Goal: Task Accomplishment & Management: Use online tool/utility

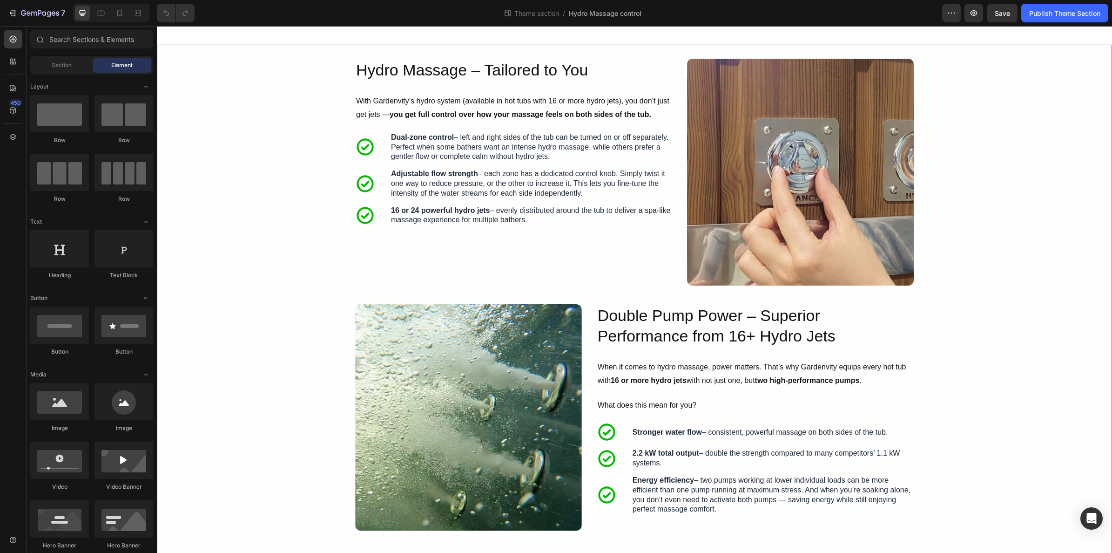
click at [1002, 264] on div "Image Hydro Massage – Tailored to You Heading With Gardenvity’s hydro system (a…" at bounding box center [635, 301] width 956 height 484
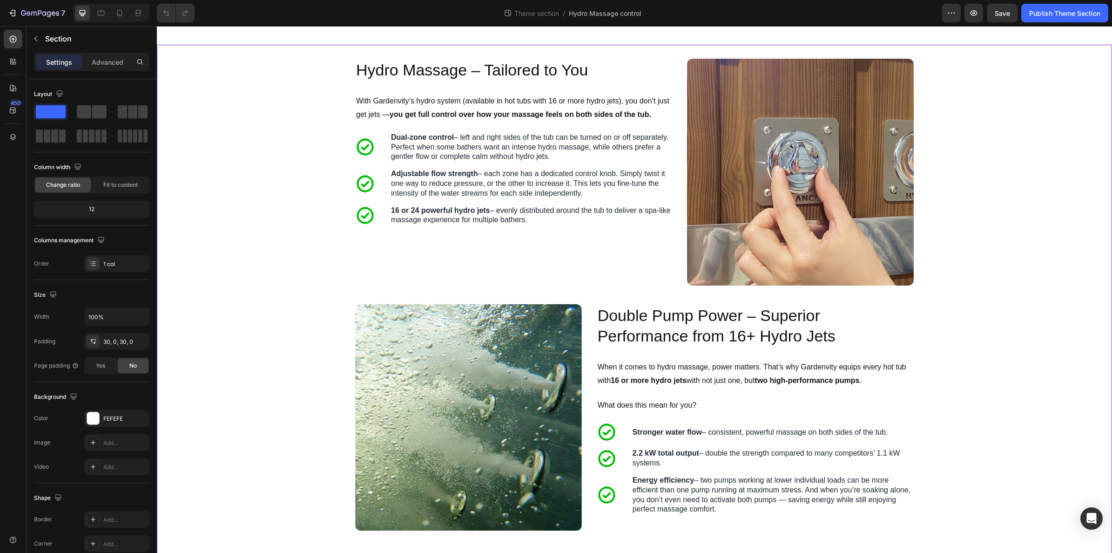
click at [981, 264] on div "Image Hydro Massage – Tailored to You Heading With Gardenvity’s hydro system (a…" at bounding box center [635, 301] width 956 height 484
click at [605, 301] on div "Image Hydro Massage – Tailored to You Heading With Gardenvity’s hydro system (a…" at bounding box center [635, 301] width 956 height 484
click at [506, 263] on div "Hydro Massage – Tailored to You Heading With Gardenvity’s hydro system (availab…" at bounding box center [513, 172] width 317 height 227
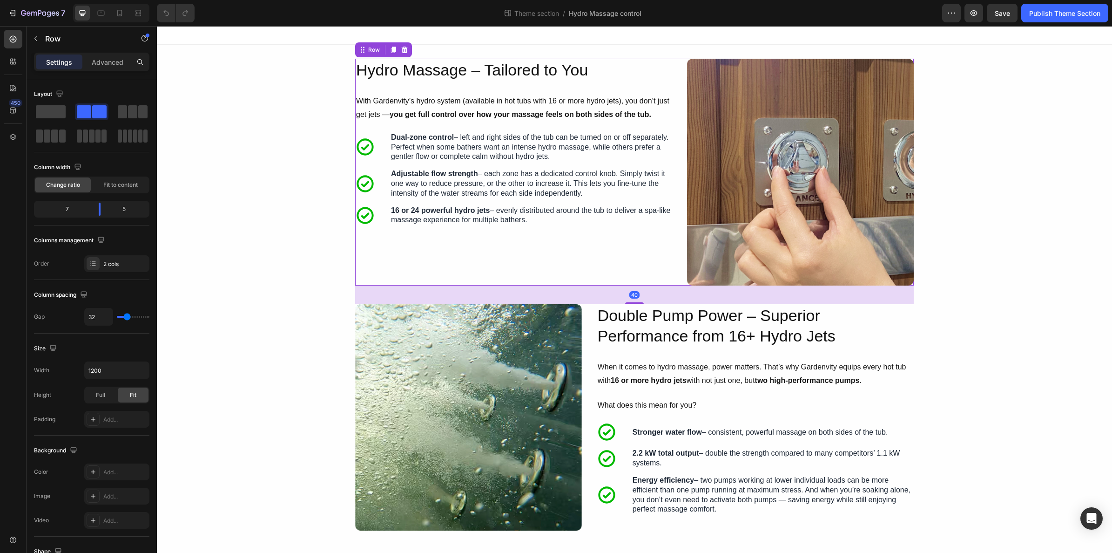
click at [416, 251] on div "Hydro Massage – Tailored to You Heading With Gardenvity’s hydro system (availab…" at bounding box center [513, 172] width 317 height 227
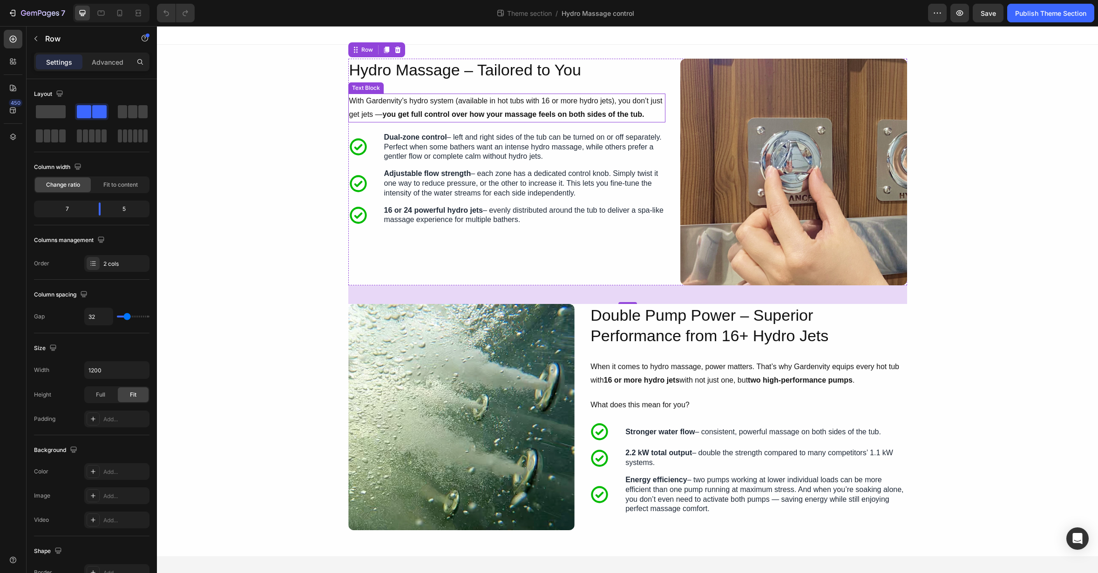
click at [431, 112] on strong "you get full control over how your massage feels on both sides of the tub." at bounding box center [514, 114] width 262 height 8
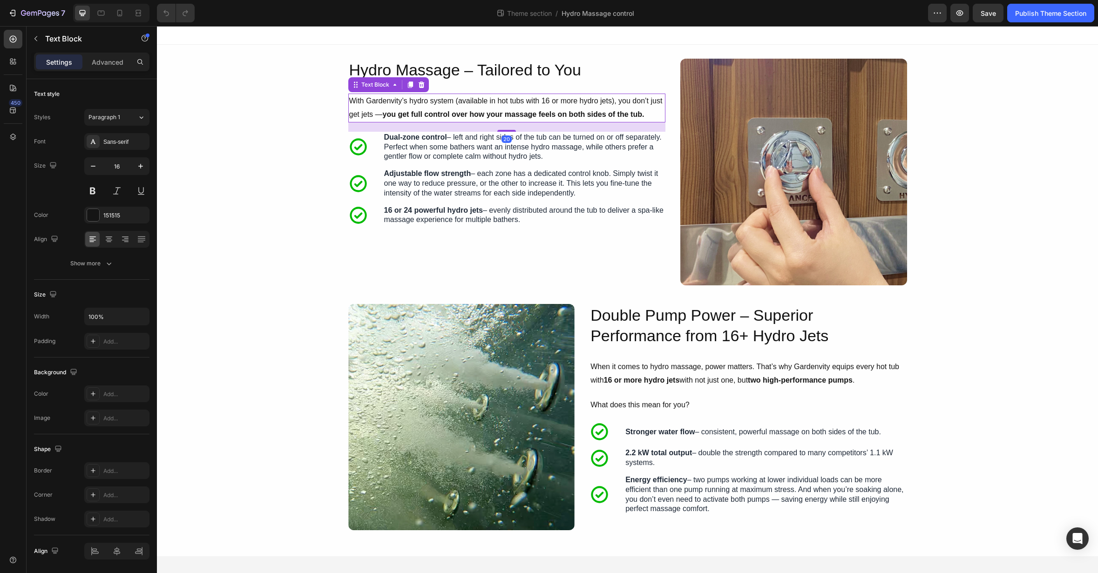
click at [550, 110] on strong "you get full control over how your massage feels on both sides of the tub." at bounding box center [514, 114] width 262 height 8
click at [548, 106] on p "With Gardenvity’s hydro system (available in hot tubs with 16 or more hydro jet…" at bounding box center [506, 108] width 315 height 27
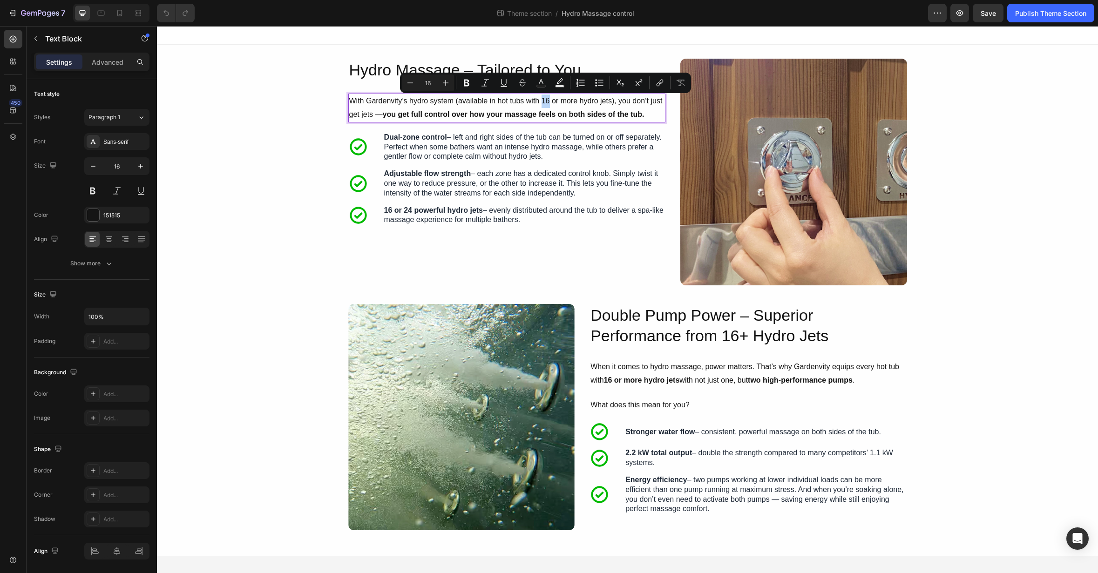
drag, startPoint x: 549, startPoint y: 102, endPoint x: 542, endPoint y: 102, distance: 8.0
click at [542, 102] on p "With Gardenvity’s hydro system (available in hot tubs with 16 or more hydro jet…" at bounding box center [506, 108] width 315 height 27
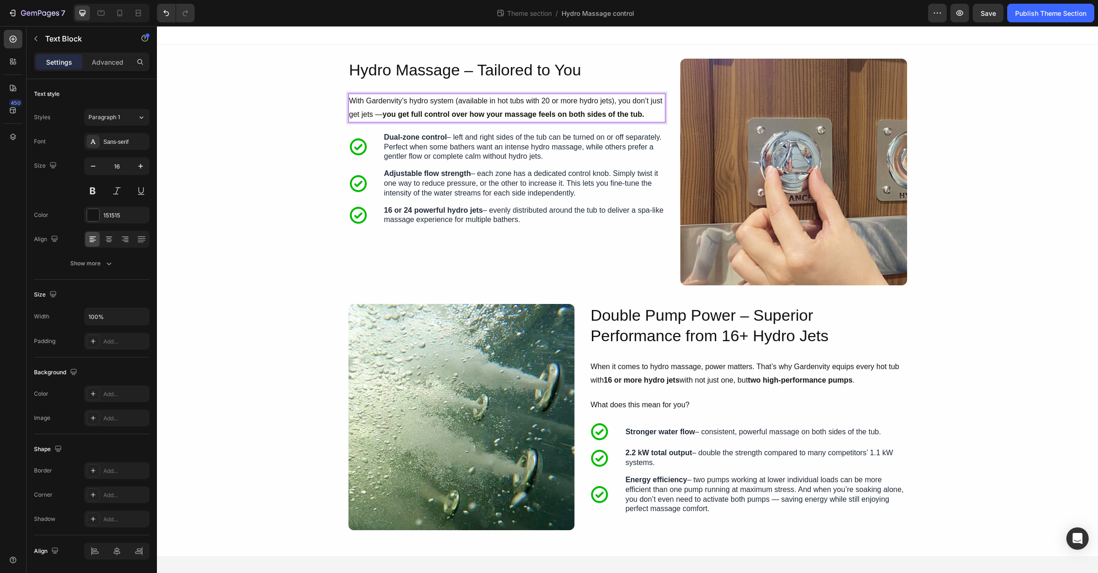
click at [424, 104] on p "With Gardenvity’s hydro system (available in hot tubs with 20 or more hydro jet…" at bounding box center [506, 108] width 315 height 27
click at [413, 104] on p "With Gardenvity’s hydro system (available in hot tubs with 20 or more hydro jet…" at bounding box center [506, 108] width 315 height 27
click at [509, 109] on p "With Gardenvity’s hydro system (available in hot tubs with 20 or more hydro jet…" at bounding box center [506, 108] width 315 height 27
click at [547, 99] on p "With Gardenvity’s hydro system (available in hot tubs with 20 or more hydro jet…" at bounding box center [506, 108] width 315 height 27
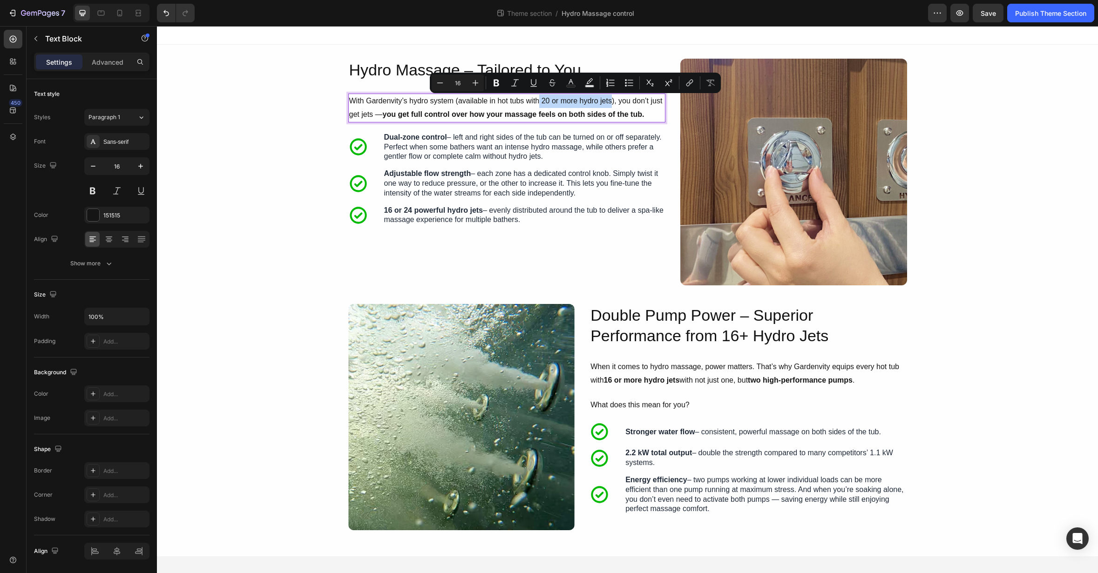
drag, startPoint x: 541, startPoint y: 102, endPoint x: 610, endPoint y: 104, distance: 69.9
click at [610, 104] on p "With Gardenvity’s hydro system (available in hot tubs with 20 or more hydro jet…" at bounding box center [506, 108] width 315 height 27
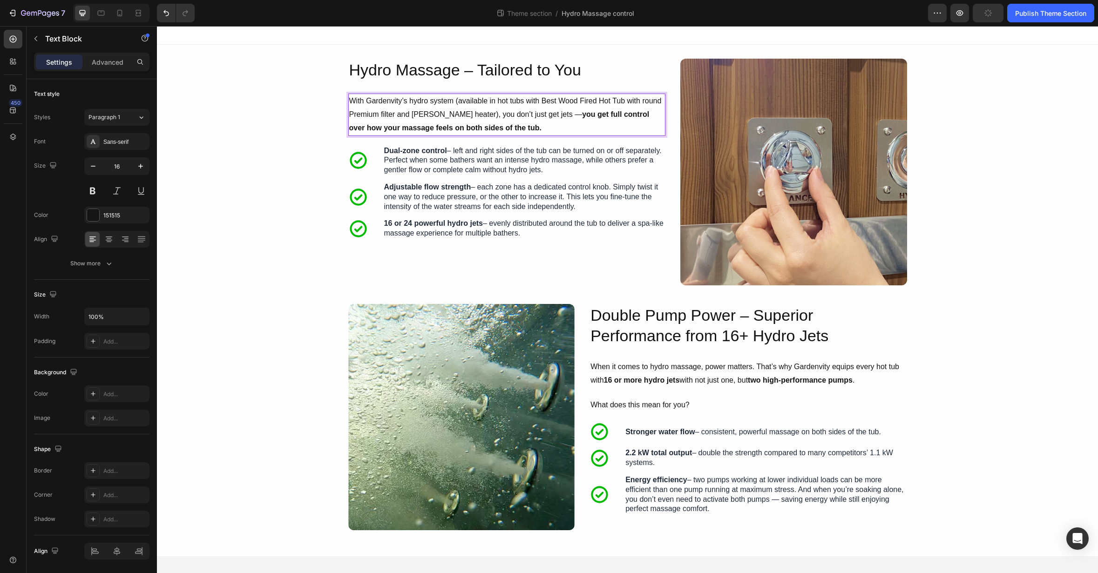
click at [549, 102] on p "With Gardenvity’s hydro system (available in hot tubs with Best Wood Fired Hot …" at bounding box center [506, 115] width 315 height 40
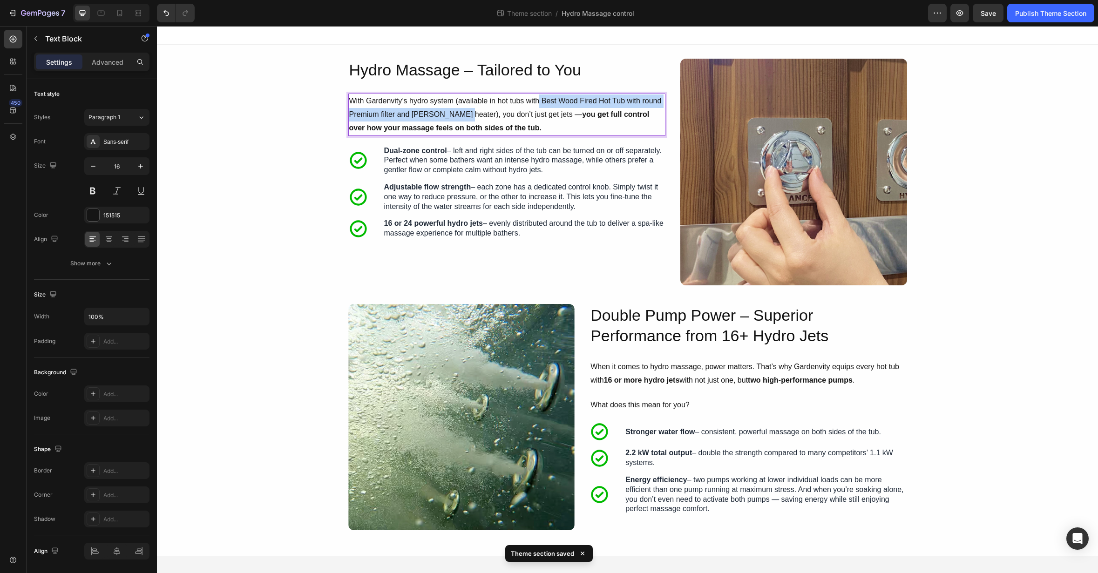
drag, startPoint x: 539, startPoint y: 102, endPoint x: 455, endPoint y: 116, distance: 85.0
click at [456, 115] on p "With Gardenvity’s hydro system (available in hot tubs with Best Wood Fired Hot …" at bounding box center [506, 115] width 315 height 40
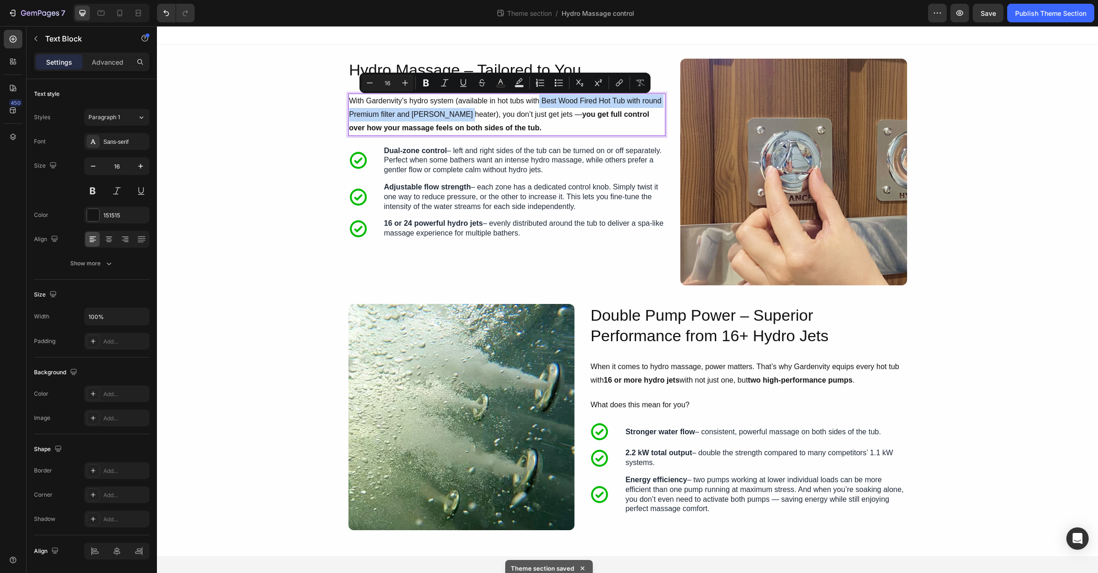
click at [454, 116] on p "With Gardenvity’s hydro system (available in hot tubs with Best Wood Fired Hot …" at bounding box center [506, 115] width 315 height 40
drag, startPoint x: 452, startPoint y: 115, endPoint x: 541, endPoint y: 104, distance: 90.1
click at [541, 104] on p "With Gardenvity’s hydro system (available in hot tubs with Best Wood Fired Hot …" at bounding box center [506, 115] width 315 height 40
click at [616, 85] on icon "Editor contextual toolbar" at bounding box center [619, 82] width 9 height 9
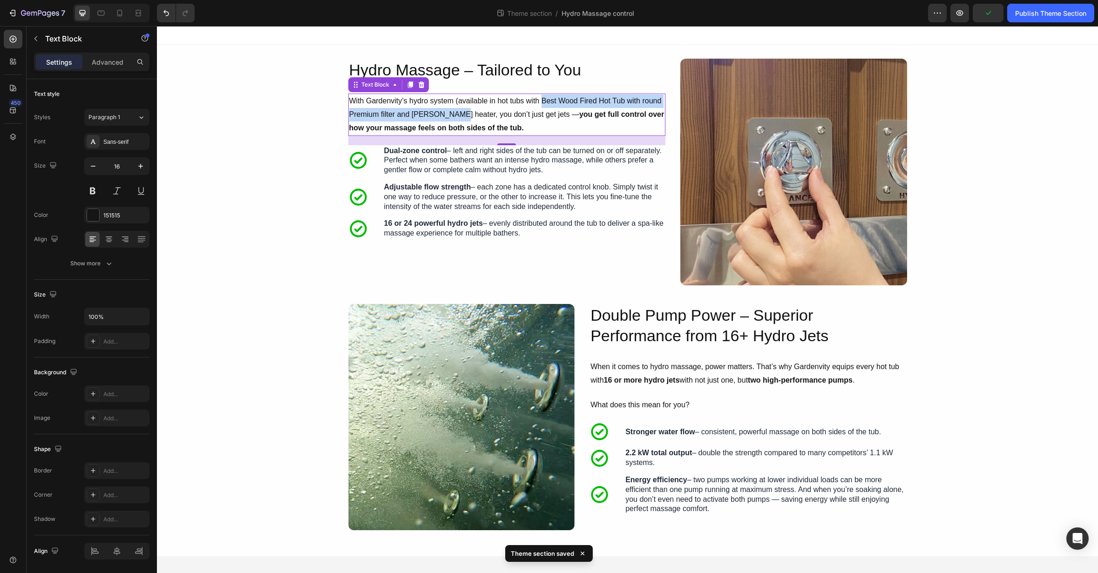
click at [443, 115] on p "With Gardenvity’s hydro system (available in hot tubs with Best Wood Fired Hot …" at bounding box center [506, 115] width 315 height 40
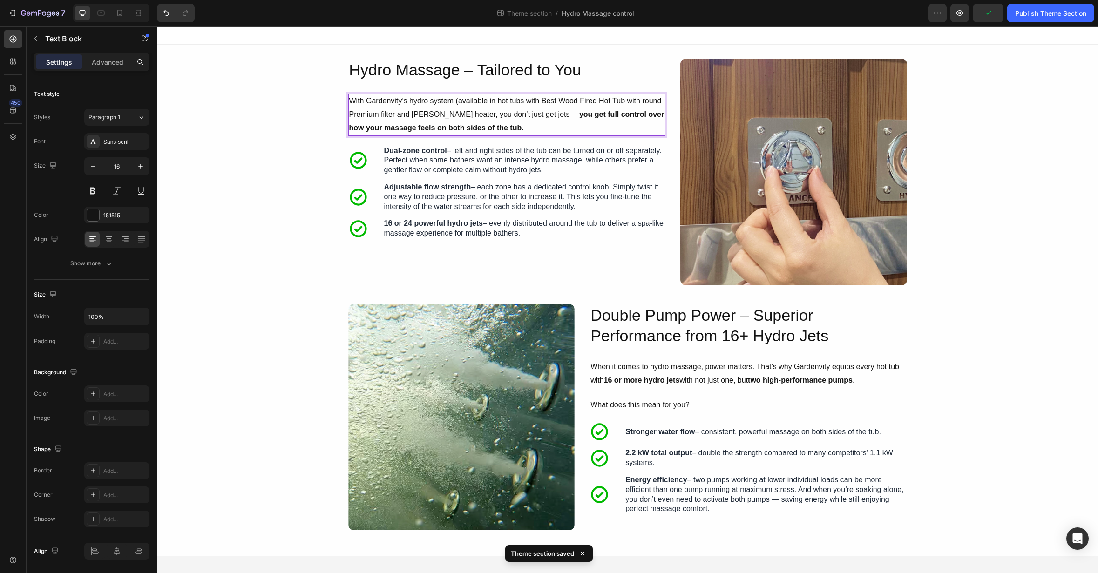
click at [443, 115] on p "With Gardenvity’s hydro system (available in hot tubs with Best Wood Fired Hot …" at bounding box center [506, 115] width 315 height 40
drag, startPoint x: 452, startPoint y: 115, endPoint x: 542, endPoint y: 102, distance: 90.7
click at [542, 102] on p "With Gardenvity’s hydro system (available in hot tubs with Best Wood Fired Hot …" at bounding box center [506, 115] width 315 height 40
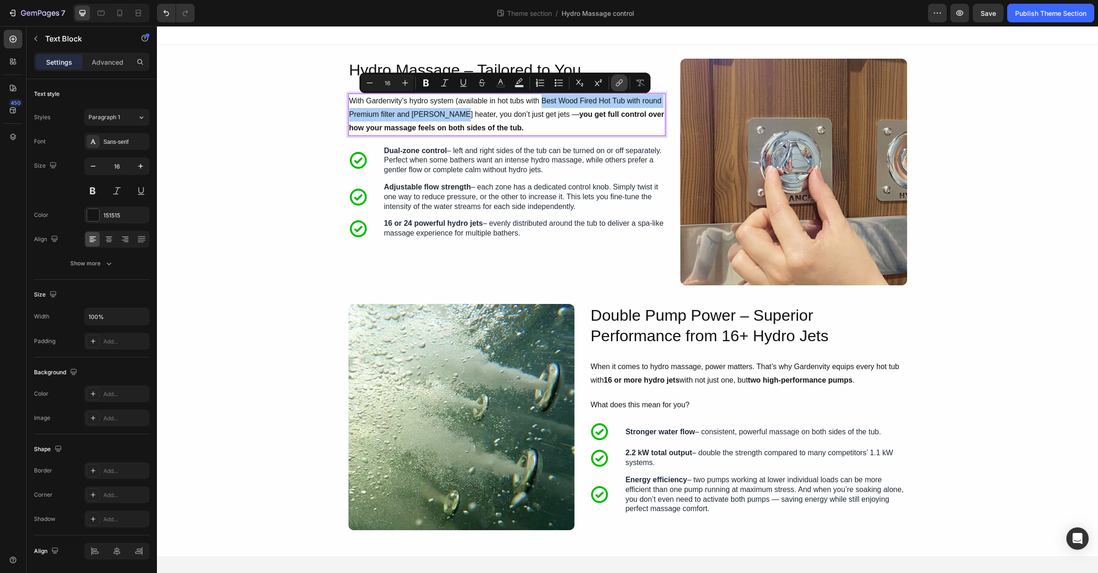
click at [617, 85] on icon "Editor contextual toolbar" at bounding box center [618, 84] width 4 height 5
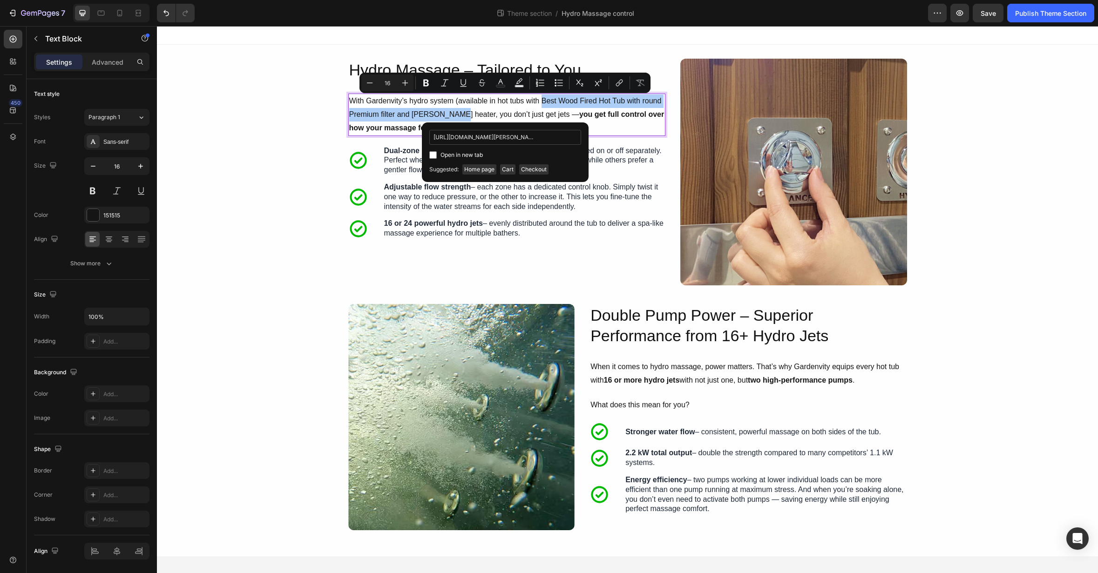
scroll to position [0, 223]
type input "[URL][DOMAIN_NAME][PERSON_NAME]"
click at [475, 155] on span "Open in new tab" at bounding box center [462, 154] width 42 height 11
checkbox input "true"
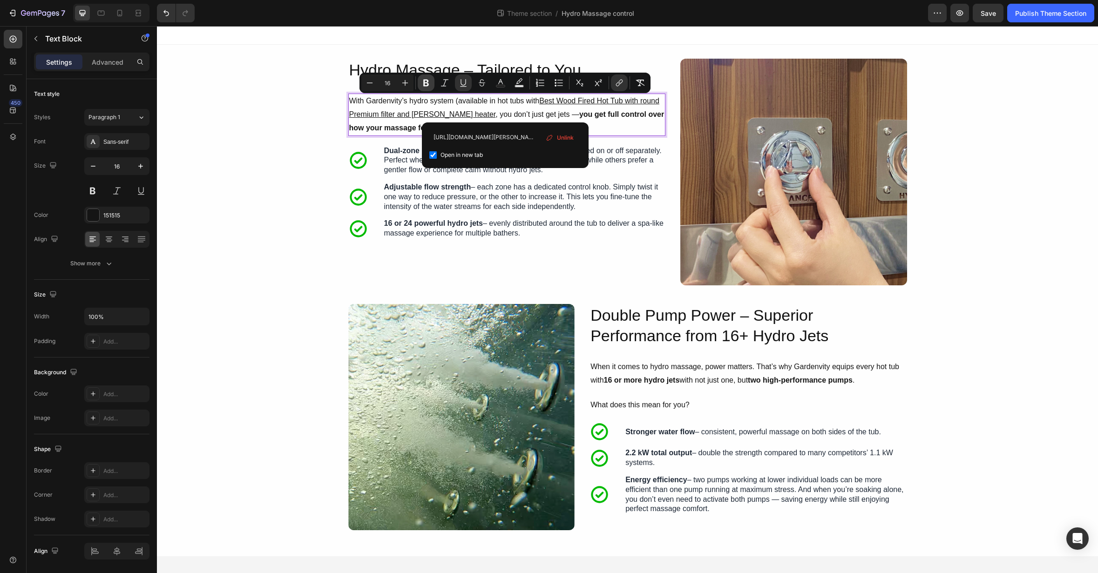
click at [430, 83] on icon "Editor contextual toolbar" at bounding box center [425, 82] width 9 height 9
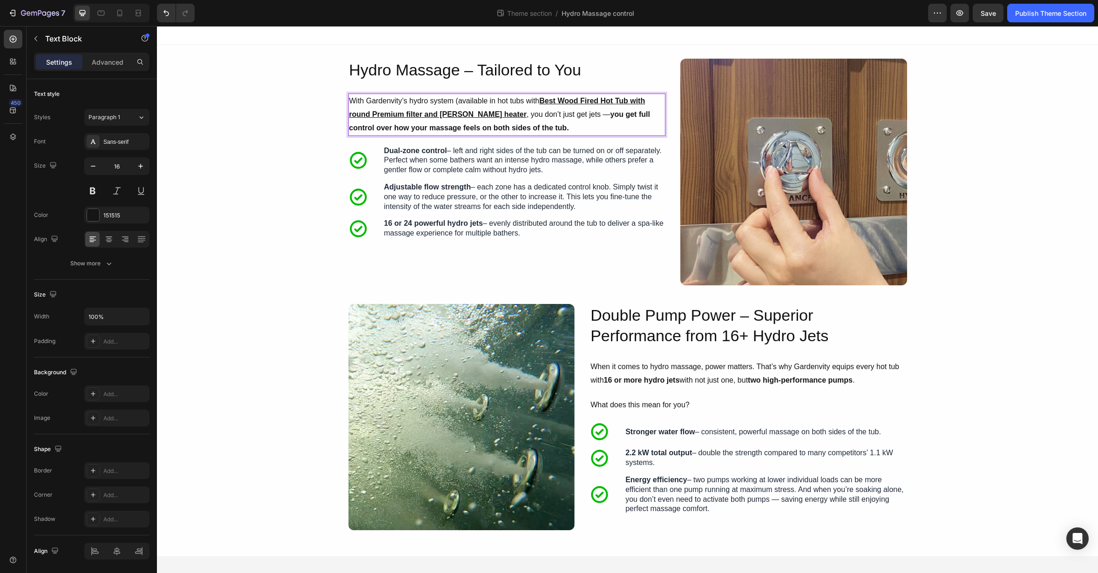
click at [483, 116] on p "With Gardenvity’s hydro system (available in hot tubs with Best Wood Fired Hot …" at bounding box center [506, 115] width 315 height 40
drag, startPoint x: 485, startPoint y: 117, endPoint x: 541, endPoint y: 101, distance: 58.2
click at [541, 101] on p "With Gardenvity’s hydro system (available in hot tubs with Best Wood Fired Hot …" at bounding box center [506, 115] width 315 height 40
click at [540, 101] on p "With Gardenvity’s hydro system (available in hot tubs with Best Wood Fired Hot …" at bounding box center [506, 115] width 315 height 40
drag, startPoint x: 524, startPoint y: 106, endPoint x: 486, endPoint y: 111, distance: 38.0
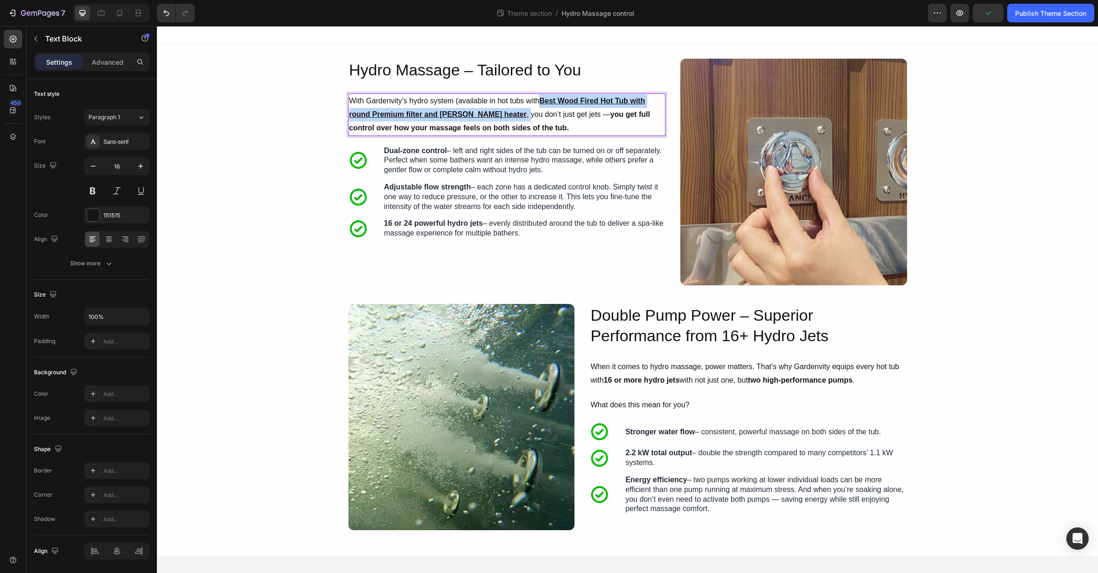
click at [486, 111] on p "With Gardenvity’s hydro system (available in hot tubs with Best Wood Fired Hot …" at bounding box center [506, 115] width 315 height 40
click at [540, 101] on p "With Gardenvity’s hydro system (available in hot tubs with Best Wood Fired Hot …" at bounding box center [506, 115] width 315 height 40
drag, startPoint x: 541, startPoint y: 102, endPoint x: 484, endPoint y: 114, distance: 58.1
click at [484, 114] on p "With Gardenvity’s hydro system (available in hot tubs with Best Wood Fired Hot …" at bounding box center [506, 115] width 315 height 40
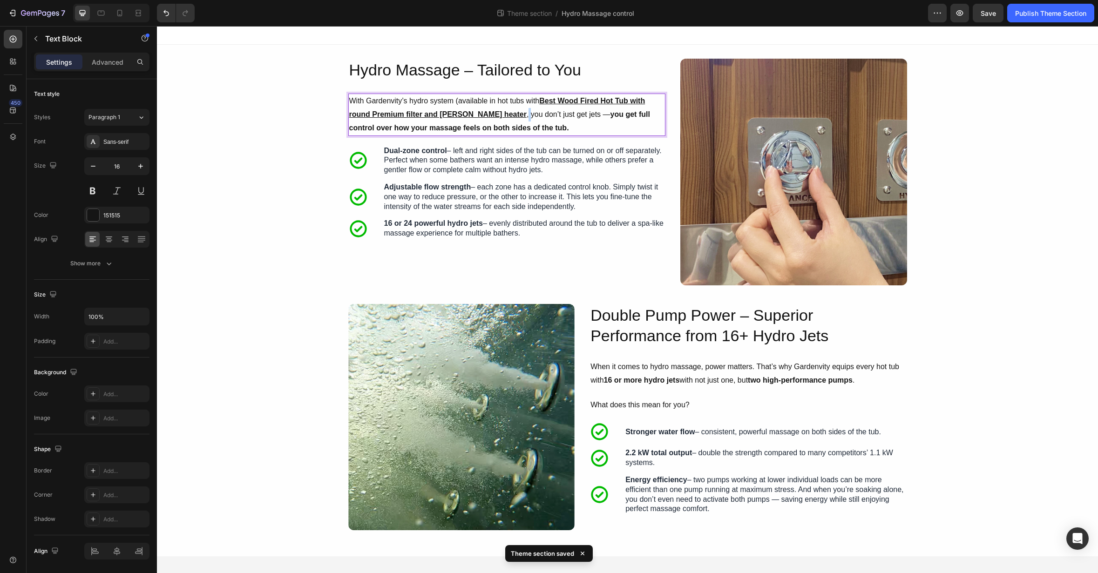
click at [484, 114] on p "With Gardenvity’s hydro system (available in hot tubs with Best Wood Fired Hot …" at bounding box center [506, 115] width 315 height 40
click at [485, 114] on p "With Gardenvity’s hydro system (available in hot tubs with Best Wood Fired Hot …" at bounding box center [506, 115] width 315 height 40
click at [492, 114] on p "With Gardenvity’s hydro system (available in hot tubs with Best Wood Fired Hot …" at bounding box center [506, 115] width 315 height 40
drag, startPoint x: 494, startPoint y: 114, endPoint x: 512, endPoint y: 116, distance: 18.3
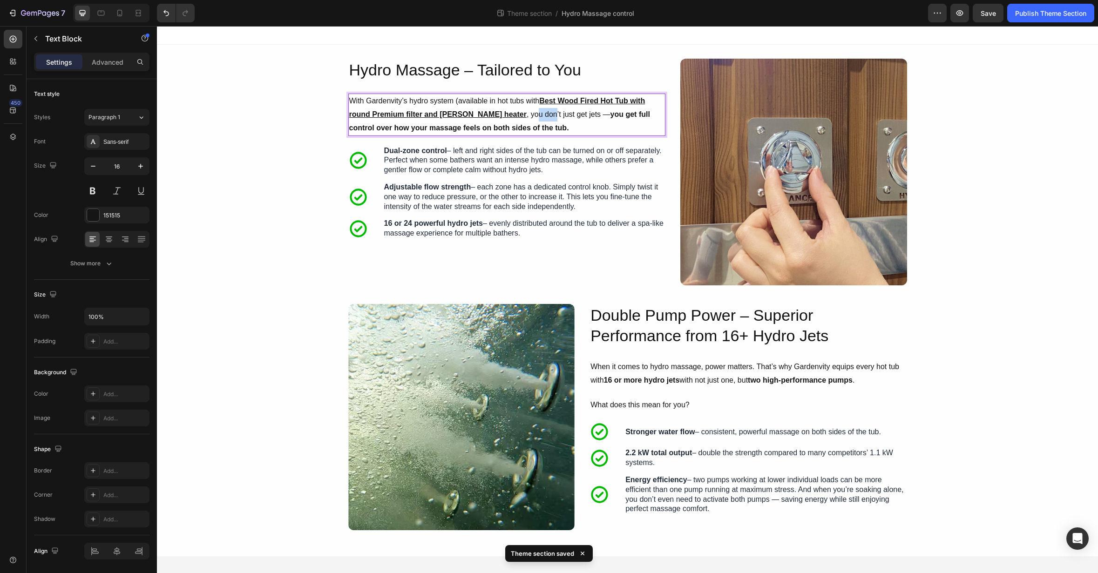
click at [512, 116] on p "With Gardenvity’s hydro system (available in hot tubs with Best Wood Fired Hot …" at bounding box center [506, 115] width 315 height 40
click at [515, 115] on p "With Gardenvity’s hydro system (available in hot tubs with Best Wood Fired Hot …" at bounding box center [506, 115] width 315 height 40
click at [612, 154] on p "Dual-zone control – left and right sides of the tub can be turned on or off sep…" at bounding box center [524, 160] width 280 height 29
click at [578, 116] on strong "you get full control over how your massage feels on both sides of the tub." at bounding box center [499, 120] width 301 height 21
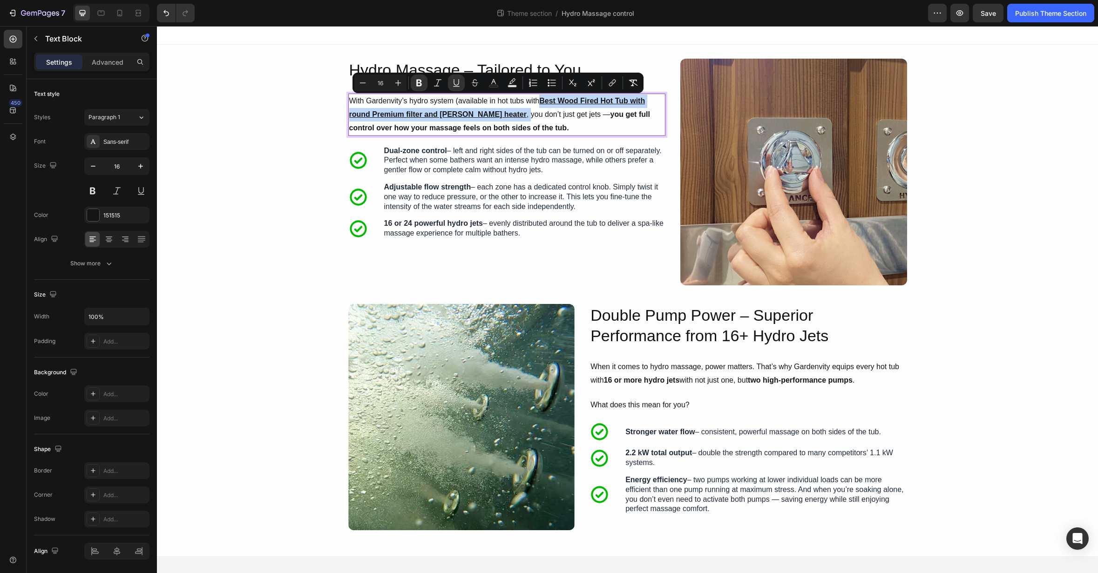
drag, startPoint x: 542, startPoint y: 101, endPoint x: 488, endPoint y: 111, distance: 55.4
click at [488, 111] on p "With Gardenvity’s hydro system (available in hot tubs with Best Wood Fired Hot …" at bounding box center [506, 115] width 315 height 40
click at [493, 81] on icon "Editor contextual toolbar" at bounding box center [493, 82] width 9 height 9
type input "151515"
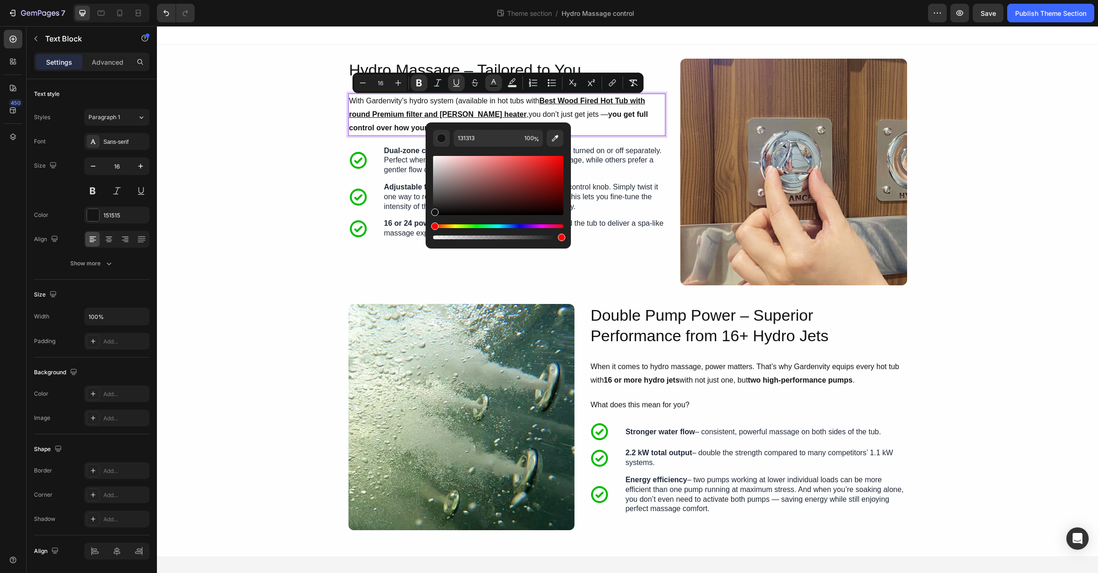
click at [533, 225] on div "Hue" at bounding box center [498, 226] width 130 height 4
click at [530, 226] on div "Hue" at bounding box center [498, 226] width 130 height 4
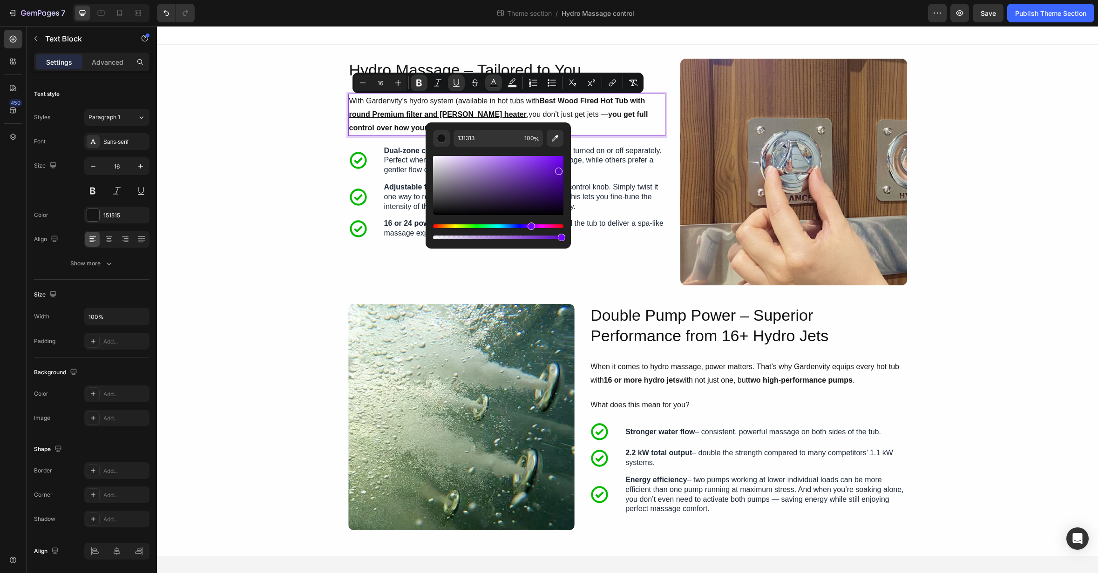
click at [557, 170] on div "Editor contextual toolbar" at bounding box center [498, 185] width 130 height 59
drag, startPoint x: 557, startPoint y: 170, endPoint x: 563, endPoint y: 164, distance: 8.6
click at [564, 164] on div "Editor contextual toolbar" at bounding box center [561, 165] width 7 height 7
type input "6200DB"
click at [629, 169] on p "Dual-zone control – left and right sides of the tub can be turned on or off sep…" at bounding box center [524, 160] width 280 height 29
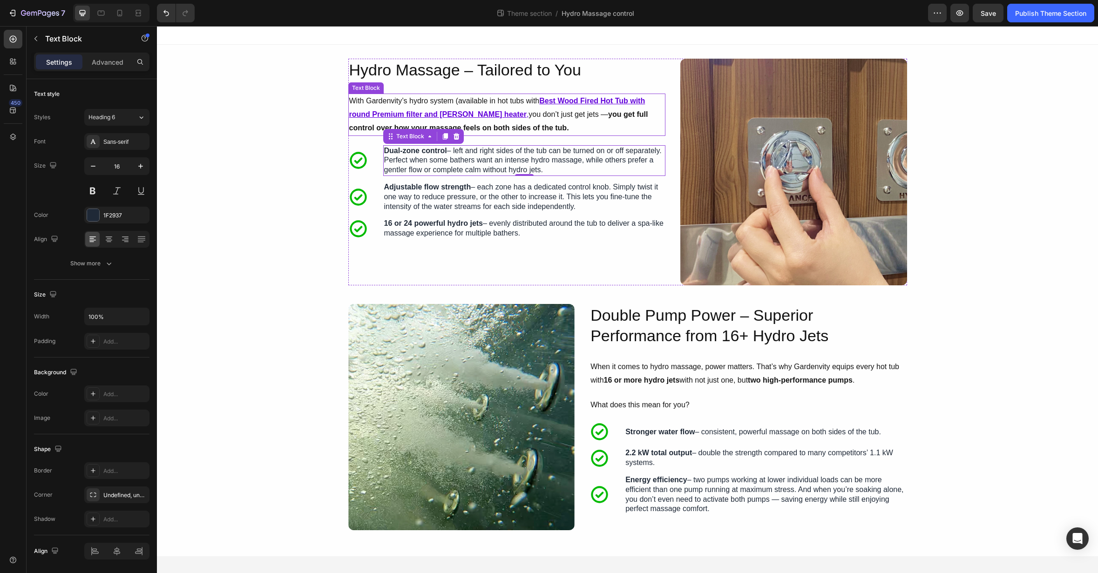
click at [563, 126] on p "With Gardenvity’s hydro system (available in hot tubs with Best Wood Fired Hot …" at bounding box center [506, 115] width 315 height 40
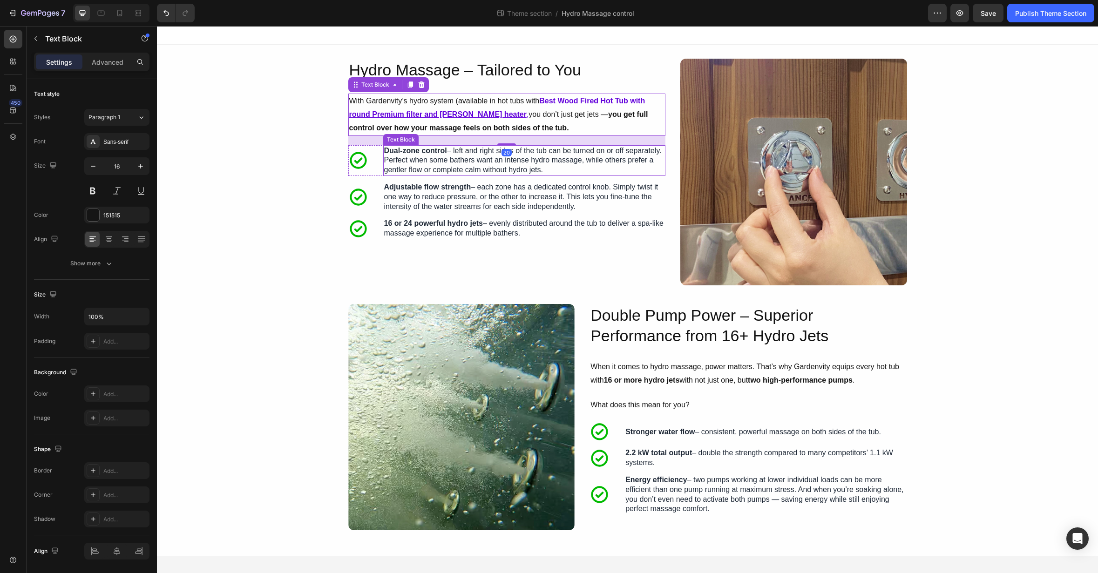
click at [494, 161] on p "Dual-zone control – left and right sides of the tub can be turned on or off sep…" at bounding box center [524, 160] width 280 height 29
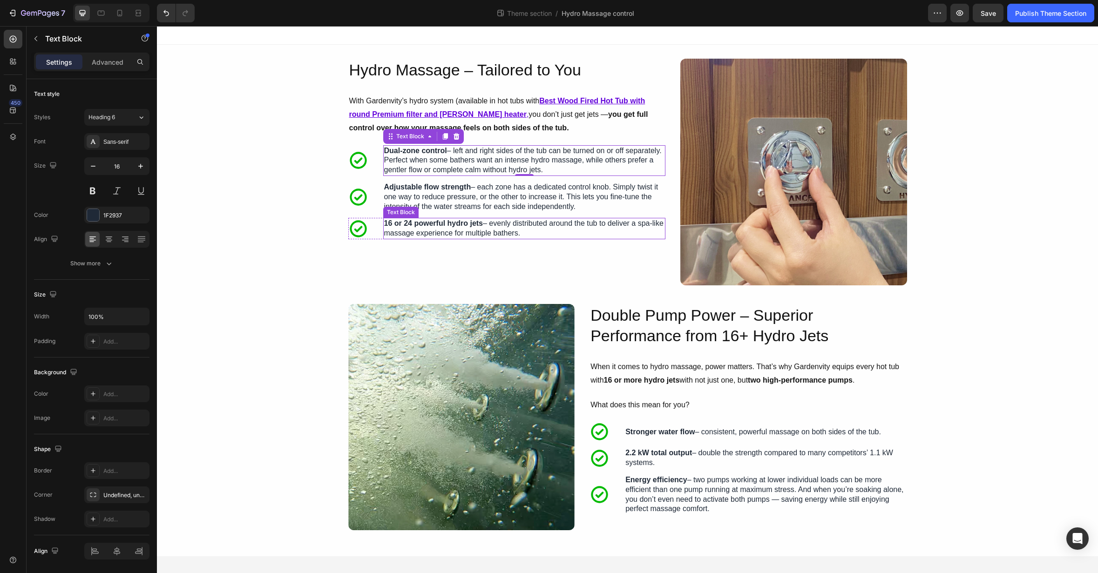
click at [431, 224] on strong "16 or 24 powerful hydro jets" at bounding box center [433, 223] width 99 height 8
click at [406, 225] on strong "16 or 24 powerful hydro jets" at bounding box center [433, 223] width 99 height 8
drag, startPoint x: 404, startPoint y: 226, endPoint x: 386, endPoint y: 227, distance: 18.6
click at [386, 227] on strong "16 or 24 powerful hydro jets" at bounding box center [433, 223] width 99 height 8
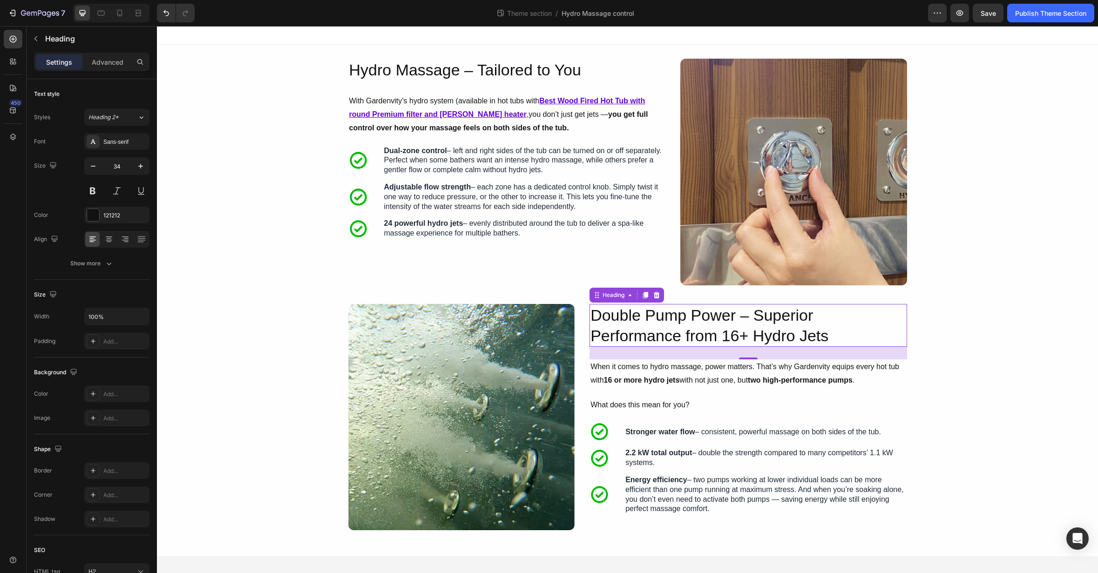
click at [780, 333] on h2 "Double Pump Power – Superior Performance from 16+ Hydro Jets" at bounding box center [748, 325] width 317 height 43
click at [744, 338] on h2 "Double Pump Power – Superior Performance from 16+ Hydro Jets" at bounding box center [748, 325] width 317 height 43
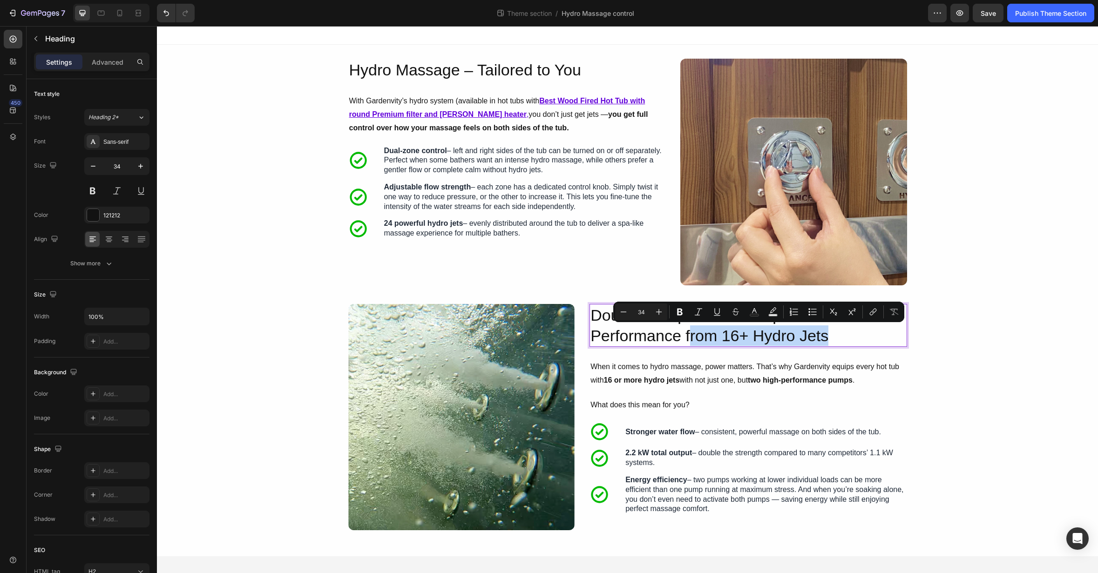
drag, startPoint x: 691, startPoint y: 336, endPoint x: 828, endPoint y: 342, distance: 137.5
click at [828, 342] on p "Double Pump Power – Superior Performance from 16+ Hydro Jets" at bounding box center [747, 325] width 315 height 41
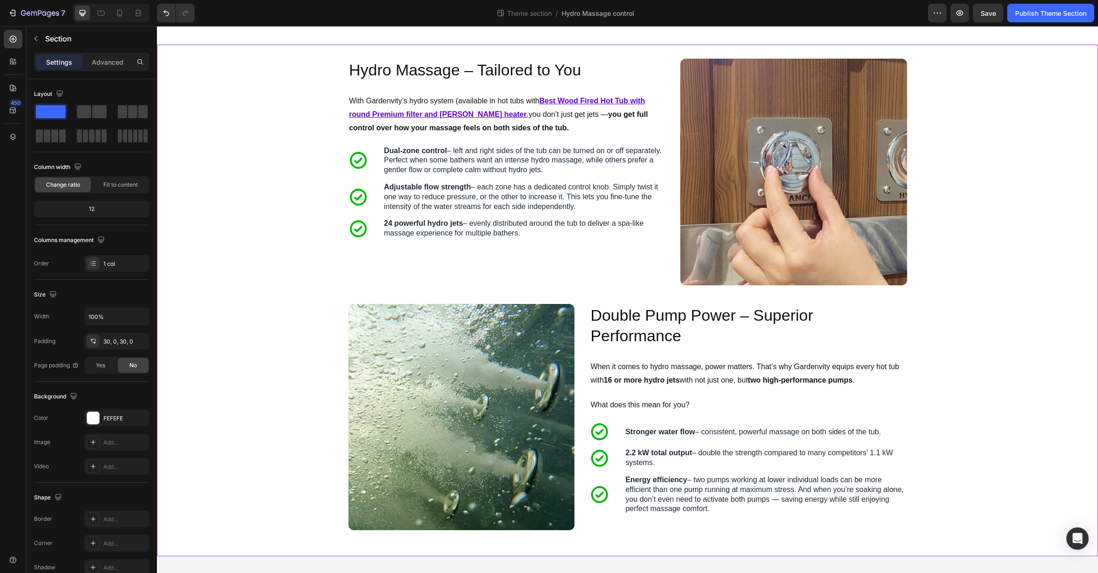
drag, startPoint x: 942, startPoint y: 354, endPoint x: 899, endPoint y: 350, distance: 43.1
click at [941, 354] on div "Image Hydro Massage – Tailored to You Heading With Gardenvity’s hydro system (a…" at bounding box center [627, 301] width 941 height 484
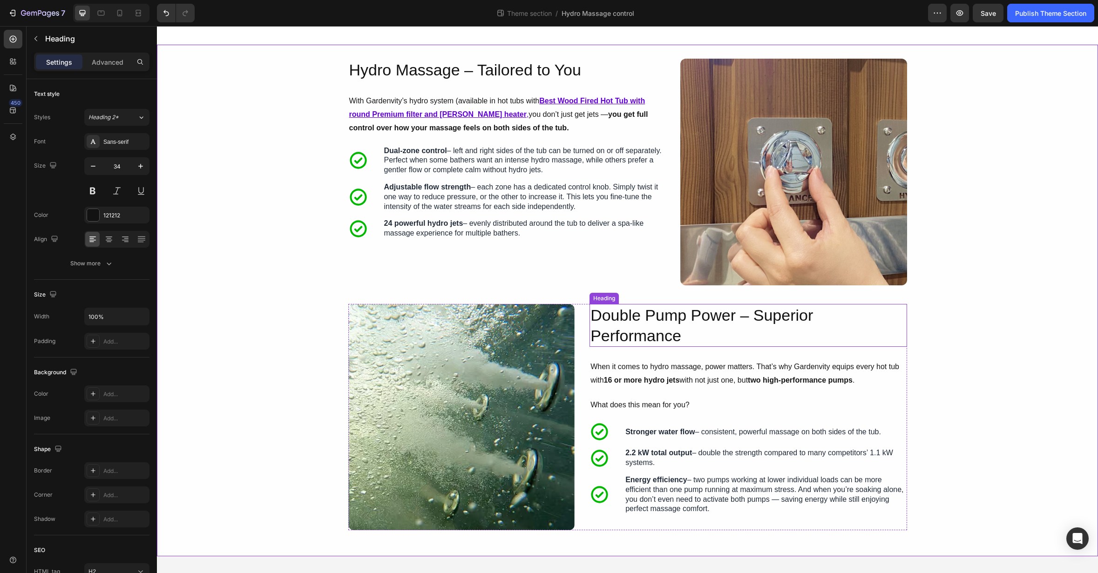
drag, startPoint x: 800, startPoint y: 325, endPoint x: 729, endPoint y: 331, distance: 71.0
click at [800, 325] on p "Double Pump Power – Superior Performance" at bounding box center [747, 325] width 315 height 41
click at [680, 339] on p "Double Pump Power – Superior Performance" at bounding box center [747, 325] width 315 height 41
click at [924, 396] on div "Image Hydro Massage – Tailored to You Heading With Gardenvity’s hydro system (a…" at bounding box center [627, 301] width 941 height 484
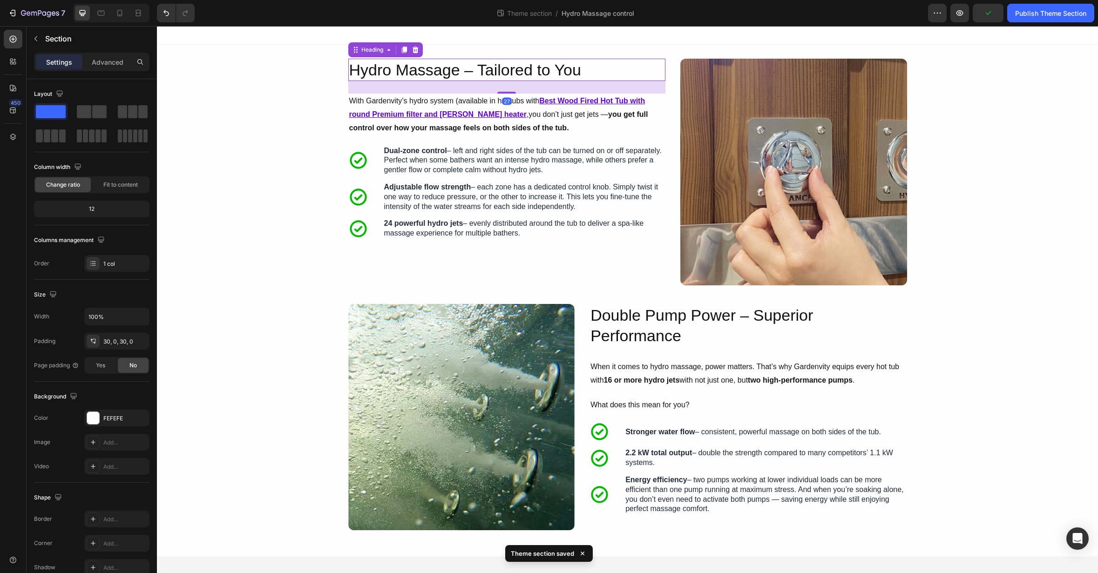
click at [527, 74] on h2 "Hydro Massage – Tailored to You" at bounding box center [506, 70] width 317 height 22
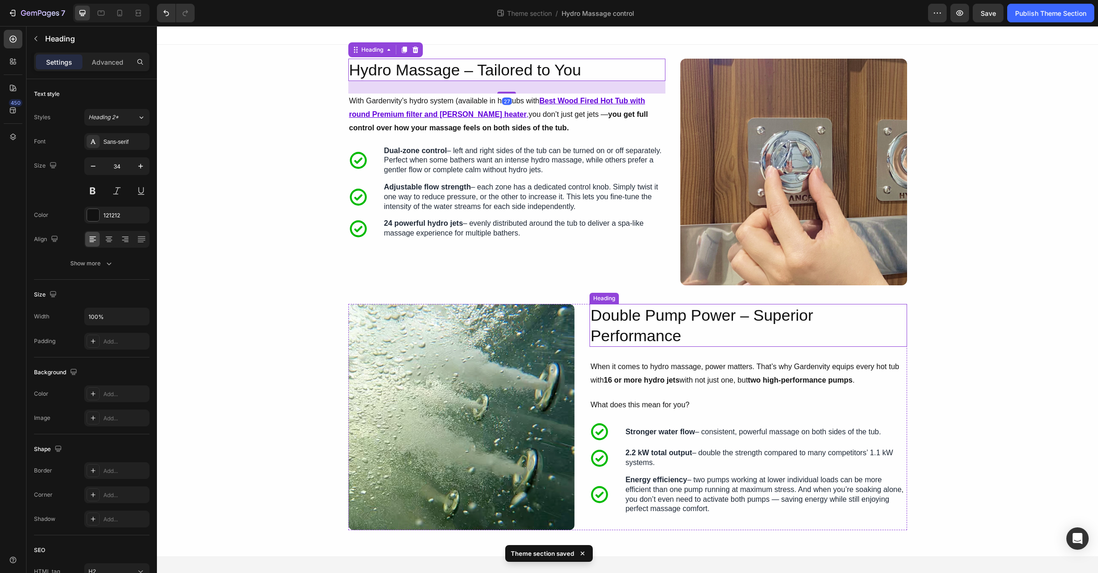
click at [681, 318] on p "Double Pump Power – Superior Performance" at bounding box center [747, 325] width 315 height 41
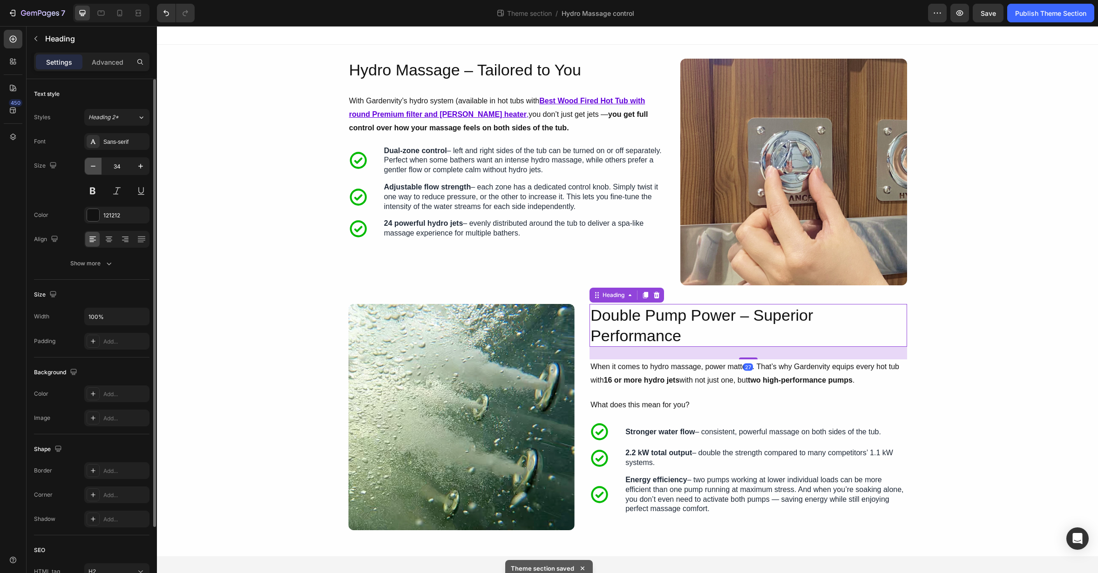
click at [94, 165] on icon "button" at bounding box center [92, 166] width 9 height 9
type input "33"
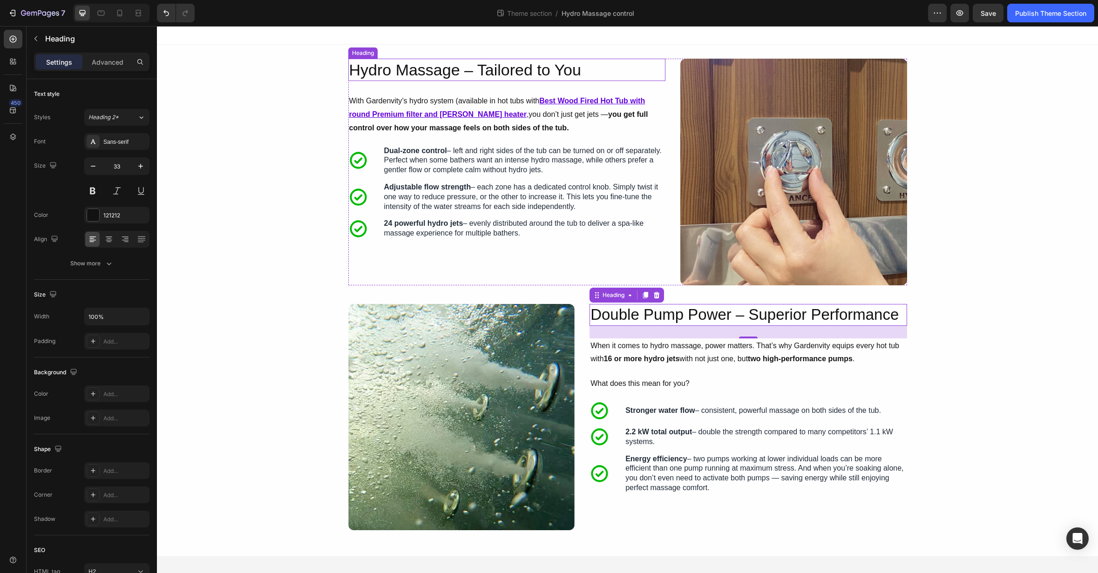
click at [397, 67] on h2 "Hydro Massage – Tailored to You" at bounding box center [506, 70] width 317 height 22
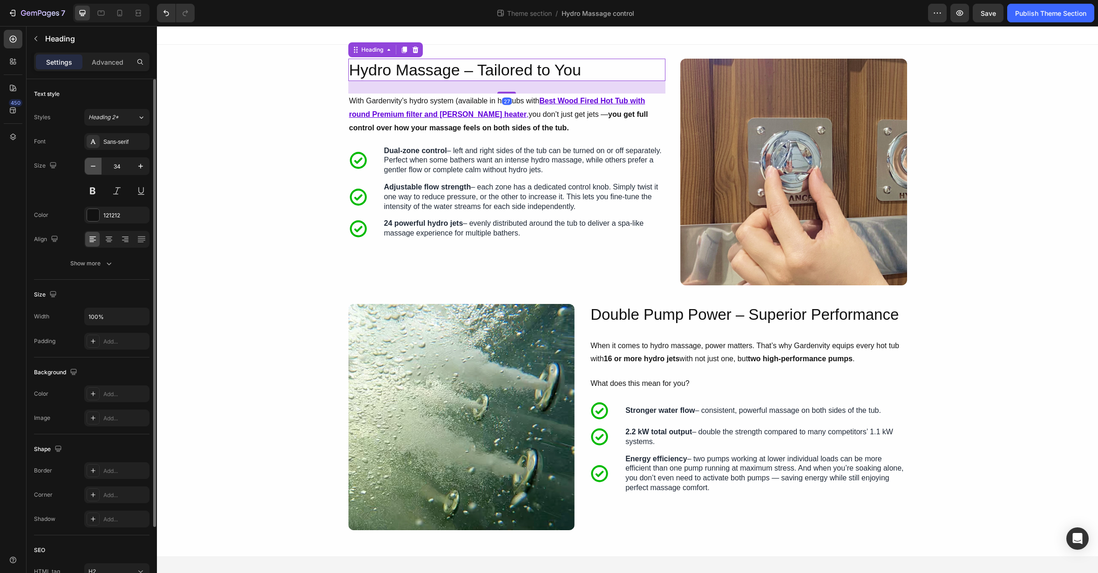
click at [94, 167] on icon "button" at bounding box center [92, 166] width 9 height 9
type input "33"
click at [949, 385] on div "Image Hydro Massage – Tailored to You Heading 27 With Gardenvity’s hydro system…" at bounding box center [627, 301] width 941 height 484
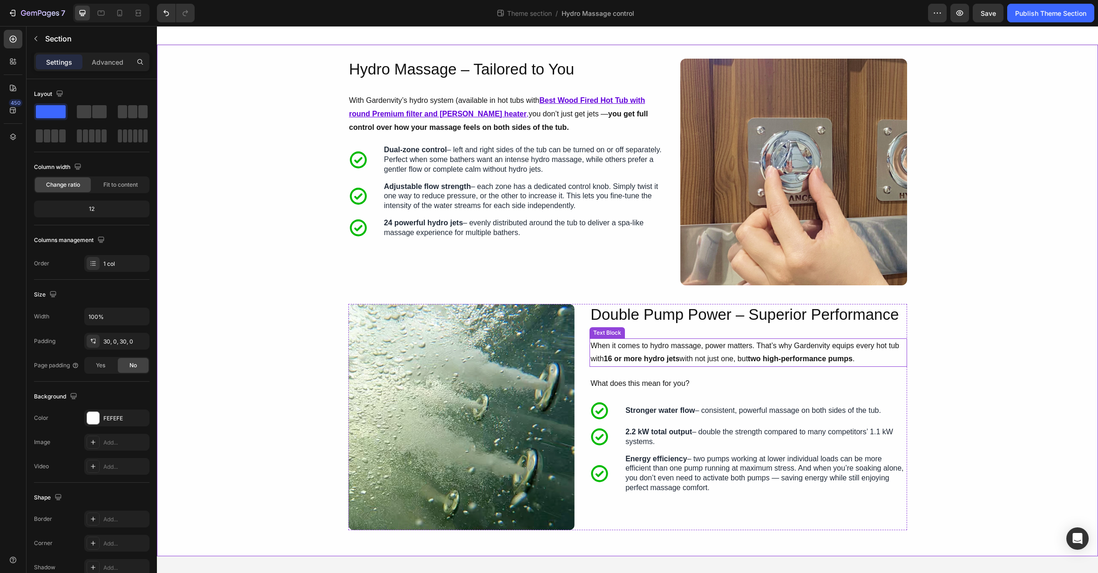
click at [756, 349] on p "When it comes to hydro massage, power matters. That’s why Gardenvity equips eve…" at bounding box center [747, 352] width 315 height 27
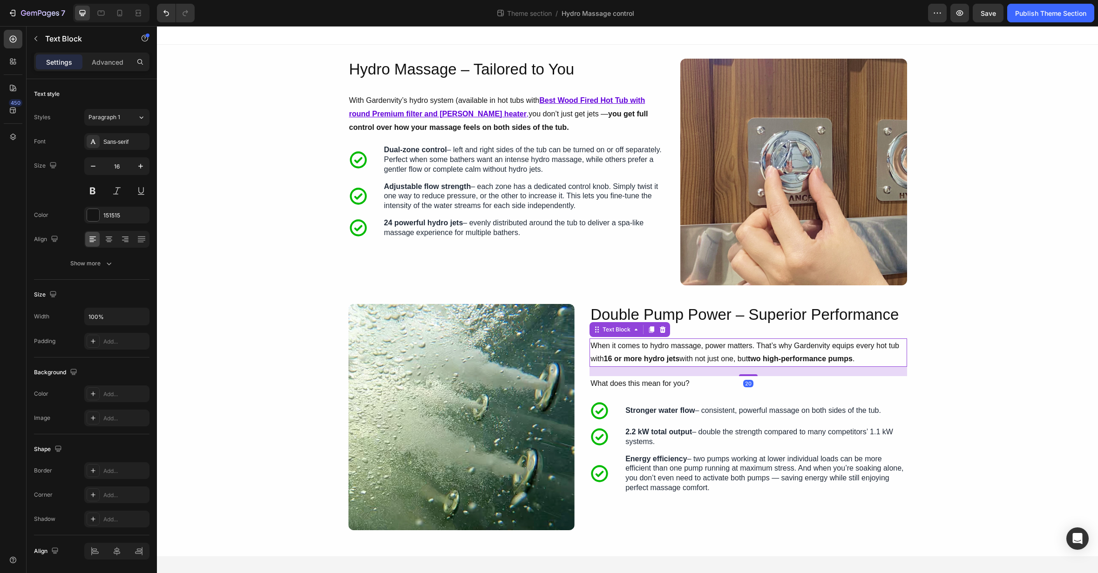
click at [840, 352] on p "When it comes to hydro massage, power matters. That’s why Gardenvity equips eve…" at bounding box center [747, 352] width 315 height 27
click at [759, 359] on strong "two high-performance pumps" at bounding box center [800, 359] width 105 height 8
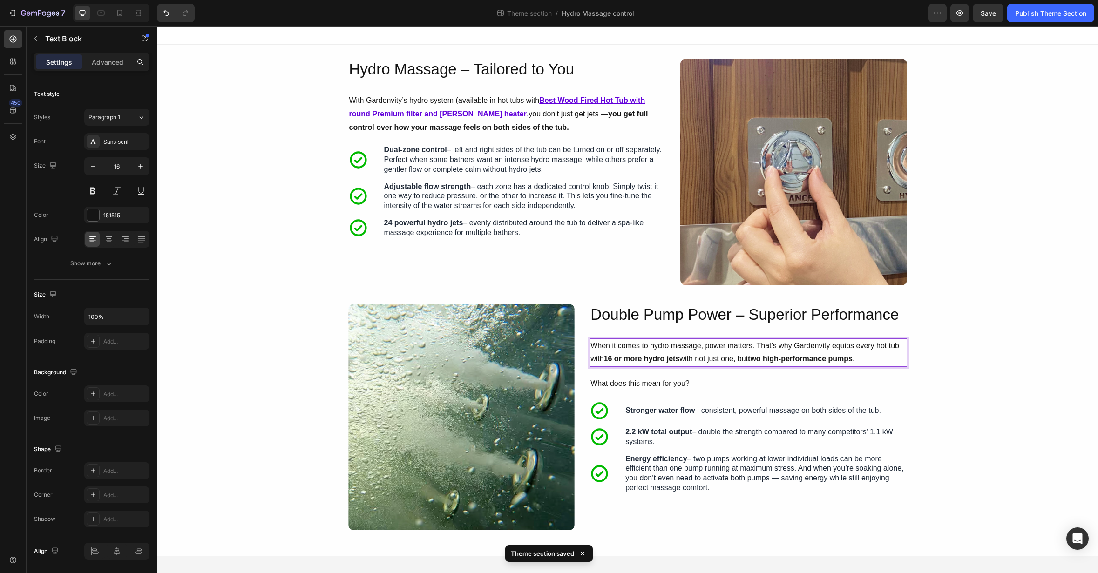
click at [822, 347] on p "When it comes to hydro massage, power matters. That’s why Gardenvity equips eve…" at bounding box center [747, 352] width 315 height 27
click at [539, 107] on p "With Gardenvity’s hydro system (available in hot tubs with Best Wood Fired Hot …" at bounding box center [506, 114] width 315 height 40
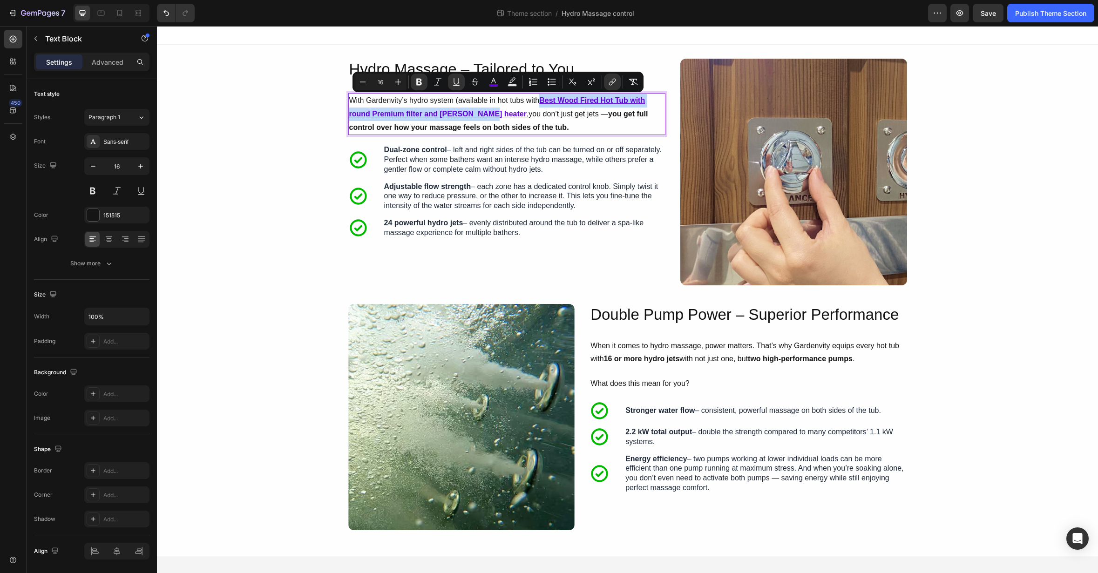
drag, startPoint x: 541, startPoint y: 103, endPoint x: 482, endPoint y: 114, distance: 59.3
copy u "Best Wood Fired Hot Tub with round Premium filter and [PERSON_NAME] heater"
click at [863, 346] on p "When it comes to hydro massage, power matters. That’s why Gardenvity equips eve…" at bounding box center [747, 352] width 315 height 27
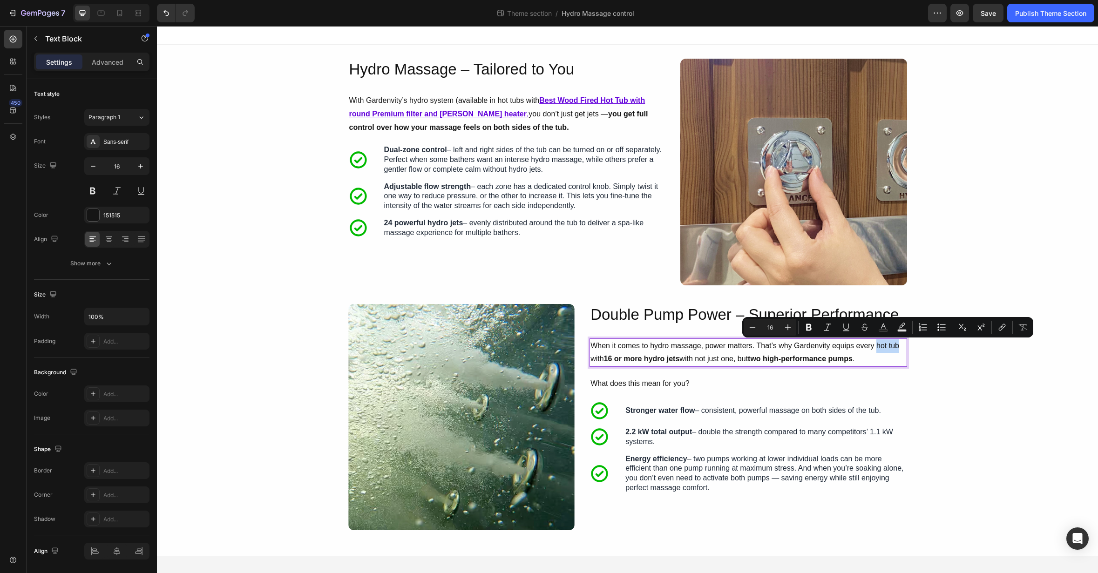
drag, startPoint x: 877, startPoint y: 347, endPoint x: 898, endPoint y: 346, distance: 21.0
click at [898, 346] on p "When it comes to hydro massage, power matters. That’s why Gardenvity equips eve…" at bounding box center [747, 352] width 315 height 27
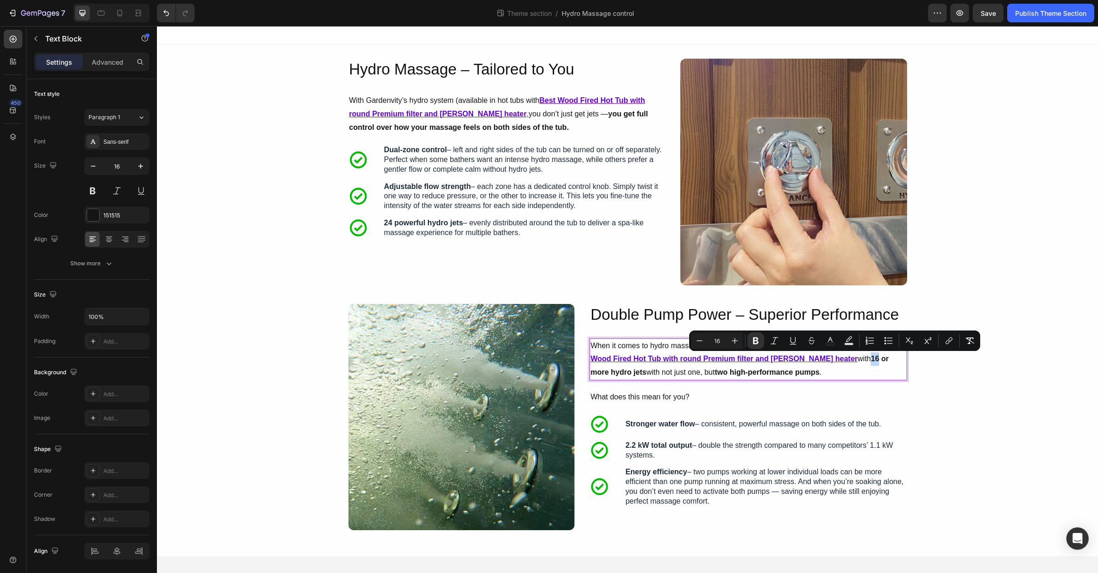
drag, startPoint x: 831, startPoint y: 361, endPoint x: 838, endPoint y: 359, distance: 6.8
click at [838, 359] on strong "16 or more hydro jets" at bounding box center [739, 365] width 298 height 21
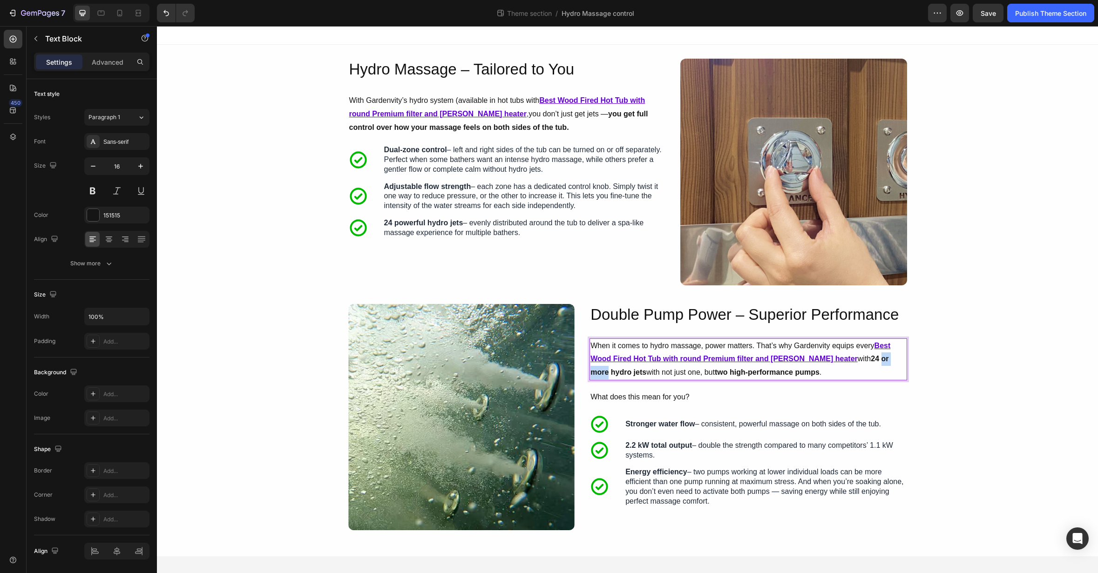
drag, startPoint x: 841, startPoint y: 360, endPoint x: 868, endPoint y: 359, distance: 26.6
click at [868, 359] on strong "24 or more hydro jets" at bounding box center [739, 365] width 298 height 21
click at [825, 399] on p "What does this mean for you?" at bounding box center [747, 398] width 315 height 14
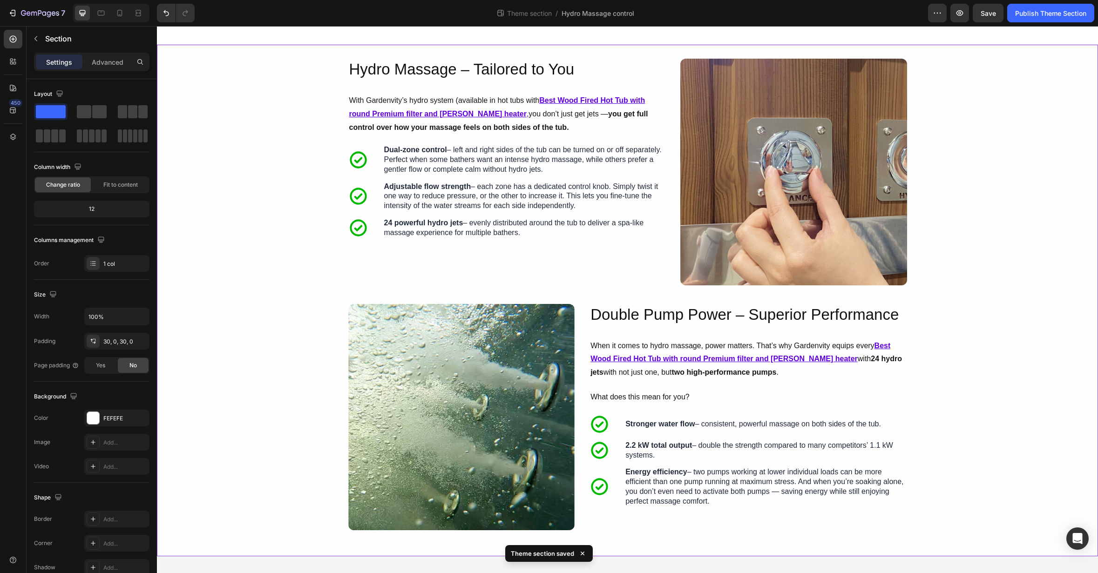
click at [922, 405] on div "Image Hydro Massage – Tailored to You Heading With Gardenvity’s hydro system (a…" at bounding box center [627, 301] width 941 height 484
click at [859, 448] on p "2.2 kW total output – double the strength compared to many competitors’ 1.1 kW …" at bounding box center [765, 451] width 280 height 20
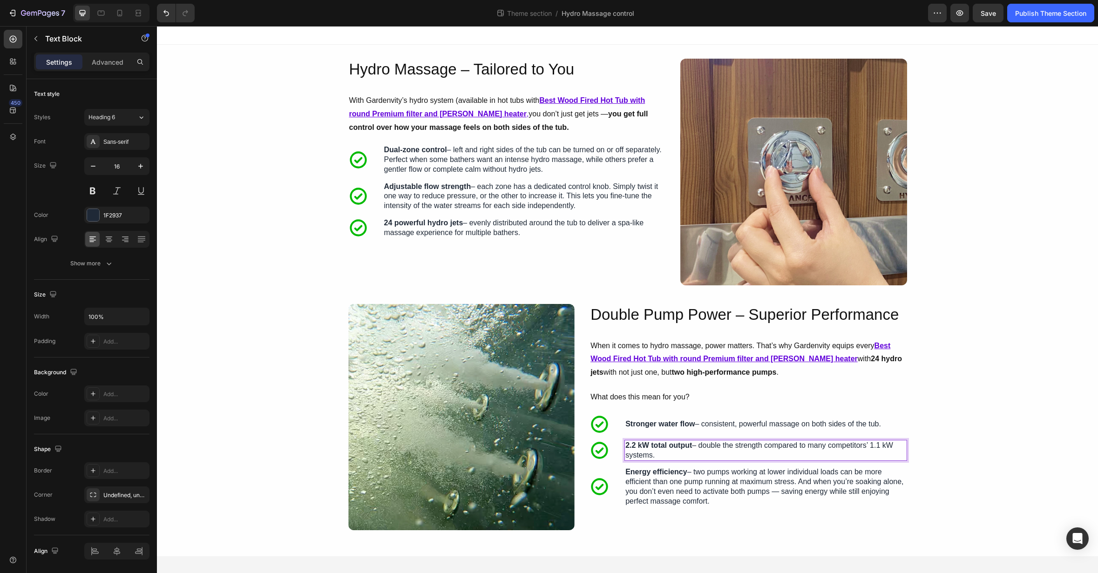
click at [859, 448] on p "2.2 kW total output – double the strength compared to many competitors’ 1.1 kW …" at bounding box center [765, 451] width 280 height 20
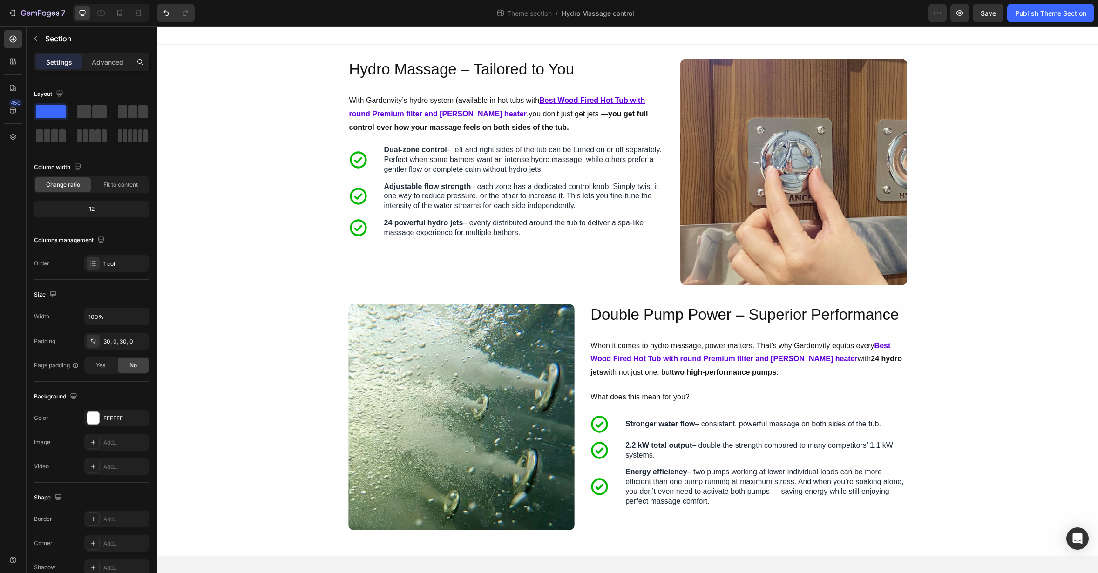
click at [960, 490] on div "Image Hydro Massage – Tailored to You Heading With Gardenvity’s hydro system (a…" at bounding box center [627, 301] width 941 height 484
click at [988, 15] on span "Save" at bounding box center [988, 13] width 15 height 8
click at [98, 109] on span at bounding box center [99, 111] width 14 height 13
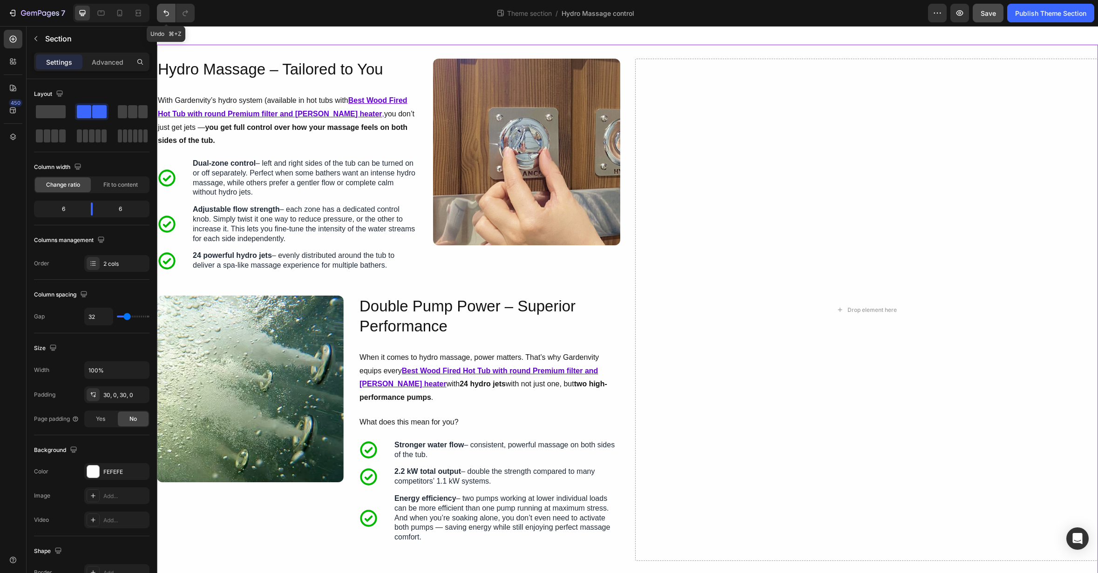
click at [170, 17] on icon "Undo/Redo" at bounding box center [166, 12] width 9 height 9
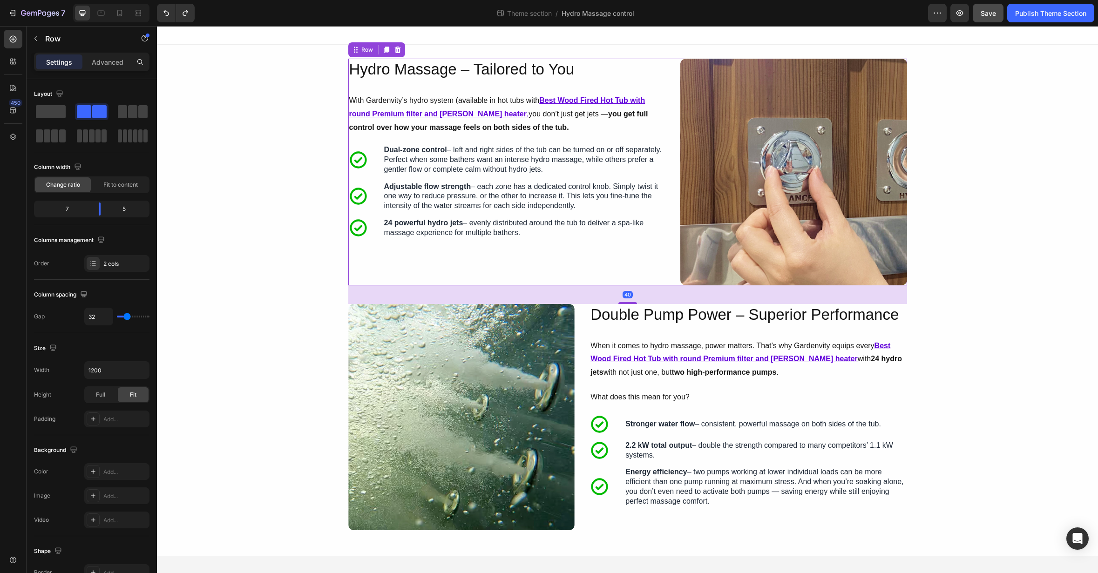
click at [663, 260] on div "Hydro Massage – Tailored to You Heading With Gardenvity’s hydro system (availab…" at bounding box center [506, 172] width 317 height 227
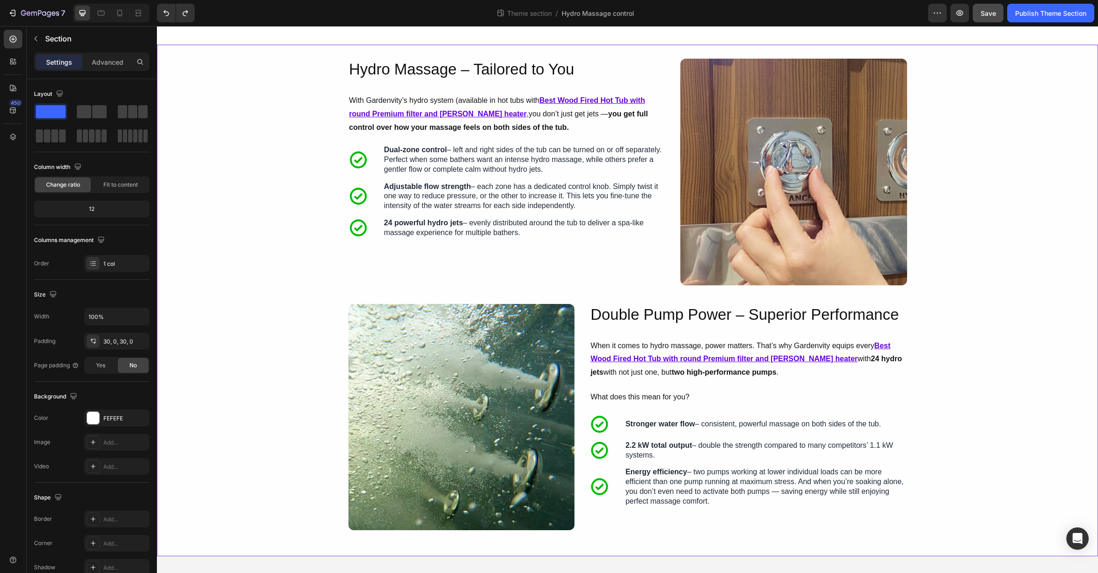
click at [1004, 350] on div "Image Hydro Massage – Tailored to You Heading With Gardenvity’s hydro system (a…" at bounding box center [627, 301] width 941 height 484
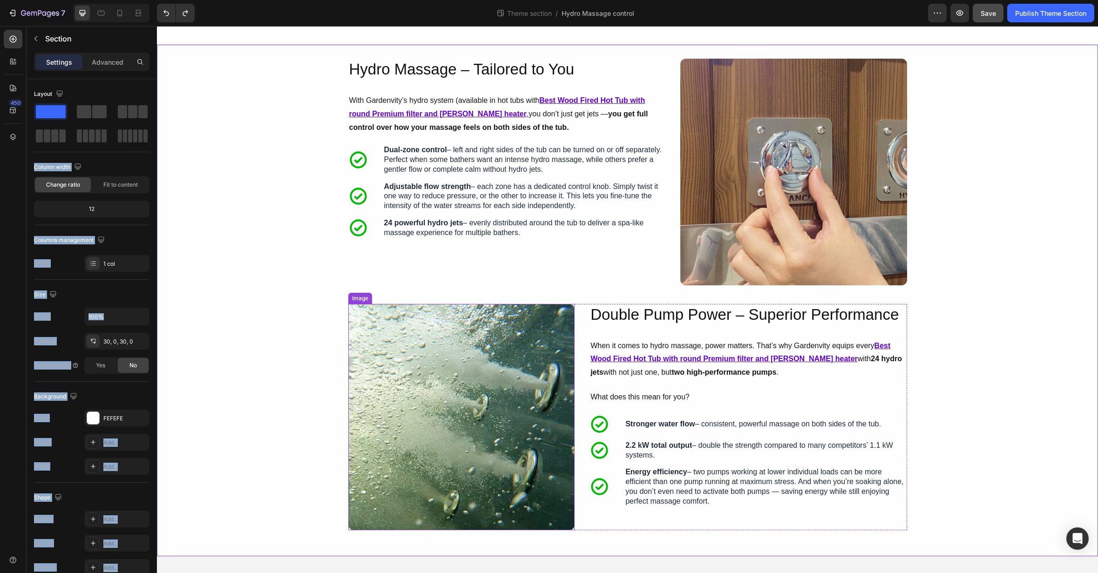
drag, startPoint x: 251, startPoint y: 137, endPoint x: 378, endPoint y: 290, distance: 198.7
click at [962, 12] on icon "button" at bounding box center [959, 13] width 7 height 6
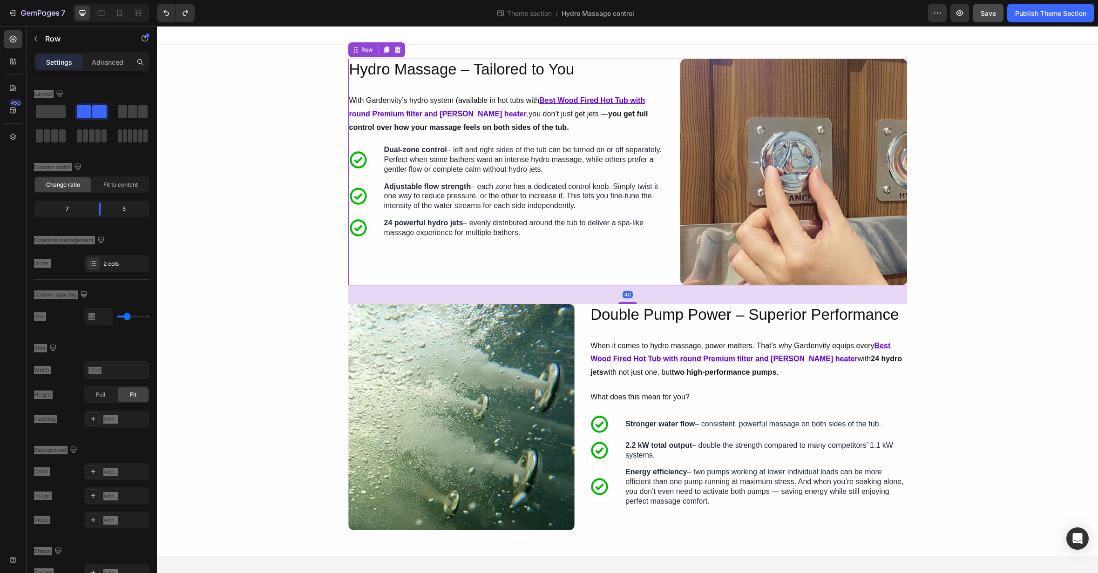
click at [664, 265] on div "Hydro Massage – Tailored to You Heading With Gardenvity’s hydro system (availab…" at bounding box center [506, 172] width 317 height 227
click at [386, 50] on icon at bounding box center [386, 50] width 5 height 7
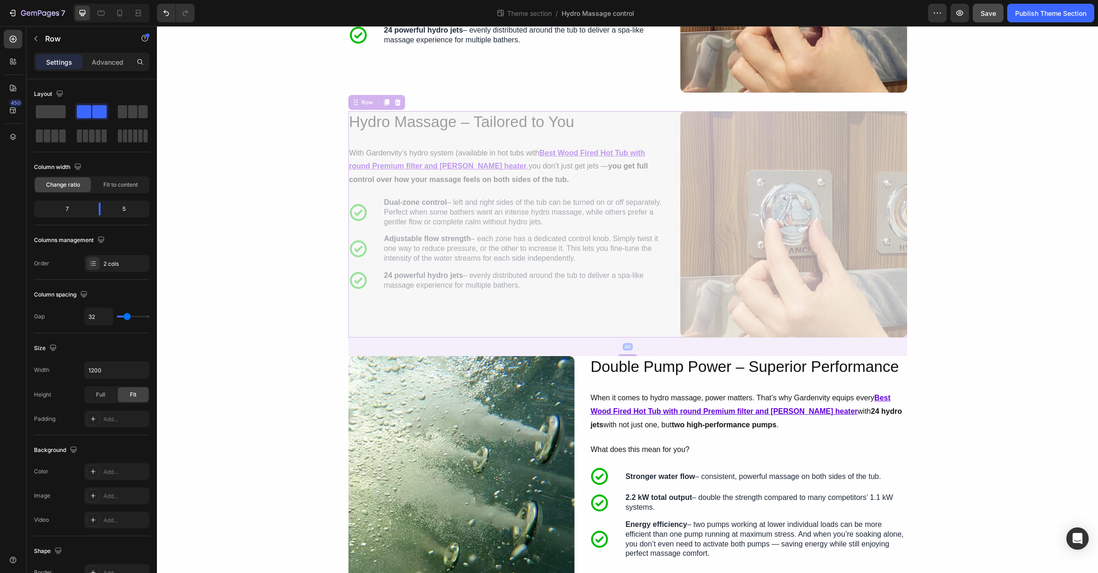
scroll to position [228, 0]
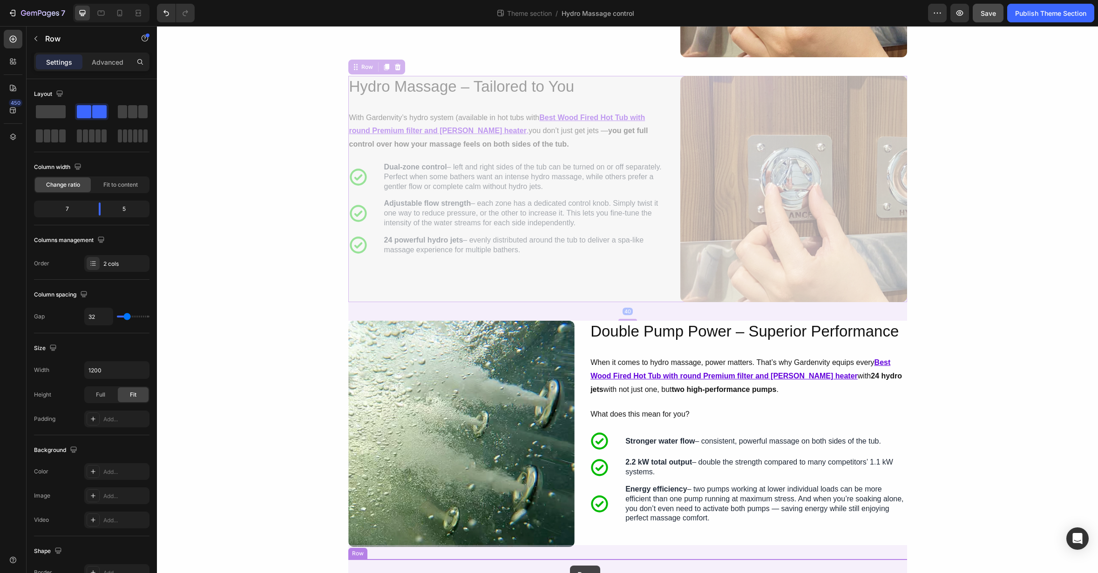
drag, startPoint x: 356, startPoint y: 299, endPoint x: 570, endPoint y: 566, distance: 341.8
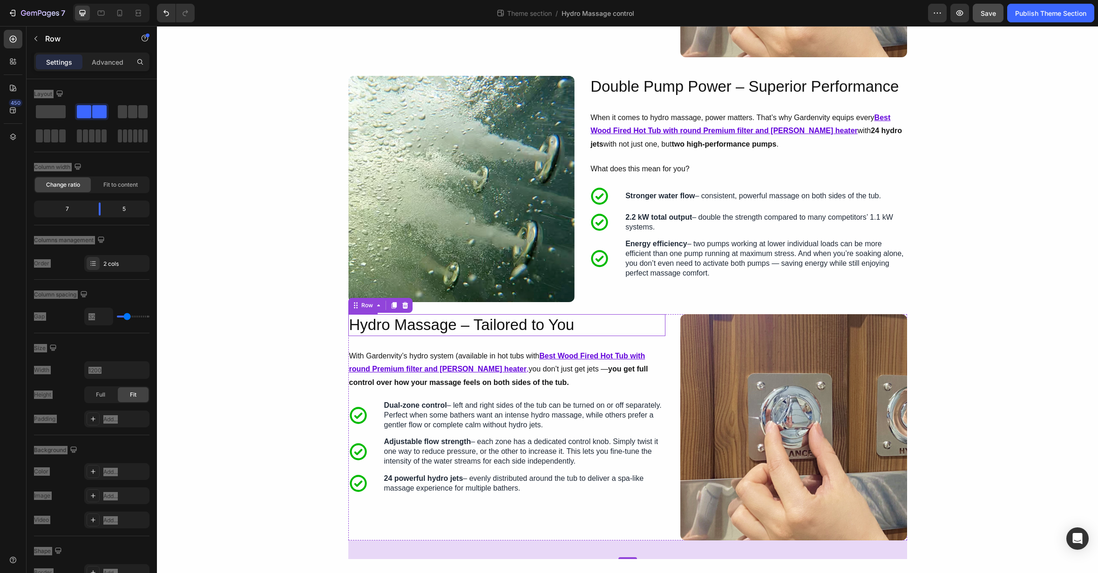
click at [469, 321] on h2 "Hydro Massage – Tailored to You" at bounding box center [506, 325] width 317 height 22
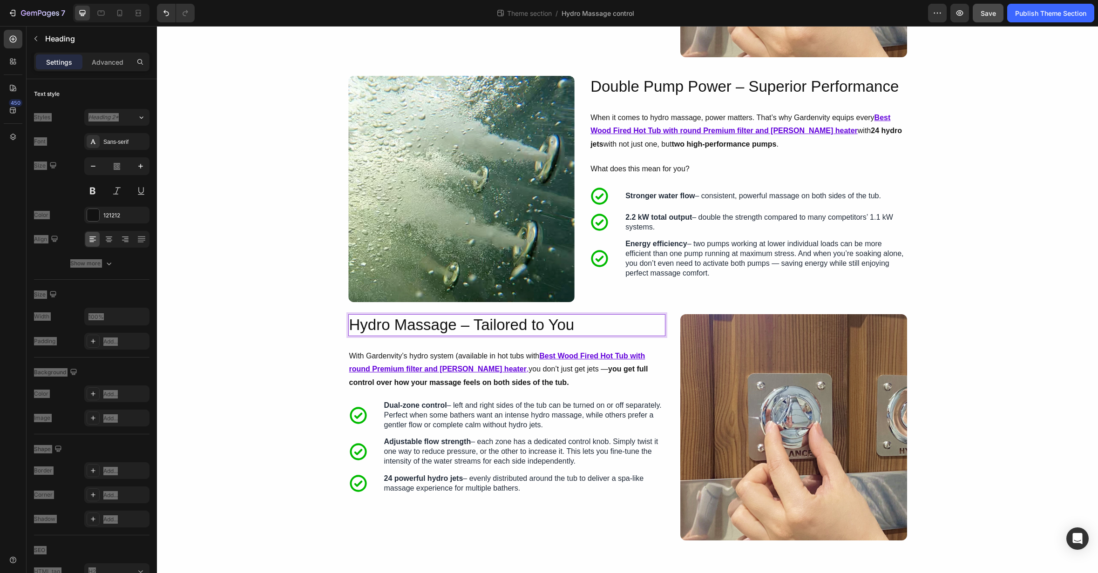
click at [474, 328] on h2 "Hydro Massage – Tailored to You" at bounding box center [506, 325] width 317 height 22
click at [474, 328] on p "Hydro Massage – Tailored to You" at bounding box center [506, 325] width 315 height 20
click at [418, 323] on p "Ready to Experience It Yourself?" at bounding box center [506, 325] width 315 height 20
click at [475, 367] on u "Best Wood Fired Hot Tub with round Premium filter and [PERSON_NAME] heater" at bounding box center [497, 362] width 296 height 21
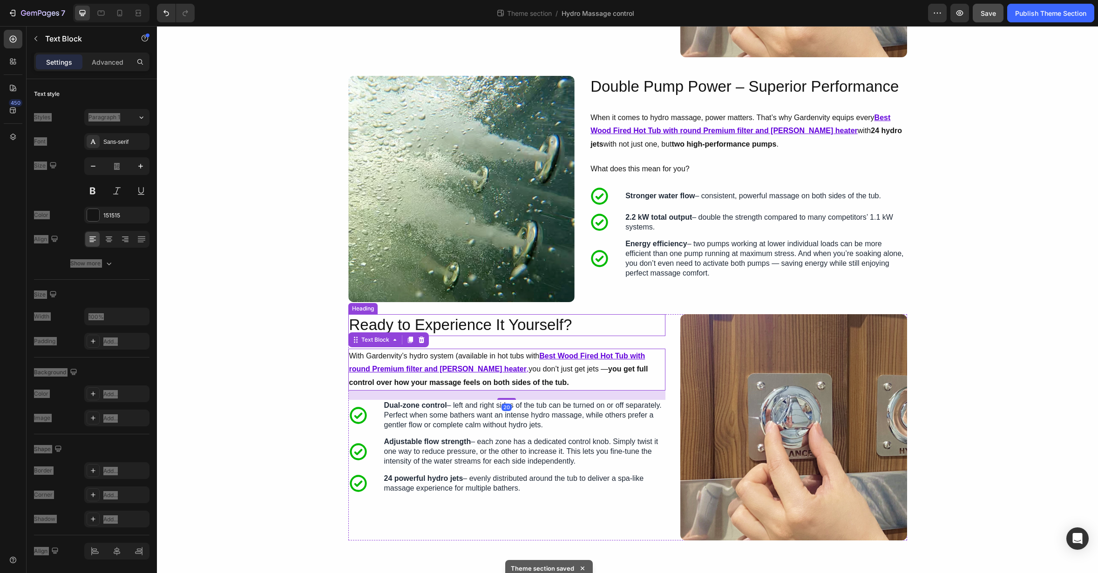
click at [457, 329] on p "Ready to Experience It Yourself?" at bounding box center [506, 325] width 315 height 20
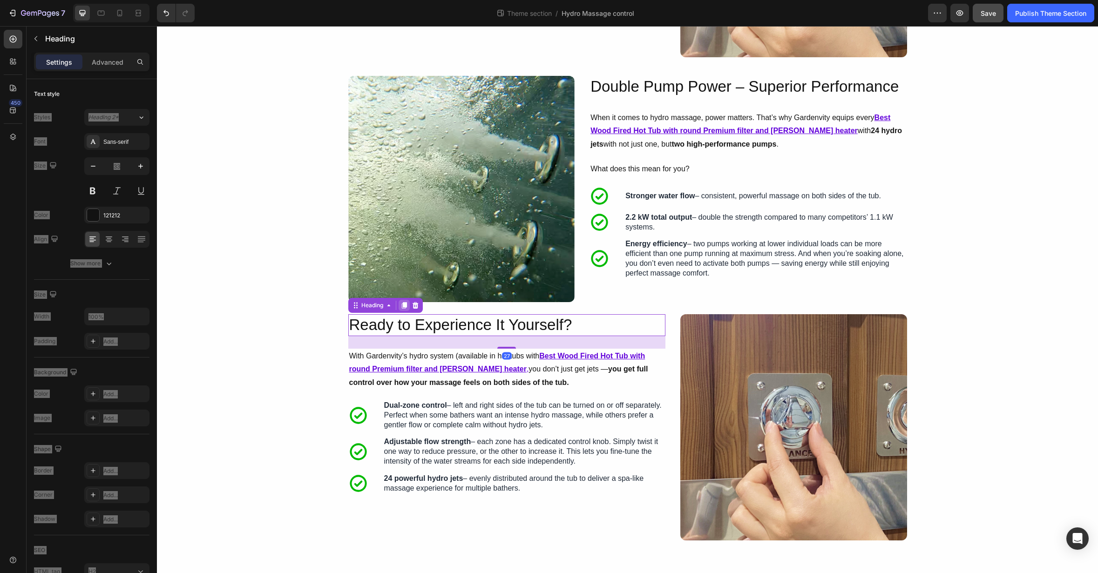
click at [408, 307] on div at bounding box center [404, 305] width 11 height 11
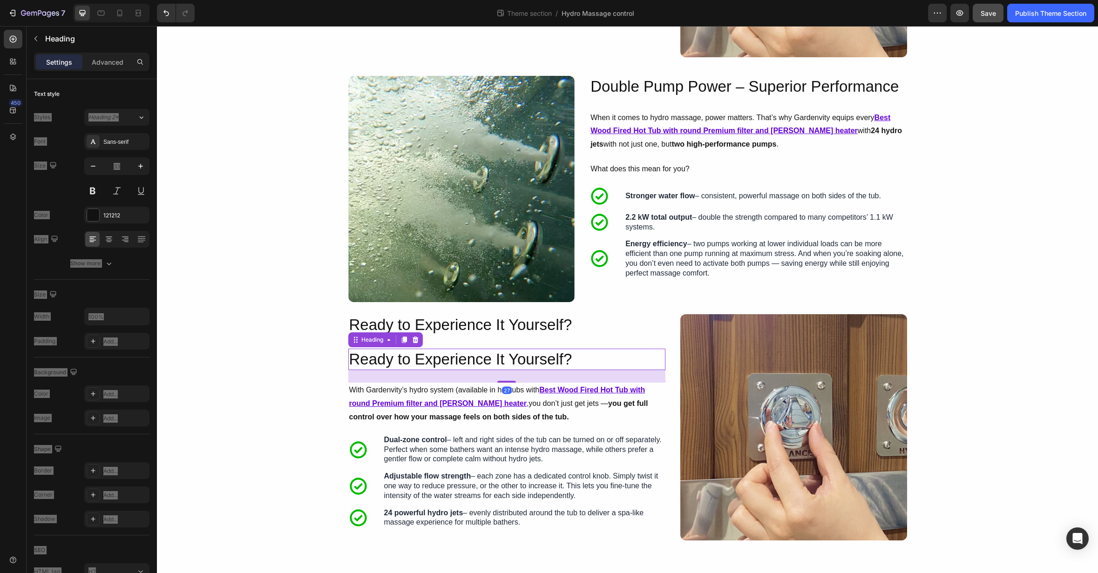
click at [417, 362] on h2 "Ready to Experience It Yourself?" at bounding box center [506, 360] width 317 height 22
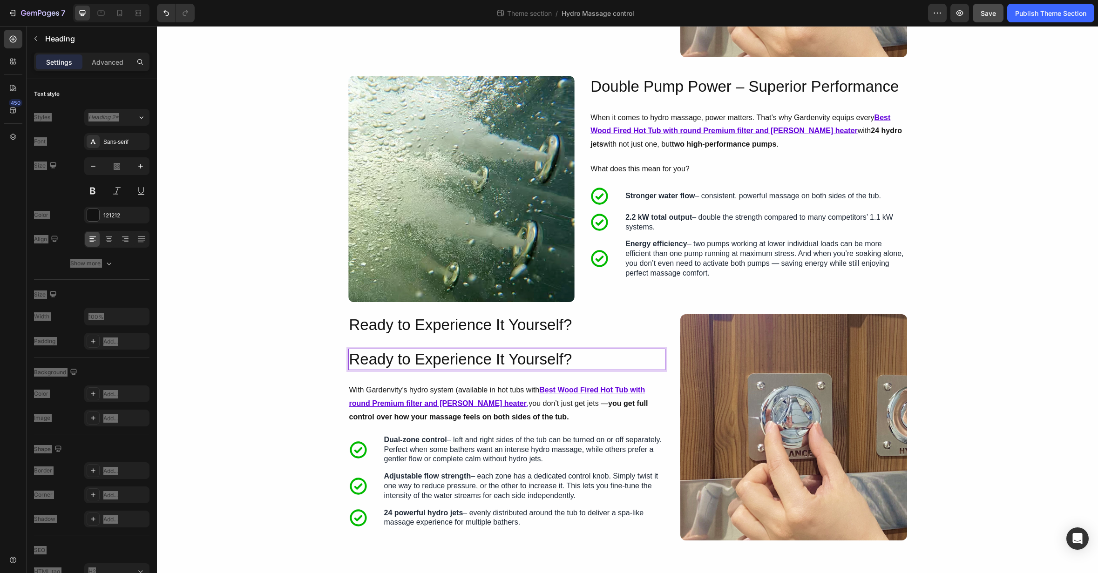
click at [417, 362] on p "Ready to Experience It Yourself?" at bounding box center [506, 360] width 315 height 20
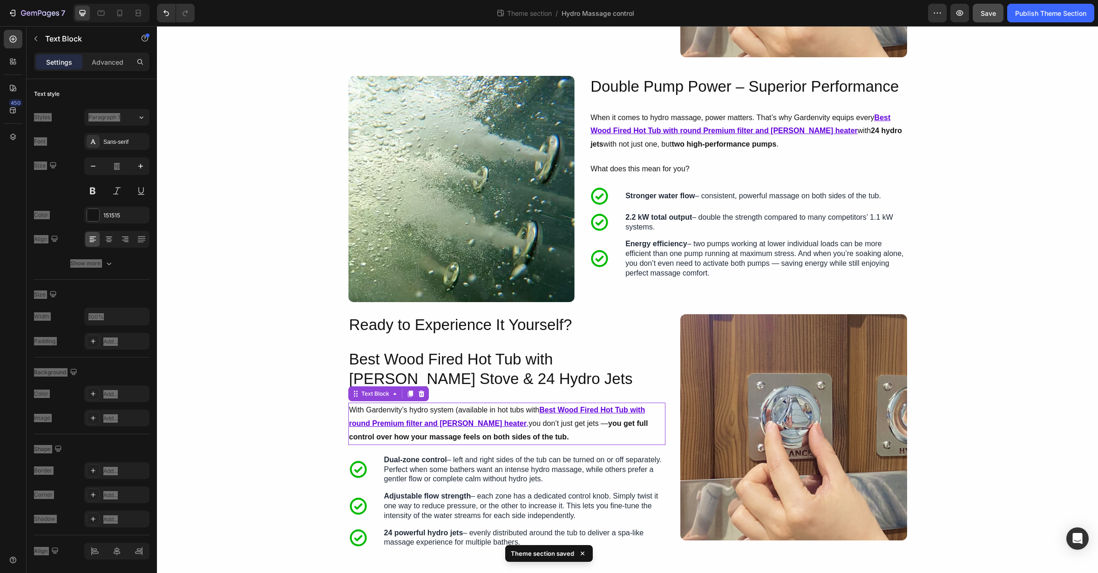
click at [507, 438] on strong "you get full control over how your massage feels on both sides of the tub." at bounding box center [498, 430] width 299 height 21
click at [521, 436] on strong "you get full control over how your massage feels on both sides of the tub." at bounding box center [498, 430] width 299 height 21
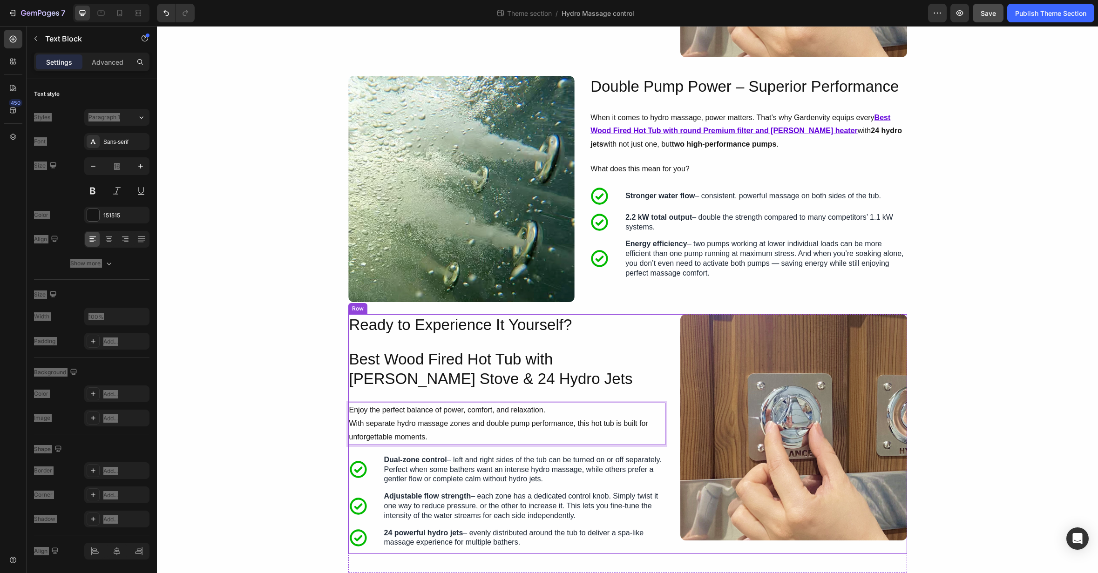
click at [515, 490] on div "Ready to Experience It Yourself? Heading Best Wood Fired Hot Tub with [PERSON_N…" at bounding box center [506, 434] width 317 height 240
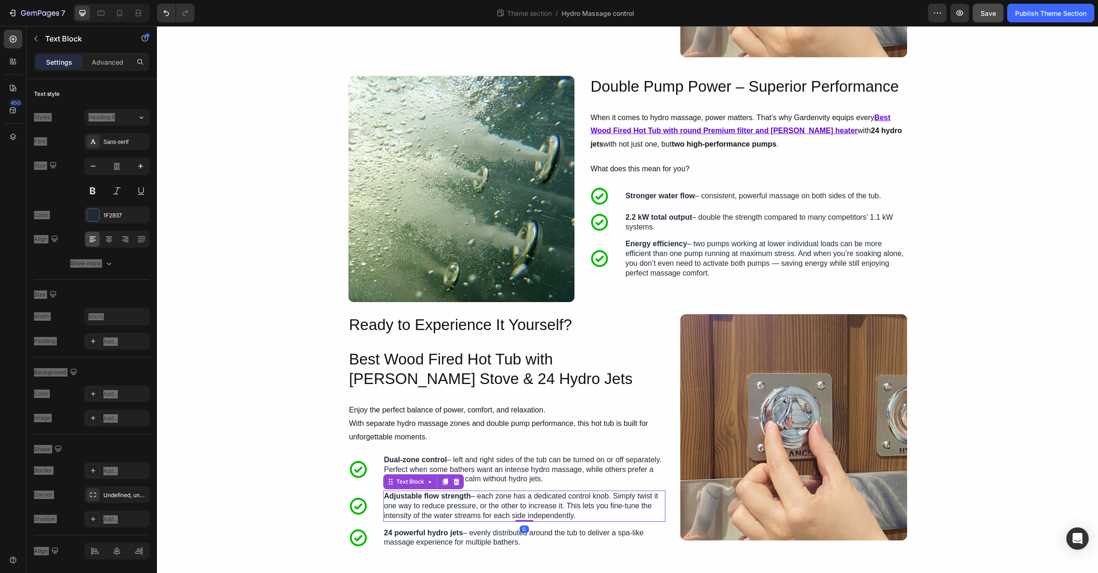
click at [499, 495] on p "Adjustable flow strength – each zone has a dedicated control knob. Simply twist…" at bounding box center [524, 506] width 280 height 29
click at [371, 506] on div "Icon Adjustable flow strength – each zone has a dedicated control knob. Simply …" at bounding box center [506, 506] width 317 height 31
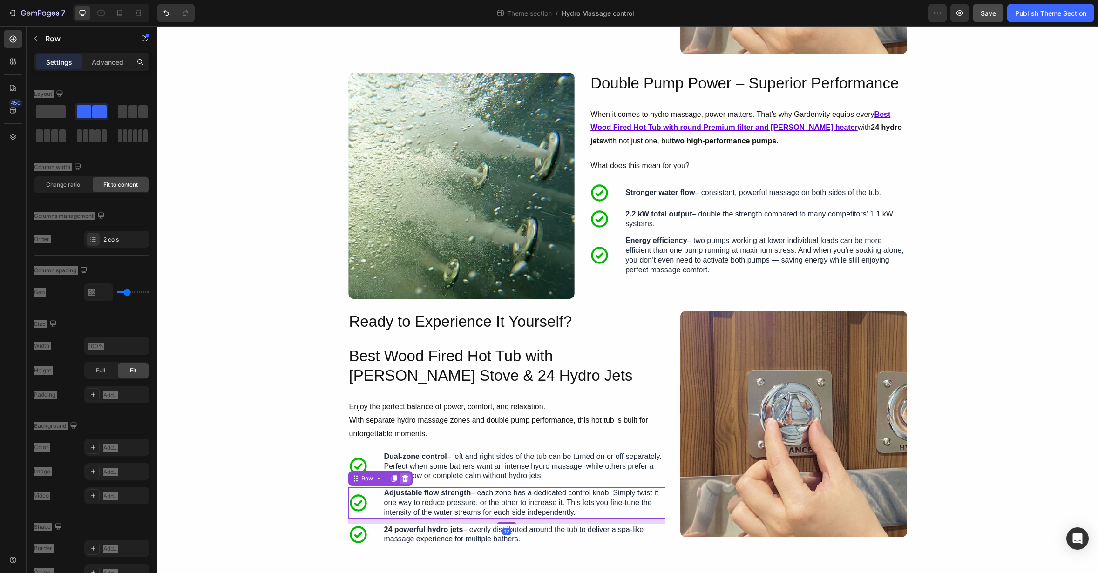
click at [404, 483] on div at bounding box center [405, 478] width 11 height 11
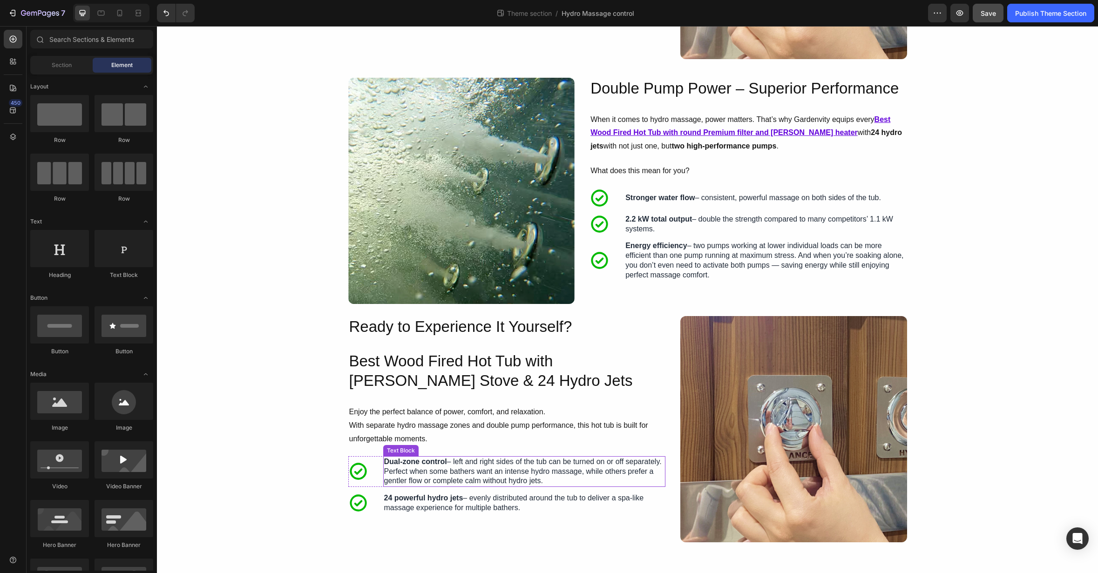
click at [380, 471] on div "Icon Dual-zone control – left and right sides of the tub can be turned on or of…" at bounding box center [506, 471] width 317 height 31
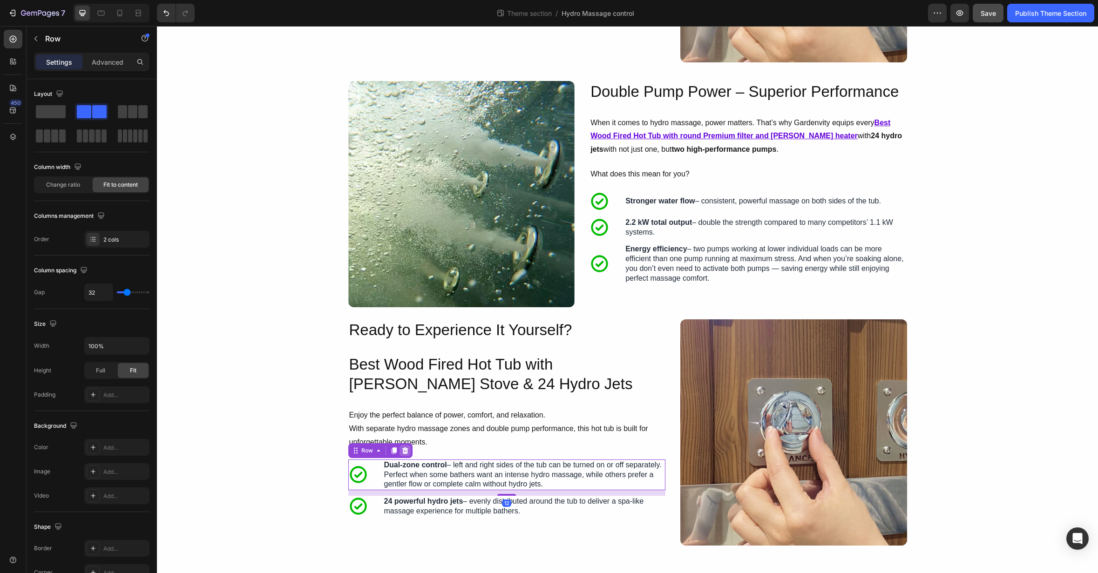
click at [405, 450] on icon at bounding box center [405, 450] width 6 height 7
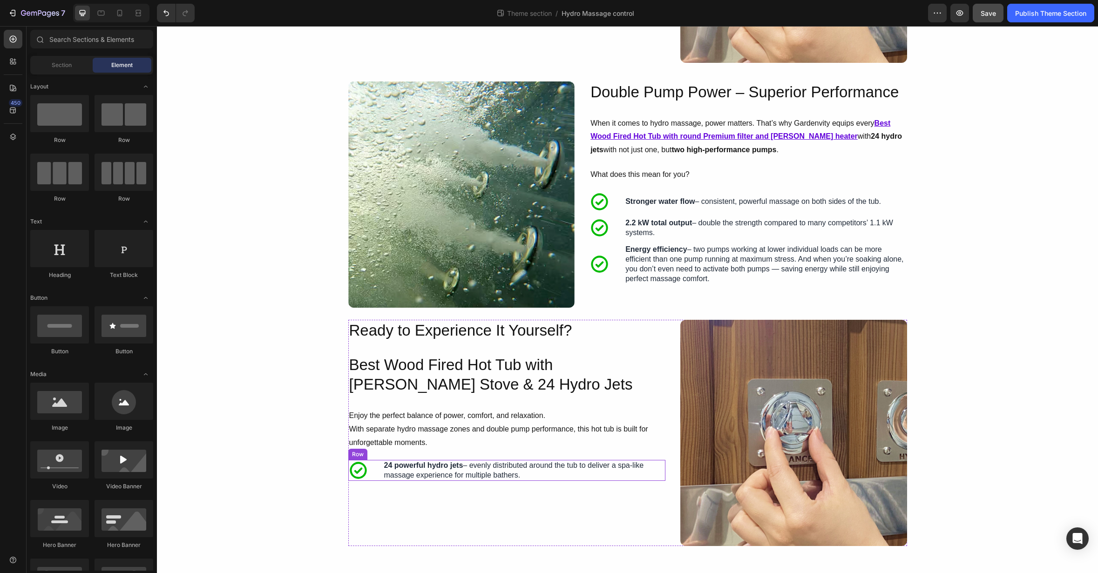
click at [381, 472] on div "Icon 24 powerful hydro jets – evenly distributed around the tub to deliver a sp…" at bounding box center [506, 470] width 317 height 21
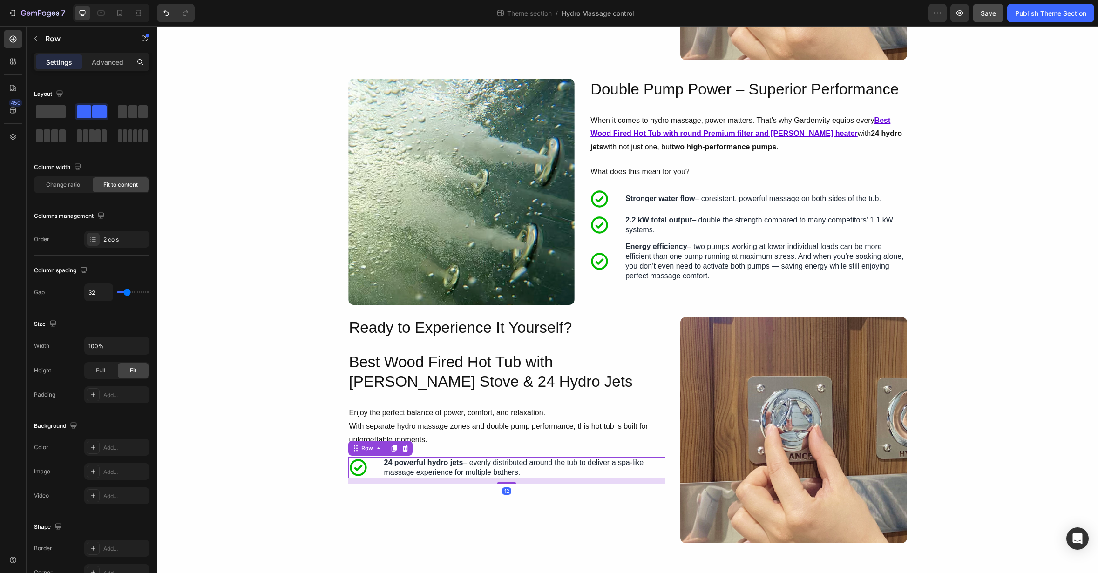
scroll to position [223, 0]
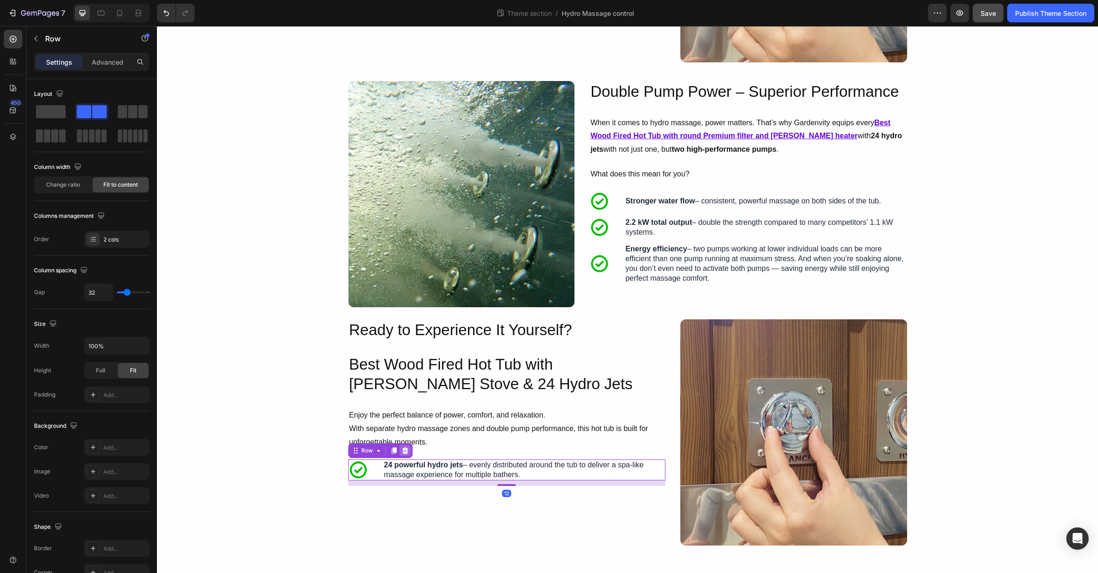
click at [403, 454] on icon at bounding box center [405, 450] width 6 height 7
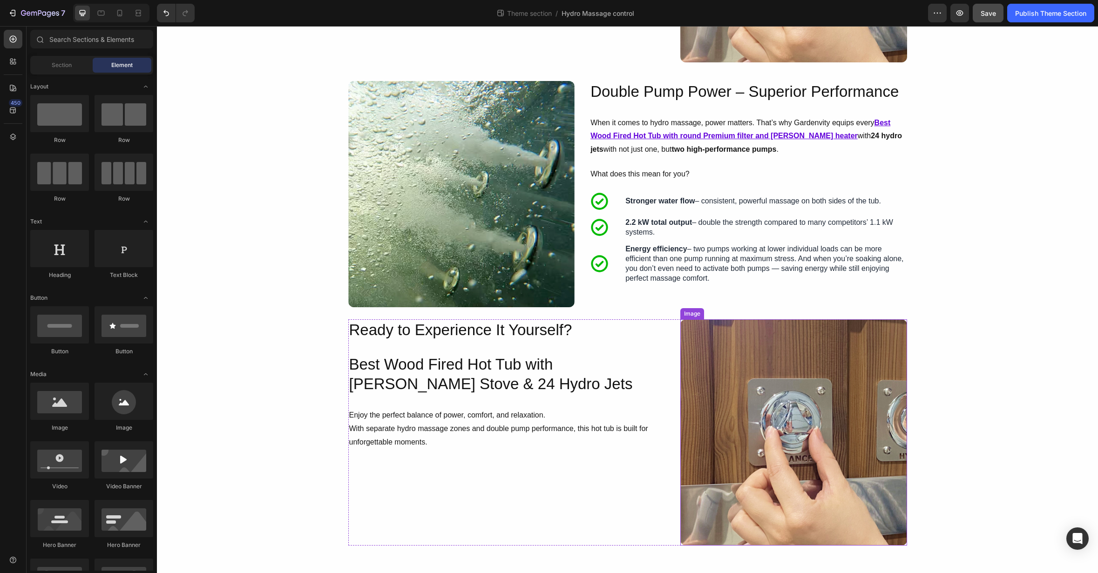
click at [734, 474] on img at bounding box center [793, 432] width 227 height 227
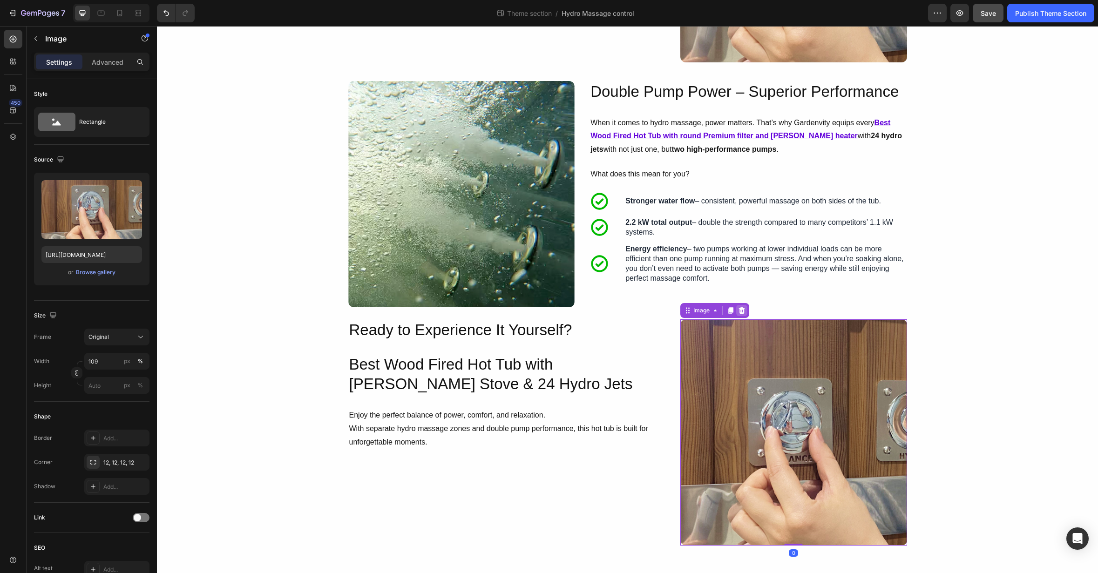
click at [746, 312] on div at bounding box center [741, 310] width 11 height 11
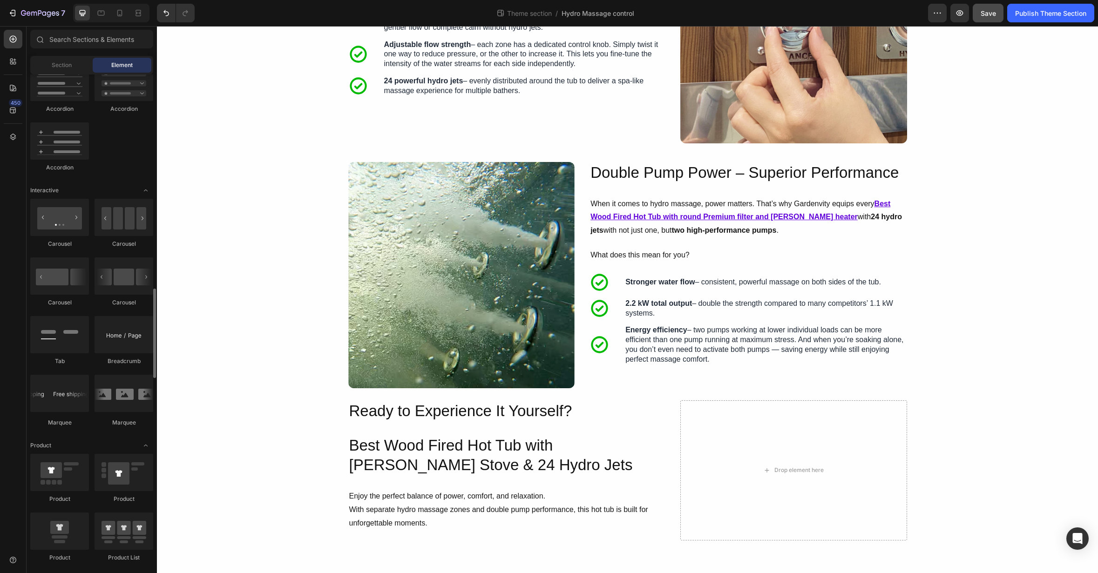
scroll to position [899, 0]
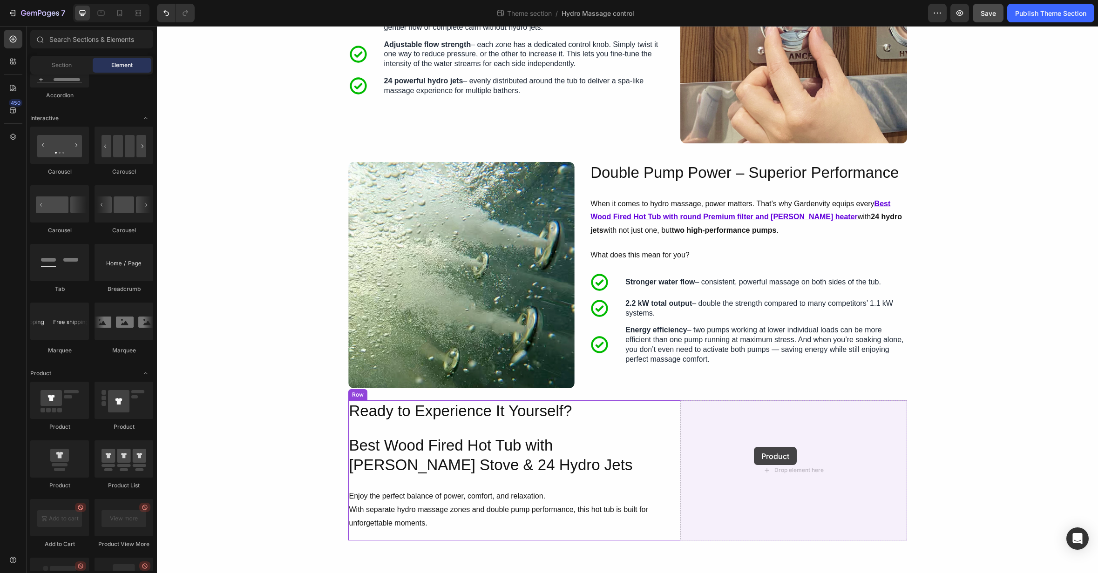
drag, startPoint x: 312, startPoint y: 429, endPoint x: 754, endPoint y: 447, distance: 441.8
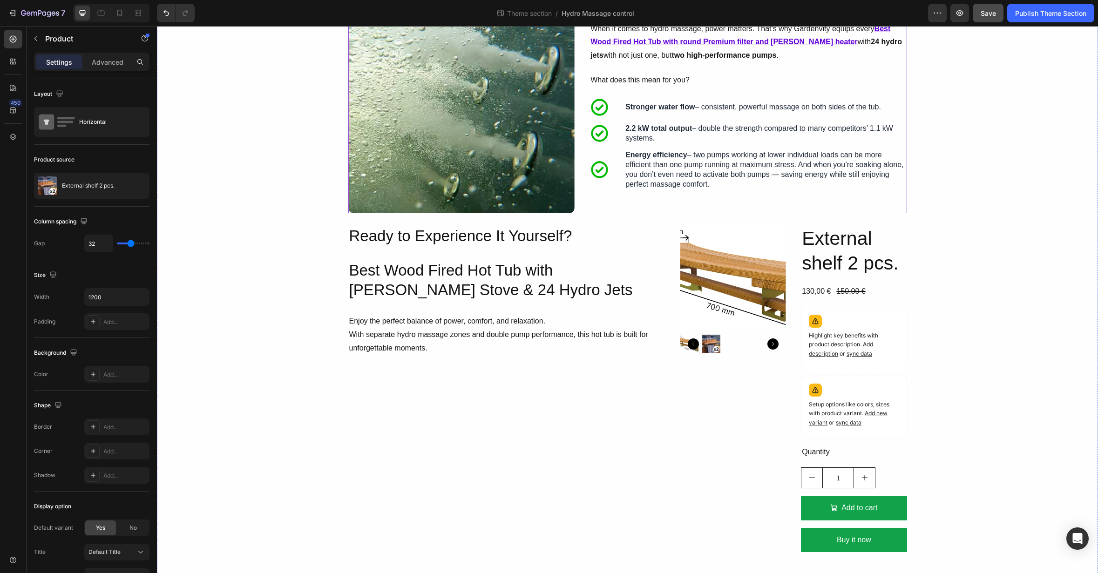
scroll to position [336, 0]
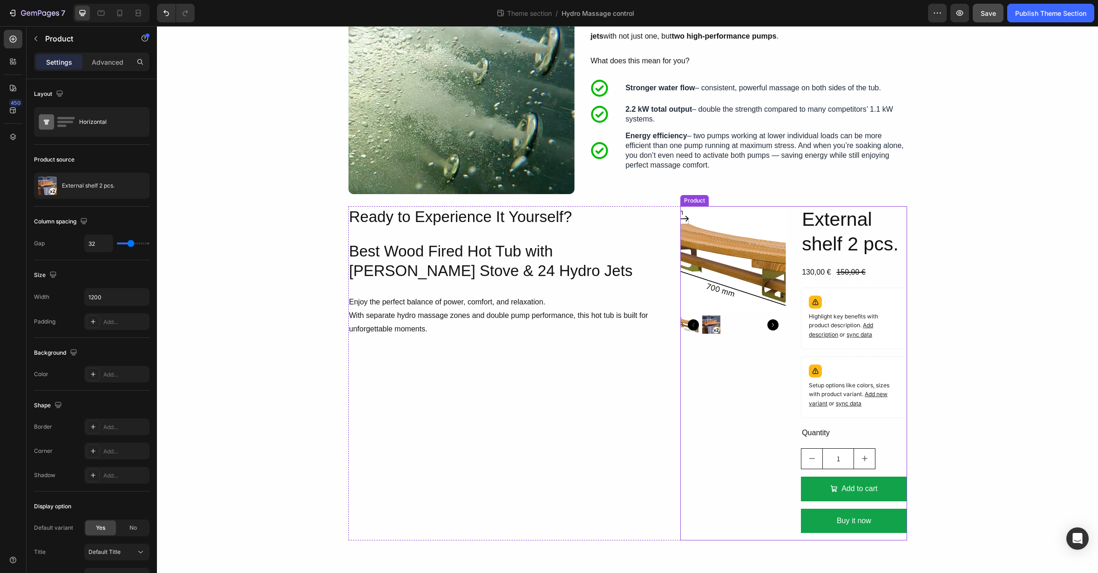
click at [793, 277] on div "Product Images External shelf 2 pcs. Product Title 130,00 € Product Price Produ…" at bounding box center [793, 373] width 227 height 335
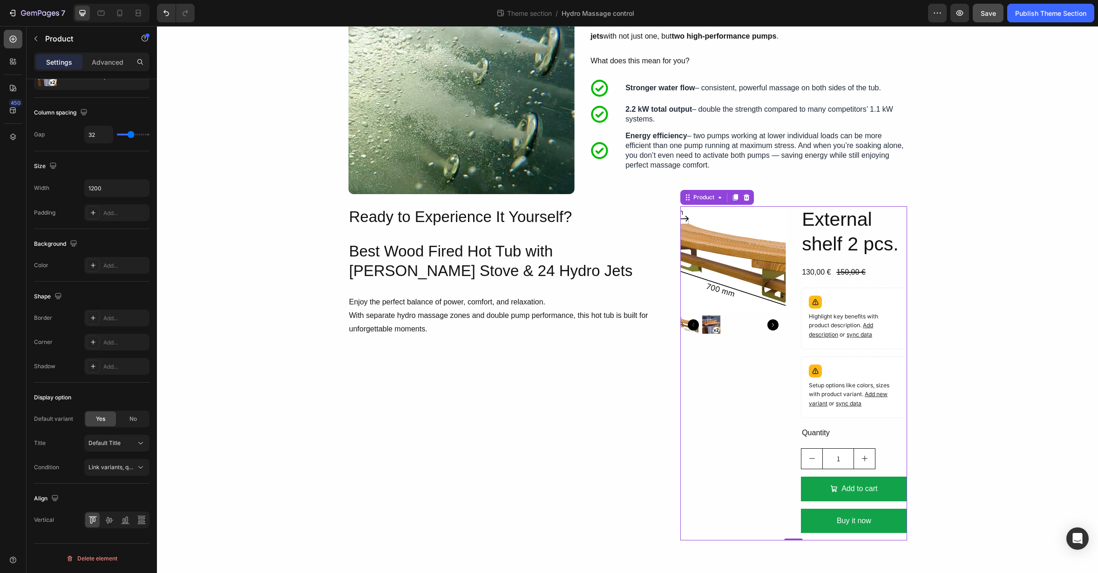
click at [14, 44] on div at bounding box center [13, 39] width 19 height 19
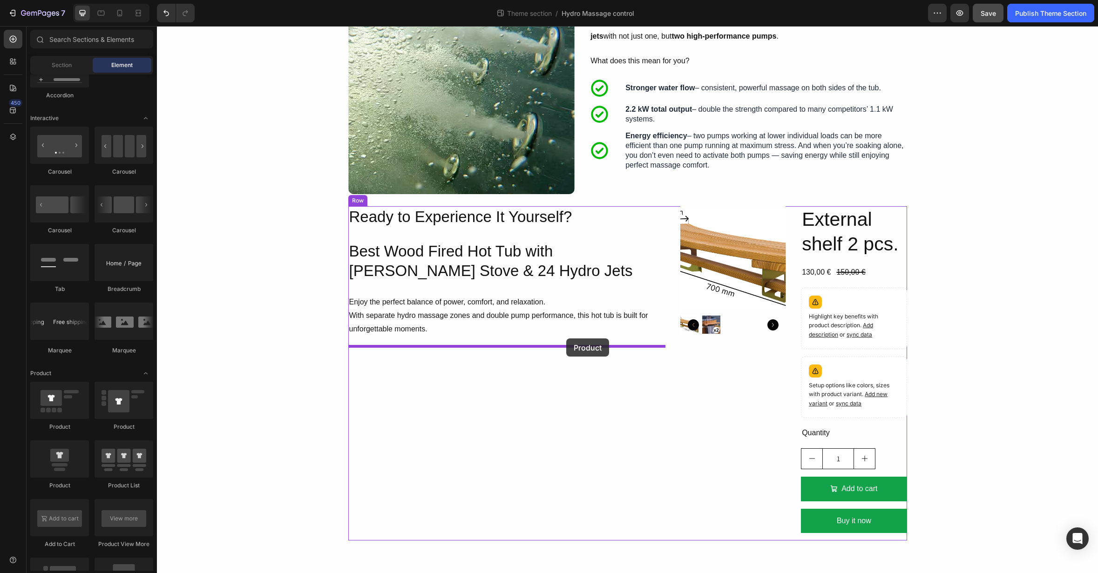
drag, startPoint x: 224, startPoint y: 485, endPoint x: 566, endPoint y: 339, distance: 371.9
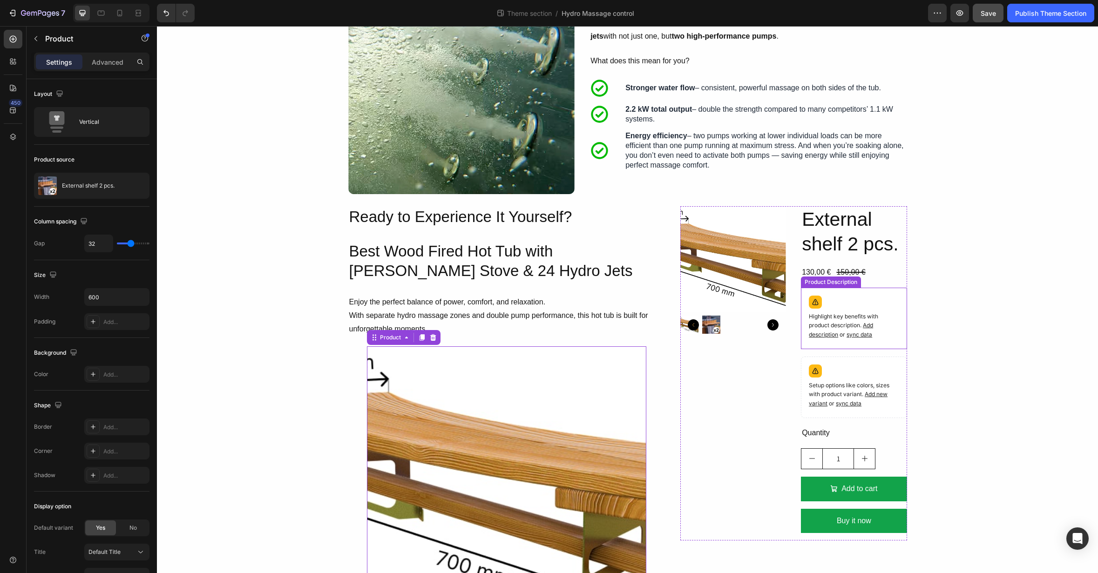
click at [791, 320] on div "Product Images External shelf 2 pcs. Product Title 130,00 € Product Price Produ…" at bounding box center [793, 373] width 227 height 335
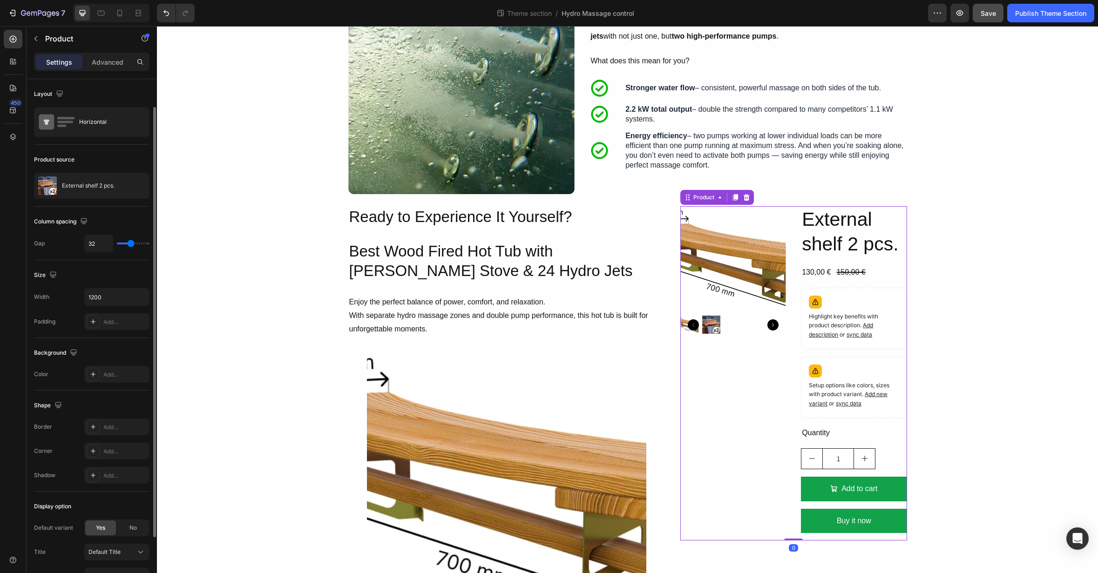
scroll to position [15, 0]
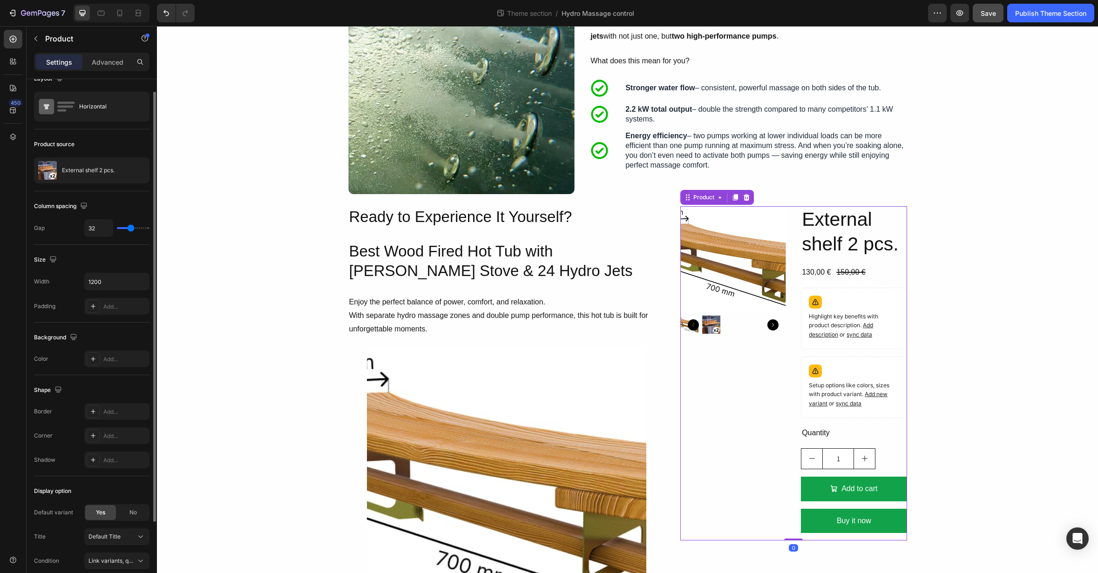
drag, startPoint x: 751, startPoint y: 199, endPoint x: 678, endPoint y: 251, distance: 89.4
click at [751, 199] on div at bounding box center [746, 197] width 11 height 11
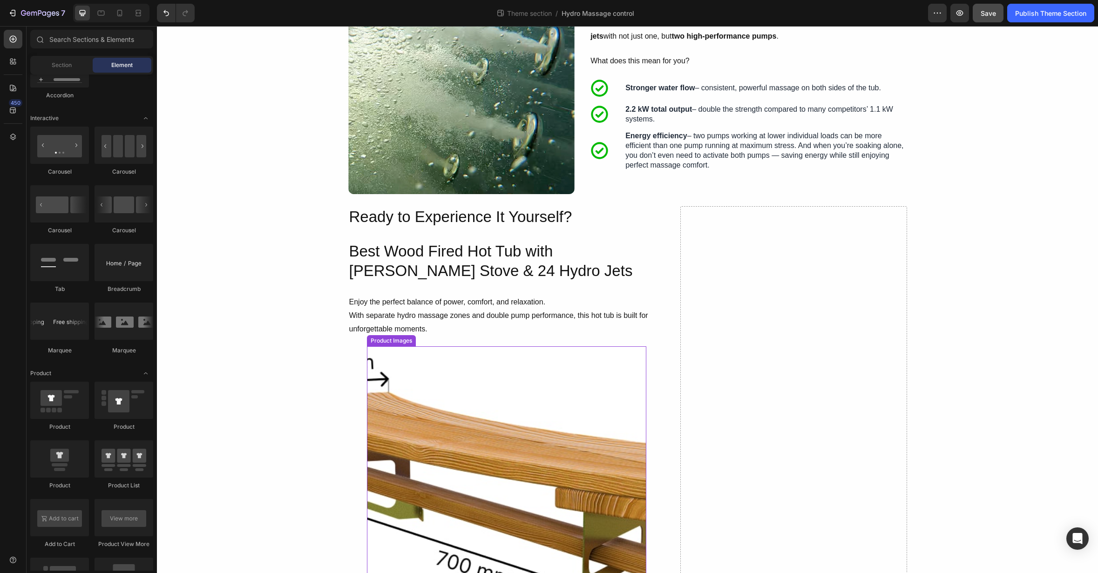
click at [543, 358] on img at bounding box center [506, 485] width 279 height 279
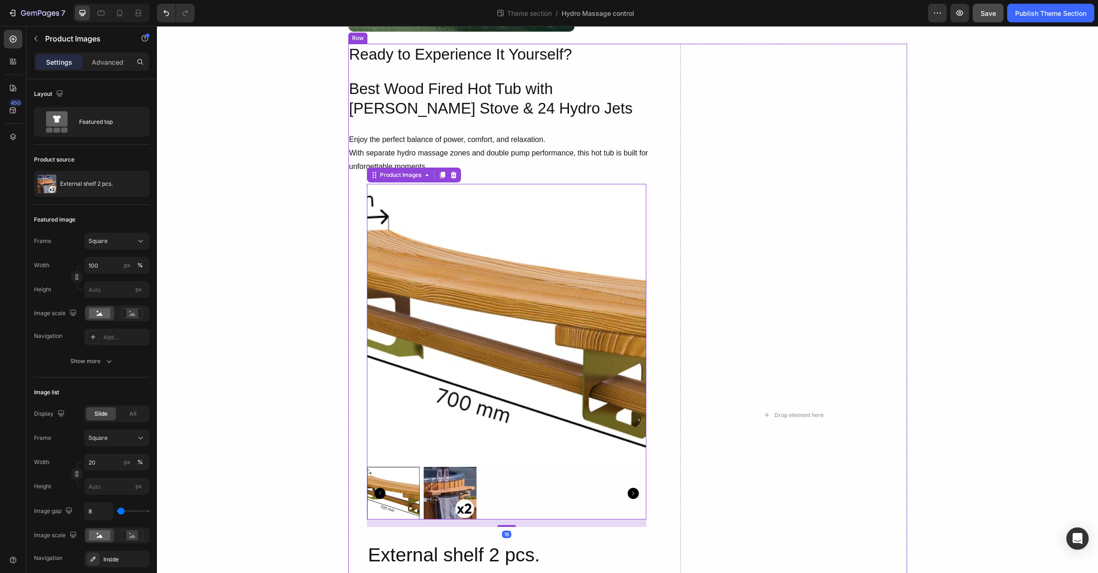
scroll to position [562, 0]
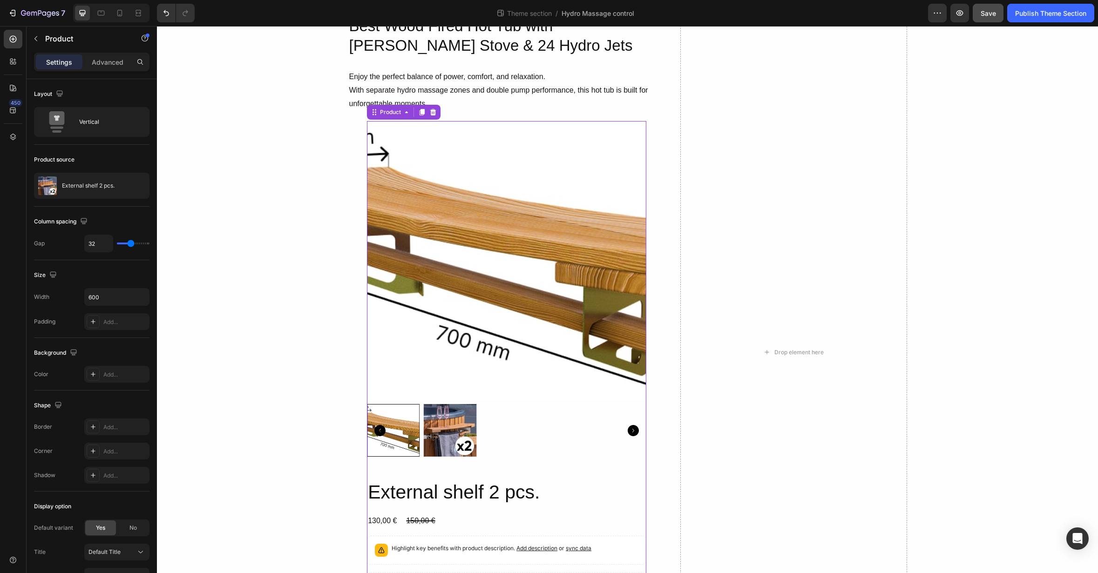
click at [441, 475] on div "Product Images External shelf 2 pcs. Product Title 130,00 € Product Price Produ…" at bounding box center [506, 422] width 279 height 603
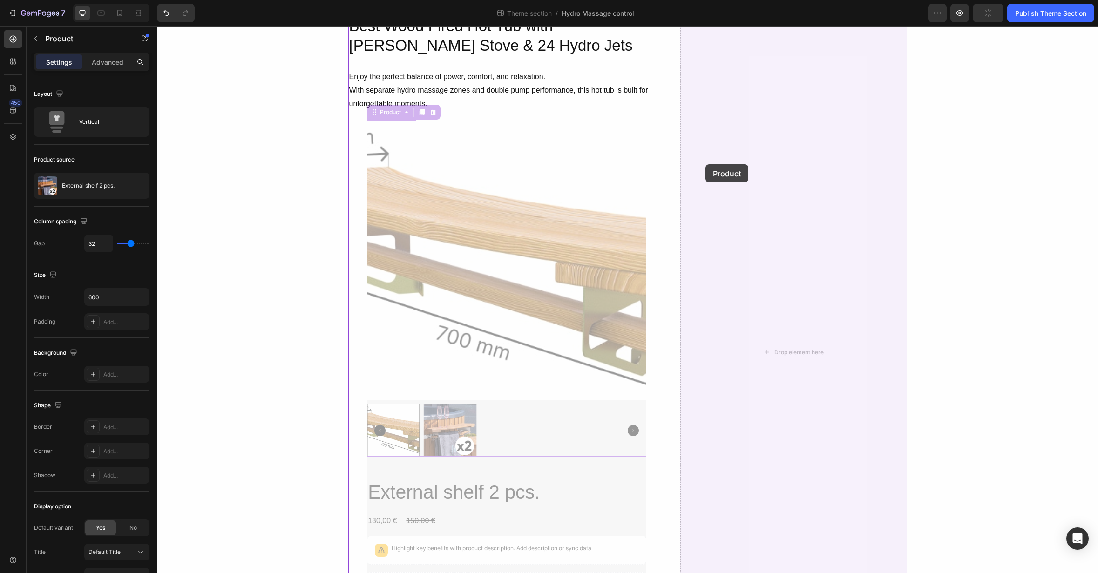
drag, startPoint x: 371, startPoint y: 114, endPoint x: 687, endPoint y: 164, distance: 319.7
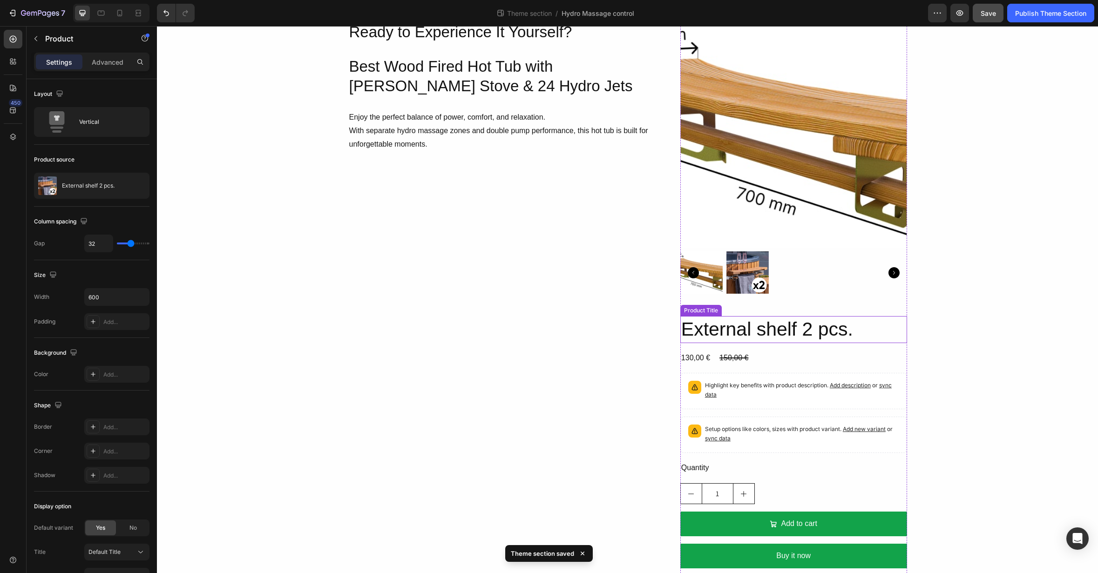
scroll to position [541, 0]
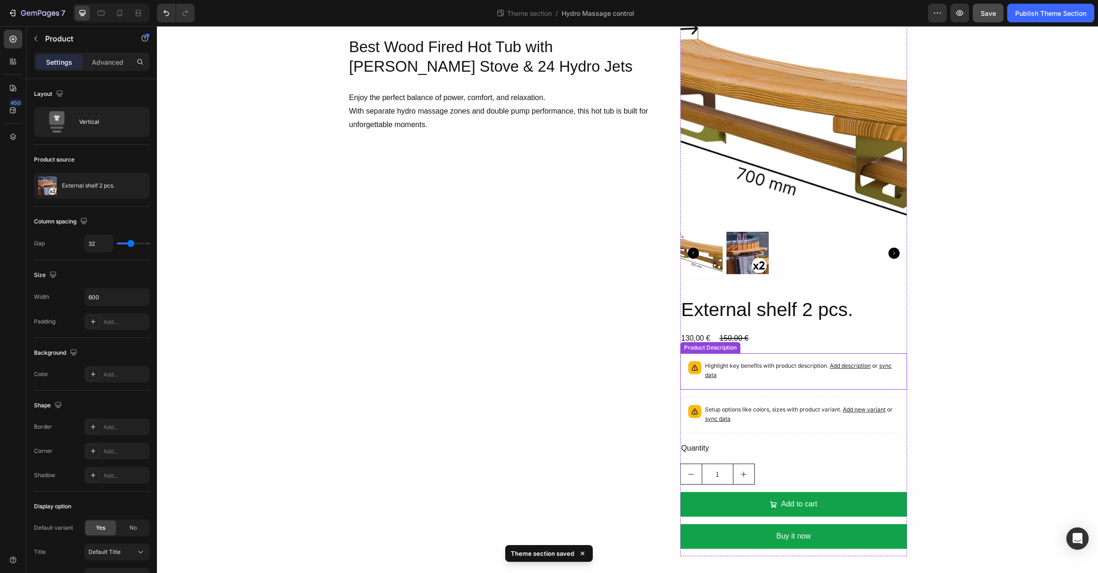
click at [741, 384] on div "Highlight key benefits with product description. Add description or sync data" at bounding box center [794, 372] width 218 height 28
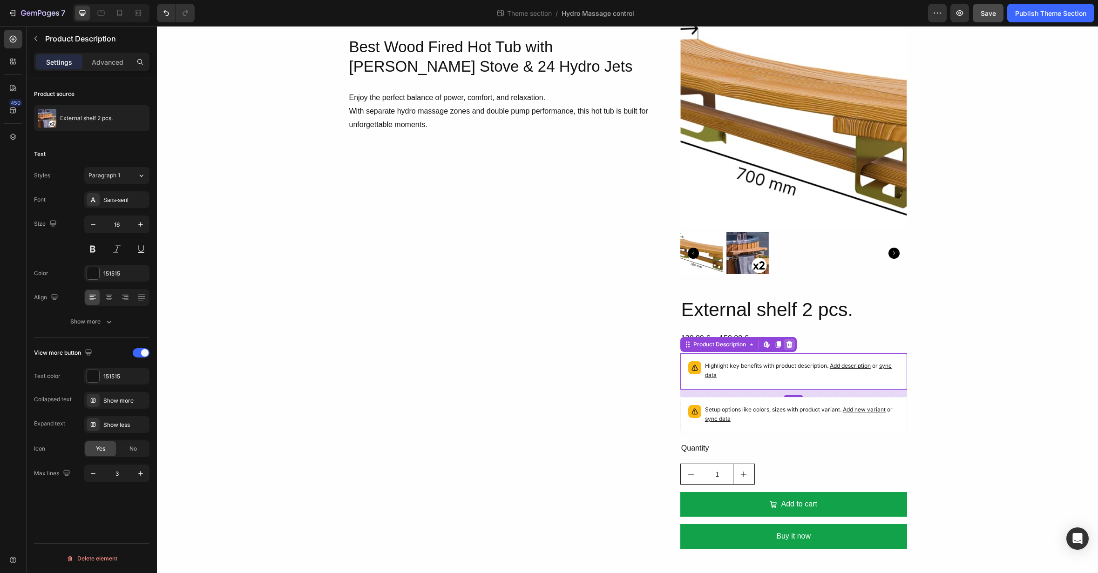
click at [789, 346] on icon at bounding box center [789, 344] width 7 height 7
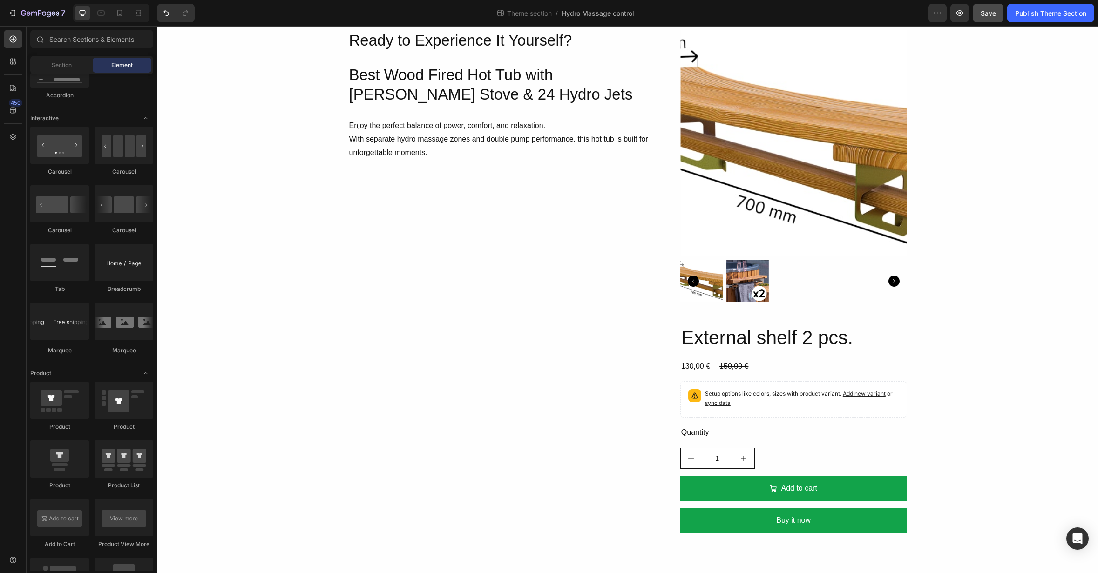
scroll to position [513, 0]
click at [785, 407] on p "Setup options like colors, sizes with product variant. Add new variant or sync …" at bounding box center [802, 398] width 194 height 19
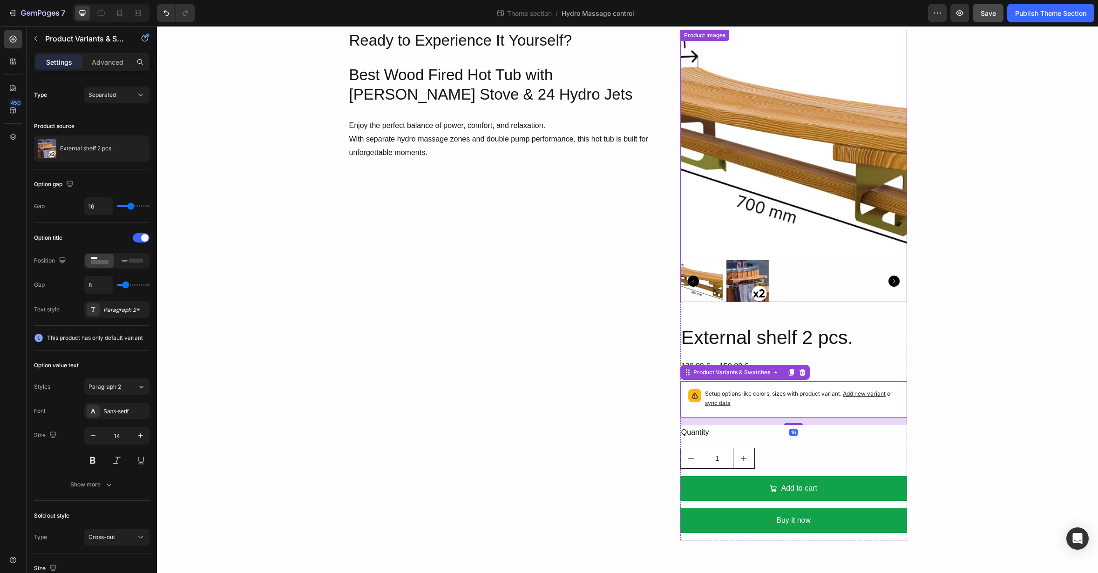
click at [782, 197] on img at bounding box center [793, 143] width 227 height 227
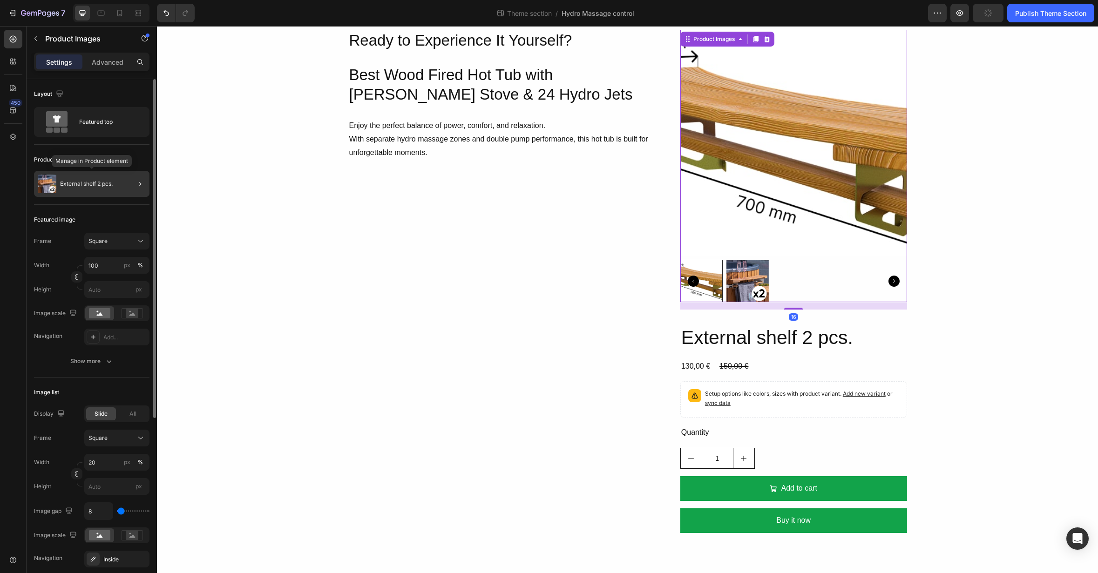
click at [83, 187] on div "External shelf 2 pcs." at bounding box center [91, 184] width 115 height 26
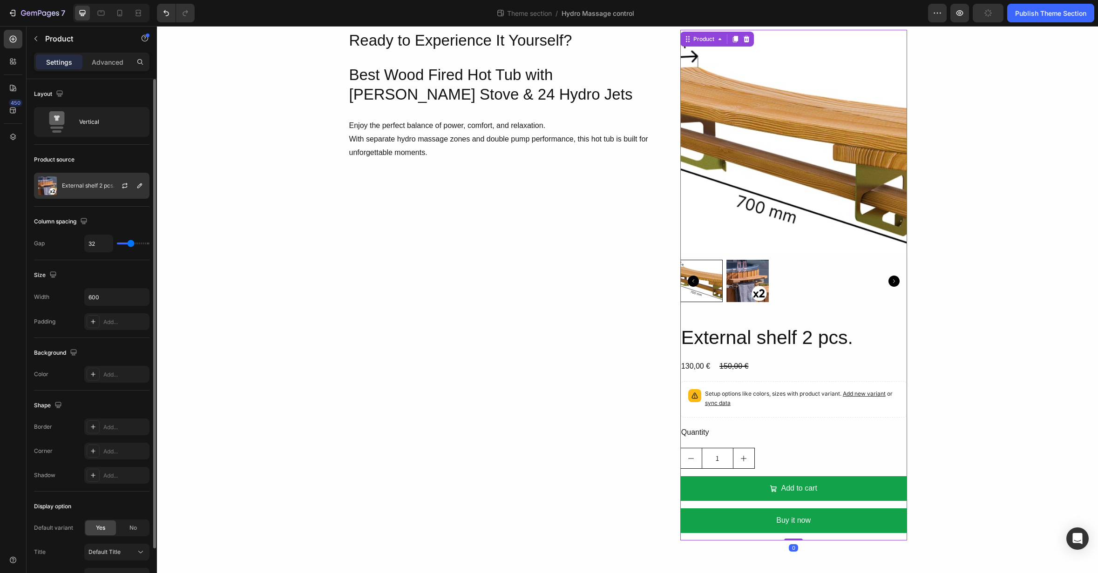
click at [90, 186] on p "External shelf 2 pcs." at bounding box center [88, 186] width 53 height 7
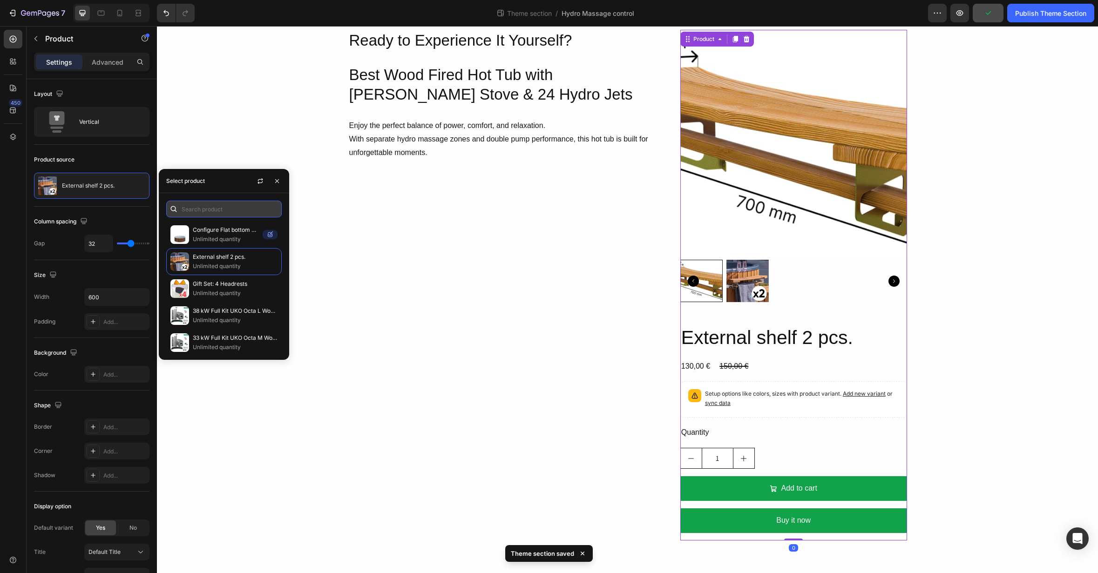
click at [199, 212] on input "text" at bounding box center [223, 209] width 115 height 17
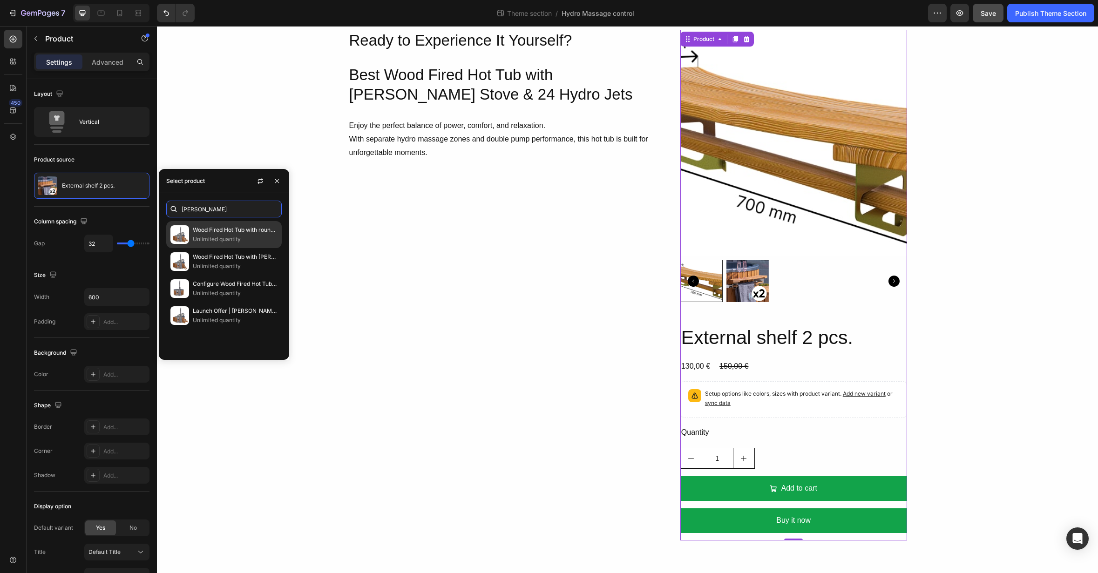
type input "[PERSON_NAME]"
click at [207, 237] on p "Unlimited quantity" at bounding box center [235, 239] width 85 height 9
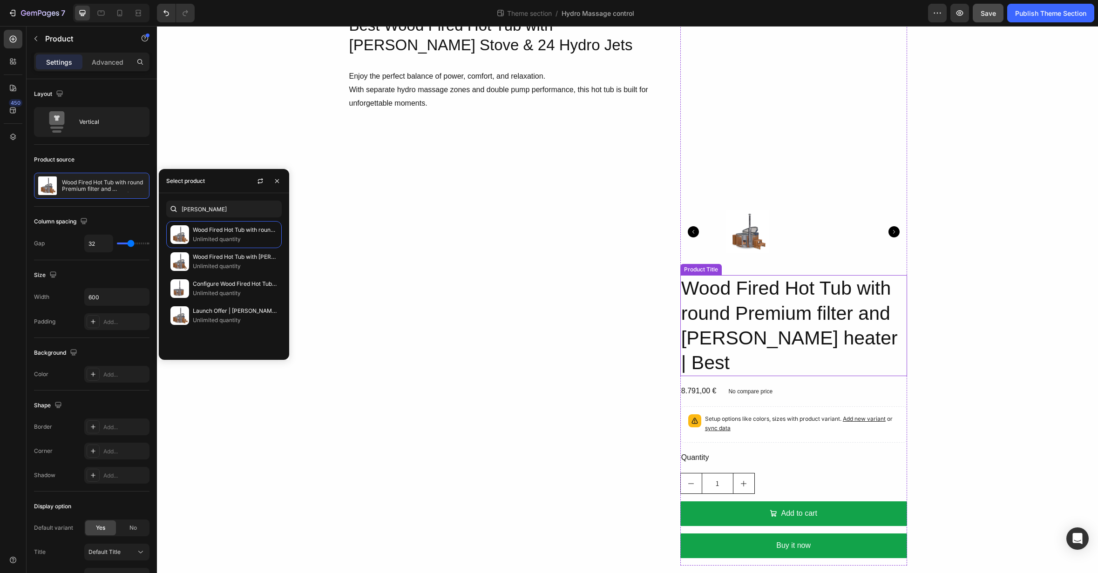
click at [808, 319] on h2 "Wood Fired Hot Tub with round Premium filter and [PERSON_NAME] heater | Best" at bounding box center [793, 325] width 227 height 101
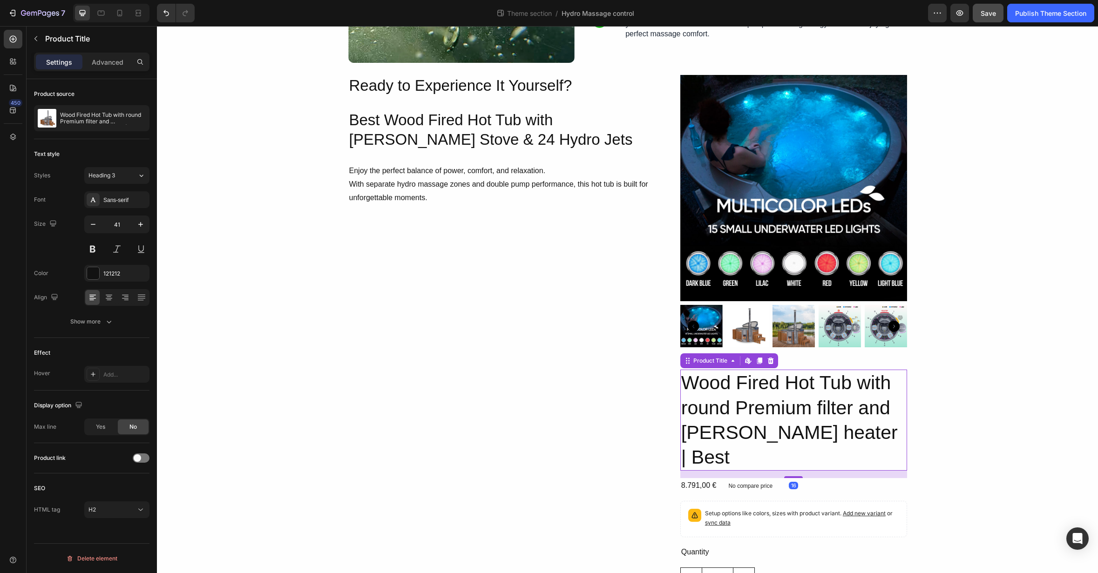
scroll to position [449, 0]
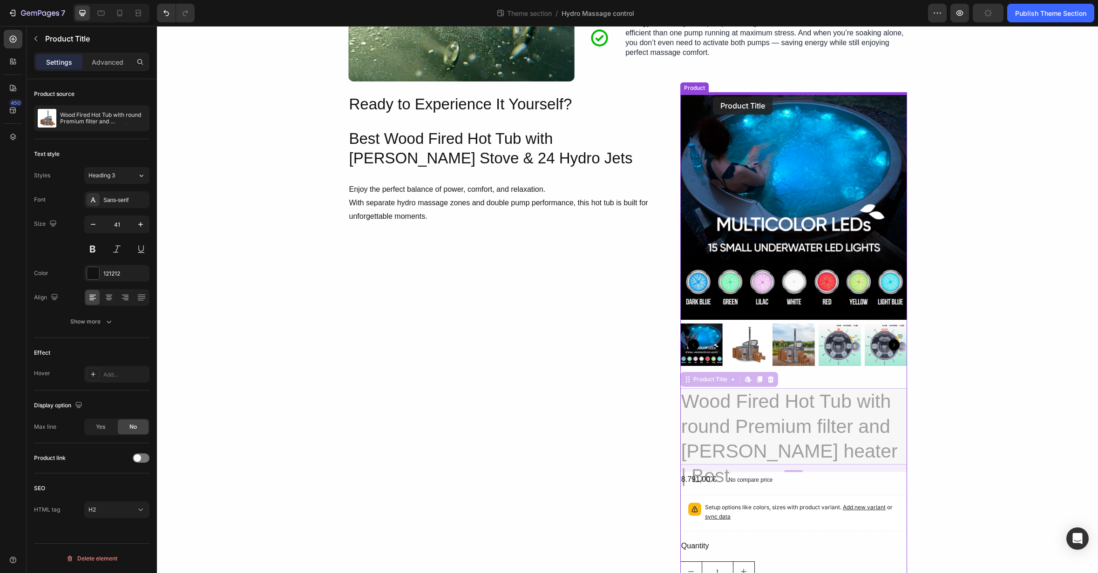
drag, startPoint x: 688, startPoint y: 382, endPoint x: 713, endPoint y: 96, distance: 287.0
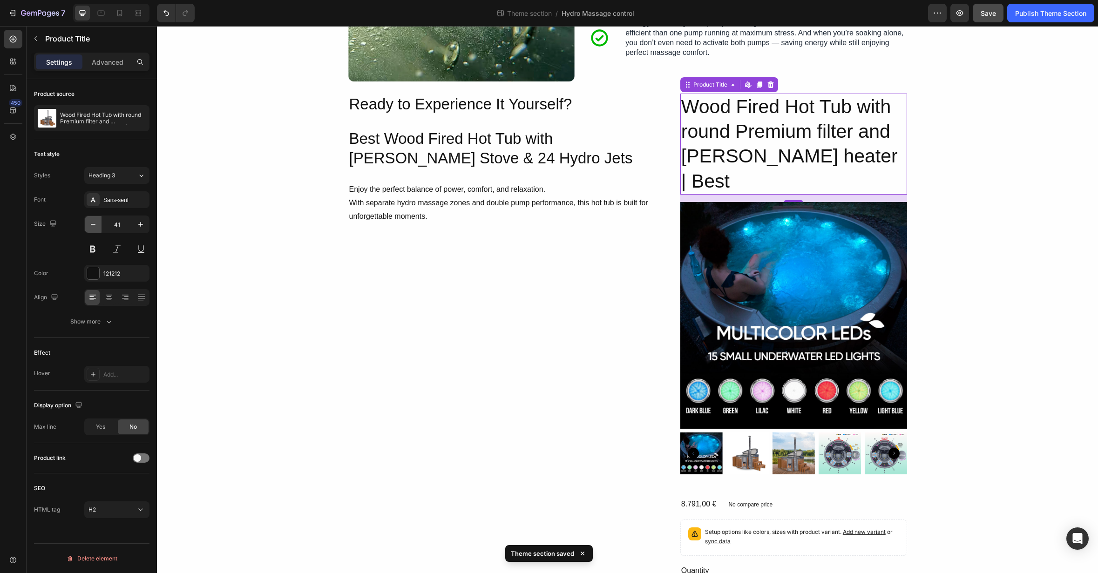
click at [94, 220] on icon "button" at bounding box center [92, 224] width 9 height 9
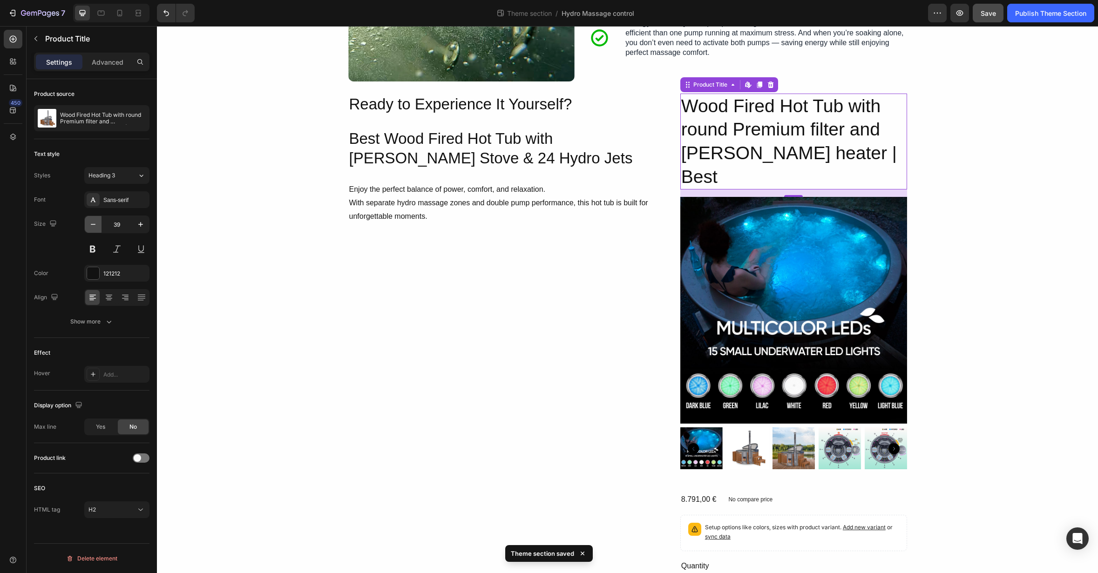
click at [94, 220] on icon "button" at bounding box center [92, 224] width 9 height 9
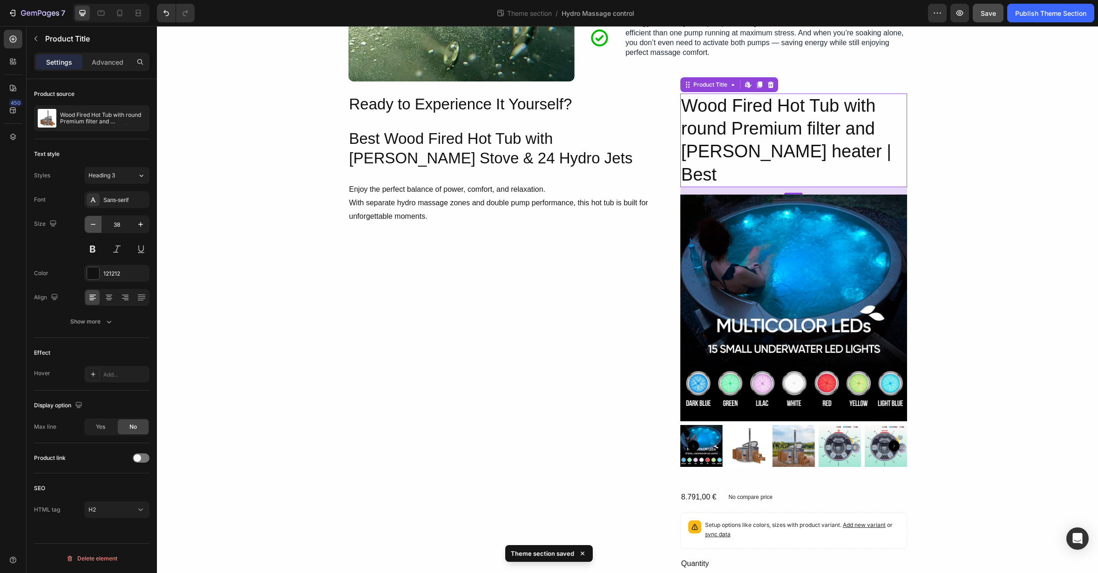
click at [94, 220] on icon "button" at bounding box center [92, 224] width 9 height 9
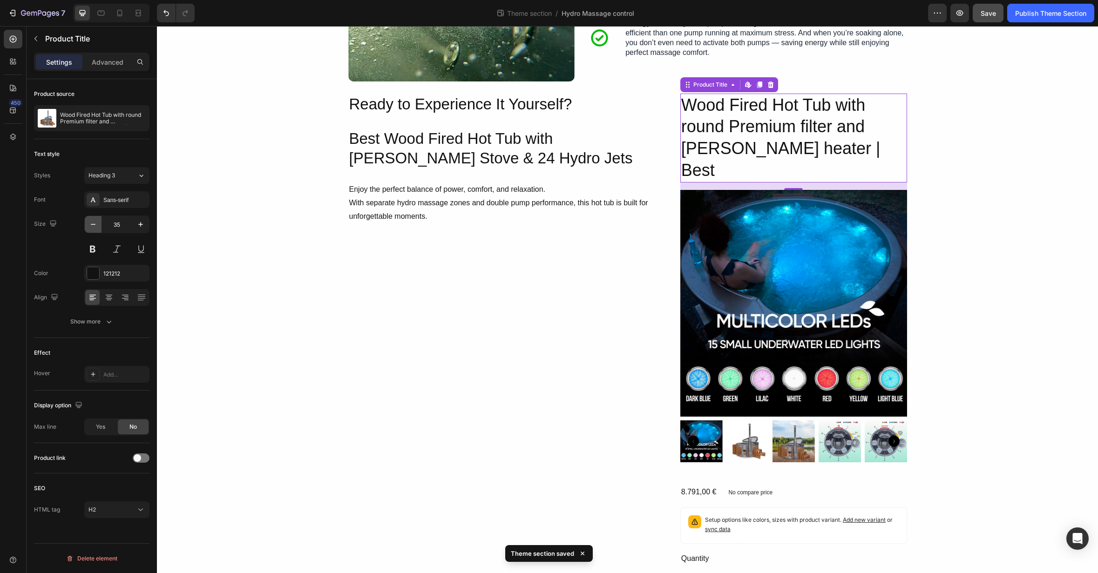
click at [94, 220] on icon "button" at bounding box center [92, 224] width 9 height 9
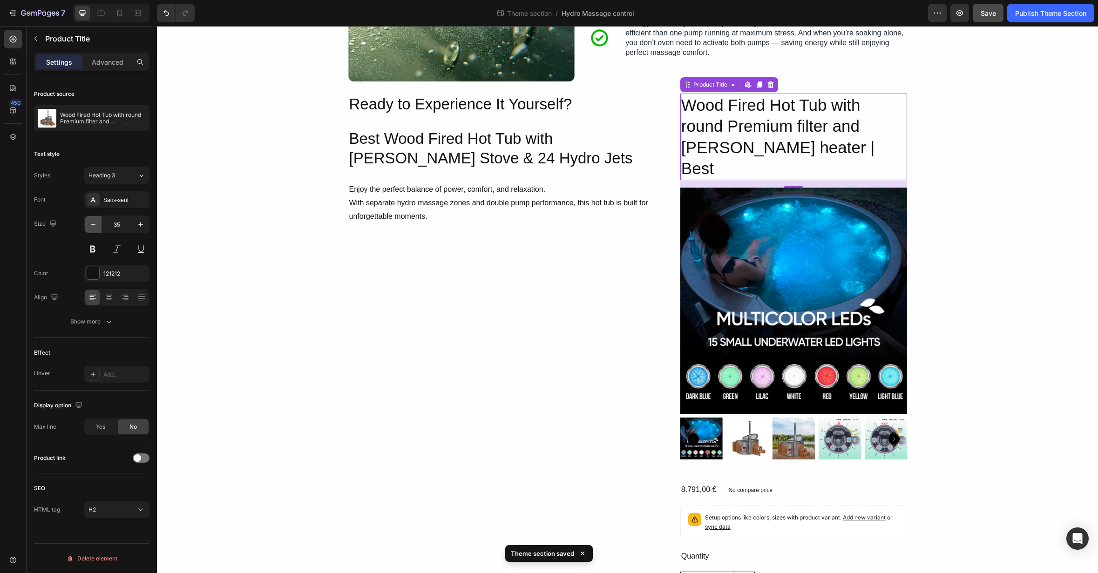
click at [94, 220] on icon "button" at bounding box center [92, 224] width 9 height 9
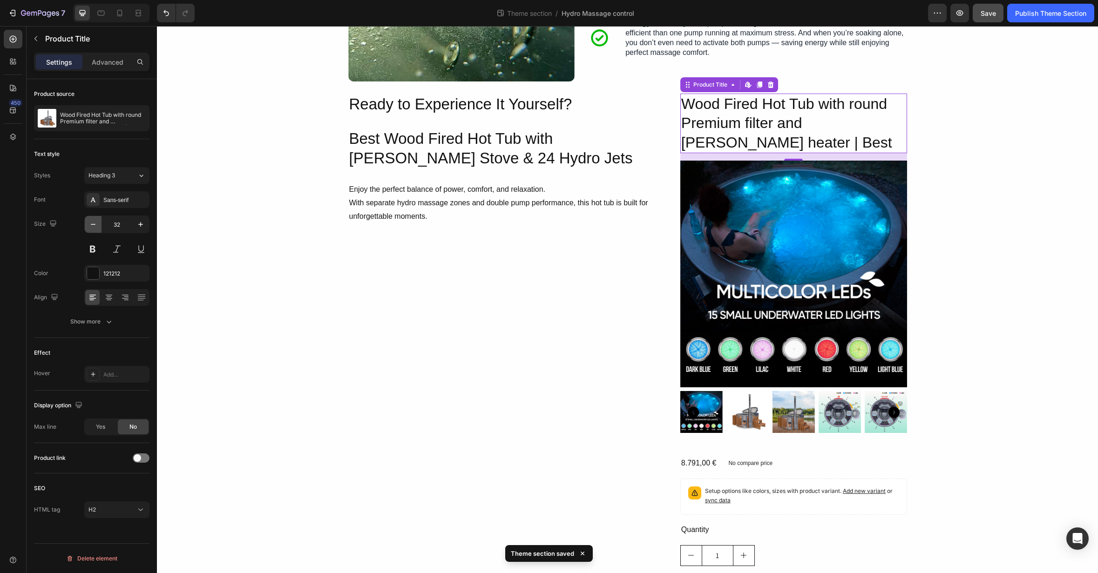
click at [94, 220] on icon "button" at bounding box center [92, 224] width 9 height 9
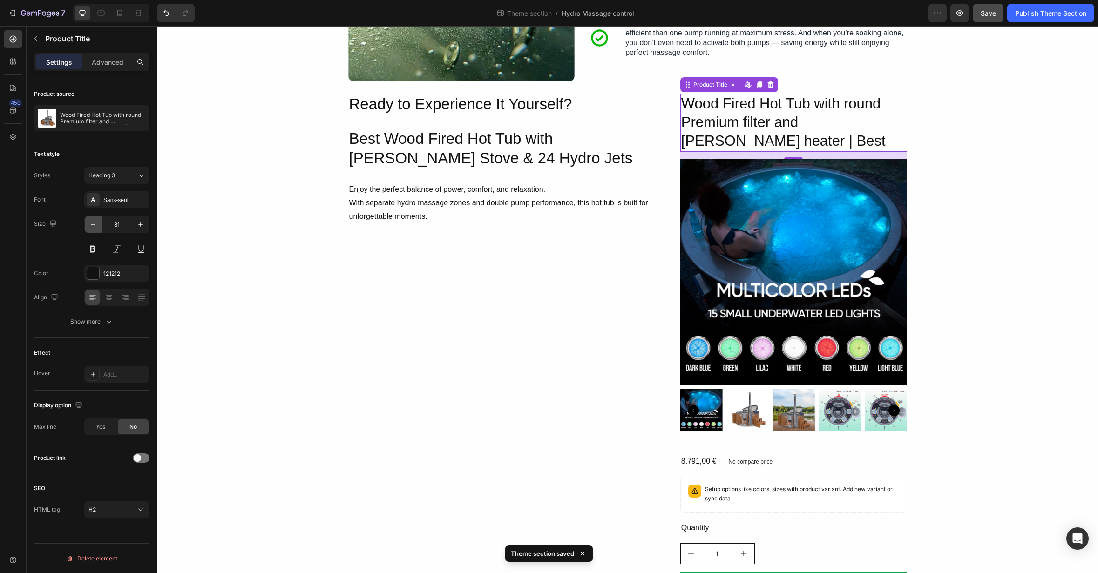
click at [94, 220] on icon "button" at bounding box center [92, 224] width 9 height 9
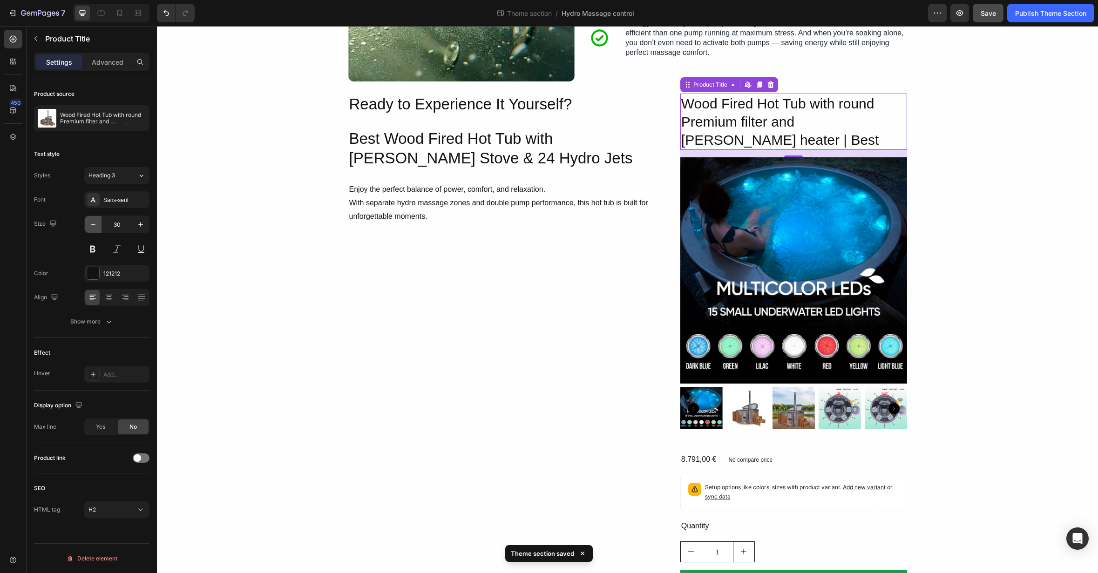
click at [94, 220] on icon "button" at bounding box center [92, 224] width 9 height 9
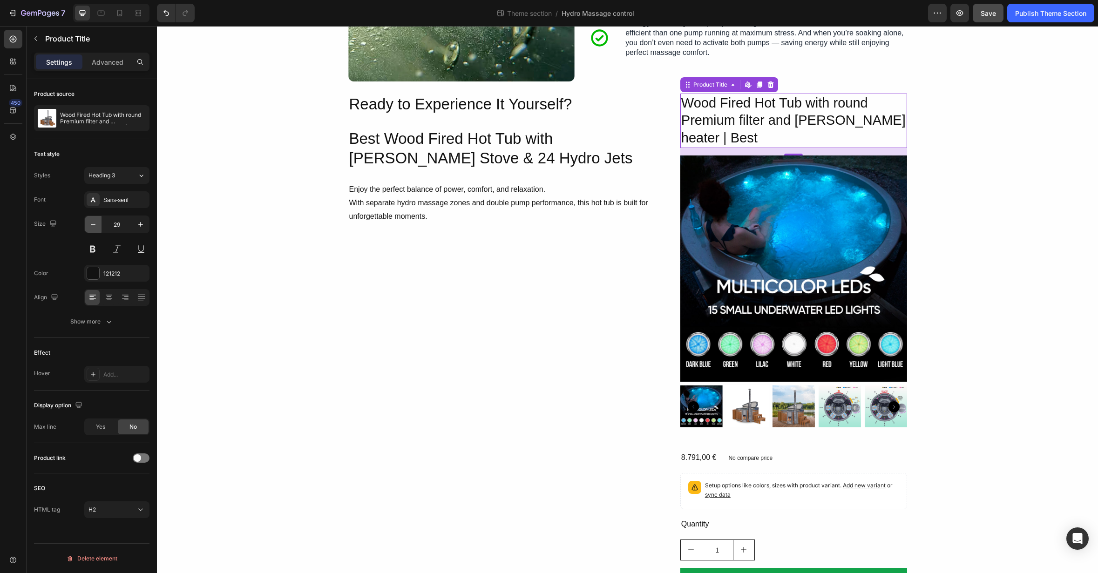
click at [94, 220] on icon "button" at bounding box center [92, 224] width 9 height 9
type input "28"
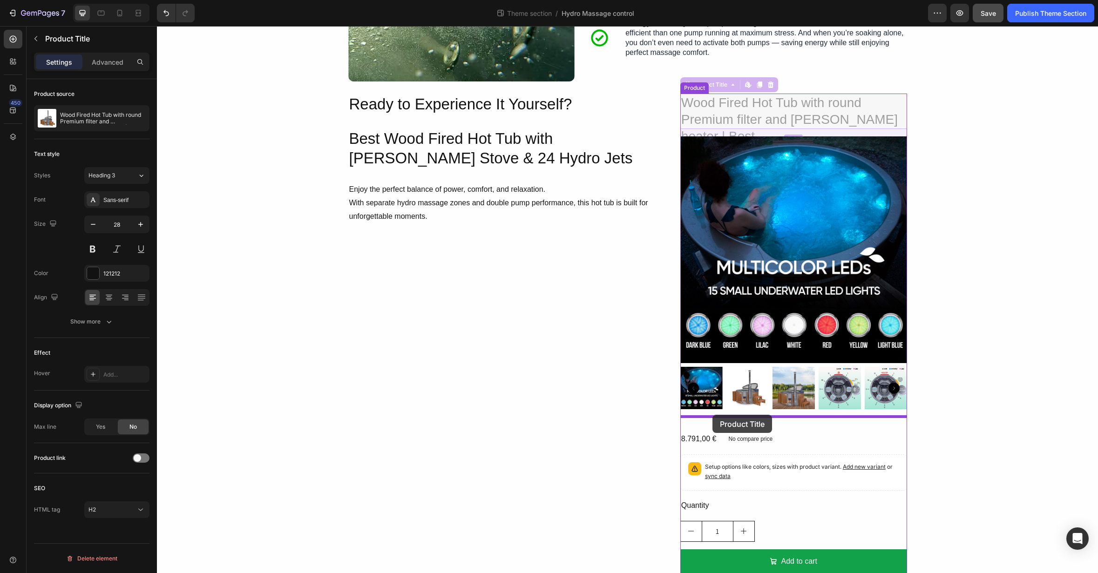
drag, startPoint x: 685, startPoint y: 85, endPoint x: 712, endPoint y: 415, distance: 331.3
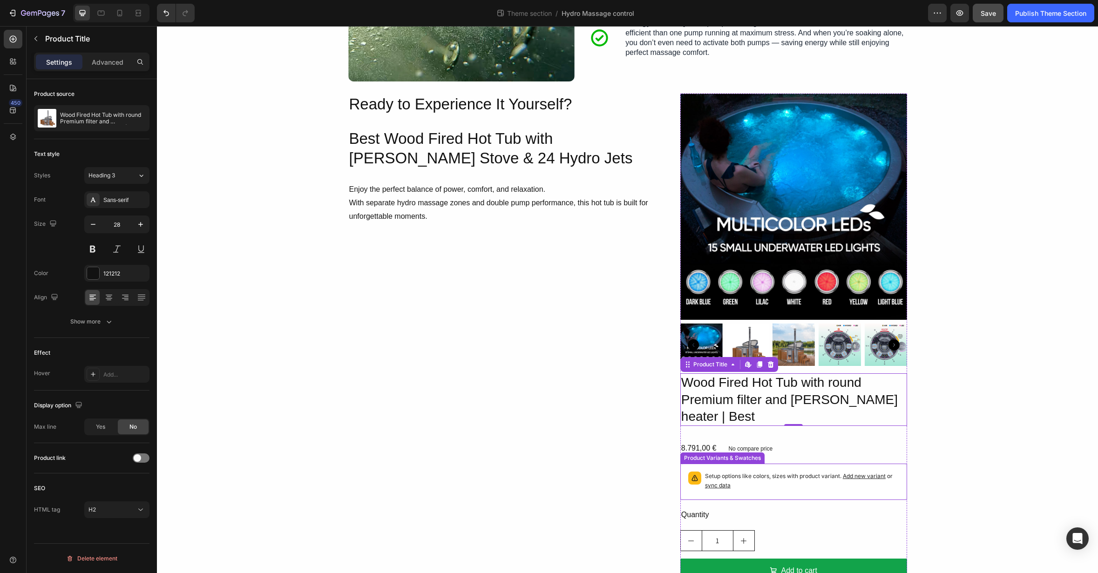
click at [756, 472] on p "Setup options like colors, sizes with product variant. Add new variant or sync …" at bounding box center [802, 481] width 194 height 19
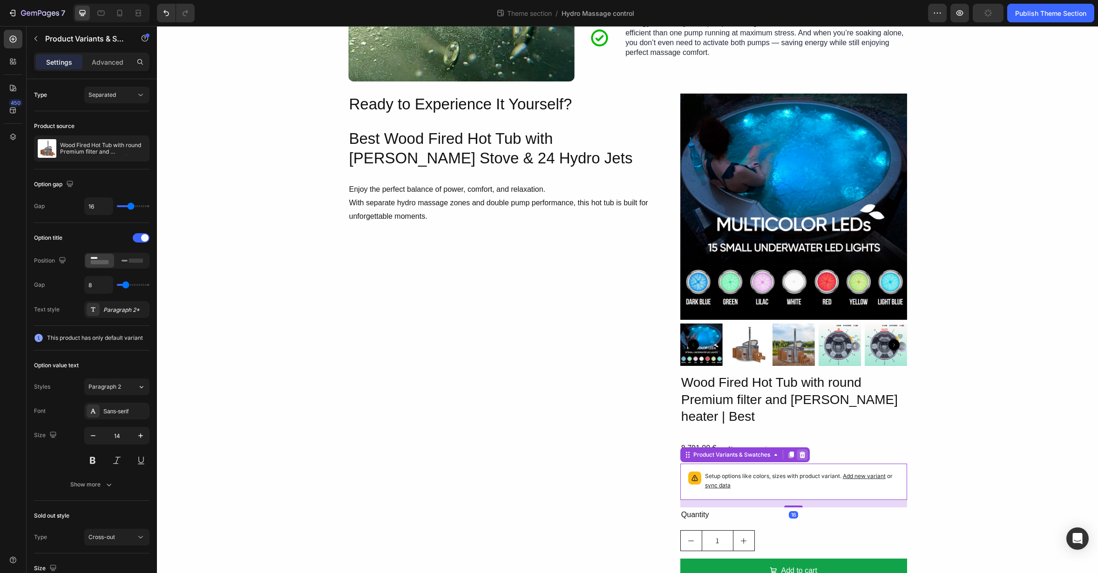
click at [800, 451] on icon at bounding box center [802, 454] width 7 height 7
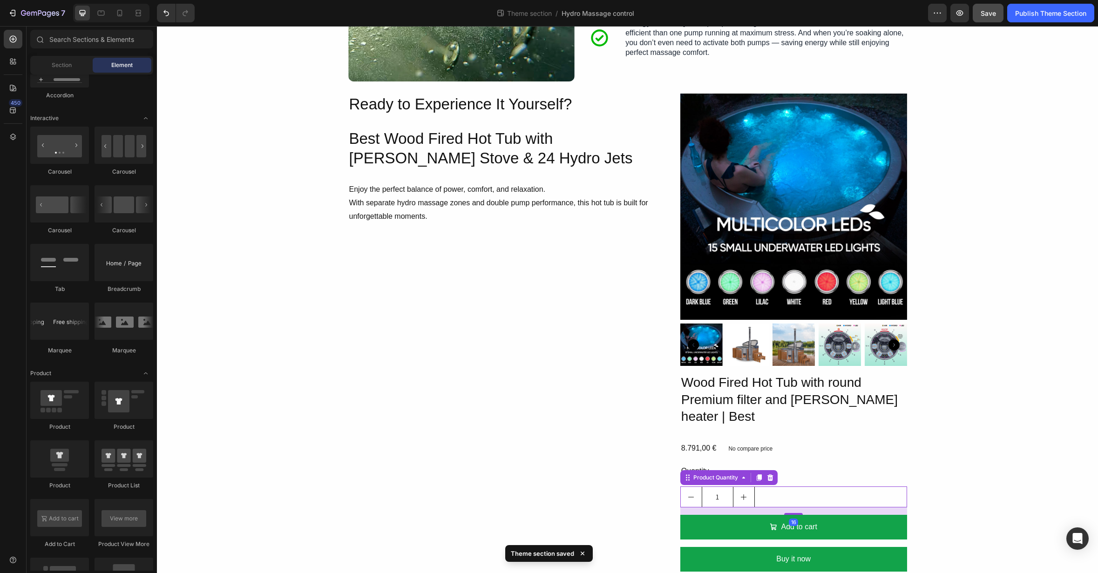
click at [773, 487] on div "1" at bounding box center [793, 497] width 227 height 21
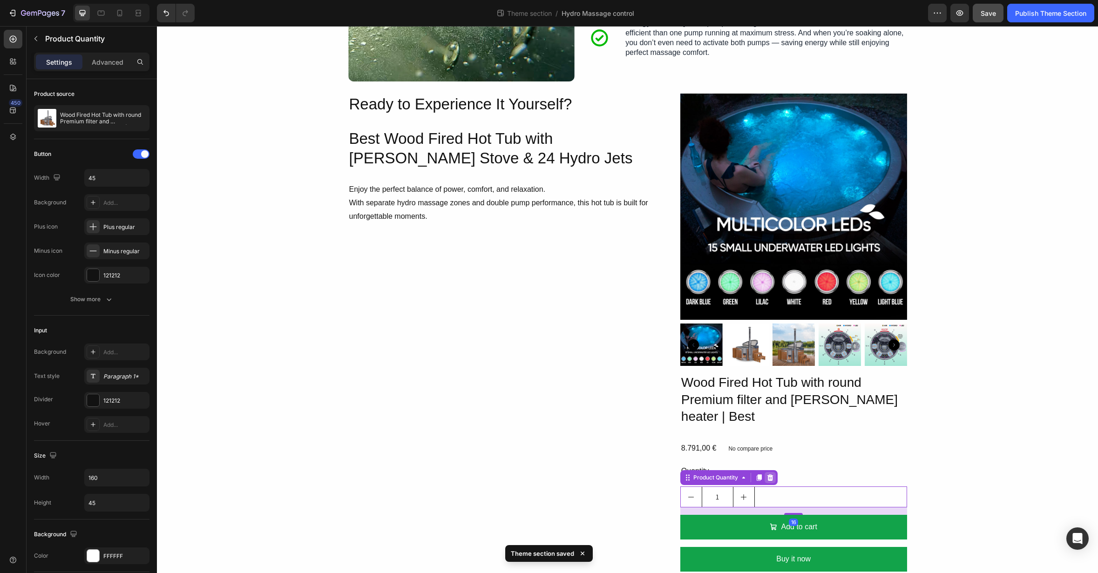
click at [773, 474] on icon at bounding box center [769, 477] width 7 height 7
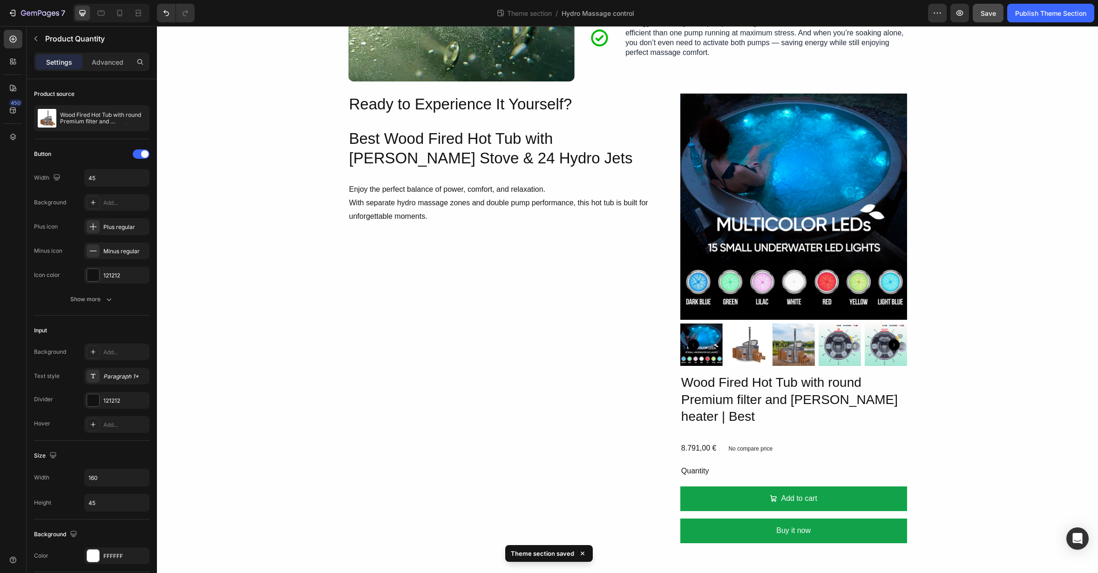
scroll to position [442, 0]
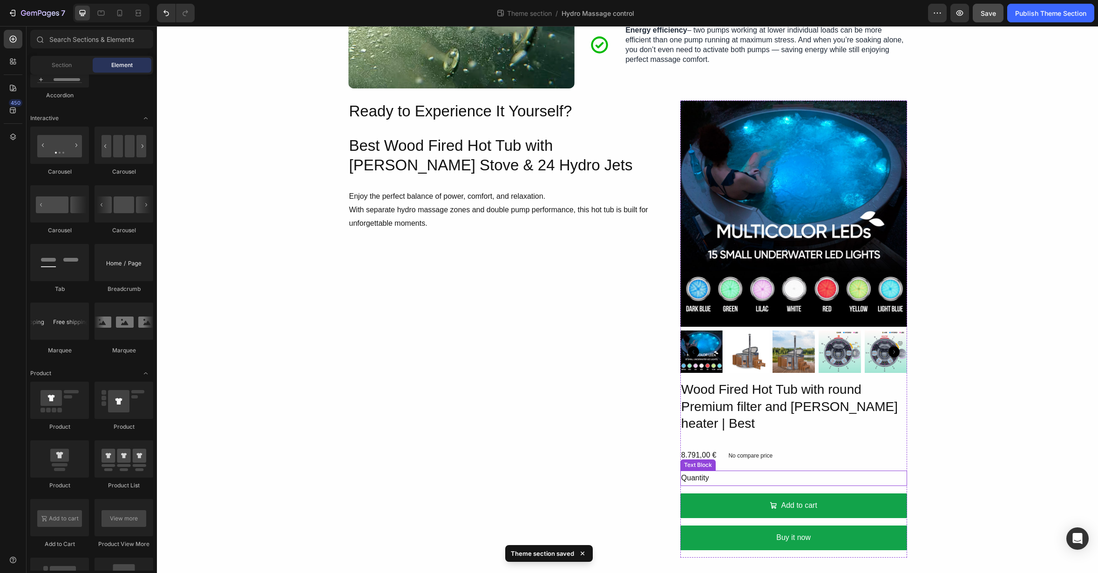
click at [759, 471] on div "Quantity" at bounding box center [793, 478] width 227 height 15
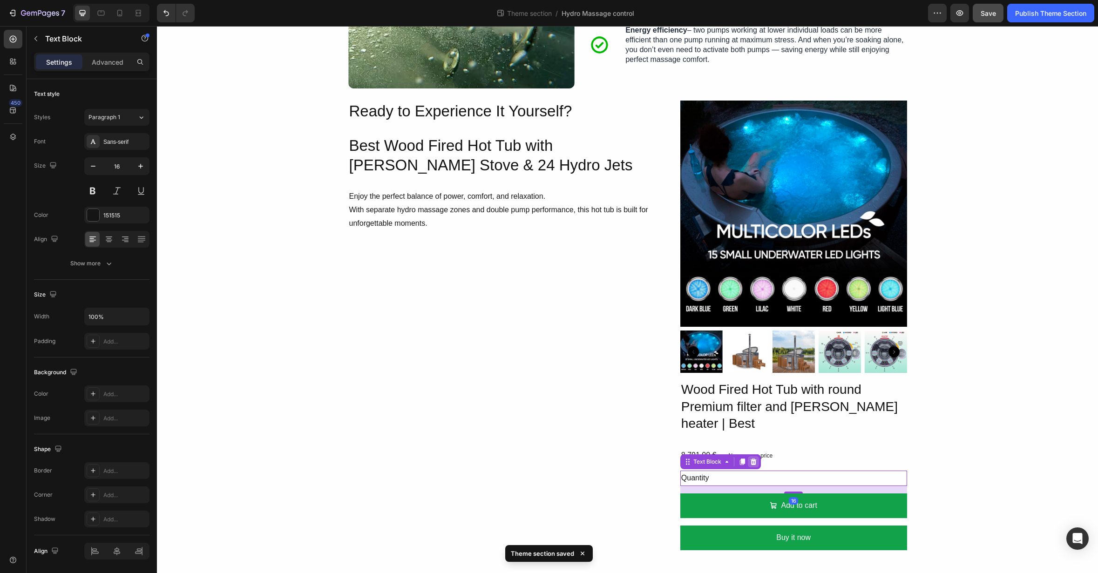
click at [753, 459] on icon at bounding box center [753, 462] width 6 height 7
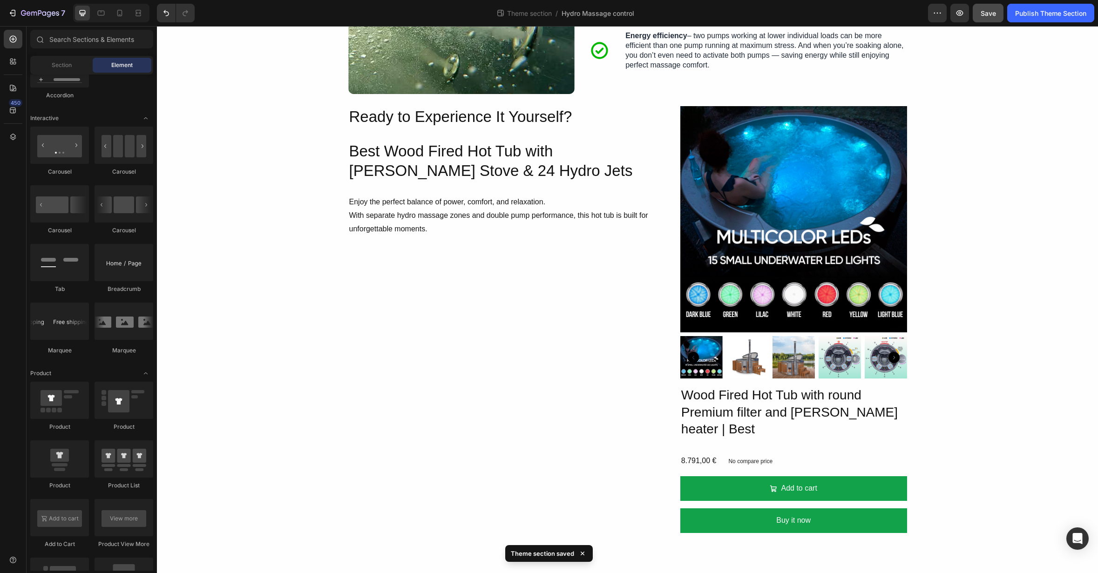
scroll to position [419, 0]
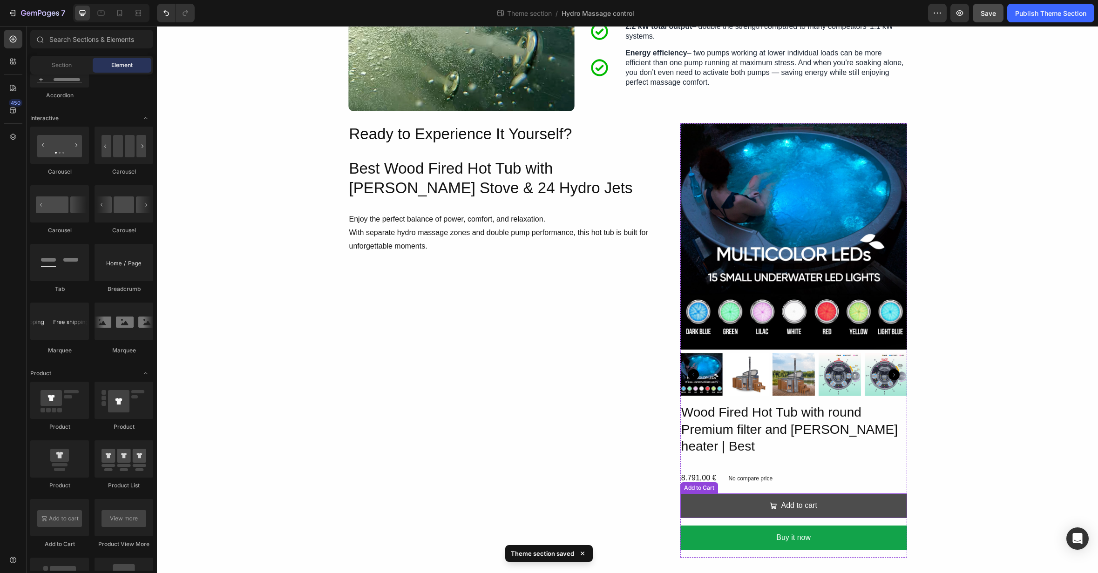
click at [738, 494] on button "Add to cart" at bounding box center [793, 506] width 227 height 25
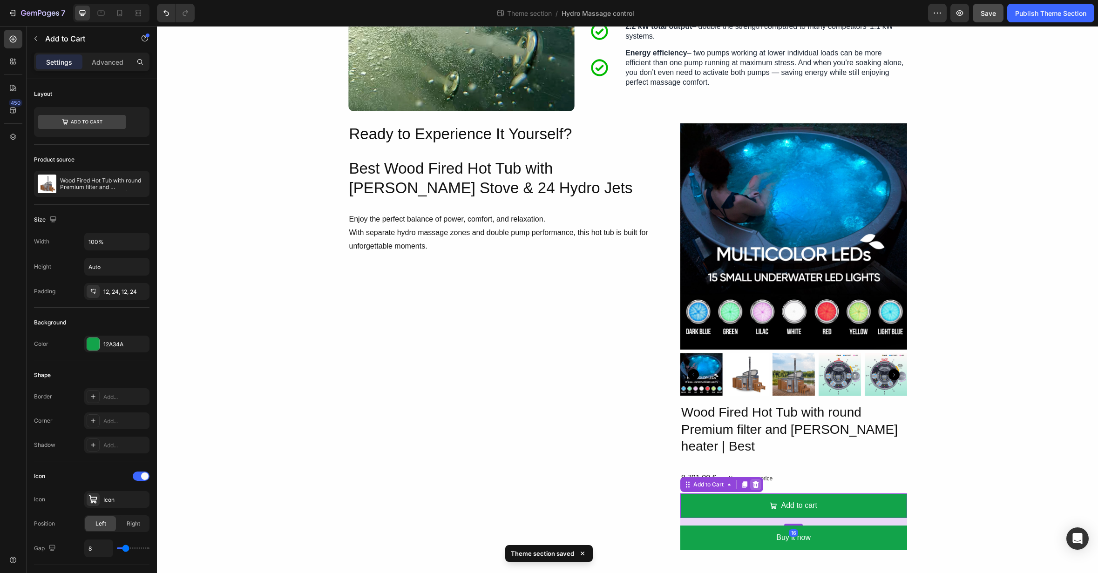
click at [753, 481] on icon at bounding box center [755, 484] width 7 height 7
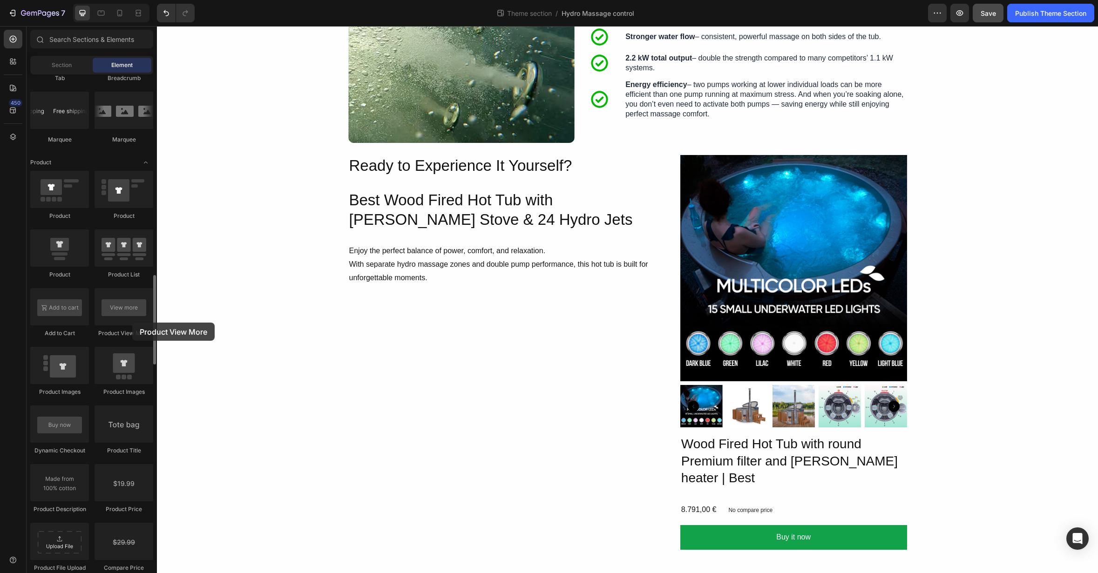
scroll to position [1110, 0]
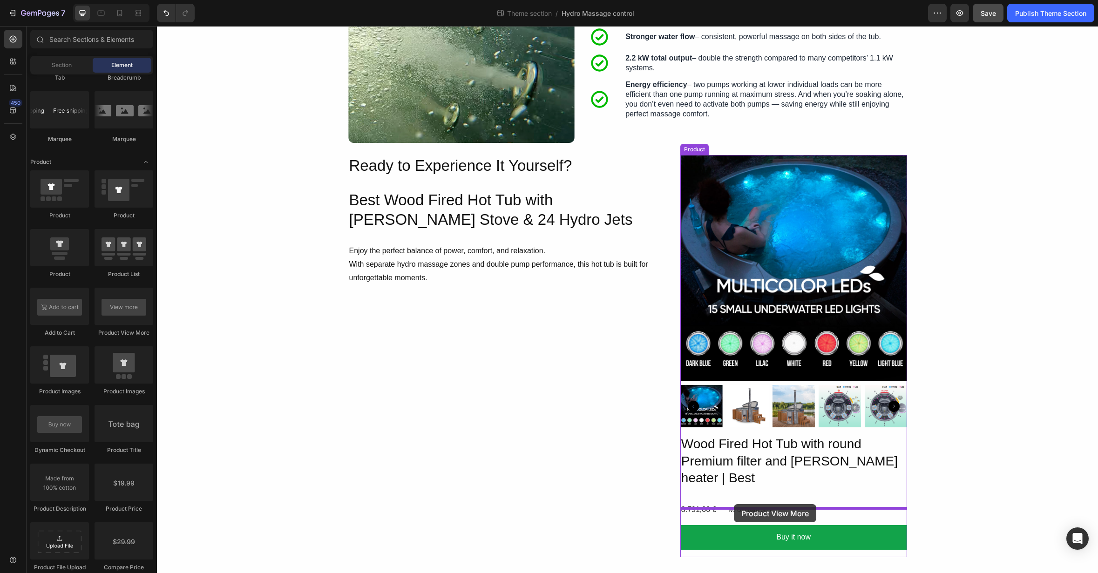
drag, startPoint x: 289, startPoint y: 349, endPoint x: 734, endPoint y: 504, distance: 471.1
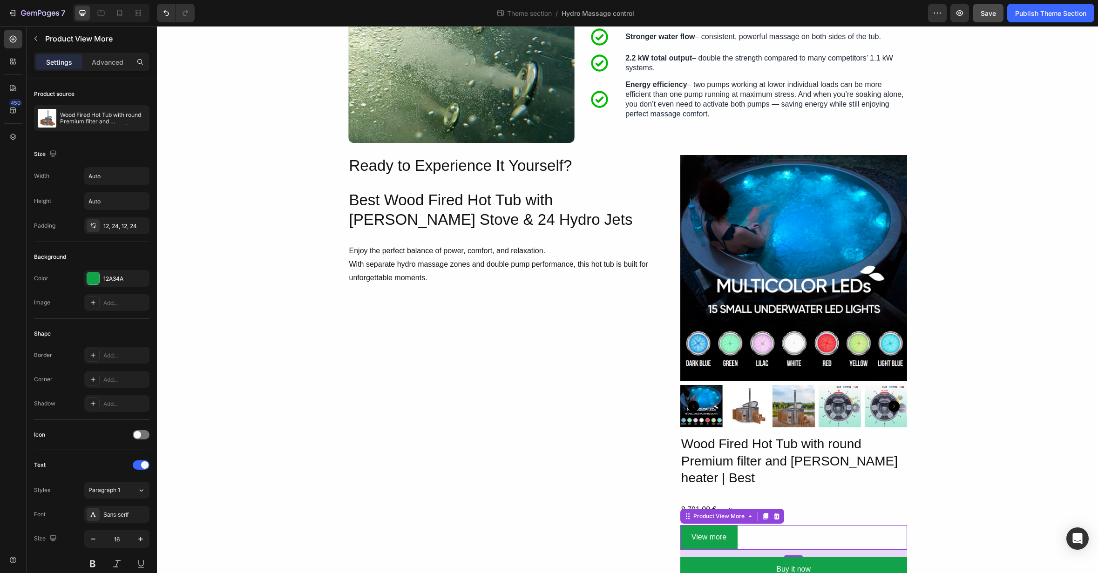
scroll to position [416, 0]
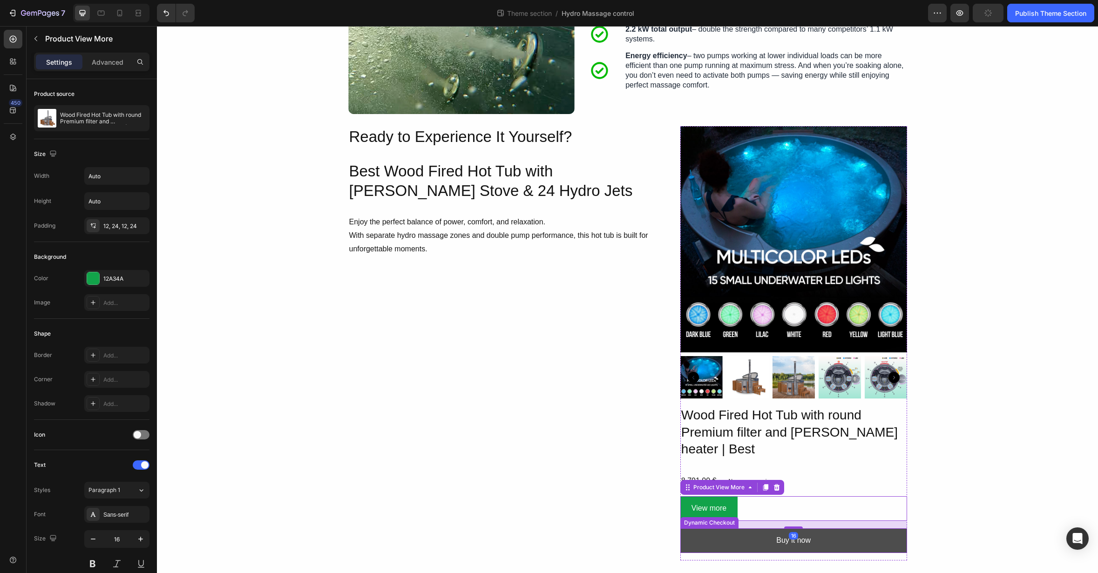
click at [842, 529] on button "Buy it now" at bounding box center [793, 541] width 227 height 25
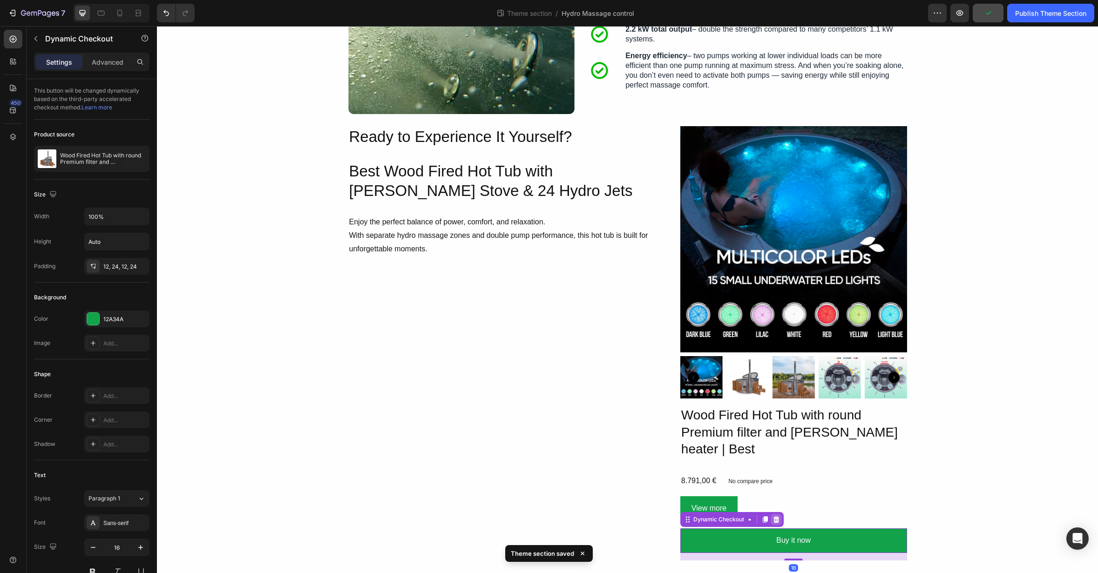
click at [779, 516] on icon at bounding box center [776, 519] width 7 height 7
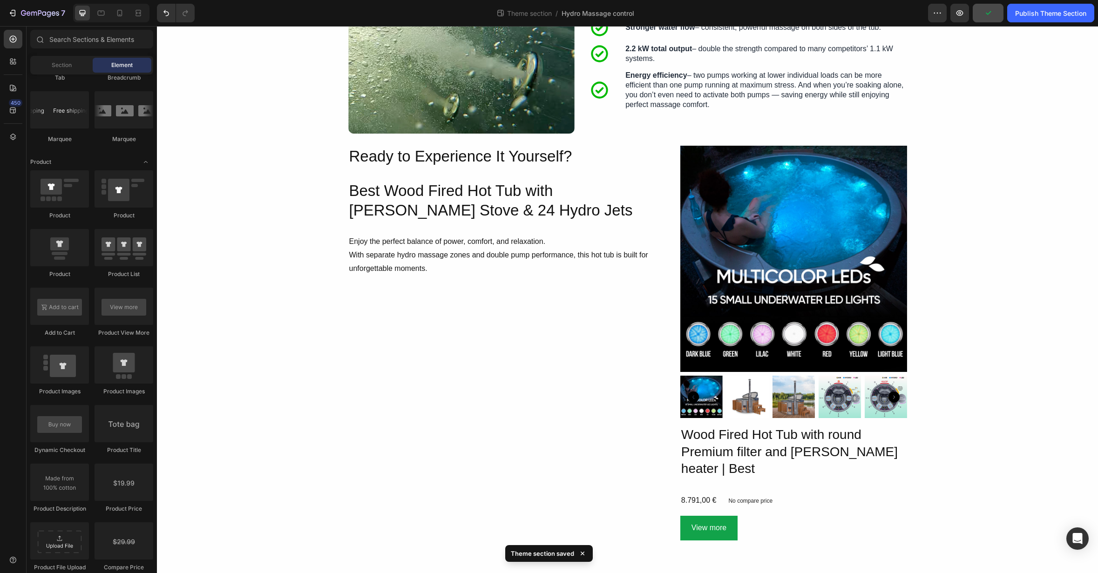
scroll to position [380, 0]
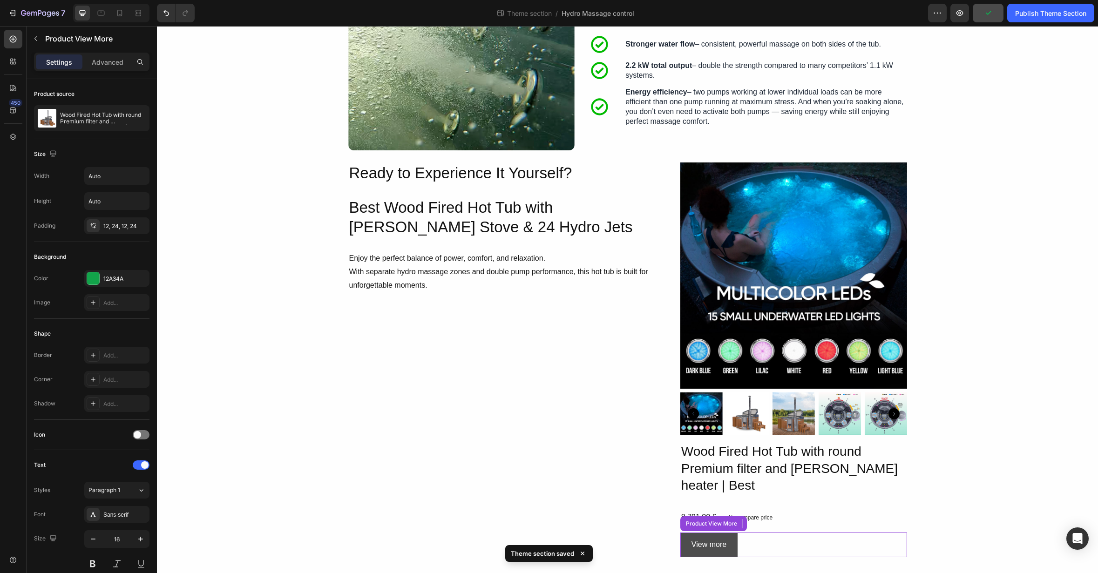
click at [731, 533] on button "View more" at bounding box center [708, 545] width 57 height 25
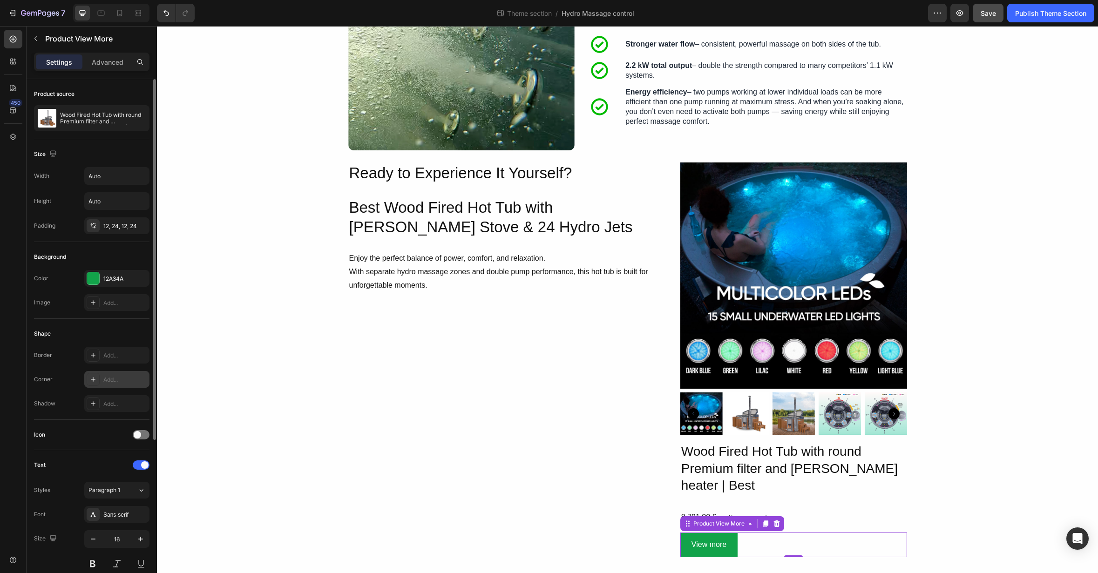
click at [118, 379] on div "Add..." at bounding box center [125, 380] width 44 height 8
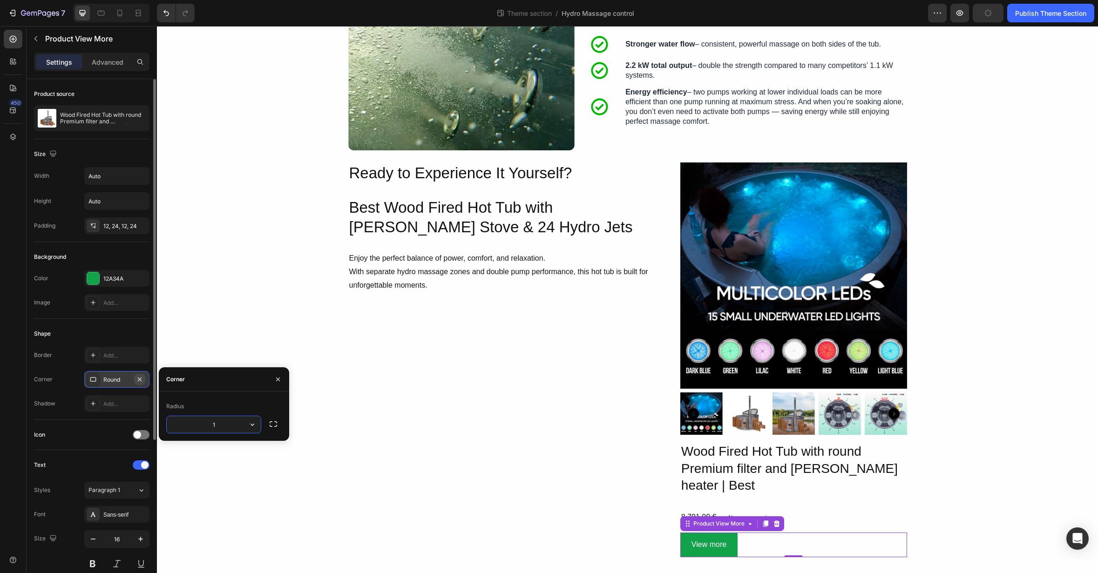
type input "12"
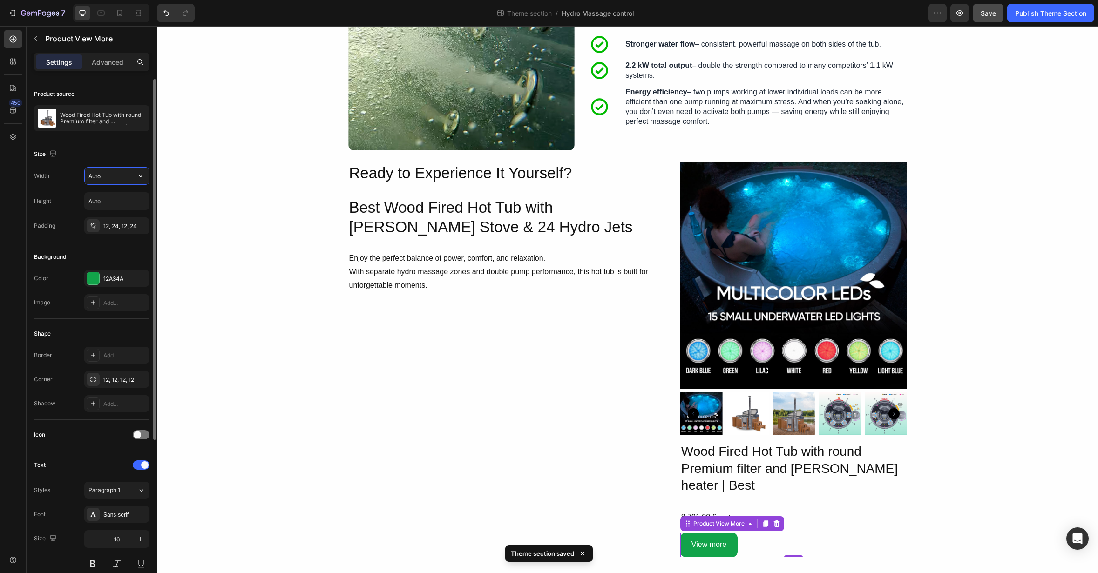
click at [123, 178] on input "Auto" at bounding box center [117, 176] width 64 height 17
click at [139, 177] on icon "button" at bounding box center [140, 175] width 9 height 9
click at [107, 198] on p "Full 100%" at bounding box center [114, 200] width 53 height 8
type input "100%"
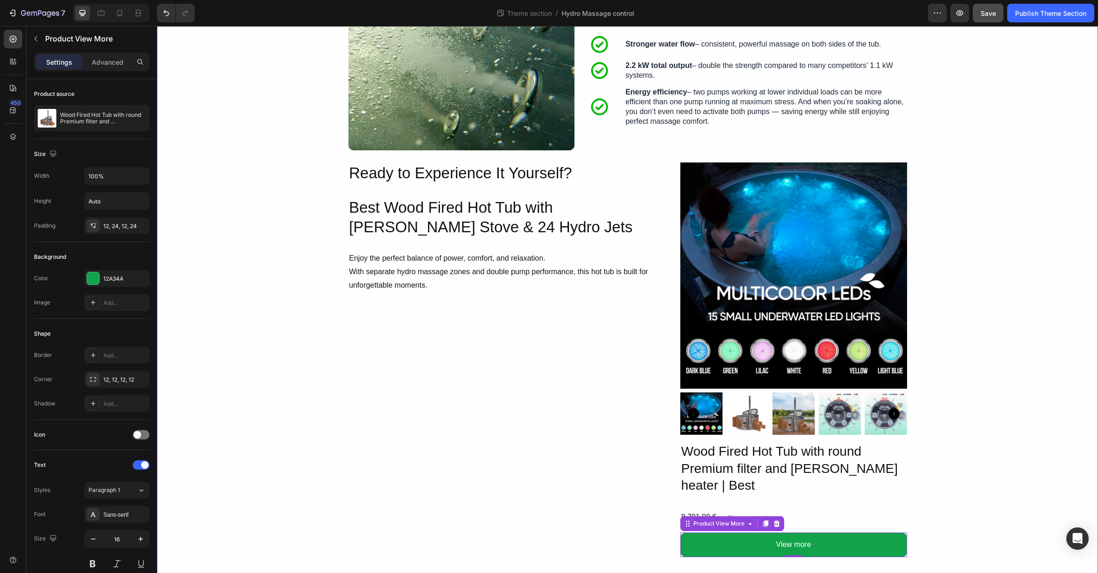
click at [980, 501] on div "Image Hydro Massage – Tailored to You Heading With Gardenvity’s hydro system (a…" at bounding box center [627, 127] width 941 height 897
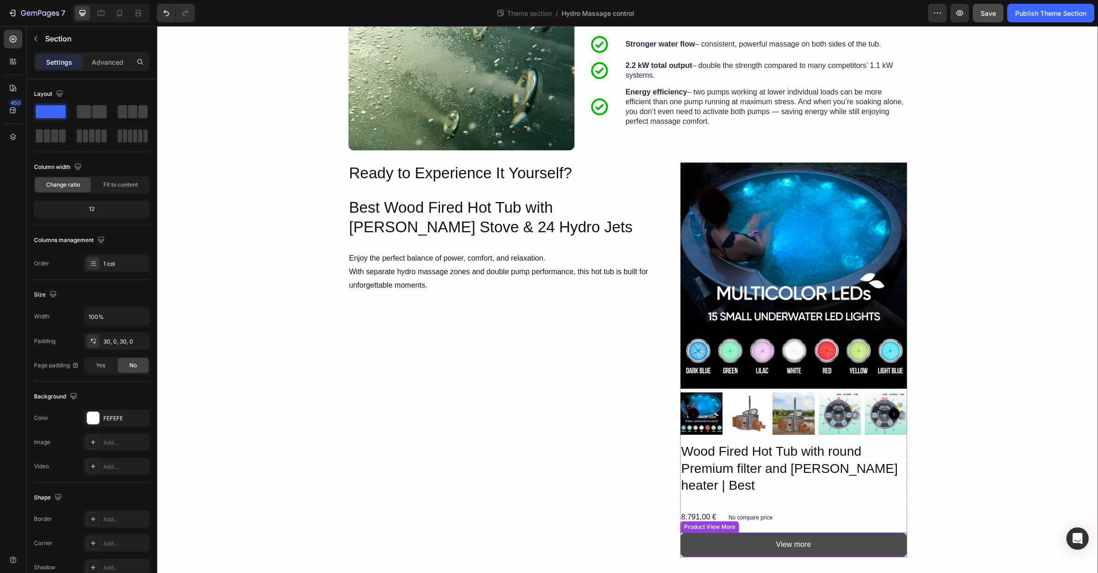
click at [889, 533] on button "View more" at bounding box center [793, 545] width 227 height 25
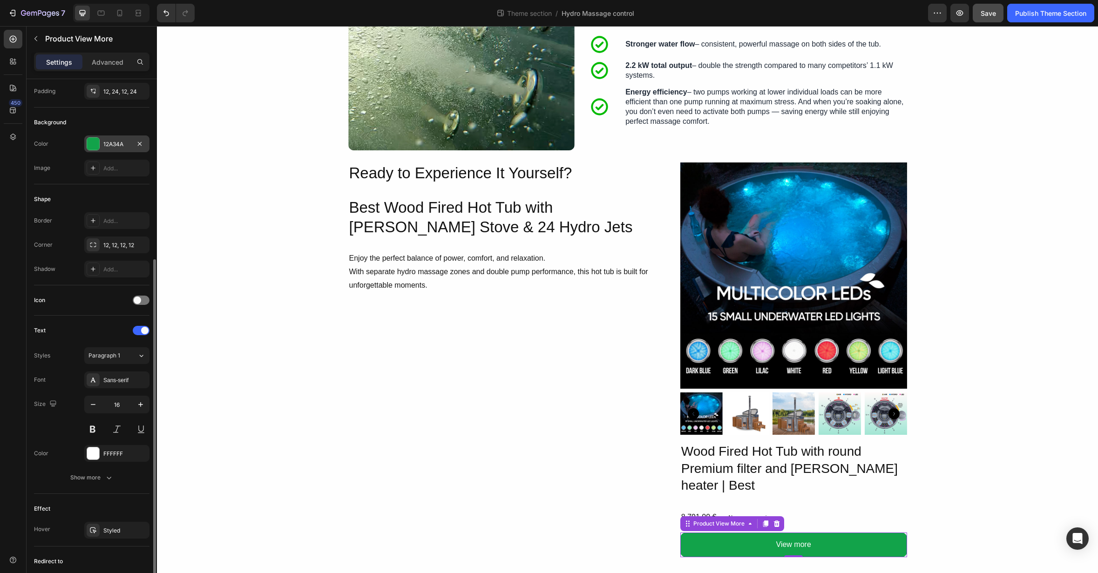
scroll to position [230, 0]
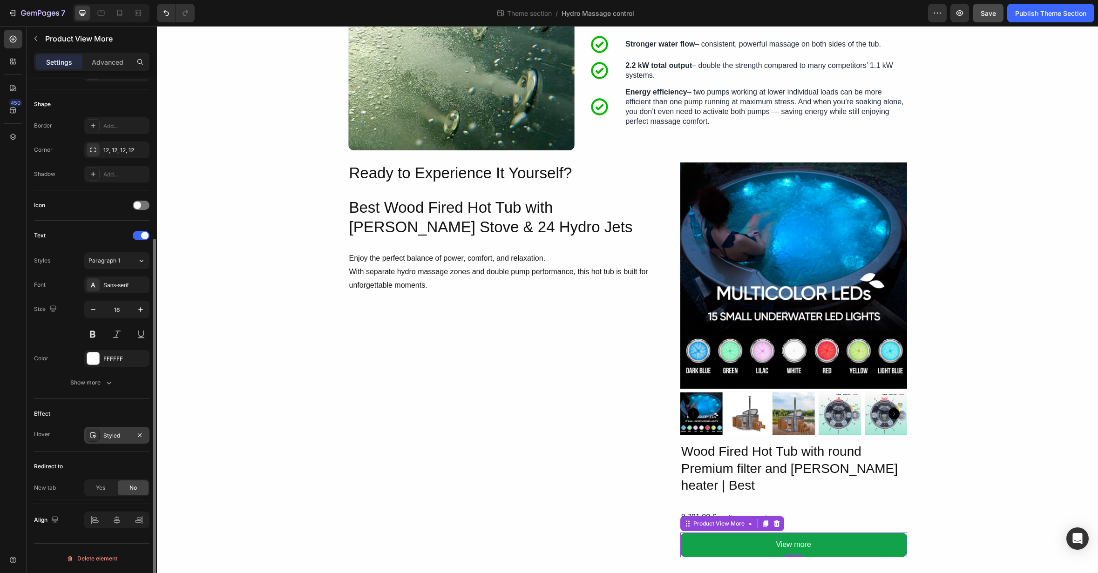
click at [117, 435] on div "Styled" at bounding box center [116, 436] width 27 height 8
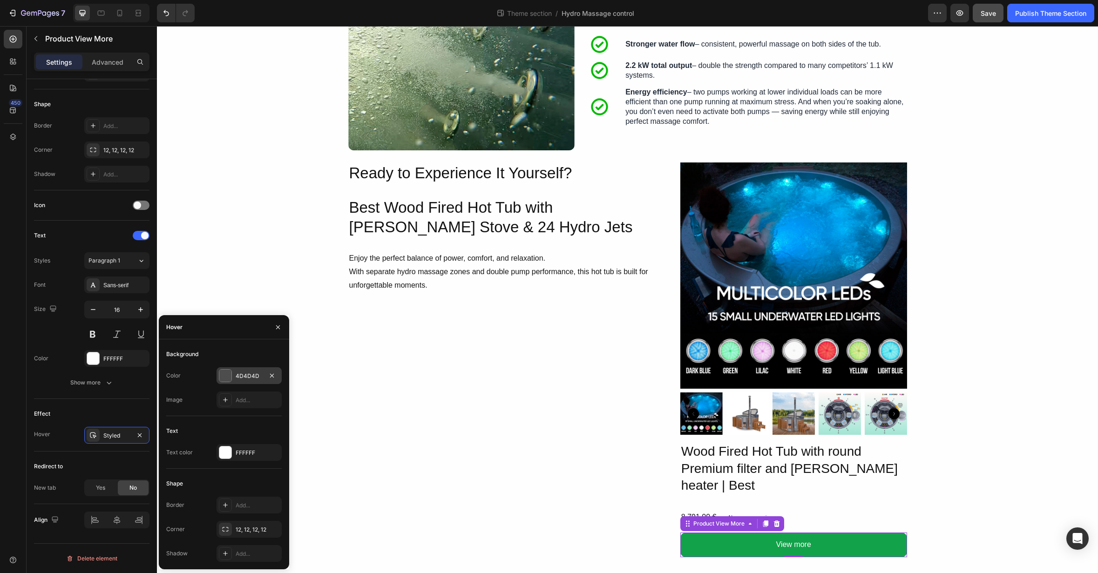
click at [230, 374] on div at bounding box center [225, 376] width 12 height 12
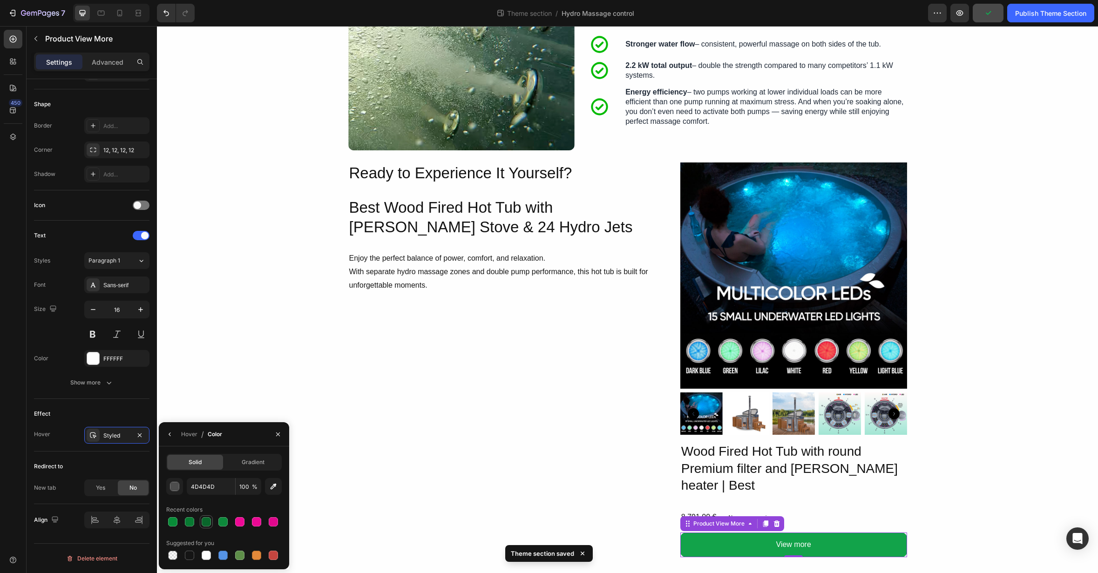
click at [207, 521] on div at bounding box center [206, 521] width 9 height 9
drag, startPoint x: 190, startPoint y: 521, endPoint x: 146, endPoint y: 516, distance: 43.5
click at [190, 521] on div at bounding box center [189, 521] width 9 height 9
type input "087A32"
click at [993, 483] on div "Image Hydro Massage – Tailored to You Heading With Gardenvity’s hydro system (a…" at bounding box center [627, 127] width 941 height 897
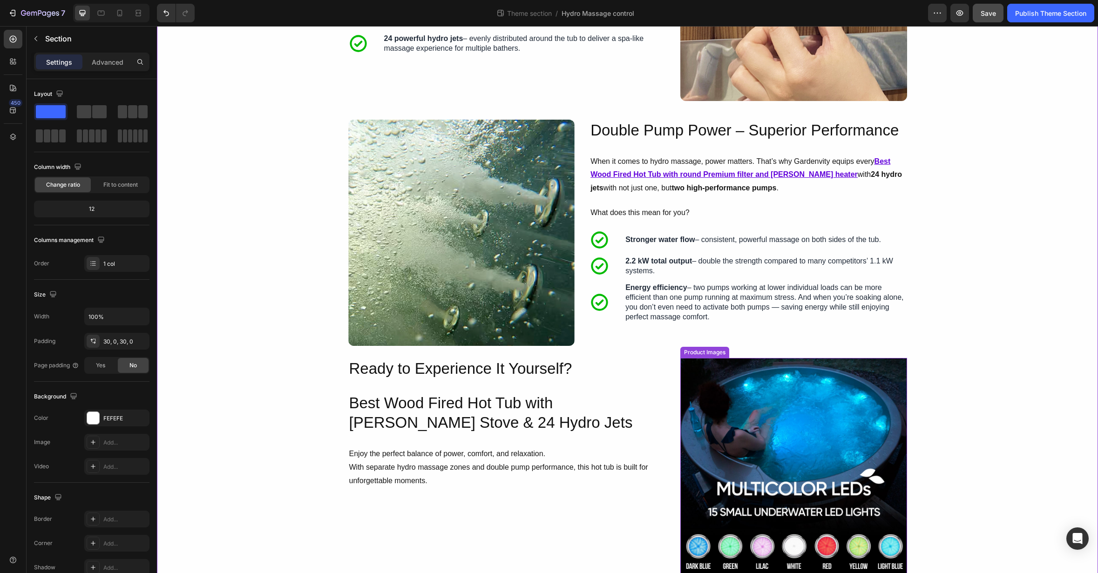
scroll to position [380, 0]
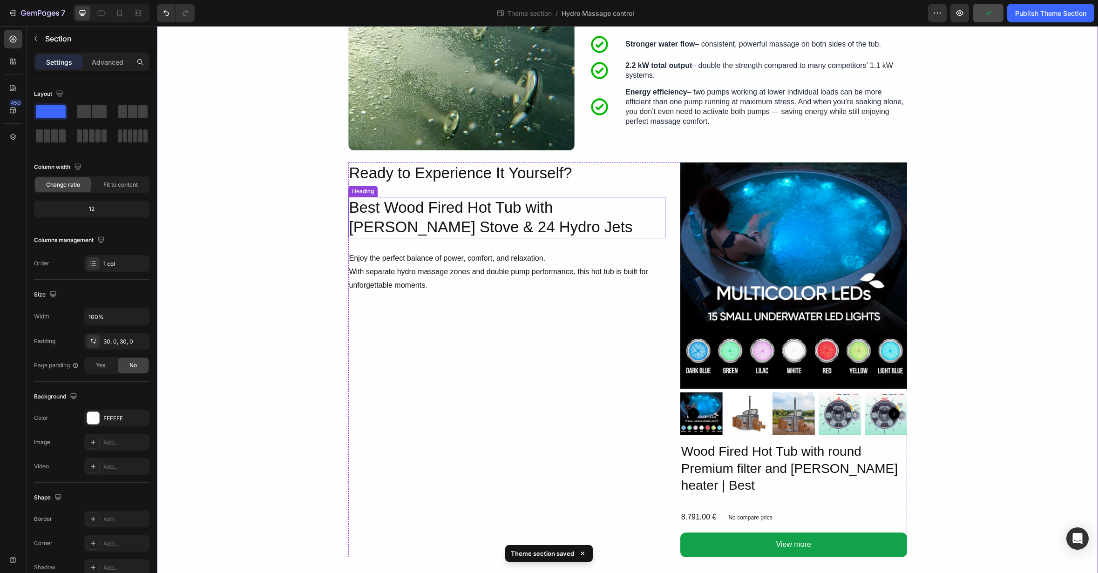
click at [556, 210] on p "Best Wood Fired Hot Tub with [PERSON_NAME] Stove & 24 Hydro Jets" at bounding box center [506, 218] width 315 height 40
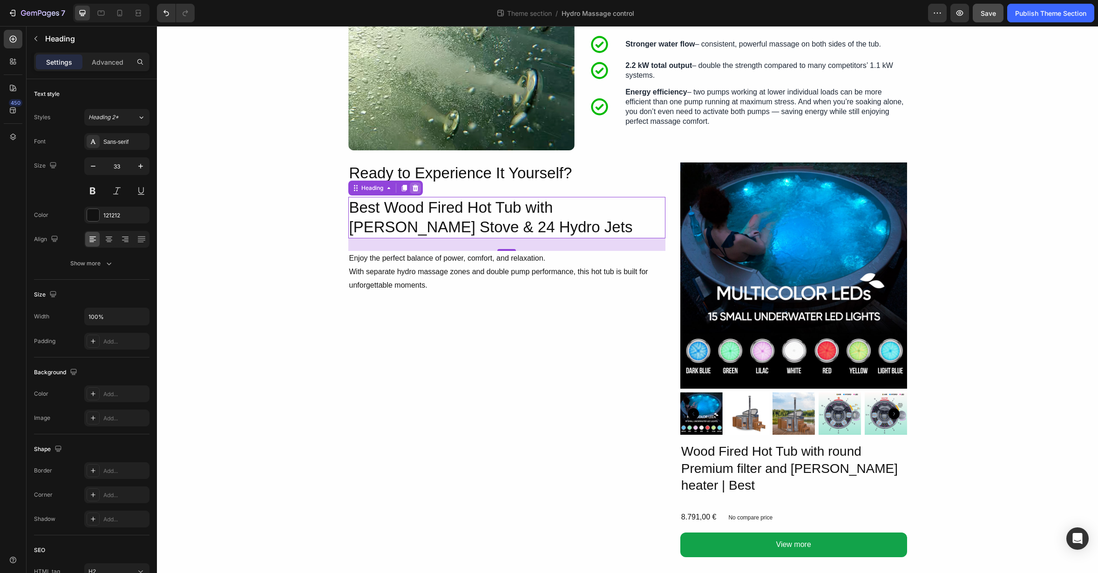
click at [416, 190] on icon at bounding box center [415, 187] width 6 height 7
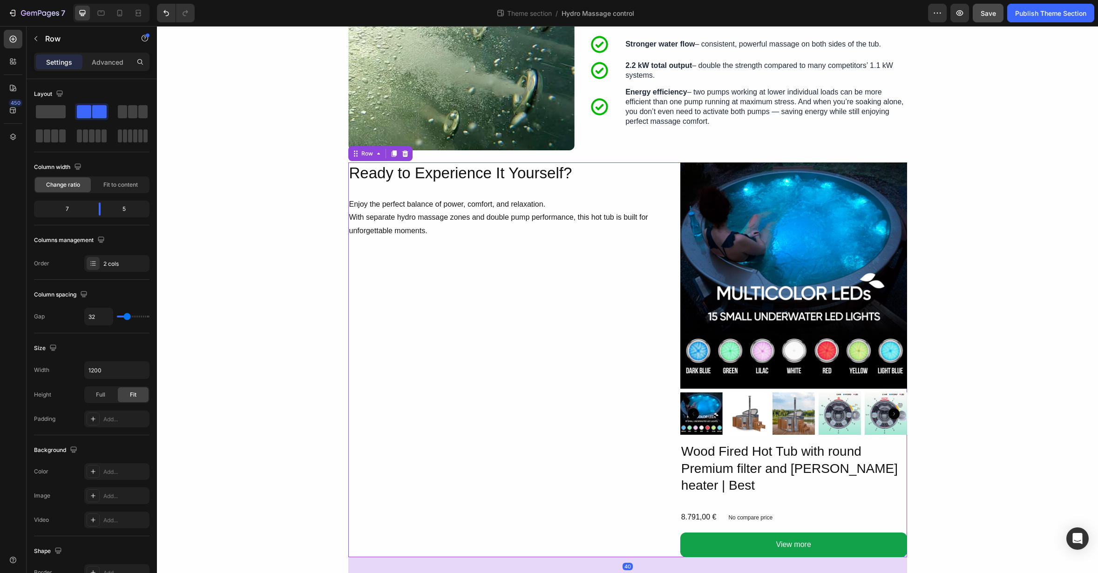
click at [670, 230] on div "Product Images Wood Fired Hot Tub with round Premium filter and [PERSON_NAME] h…" at bounding box center [627, 360] width 559 height 395
click at [526, 216] on p "Enjoy the perfect balance of power, comfort, and relaxation. With separate hydr…" at bounding box center [506, 218] width 315 height 40
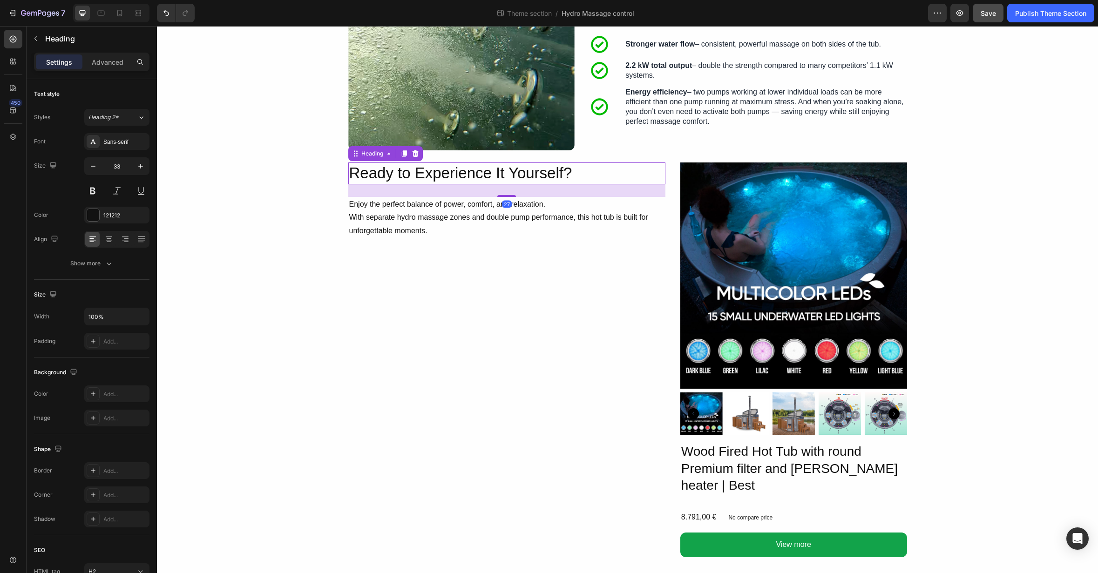
click at [525, 179] on p "Ready to Experience It Yourself?" at bounding box center [506, 173] width 315 height 20
click at [667, 235] on div "Product Images Wood Fired Hot Tub with round Premium filter and [PERSON_NAME] h…" at bounding box center [627, 360] width 559 height 395
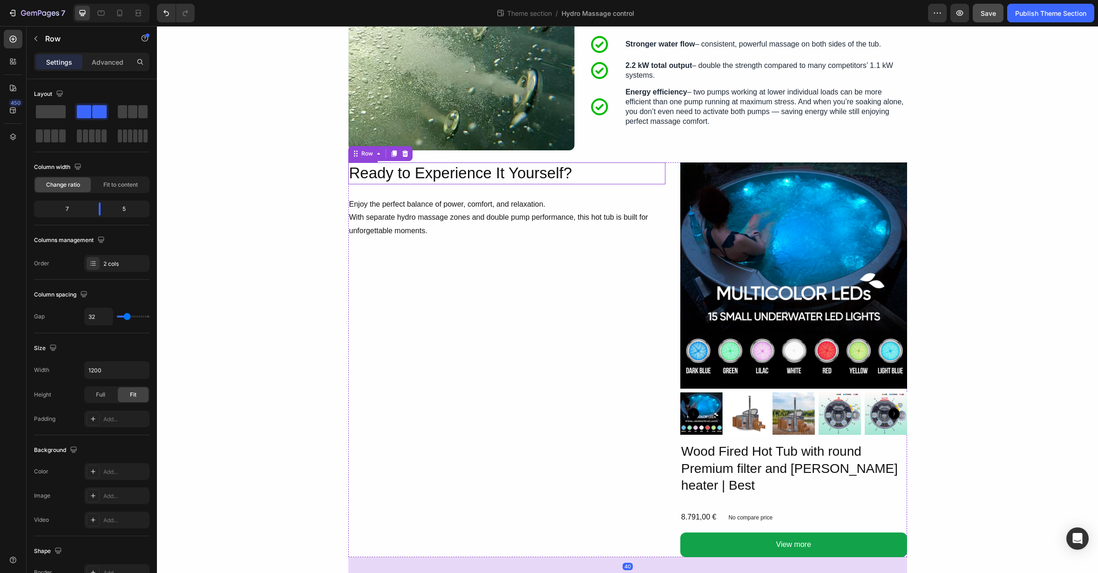
click at [481, 183] on p "Ready to Experience It Yourself?" at bounding box center [506, 173] width 315 height 20
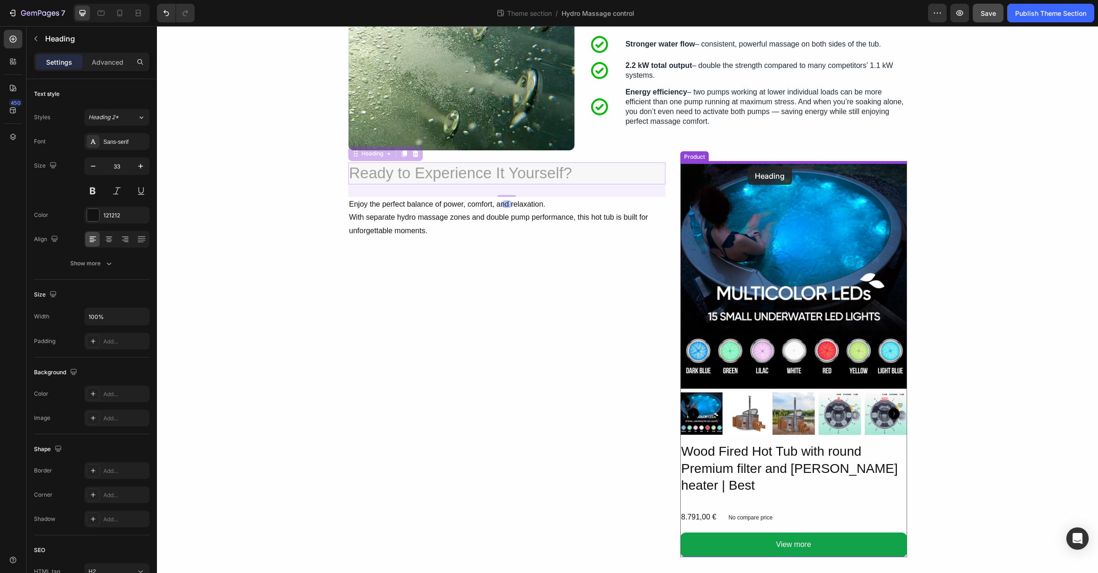
drag, startPoint x: 357, startPoint y: 156, endPoint x: 747, endPoint y: 167, distance: 390.4
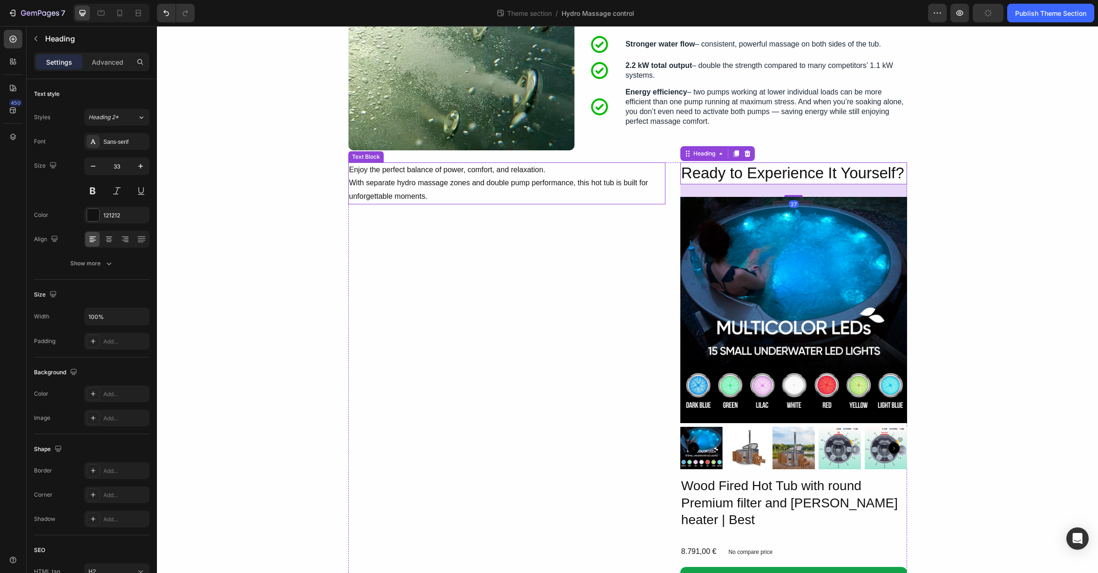
click at [466, 196] on p "Enjoy the perfect balance of power, comfort, and relaxation. With separate hydr…" at bounding box center [506, 183] width 315 height 40
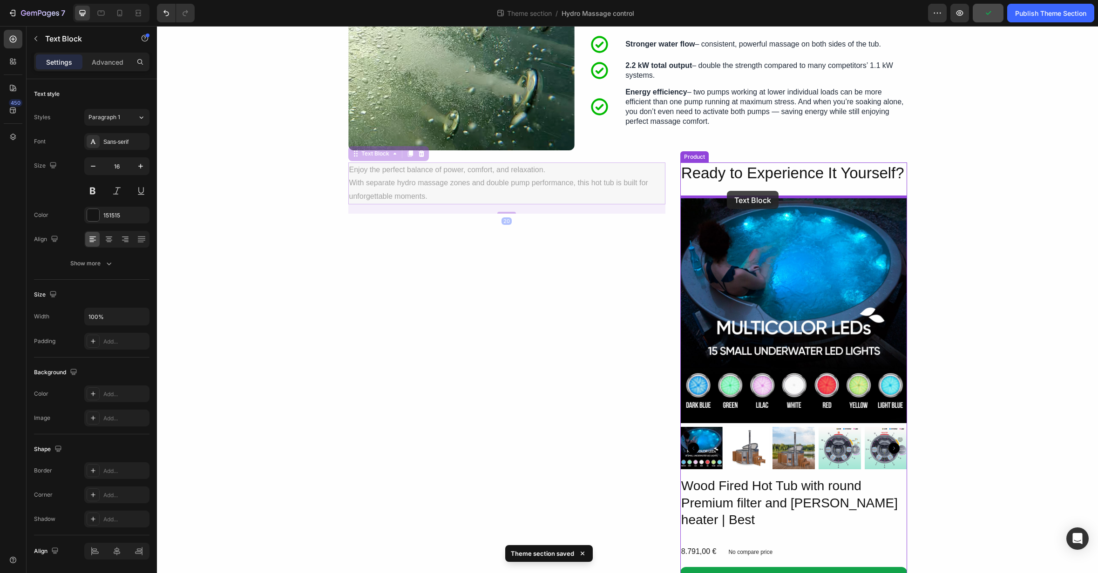
drag, startPoint x: 359, startPoint y: 157, endPoint x: 727, endPoint y: 191, distance: 369.4
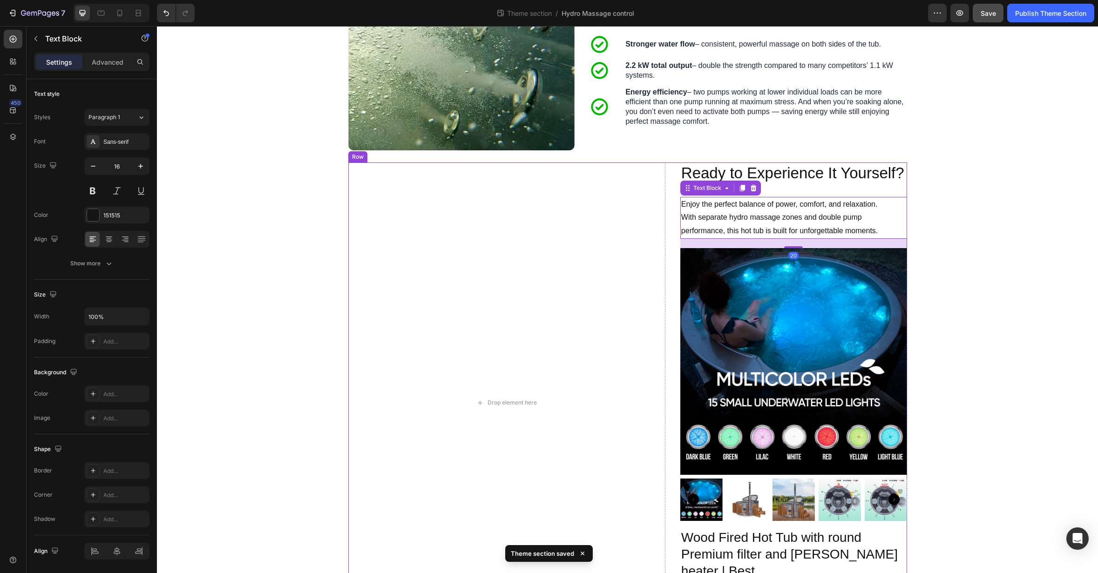
click at [673, 204] on div "Ready to Experience It Yourself? Heading Enjoy the perfect balance of power, co…" at bounding box center [627, 403] width 559 height 481
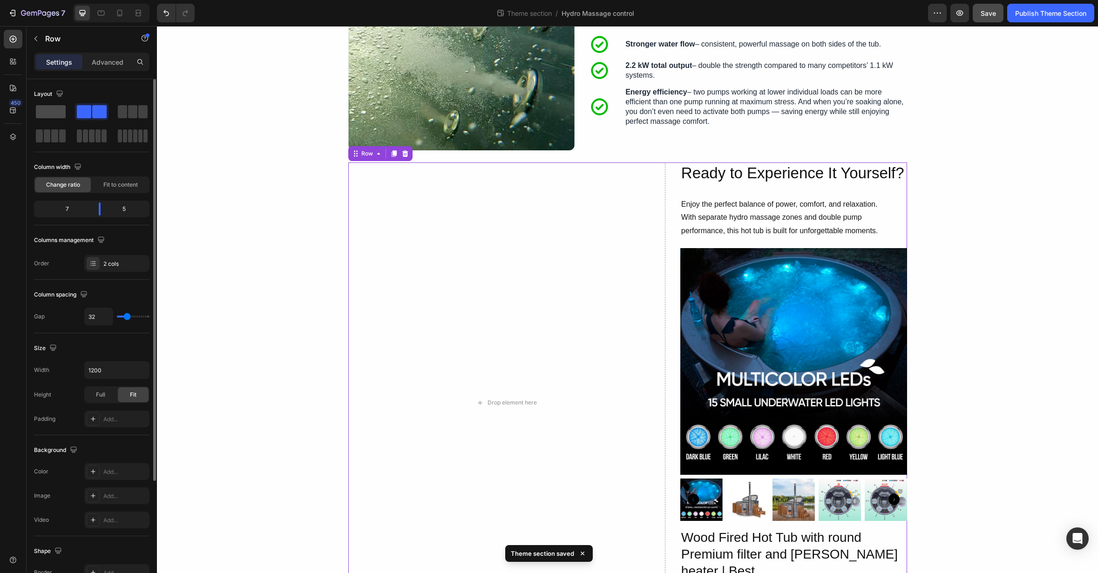
click at [60, 115] on span at bounding box center [51, 111] width 30 height 13
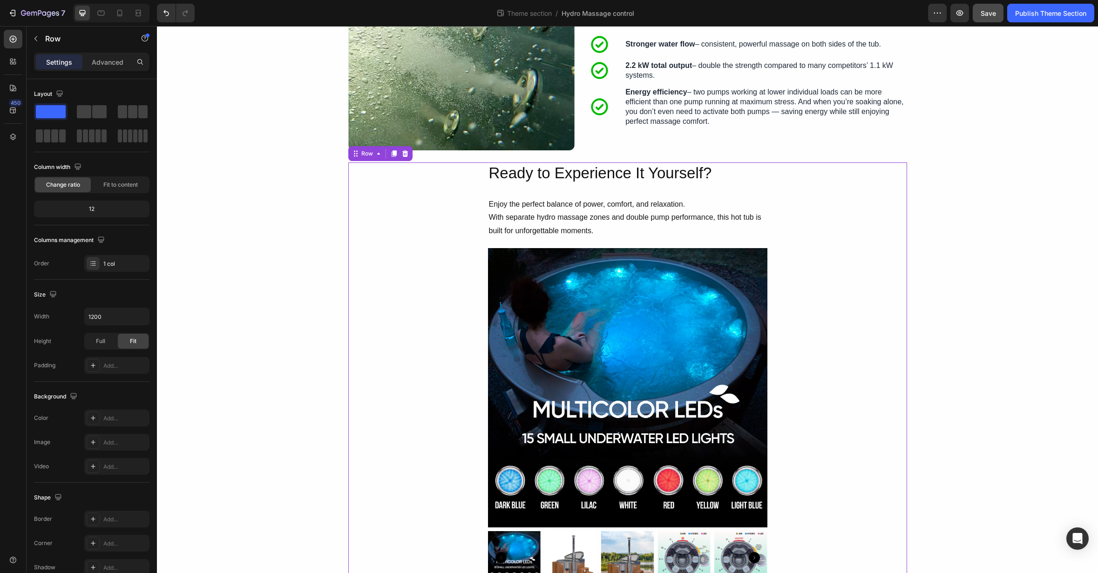
click at [818, 260] on div "Ready to Experience It Yourself? Heading Enjoy the perfect balance of power, co…" at bounding box center [627, 426] width 559 height 527
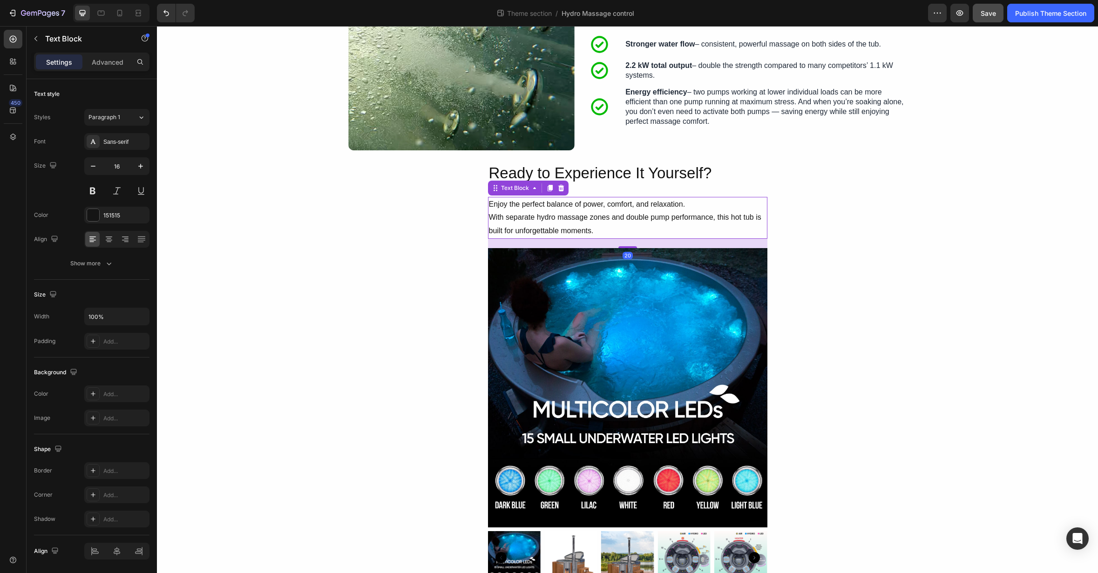
click at [732, 230] on p "Enjoy the perfect balance of power, comfort, and relaxation. With separate hydr…" at bounding box center [628, 218] width 278 height 40
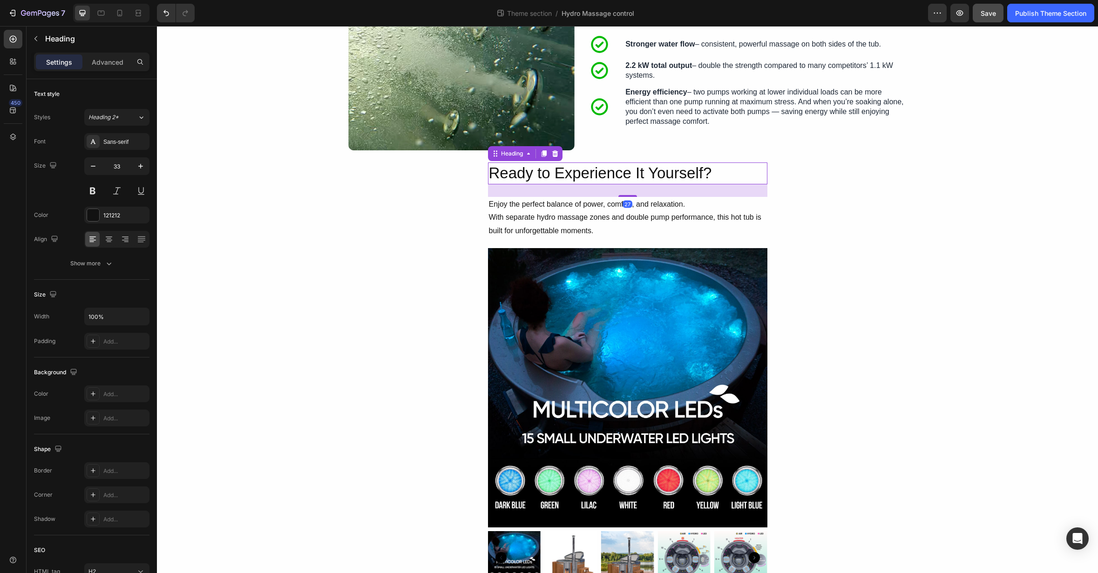
click at [721, 178] on h2 "Ready to Experience It Yourself?" at bounding box center [627, 174] width 279 height 22
click at [732, 217] on p "Enjoy the perfect balance of power, comfort, and relaxation. With separate hydr…" at bounding box center [628, 218] width 278 height 40
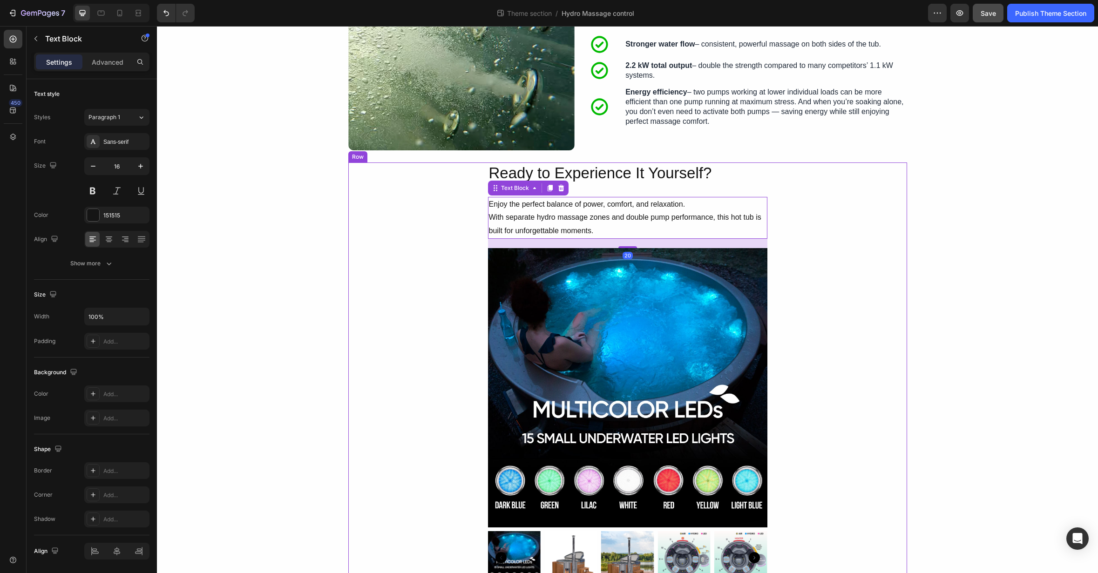
click at [443, 183] on div "Ready to Experience It Yourself? Heading Enjoy the perfect balance of power, co…" at bounding box center [627, 426] width 559 height 527
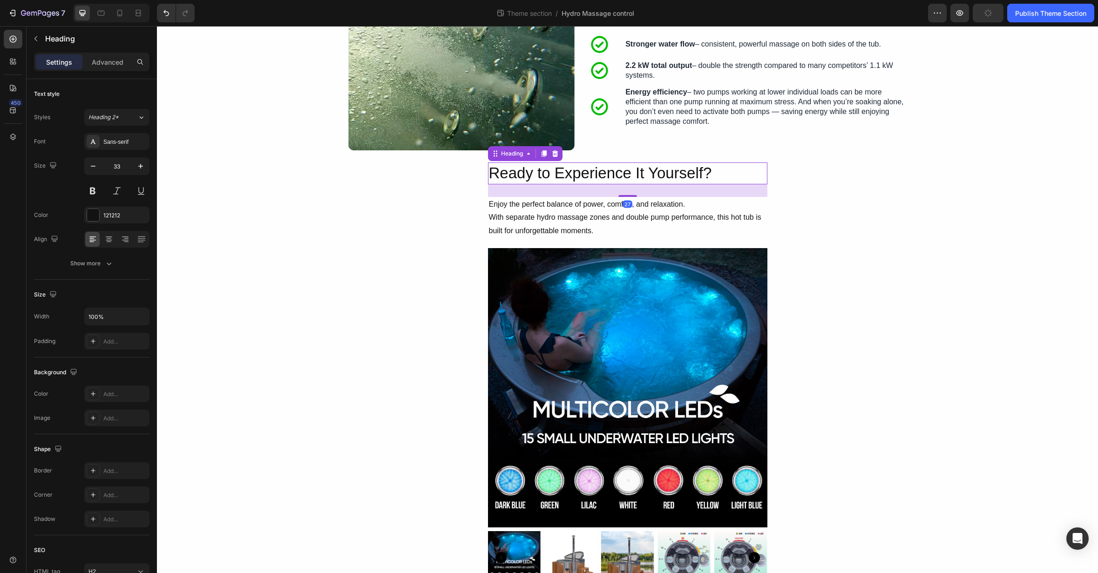
click at [502, 178] on h2 "Ready to Experience It Yourself?" at bounding box center [627, 174] width 279 height 22
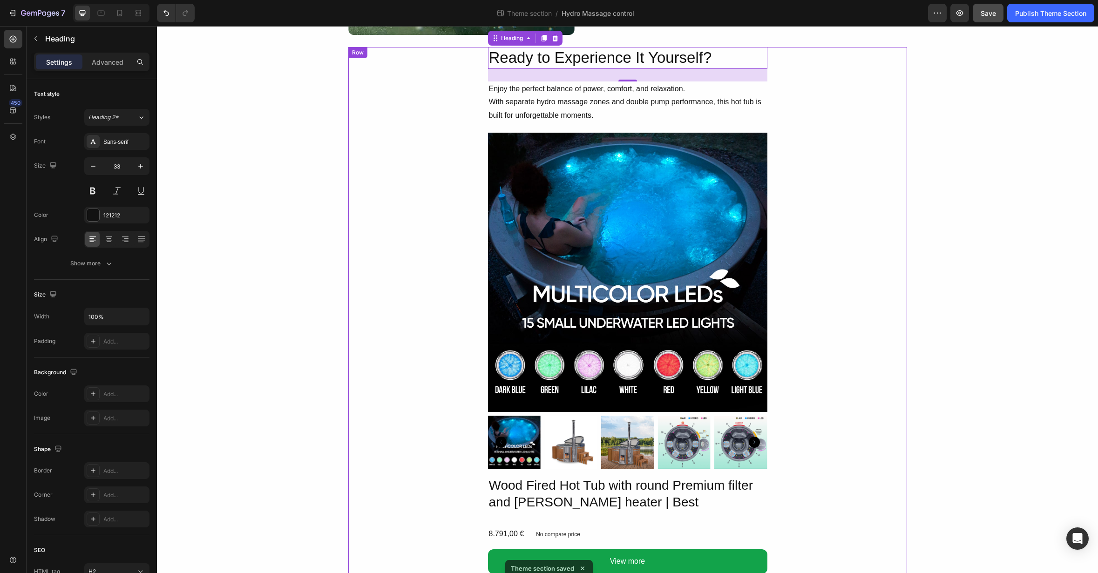
scroll to position [529, 0]
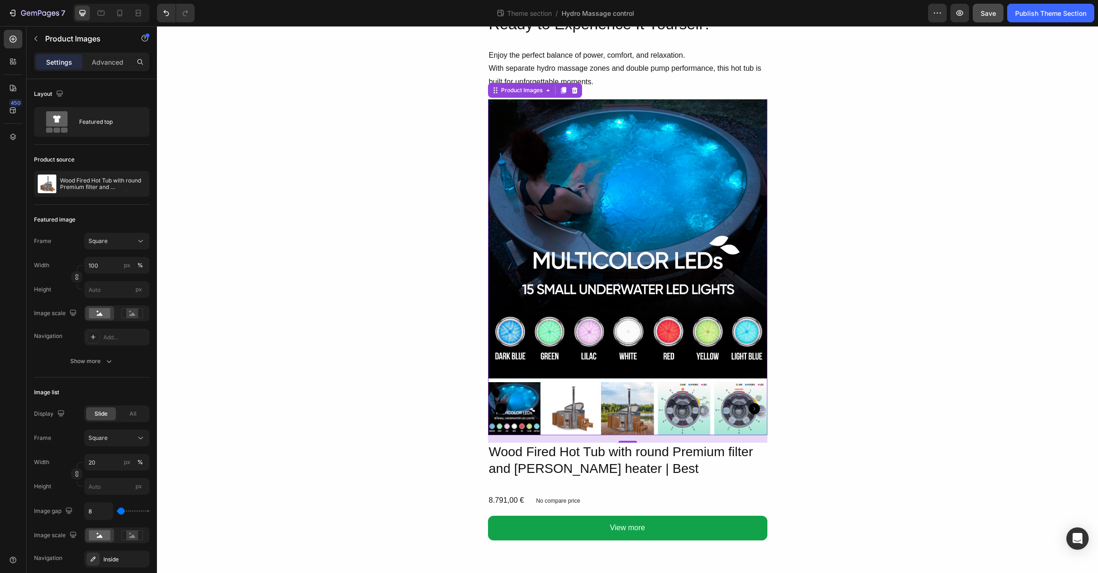
click at [688, 333] on img at bounding box center [627, 238] width 279 height 279
click at [76, 121] on div "Featured top" at bounding box center [91, 122] width 115 height 30
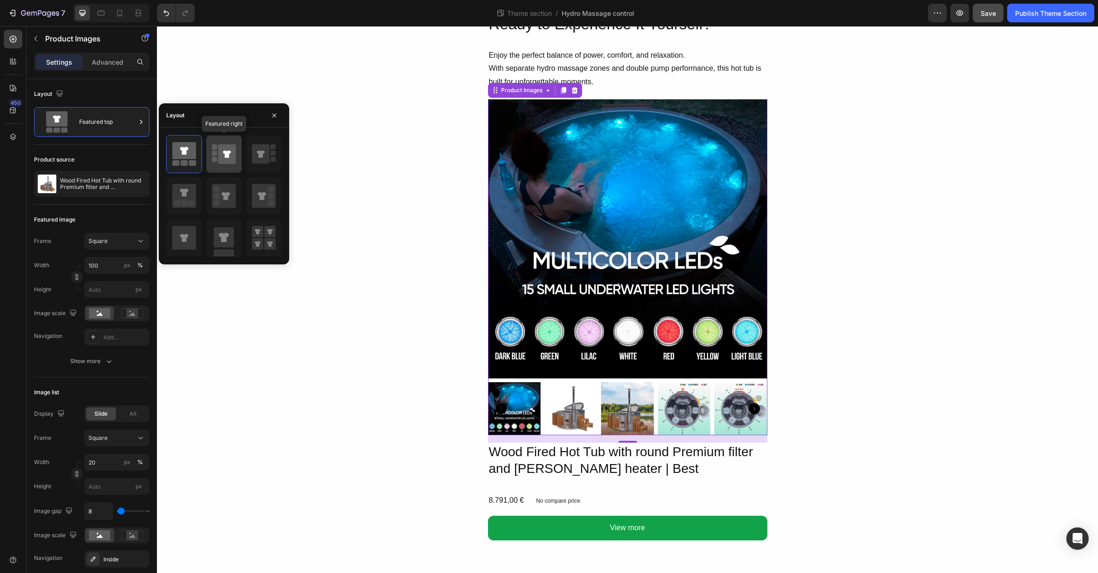
click at [221, 149] on icon at bounding box center [227, 154] width 18 height 20
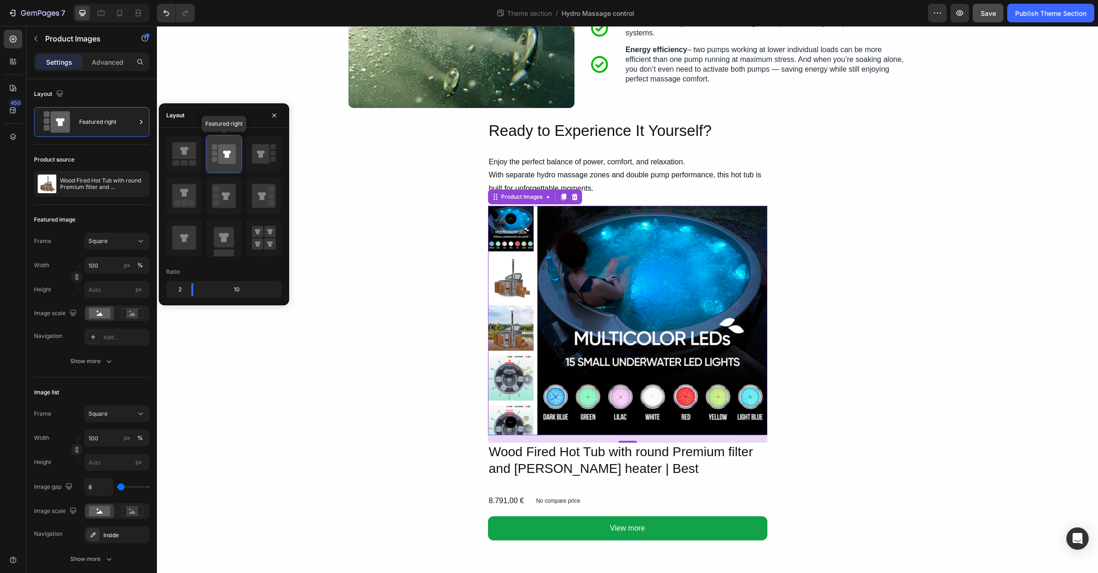
scroll to position [422, 0]
click at [486, 152] on div "Ready to Experience It Yourself? Heading Enjoy the perfect balance of power, co…" at bounding box center [627, 330] width 559 height 421
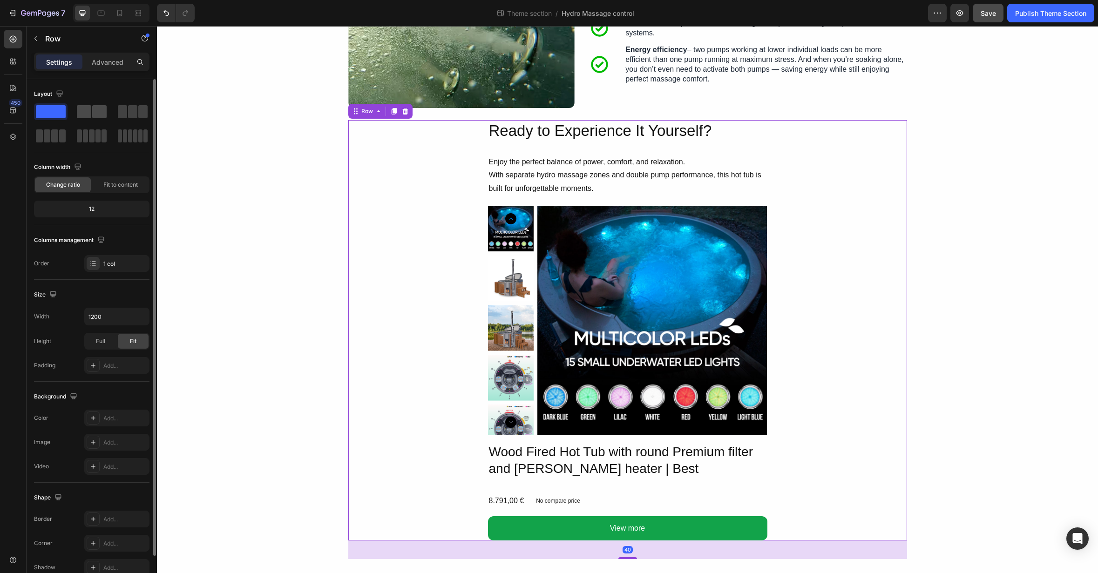
click at [104, 113] on span at bounding box center [99, 111] width 14 height 13
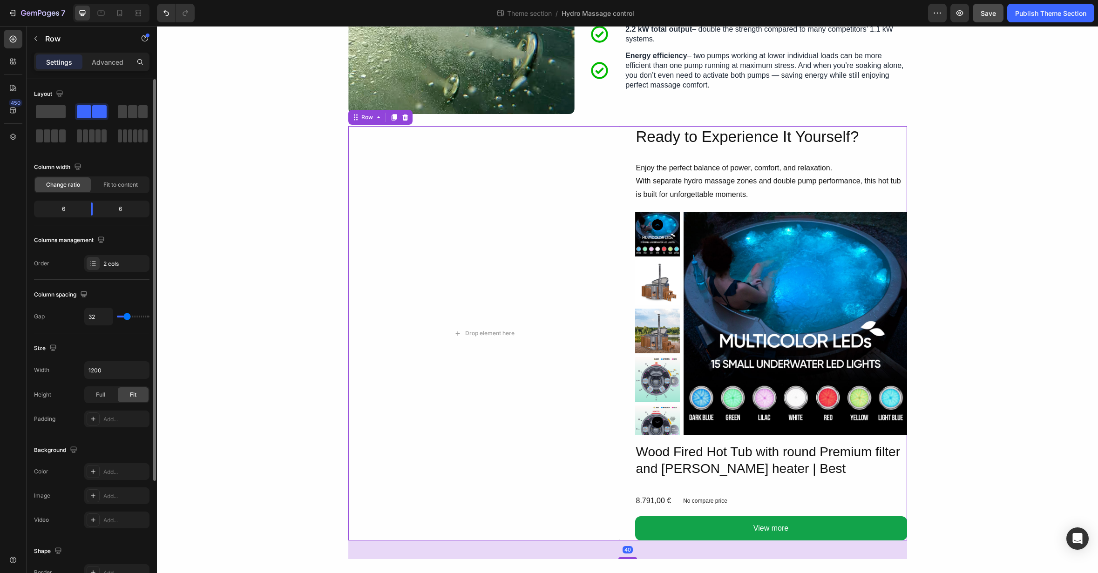
scroll to position [416, 0]
click at [670, 141] on h2 "Ready to Experience It Yourself?" at bounding box center [771, 137] width 272 height 22
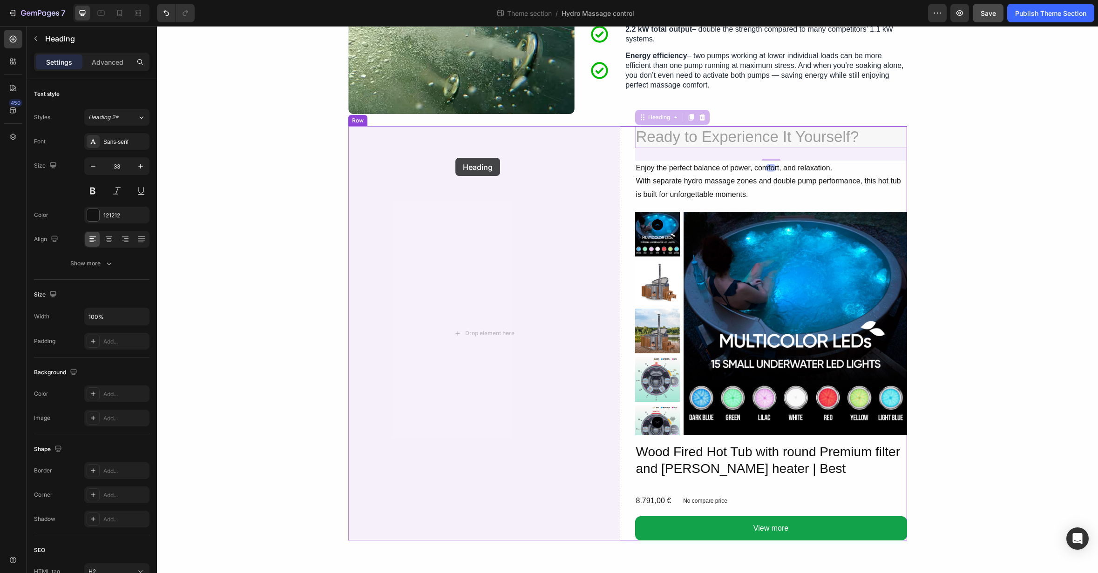
drag, startPoint x: 642, startPoint y: 119, endPoint x: 461, endPoint y: 156, distance: 184.9
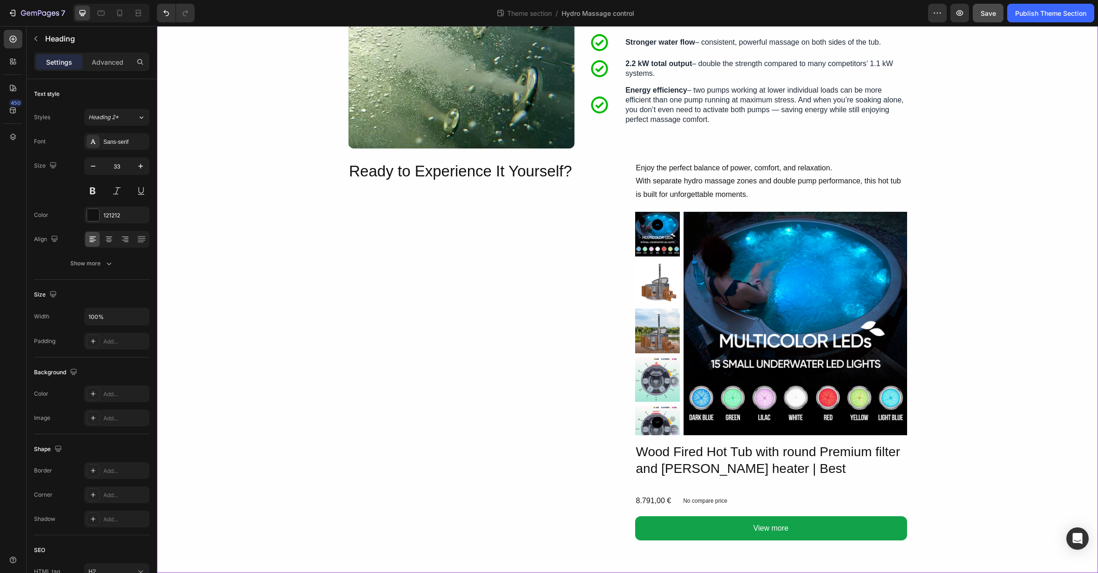
scroll to position [382, 0]
click at [668, 168] on p "Enjoy the perfect balance of power, comfort, and relaxation. With separate hydr…" at bounding box center [771, 182] width 270 height 40
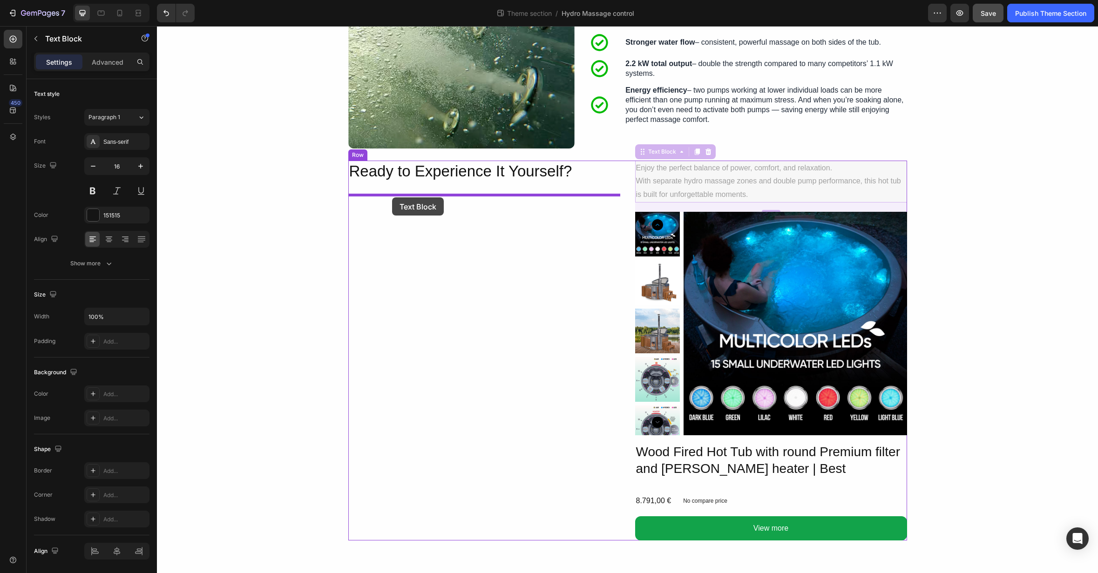
drag, startPoint x: 645, startPoint y: 154, endPoint x: 392, endPoint y: 197, distance: 256.6
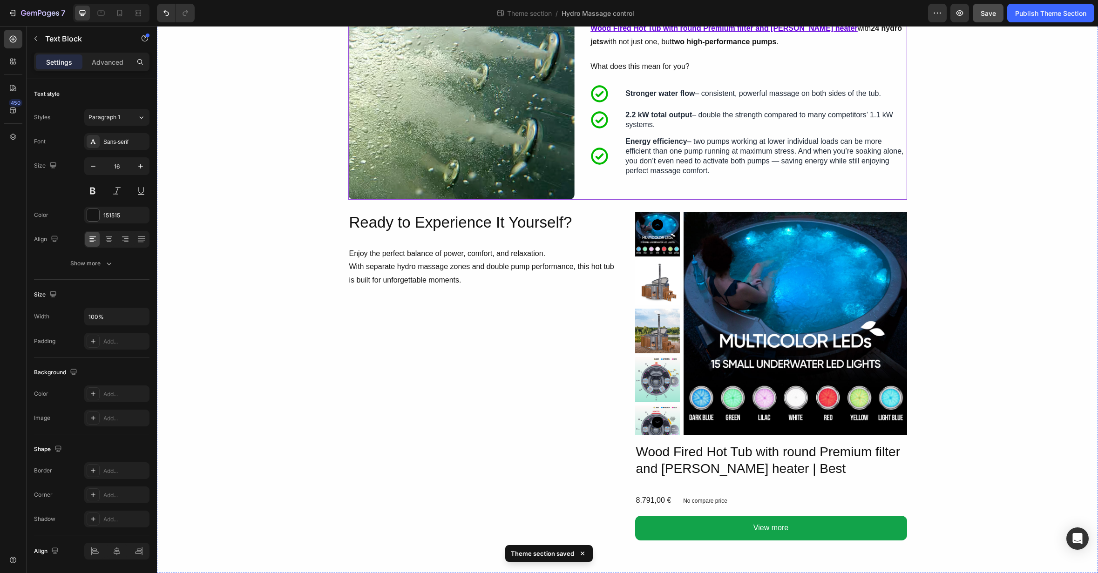
click at [610, 195] on div "Double Pump Power – Superior Performance Heading When it comes to hydro massage…" at bounding box center [748, 86] width 317 height 226
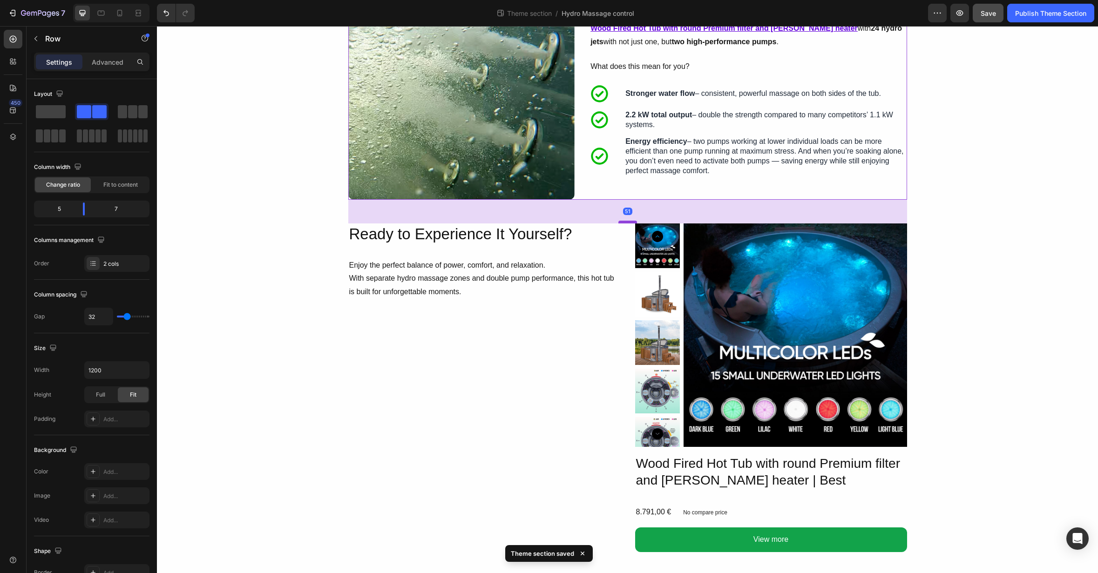
drag, startPoint x: 627, startPoint y: 210, endPoint x: 627, endPoint y: 222, distance: 11.6
click at [627, 222] on div at bounding box center [627, 222] width 19 height 3
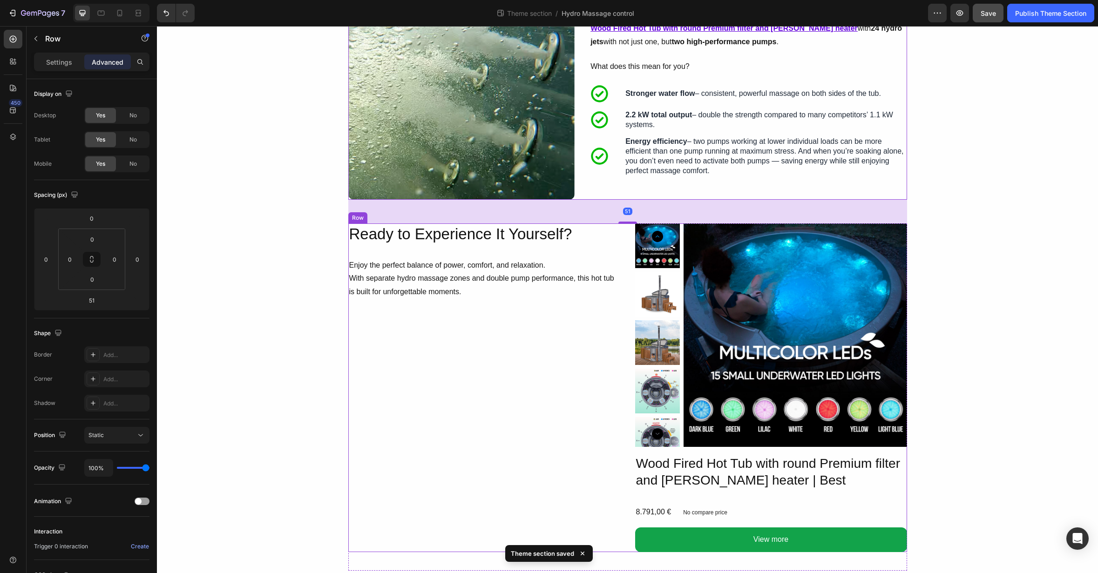
click at [578, 302] on div "Ready to Experience It Yourself? Heading Enjoy the perfect balance of power, co…" at bounding box center [484, 388] width 272 height 329
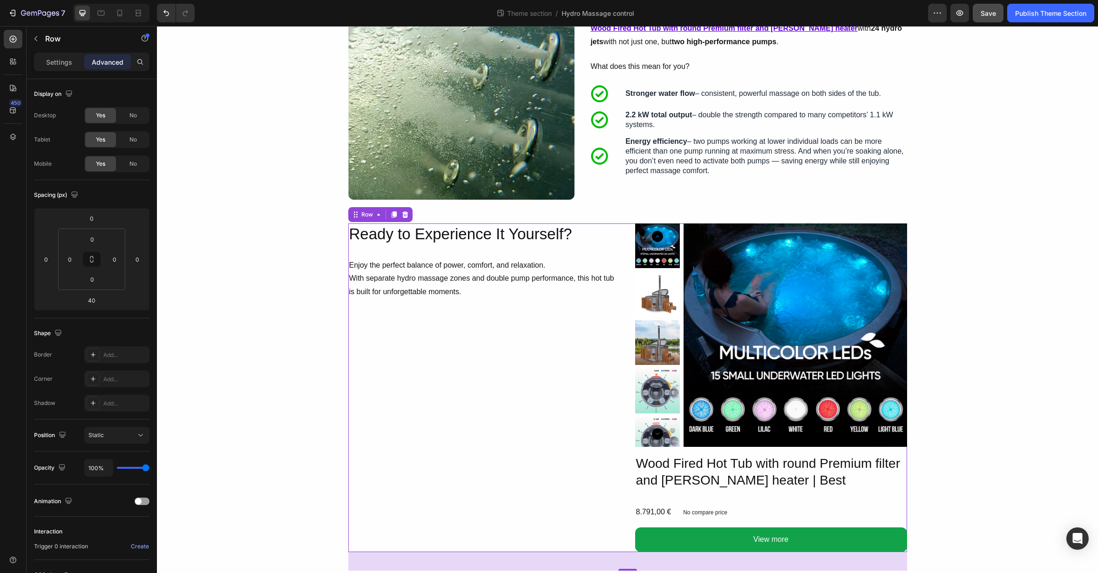
scroll to position [342, 0]
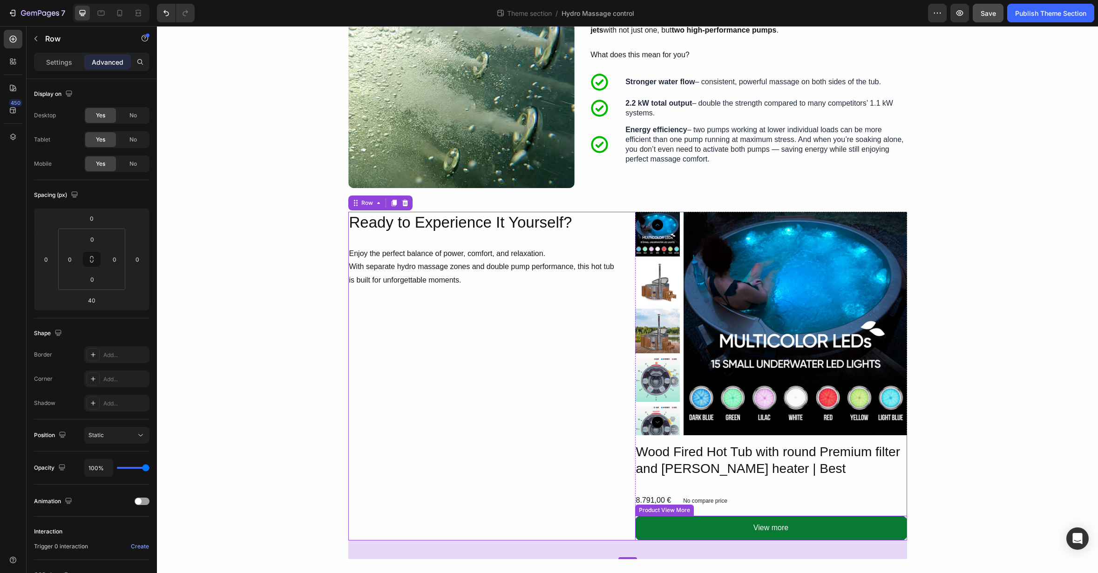
click at [661, 525] on button "View more" at bounding box center [771, 528] width 272 height 25
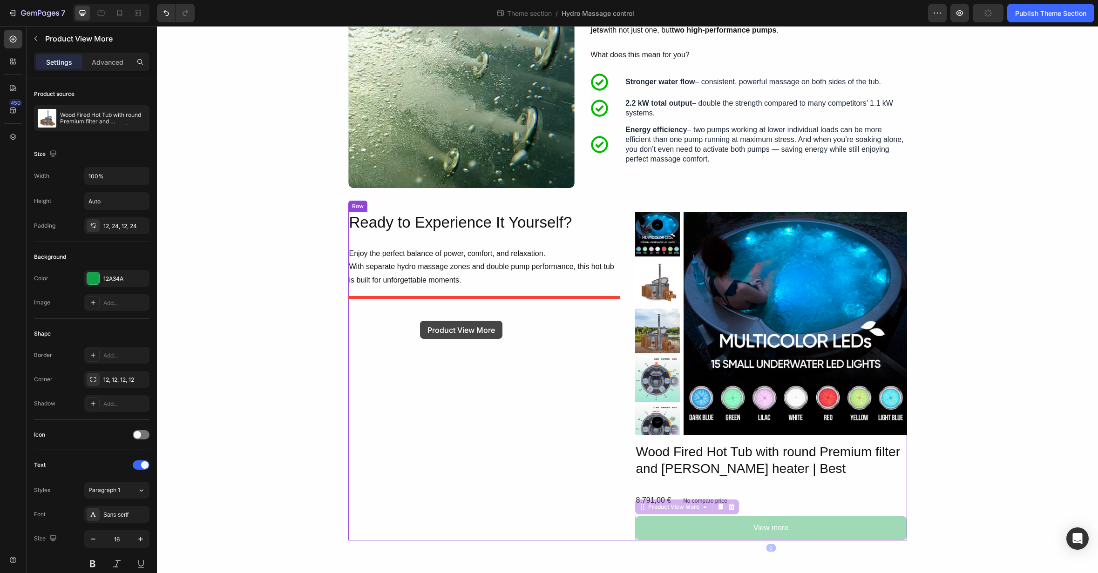
drag, startPoint x: 641, startPoint y: 509, endPoint x: 420, endPoint y: 321, distance: 289.7
click at [420, 321] on div "Image Hydro Massage – Tailored to You Heading With Gardenvity’s hydro system (a…" at bounding box center [627, 128] width 941 height 889
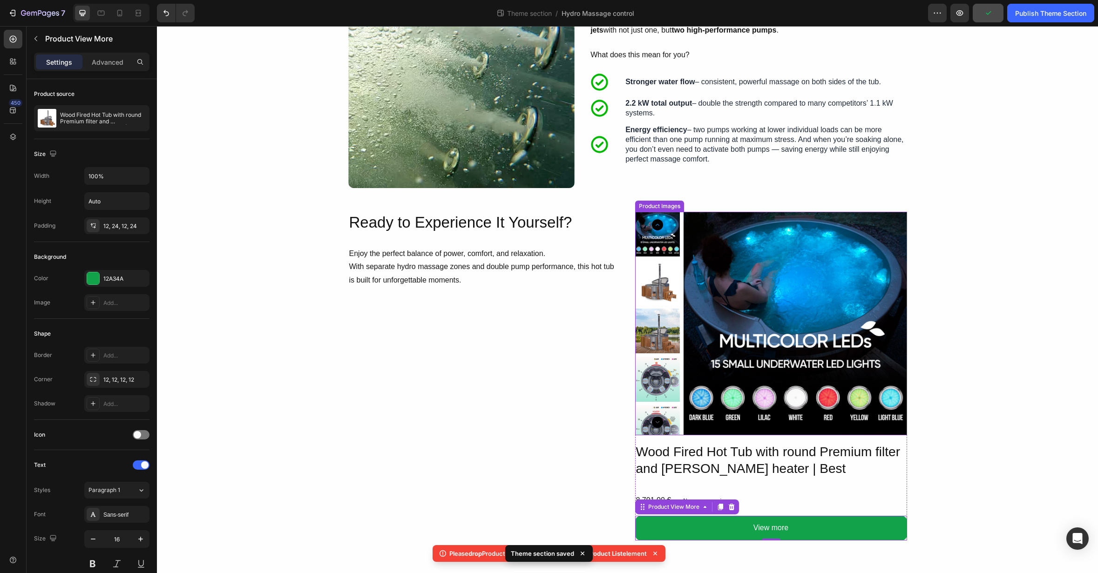
click at [714, 353] on img at bounding box center [796, 324] width 224 height 224
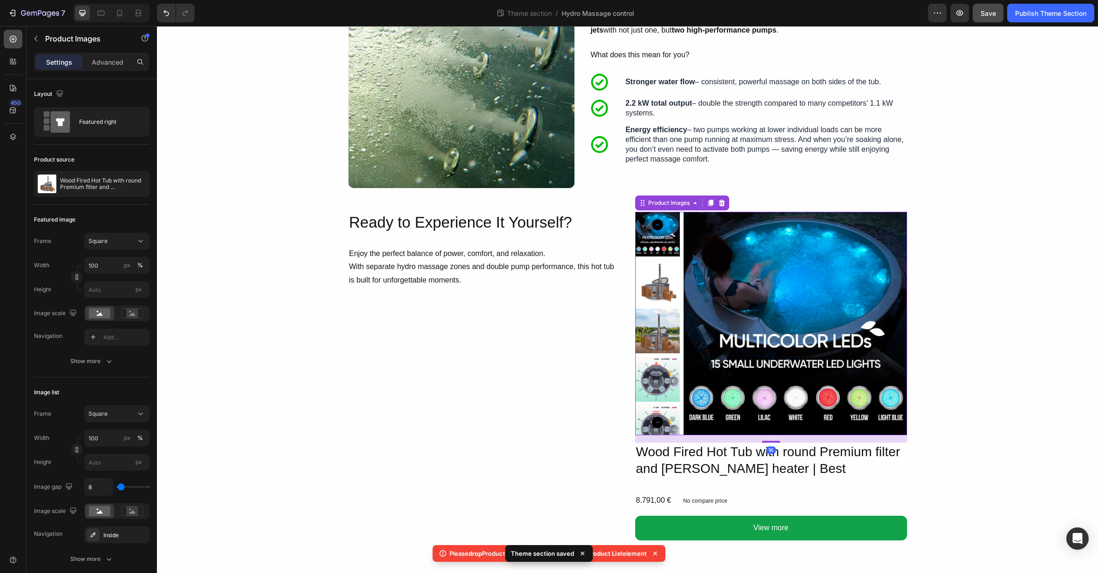
click at [10, 41] on icon at bounding box center [13, 39] width 7 height 7
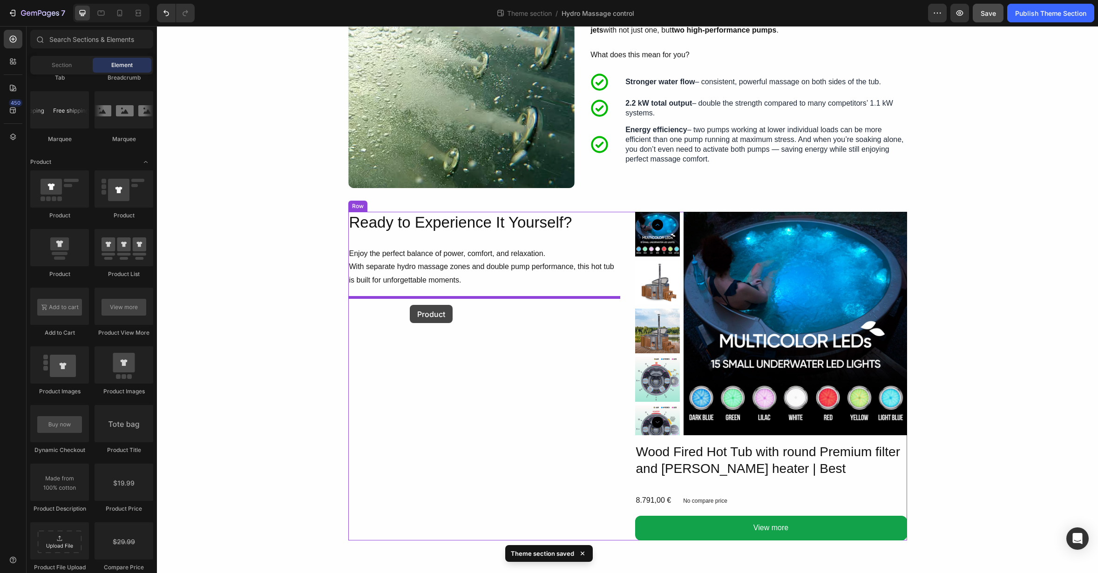
drag, startPoint x: 213, startPoint y: 217, endPoint x: 410, endPoint y: 305, distance: 215.6
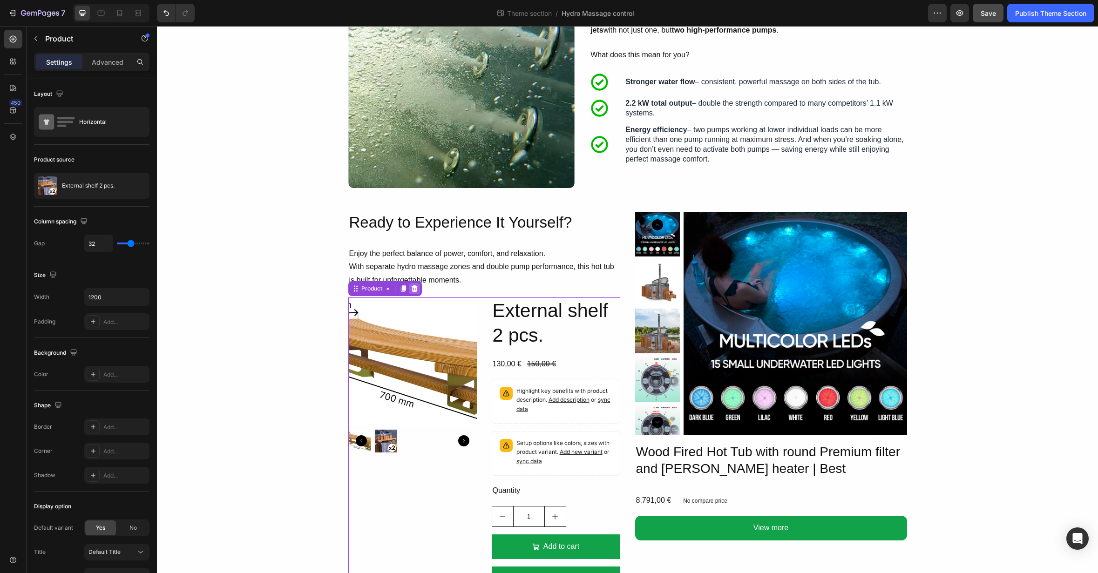
click at [415, 288] on icon at bounding box center [414, 288] width 6 height 7
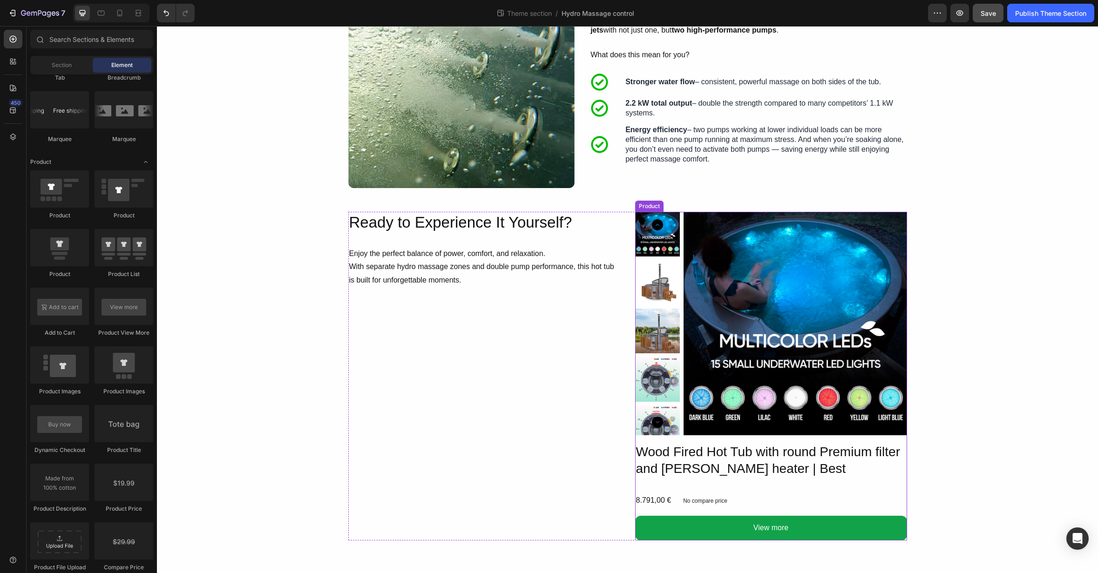
click at [701, 488] on div "Product Images Wood Fired Hot Tub with round Premium filter and [PERSON_NAME] h…" at bounding box center [771, 376] width 272 height 329
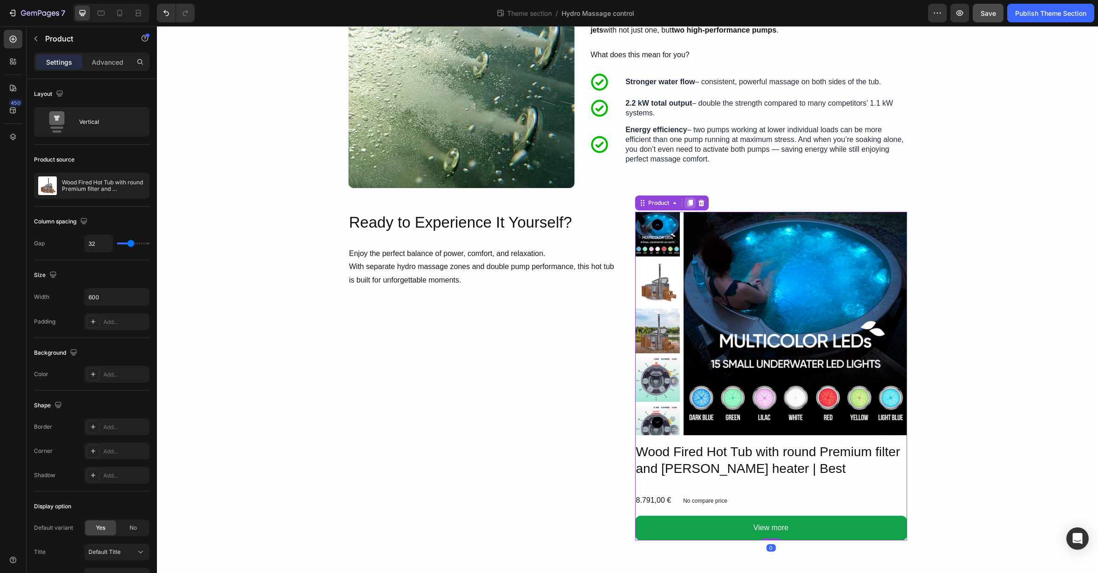
click at [691, 206] on icon at bounding box center [689, 203] width 5 height 7
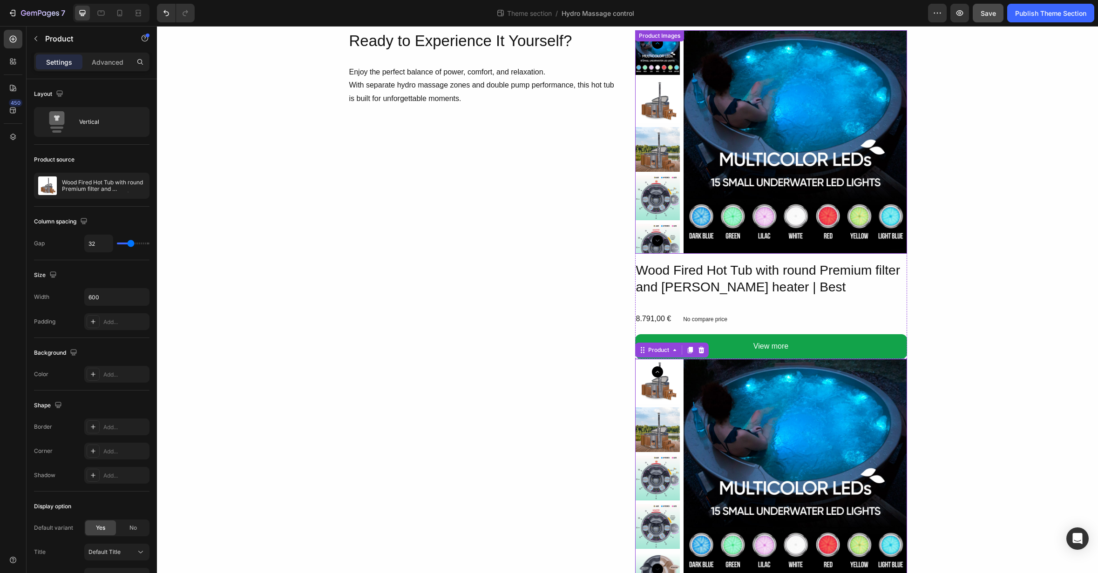
scroll to position [533, 0]
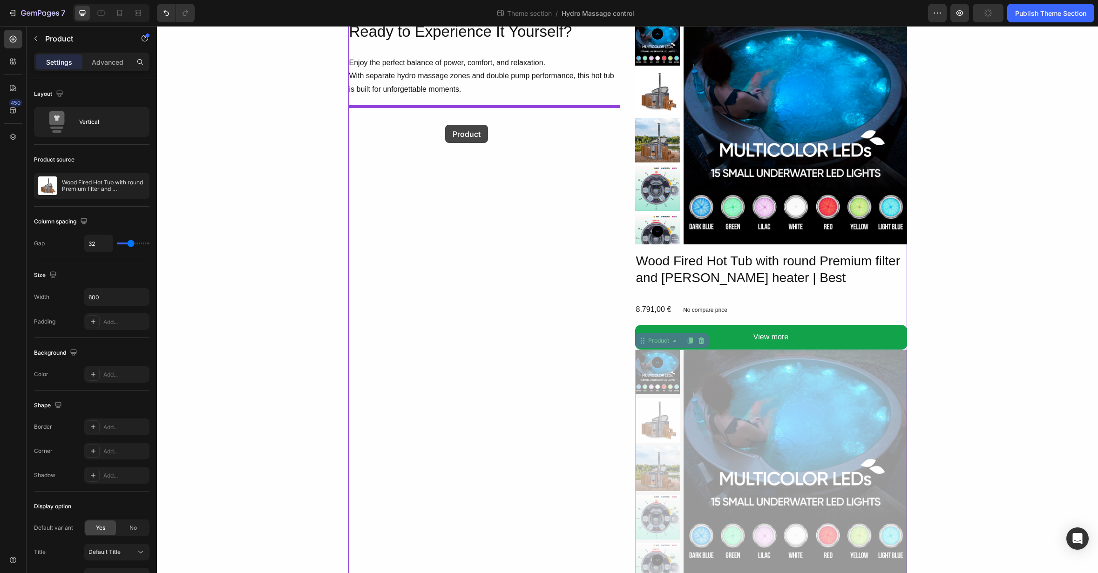
drag, startPoint x: 643, startPoint y: 343, endPoint x: 445, endPoint y: 125, distance: 294.4
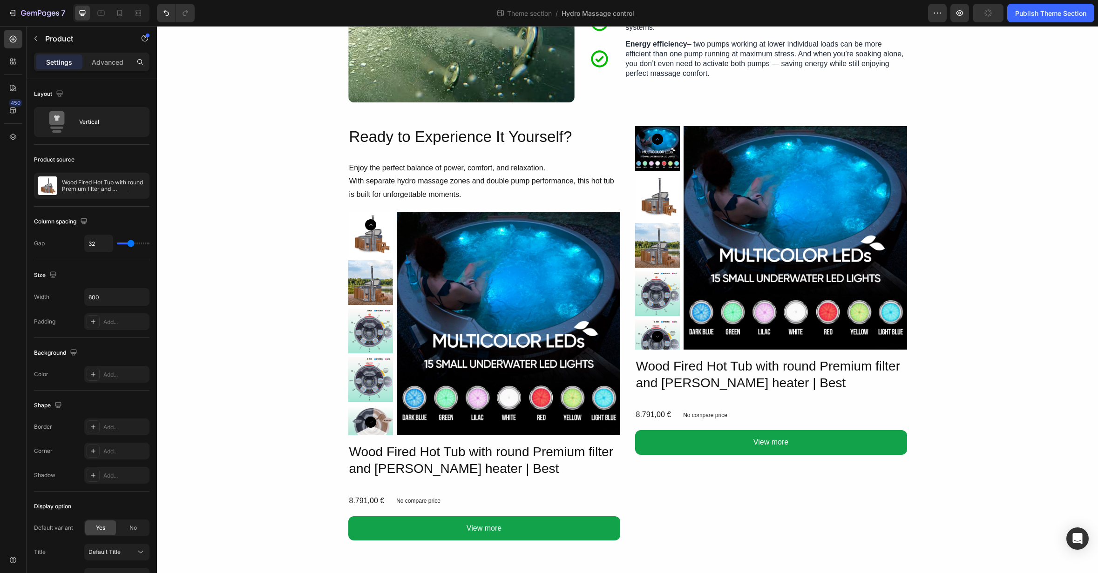
scroll to position [428, 0]
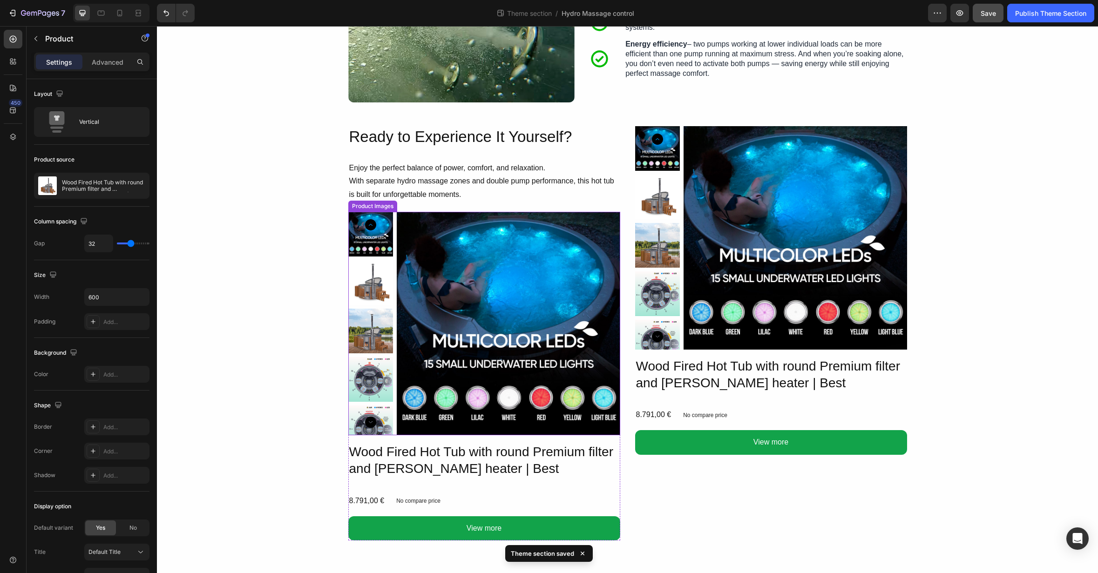
click at [543, 235] on img at bounding box center [509, 324] width 224 height 224
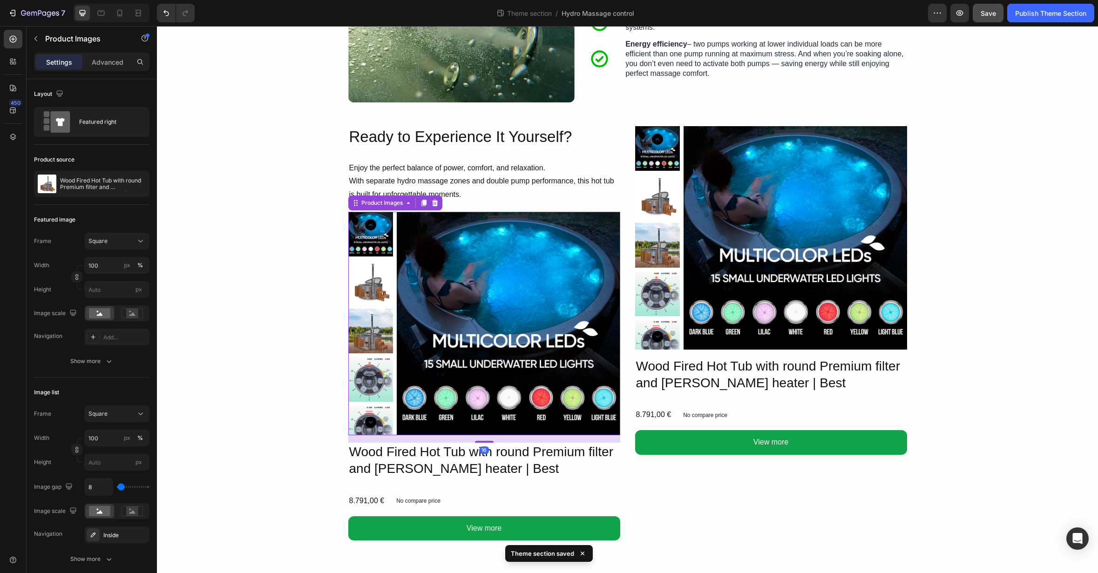
drag, startPoint x: 436, startPoint y: 205, endPoint x: 438, endPoint y: 360, distance: 155.5
click at [438, 360] on div "Product Images 16" at bounding box center [484, 324] width 272 height 224
click at [448, 458] on h2 "Wood Fired Hot Tub with round Premium filter and [PERSON_NAME] heater | Best" at bounding box center [484, 461] width 272 height 36
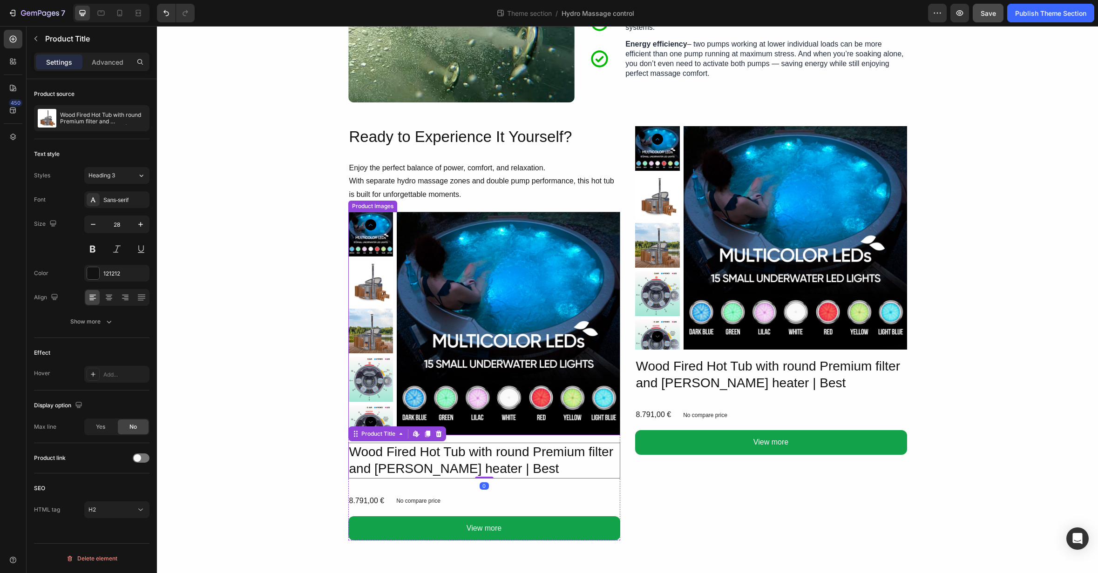
click at [446, 404] on img at bounding box center [509, 324] width 224 height 224
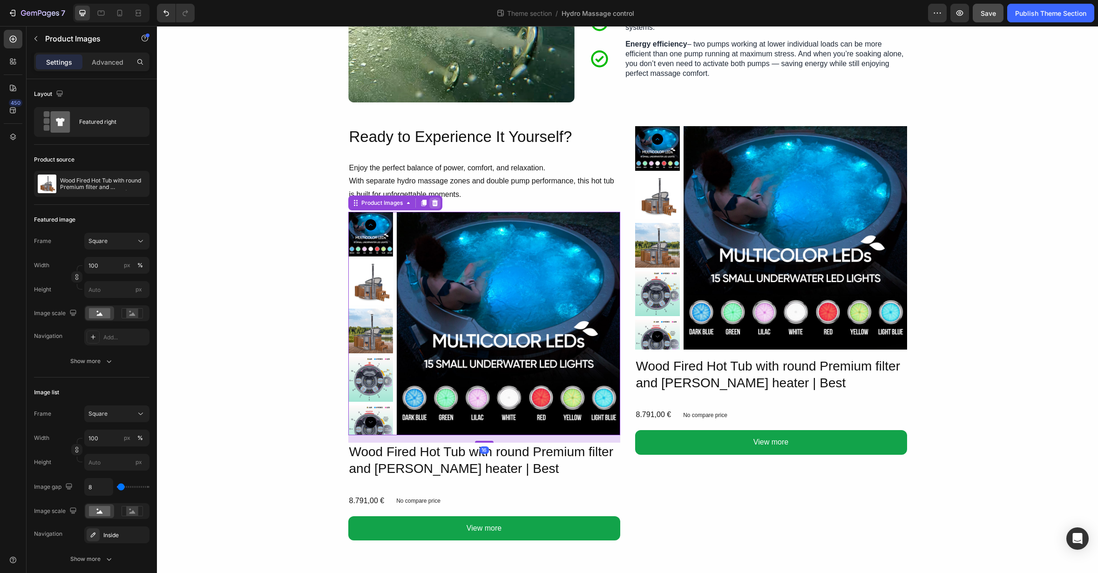
click at [433, 205] on icon at bounding box center [435, 203] width 6 height 7
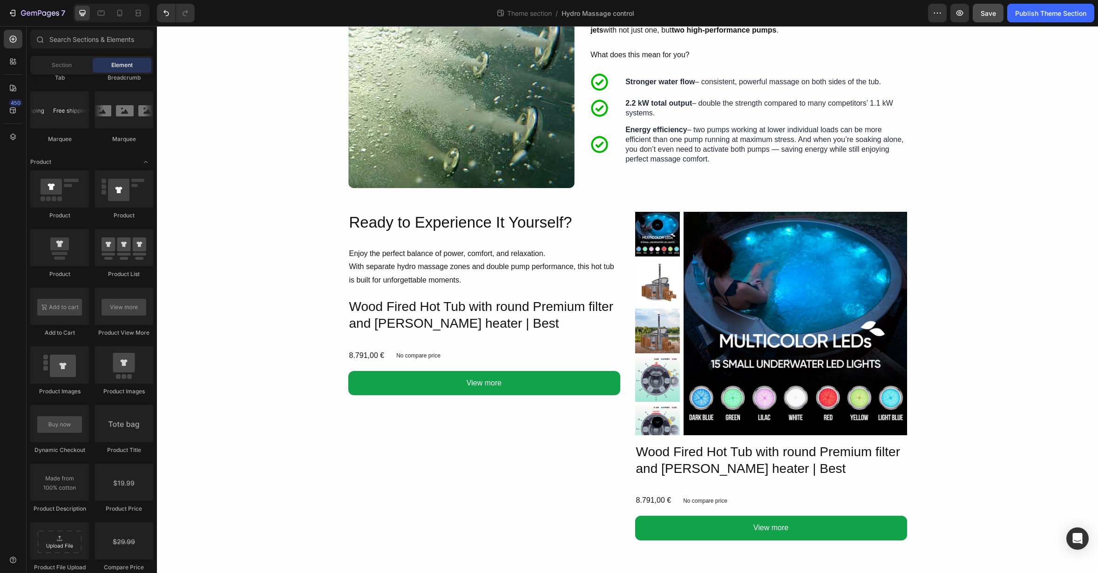
scroll to position [342, 0]
click at [393, 357] on div "8.791,00 € Product Price Product Price No compare price Product Price Row" at bounding box center [484, 355] width 272 height 15
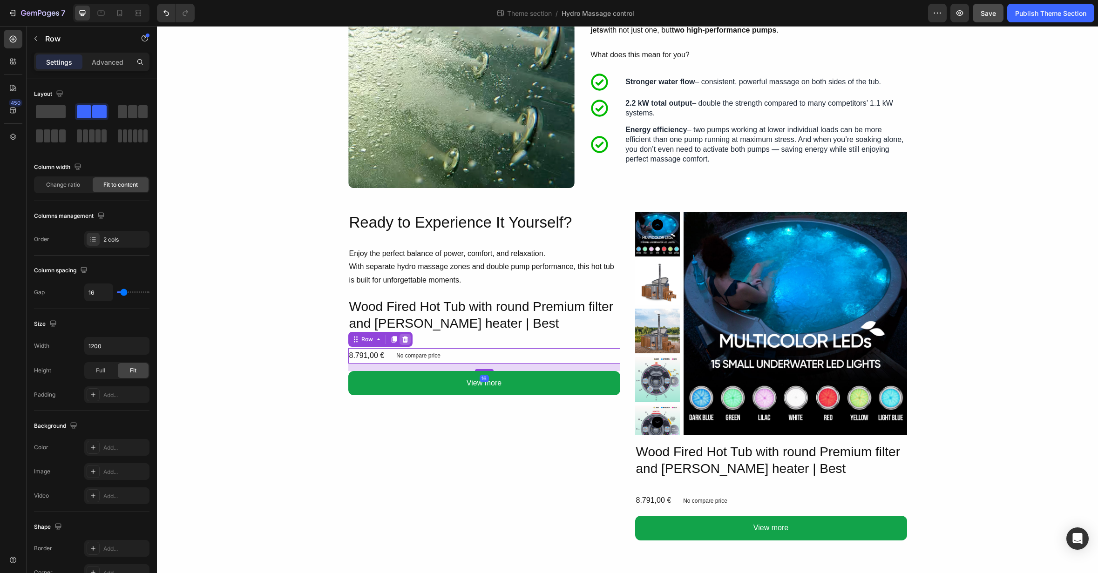
click at [407, 345] on div at bounding box center [405, 339] width 11 height 11
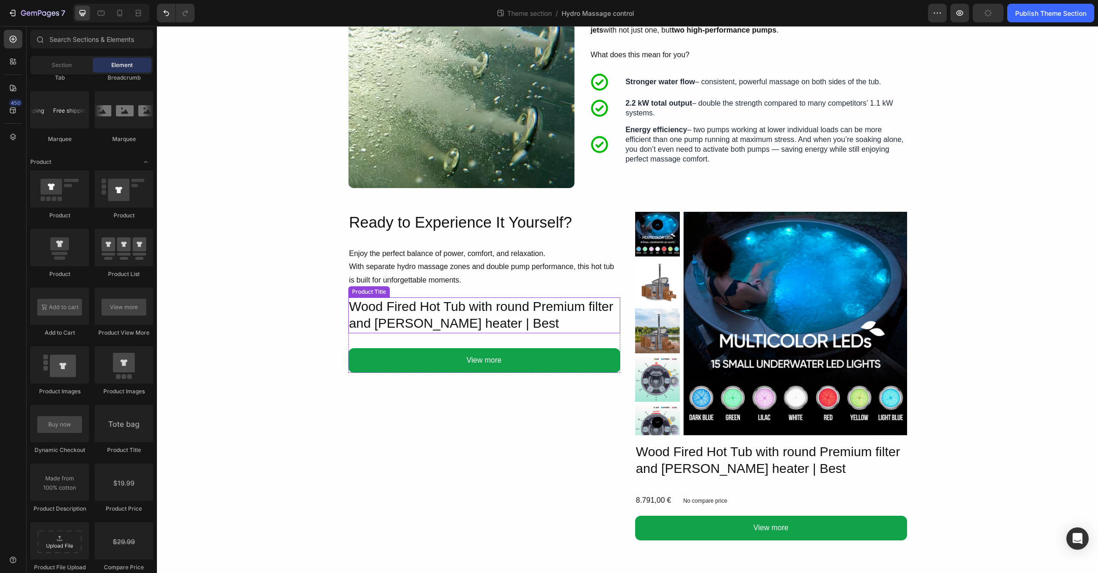
click at [410, 319] on h2 "Wood Fired Hot Tub with round Premium filter and [PERSON_NAME] heater | Best" at bounding box center [484, 316] width 272 height 36
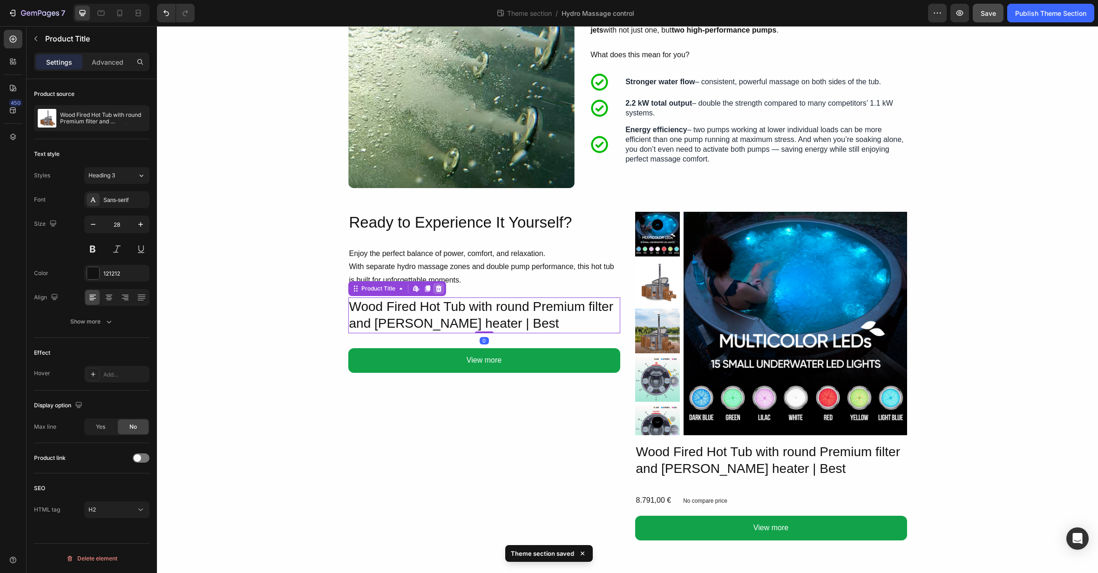
click at [435, 291] on icon at bounding box center [438, 288] width 7 height 7
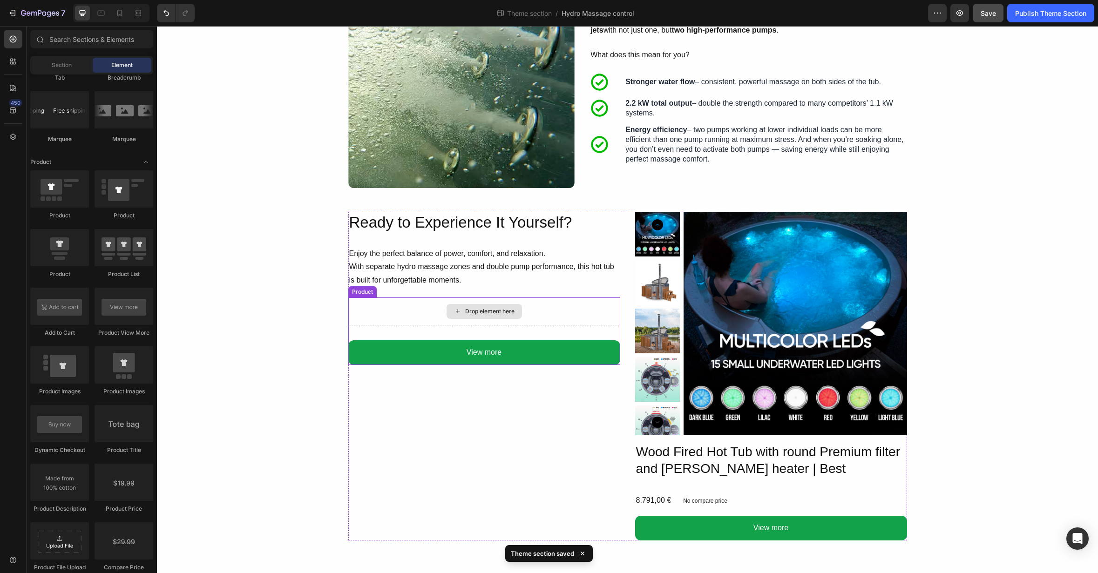
click at [453, 304] on div "Drop element here" at bounding box center [484, 311] width 75 height 15
click at [404, 302] on div "Drop element here" at bounding box center [484, 312] width 272 height 28
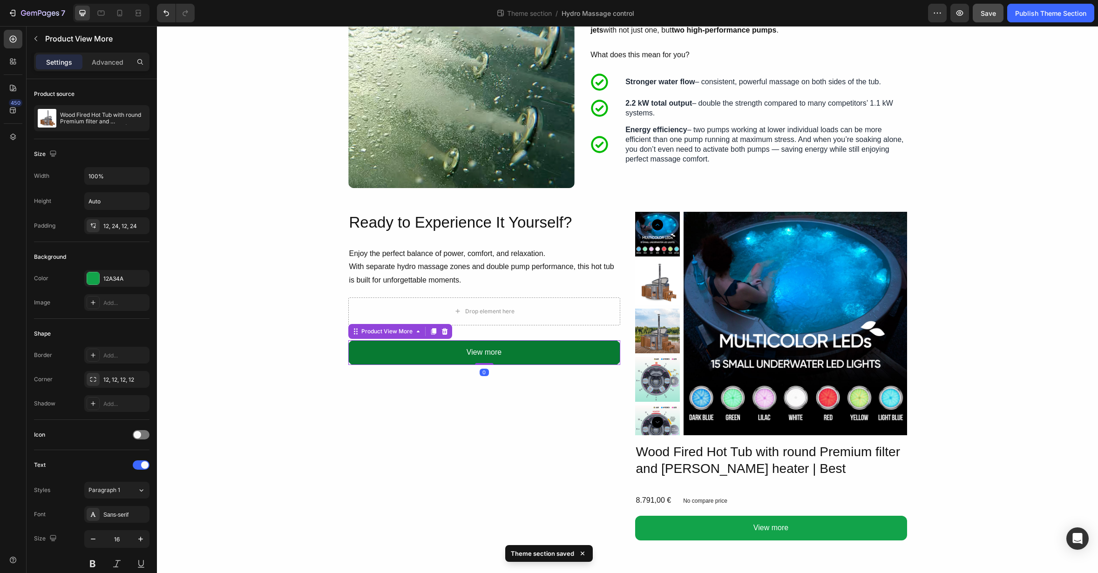
click at [384, 348] on button "View more" at bounding box center [484, 352] width 272 height 25
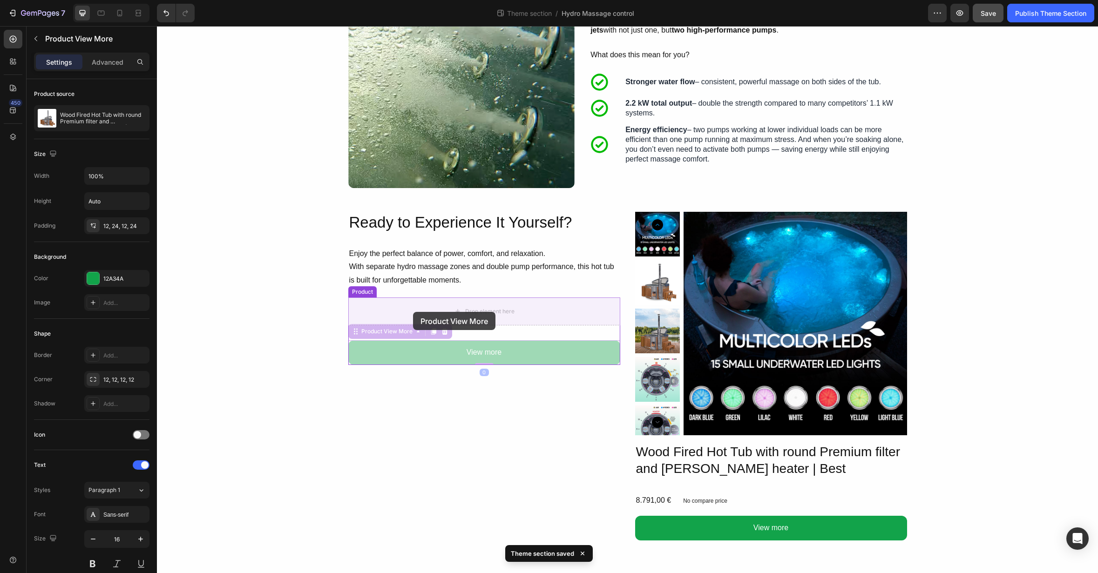
drag, startPoint x: 357, startPoint y: 332, endPoint x: 413, endPoint y: 312, distance: 60.0
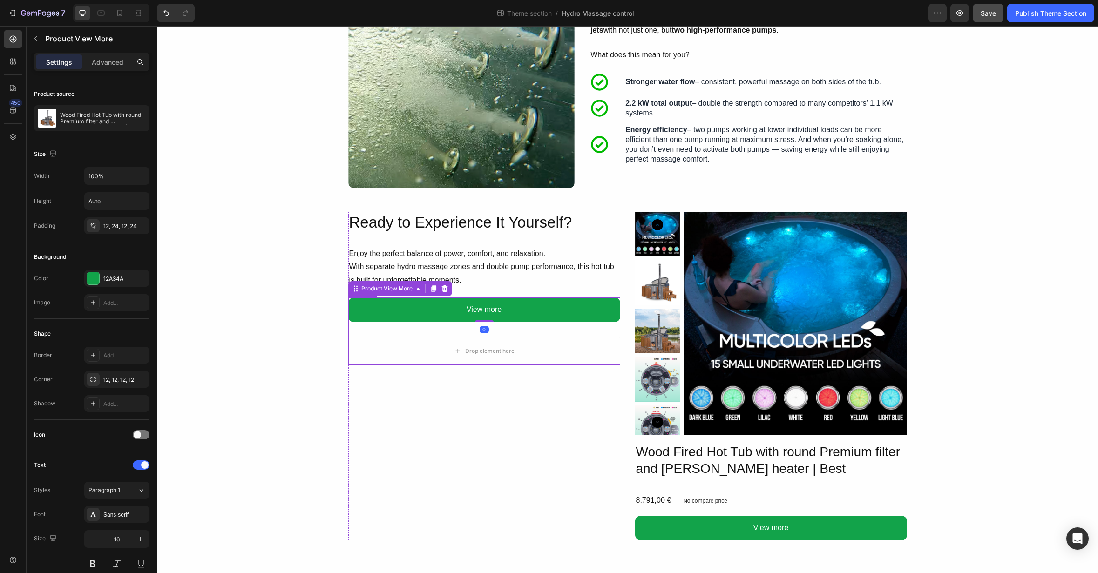
click at [411, 333] on div "View more Product View More 0 Drop element here Product" at bounding box center [484, 332] width 272 height 68
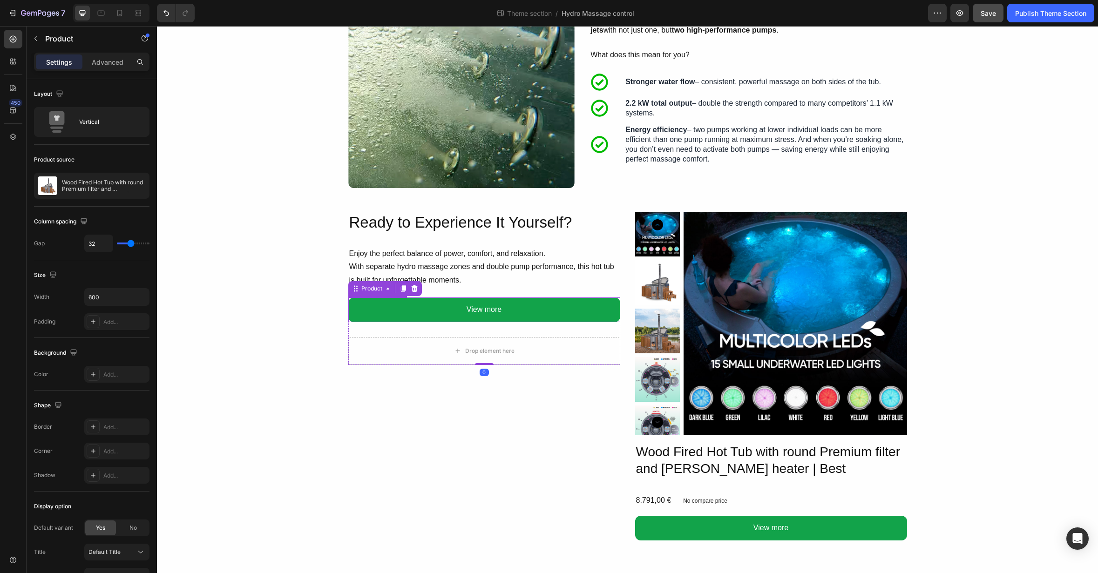
click at [405, 321] on button "View more" at bounding box center [484, 310] width 272 height 25
click at [402, 331] on div "View more Product View More Drop element here Product 0" at bounding box center [484, 332] width 272 height 68
click at [94, 68] on div "Advanced" at bounding box center [107, 61] width 47 height 15
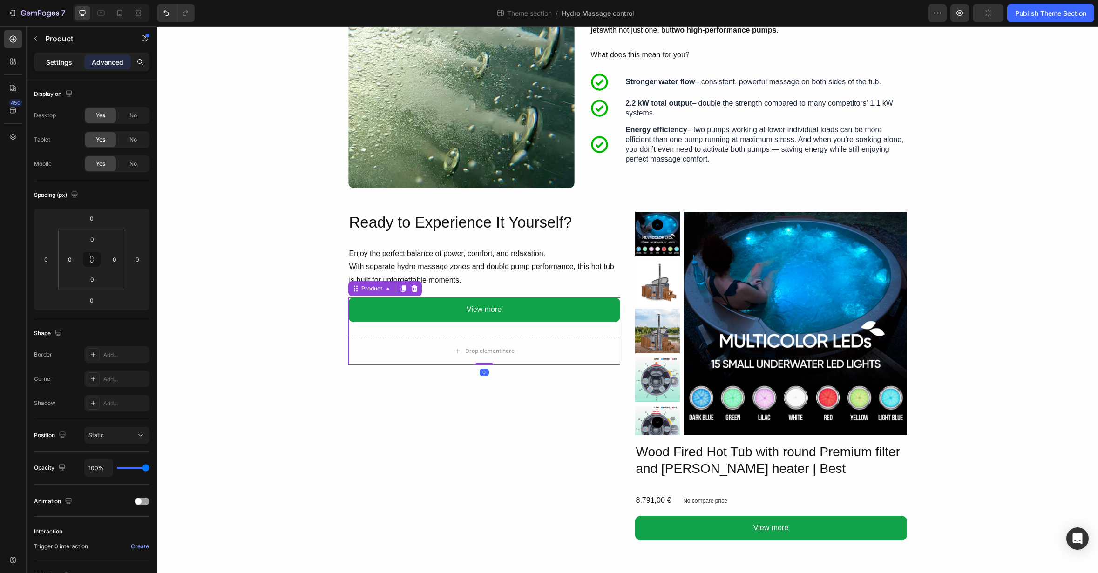
click at [45, 61] on div "Settings" at bounding box center [59, 61] width 47 height 15
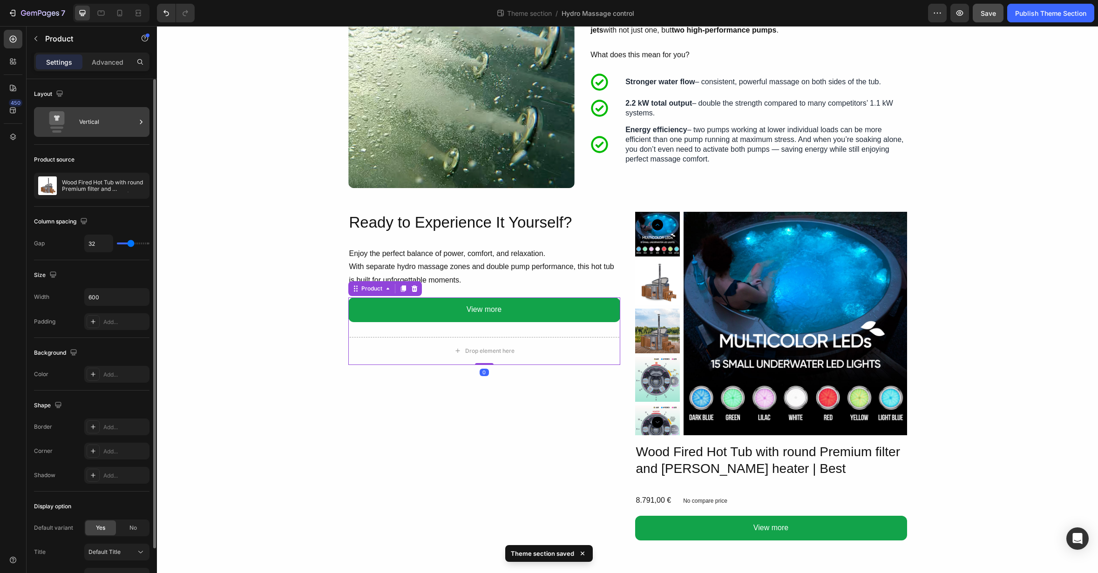
click at [104, 122] on div "Vertical" at bounding box center [107, 121] width 57 height 21
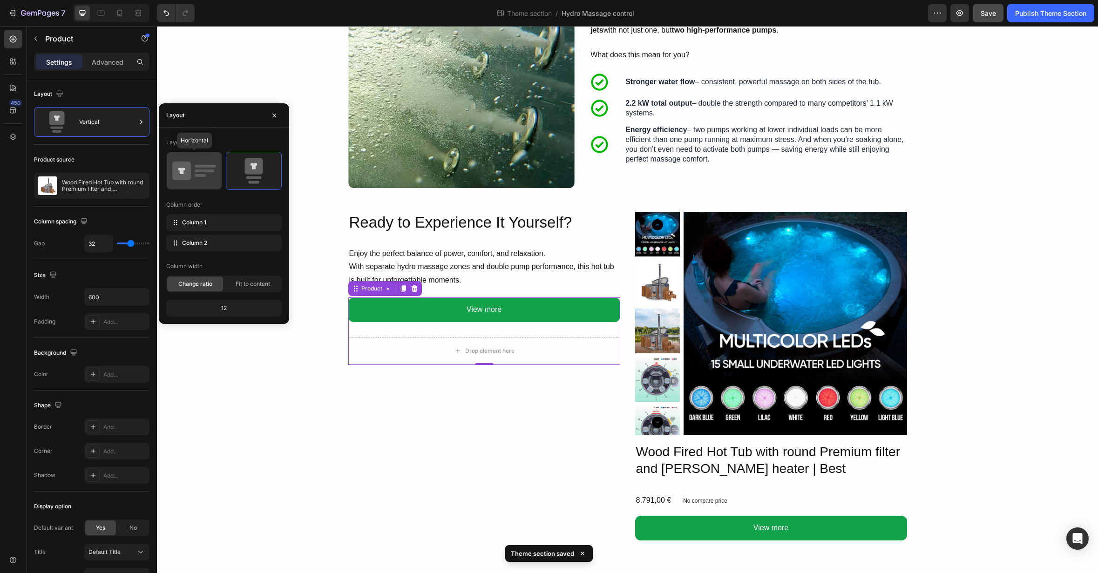
click at [194, 169] on icon at bounding box center [194, 171] width 44 height 26
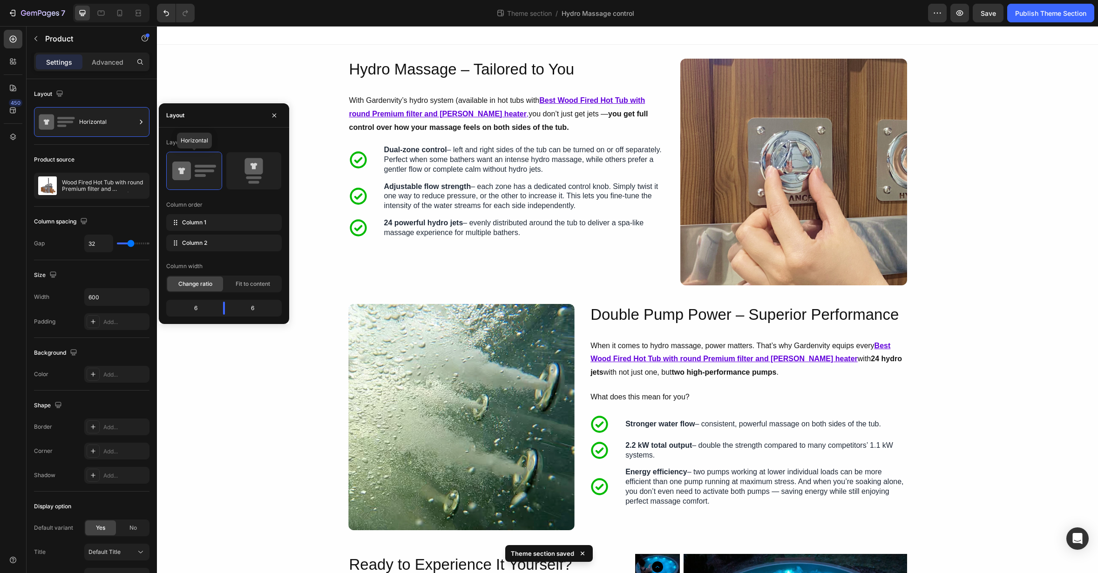
scroll to position [342, 0]
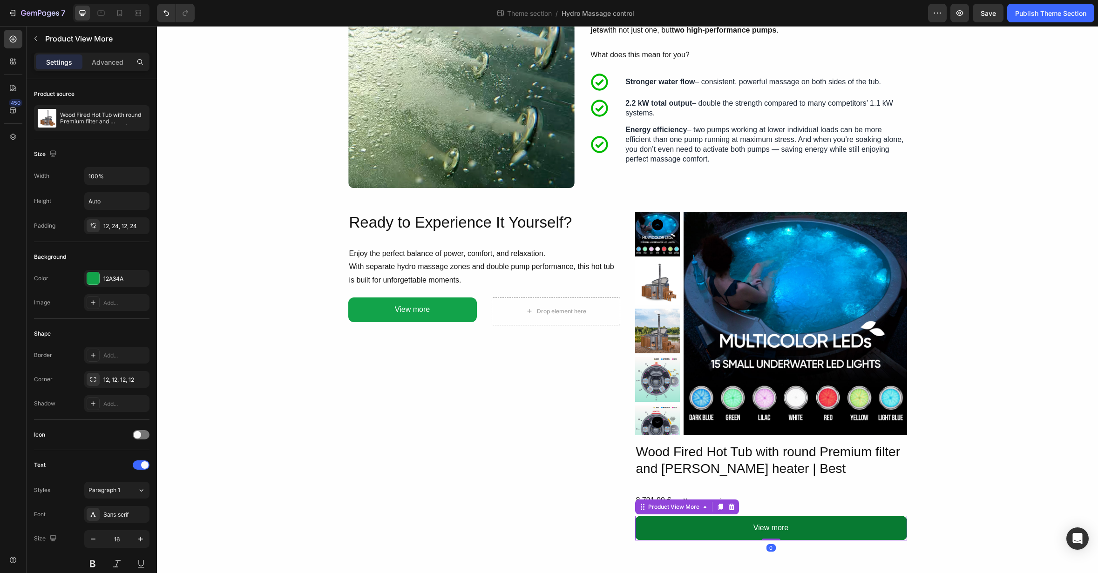
click at [705, 529] on button "View more" at bounding box center [771, 528] width 272 height 25
click at [729, 510] on icon at bounding box center [731, 507] width 6 height 7
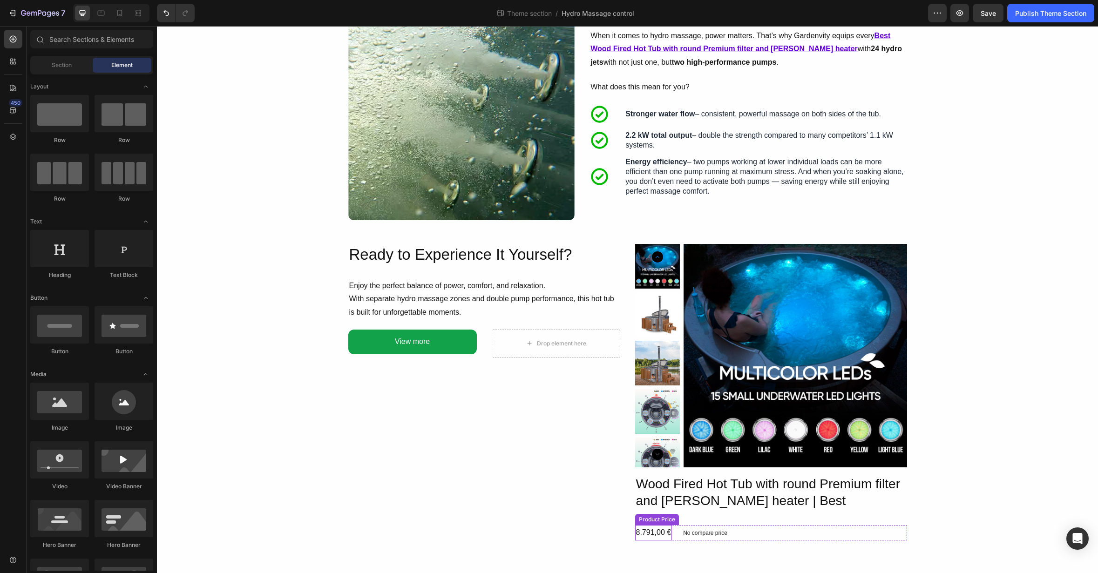
click at [661, 533] on div "8.791,00 €" at bounding box center [653, 532] width 37 height 15
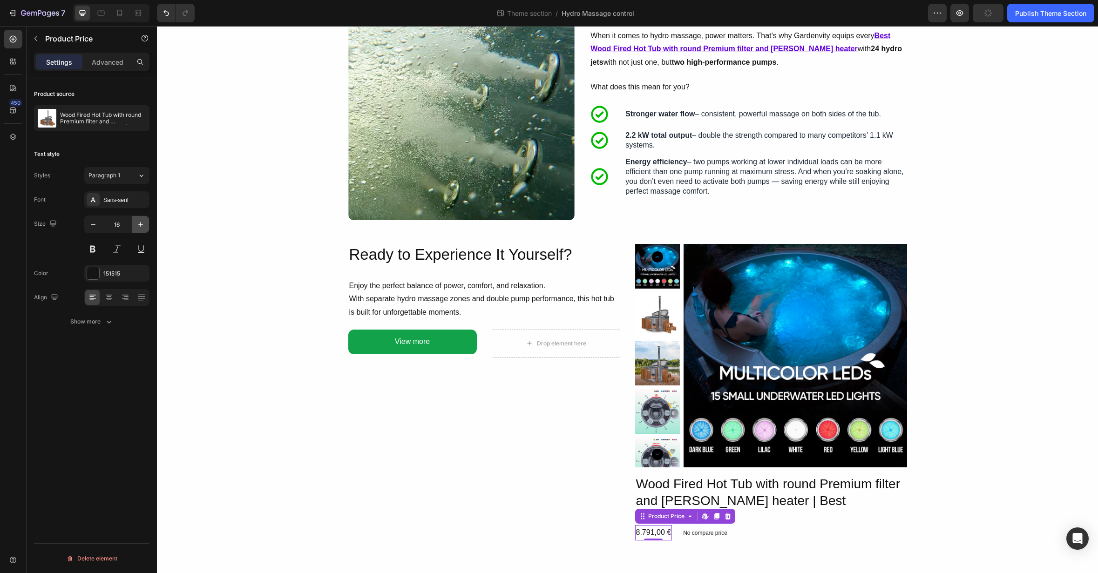
click at [141, 223] on icon "button" at bounding box center [140, 224] width 9 height 9
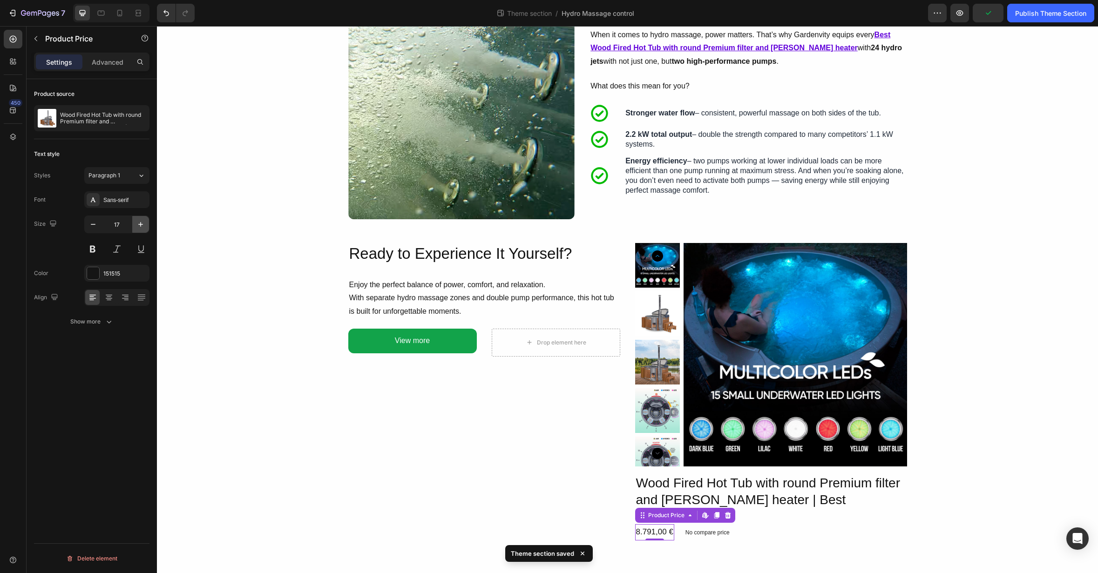
click at [141, 223] on icon "button" at bounding box center [140, 224] width 9 height 9
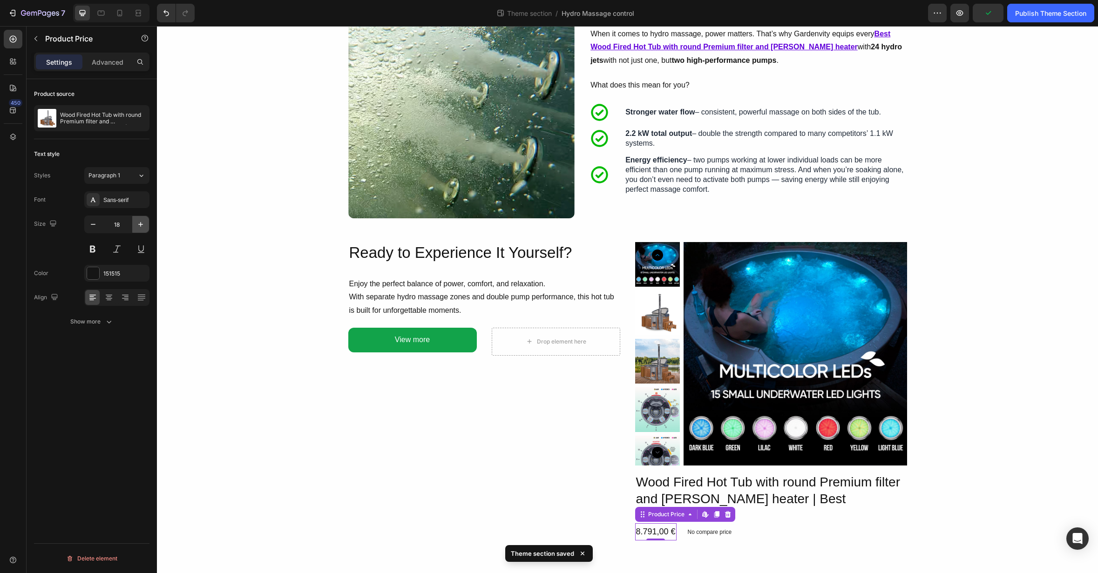
click at [141, 223] on icon "button" at bounding box center [140, 224] width 9 height 9
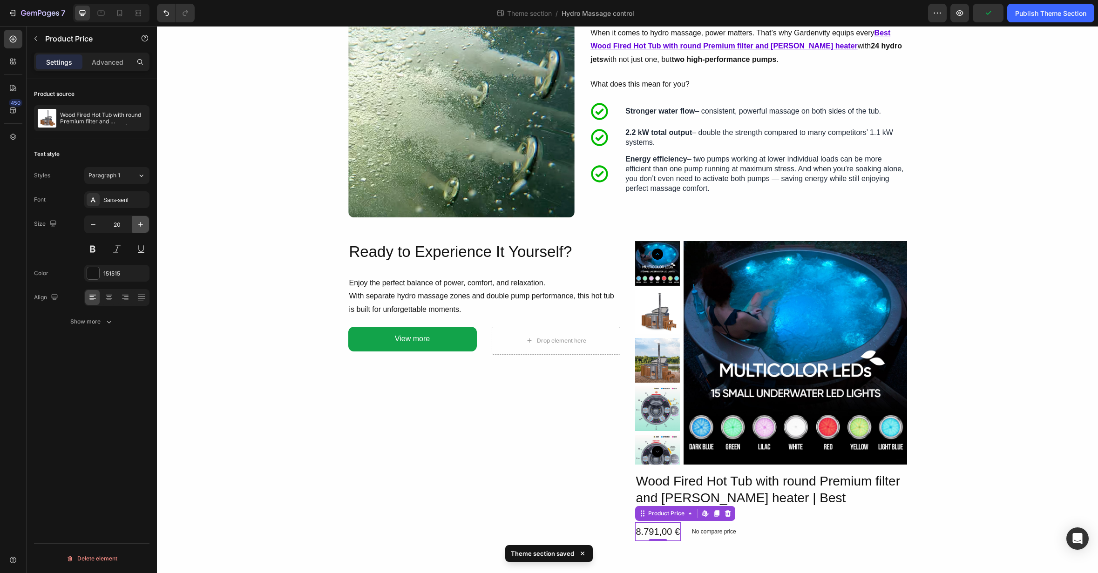
click at [141, 223] on icon "button" at bounding box center [140, 224] width 9 height 9
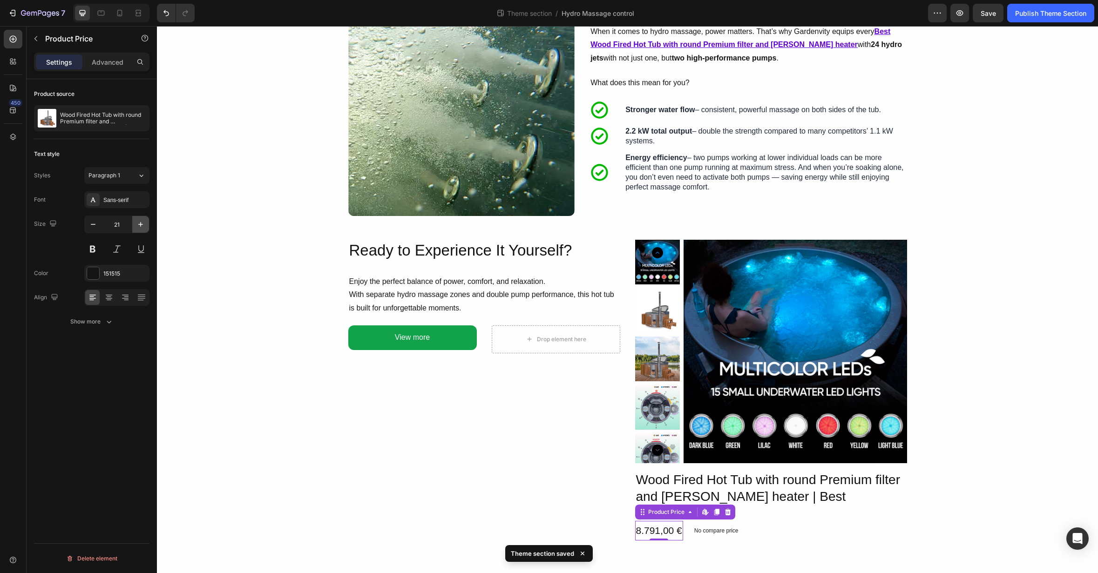
click at [141, 223] on icon "button" at bounding box center [140, 224] width 9 height 9
type input "22"
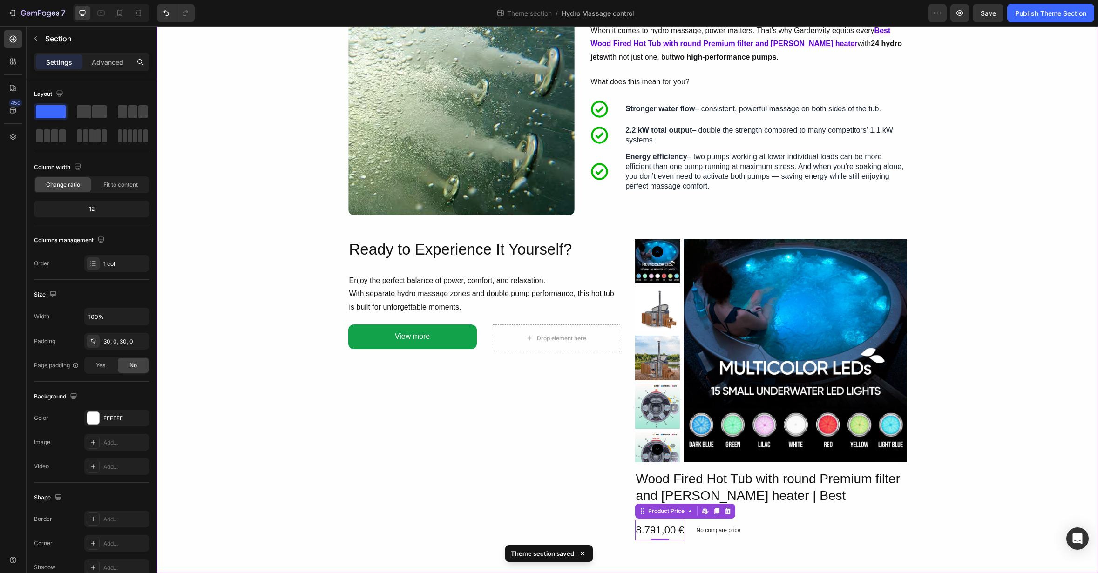
click at [961, 455] on div "Image Hydro Massage – Tailored to You Heading With Gardenvity’s hydro system (a…" at bounding box center [627, 151] width 941 height 816
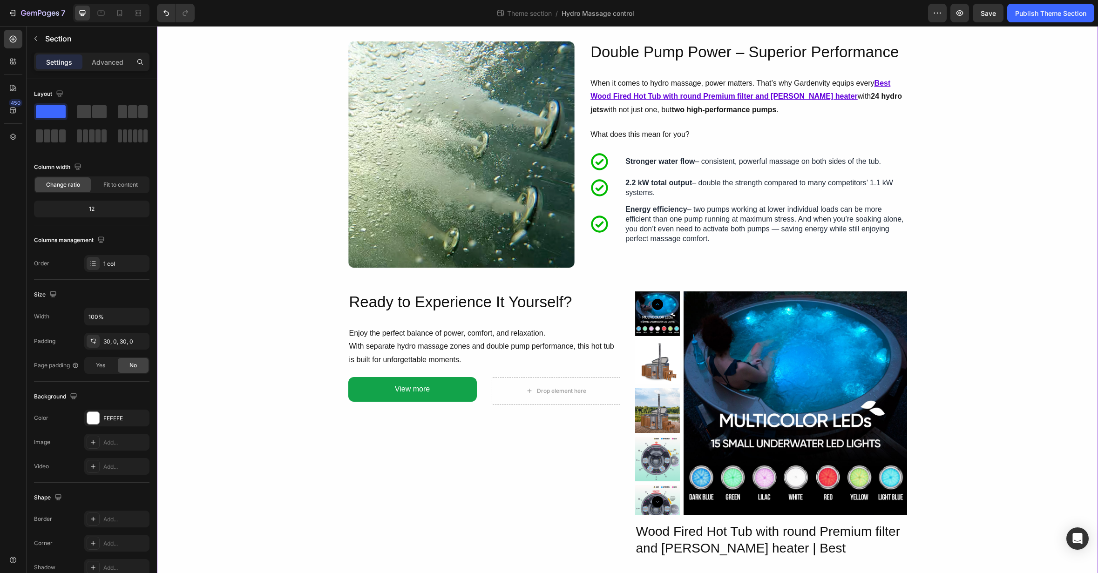
click at [611, 274] on div "Image Hydro Massage – Tailored to You Heading With Gardenvity’s hydro system (a…" at bounding box center [627, 204] width 941 height 816
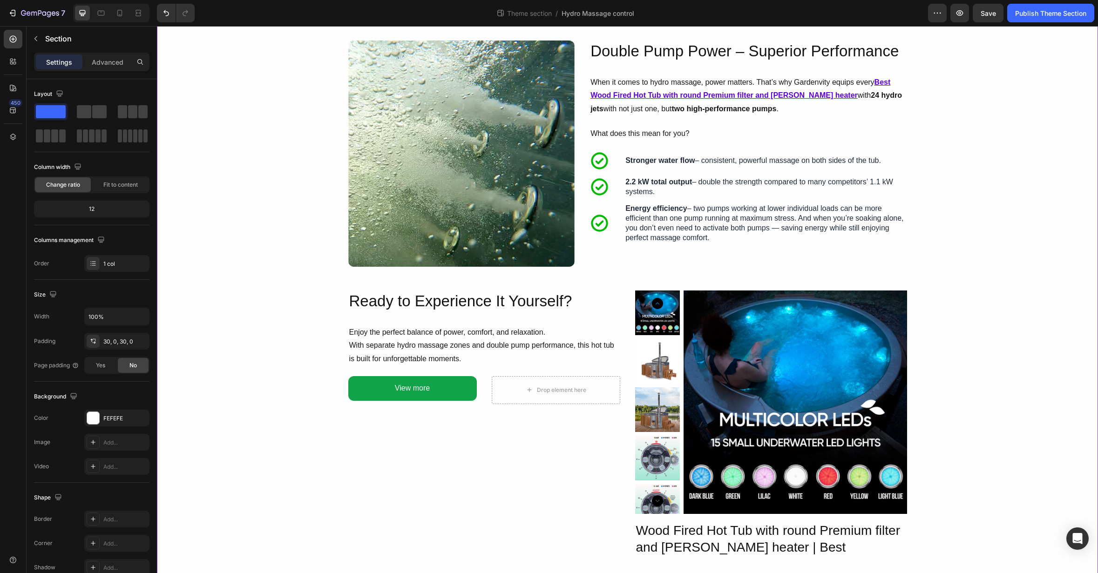
click at [616, 266] on div "Image Double Pump Power – Superior Performance Heading When it comes to hydro m…" at bounding box center [627, 154] width 559 height 226
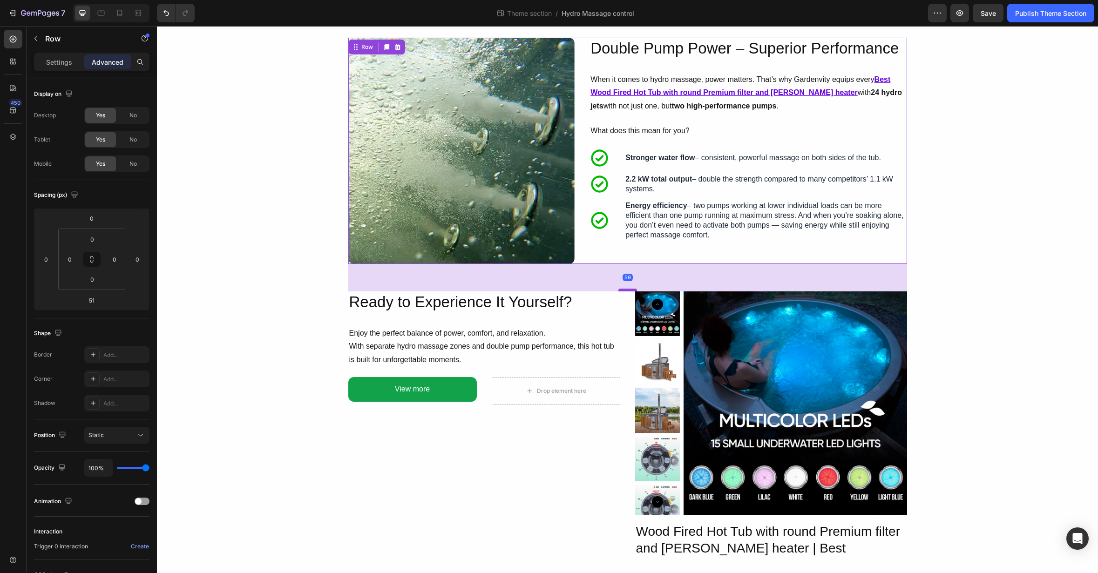
drag, startPoint x: 625, startPoint y: 285, endPoint x: 624, endPoint y: 292, distance: 7.1
click at [624, 292] on div at bounding box center [627, 290] width 19 height 3
type input "66"
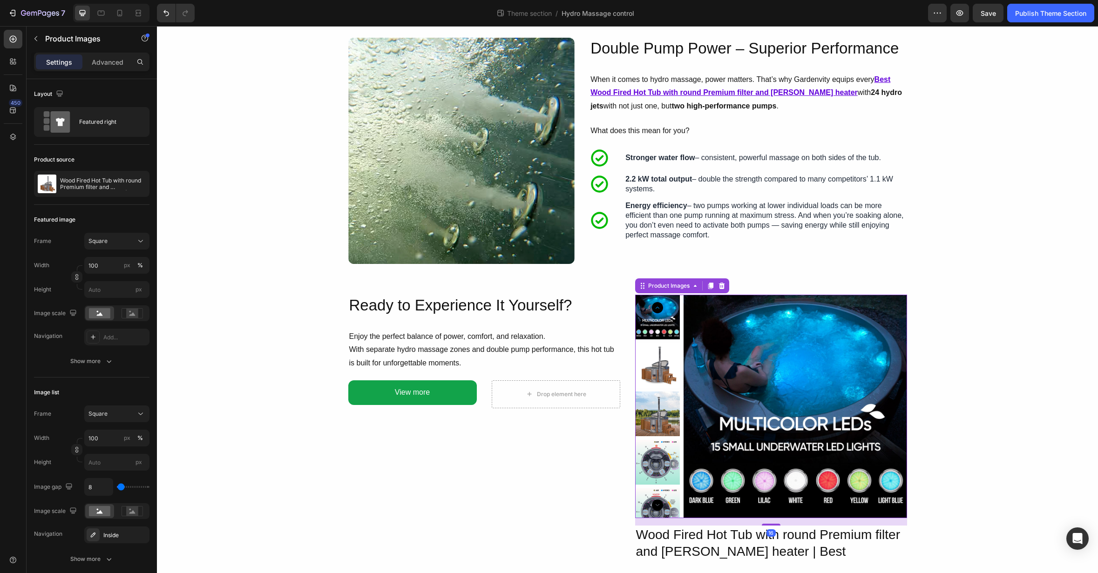
click at [714, 321] on img at bounding box center [796, 407] width 224 height 224
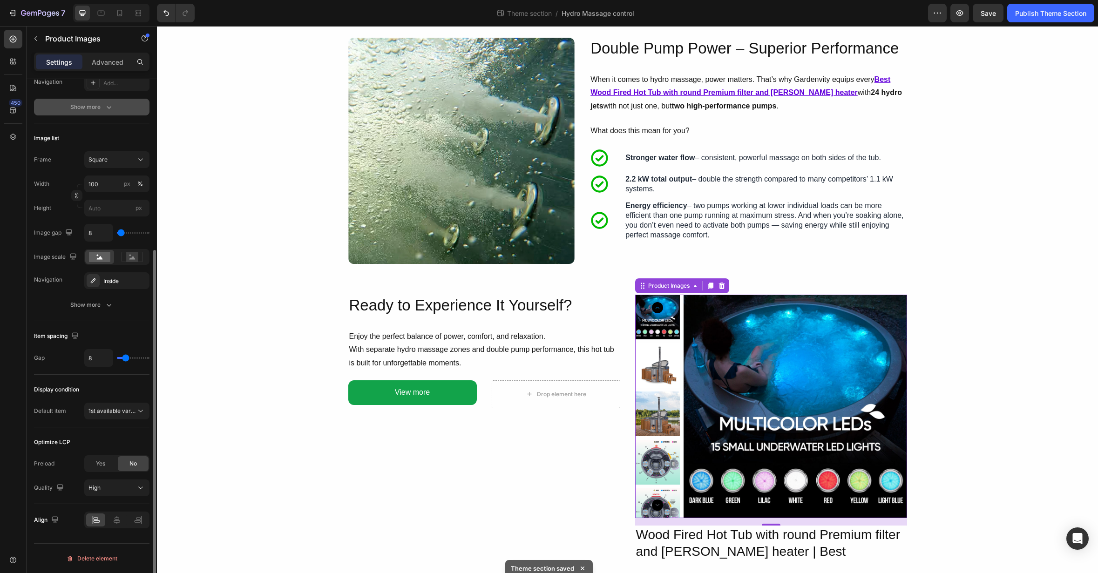
scroll to position [0, 0]
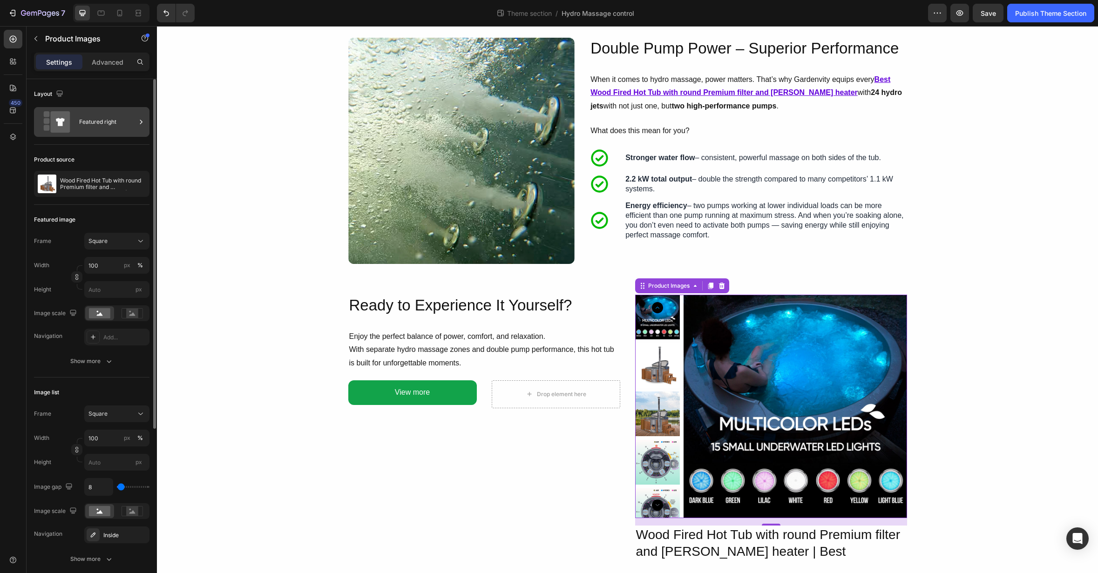
click at [102, 118] on div "Featured right" at bounding box center [107, 121] width 57 height 21
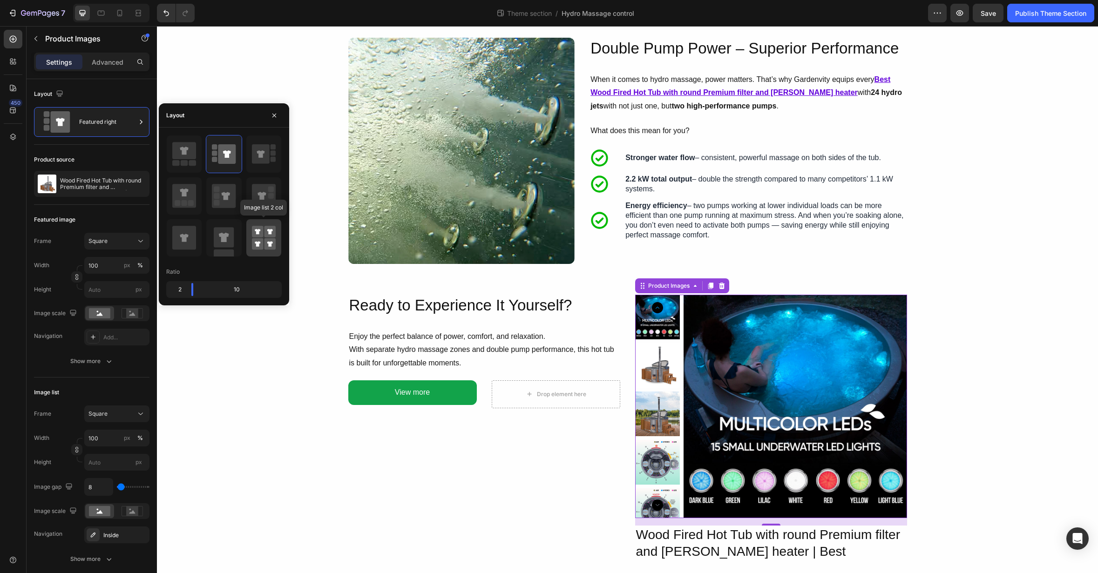
click at [253, 239] on rect at bounding box center [258, 244] width 12 height 12
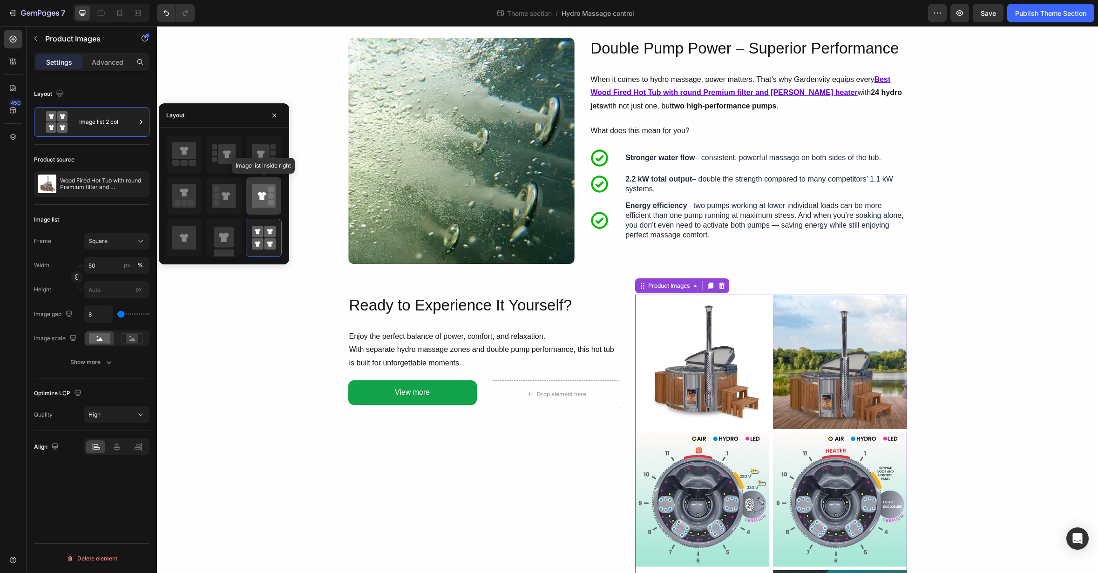
click at [265, 191] on icon at bounding box center [264, 196] width 24 height 24
type input "100"
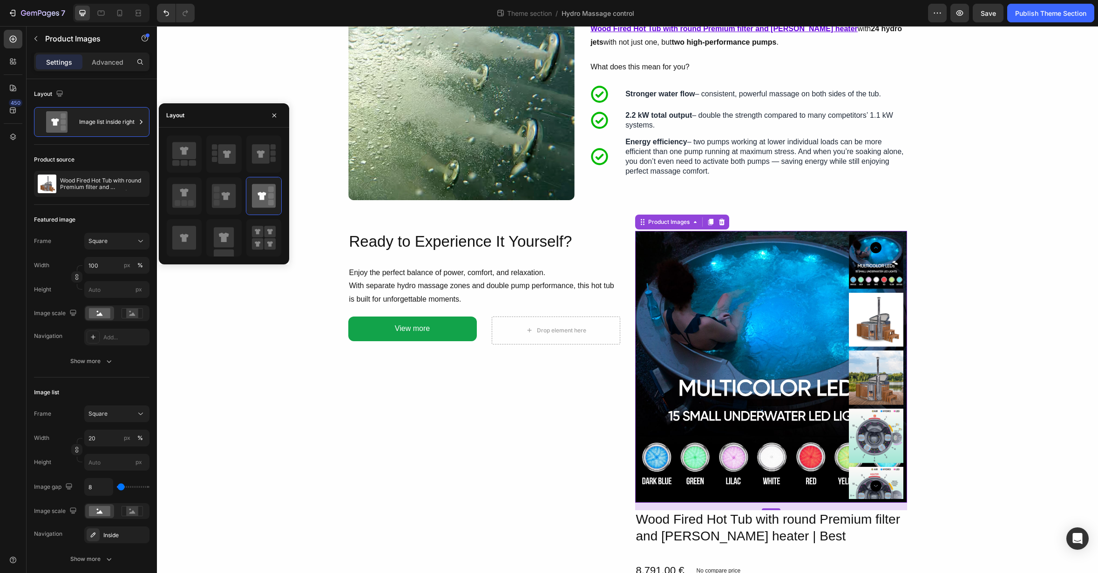
scroll to position [334, 0]
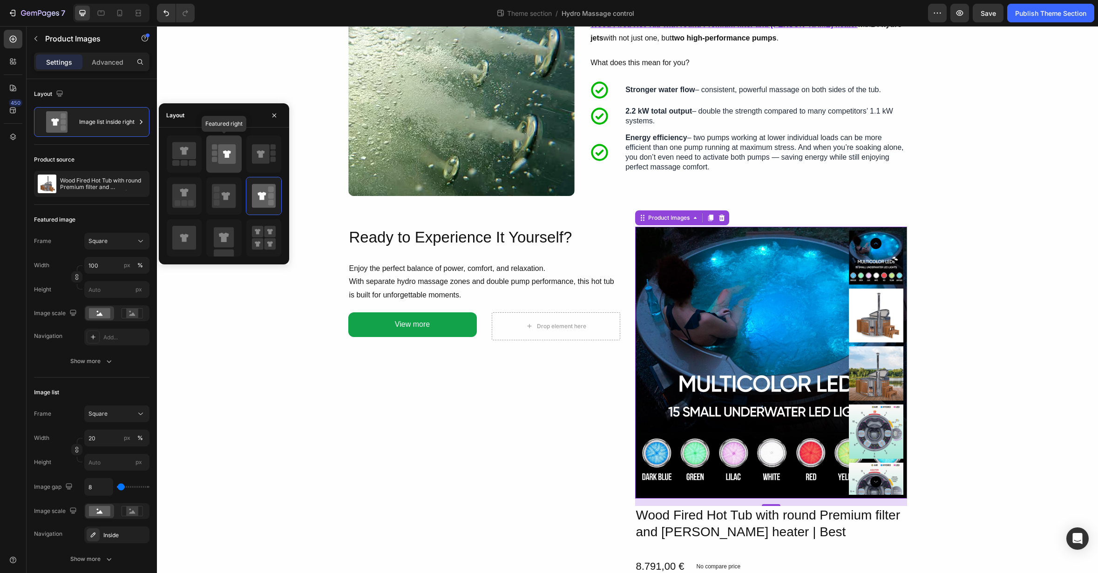
click at [228, 158] on icon at bounding box center [227, 154] width 18 height 20
type input "100"
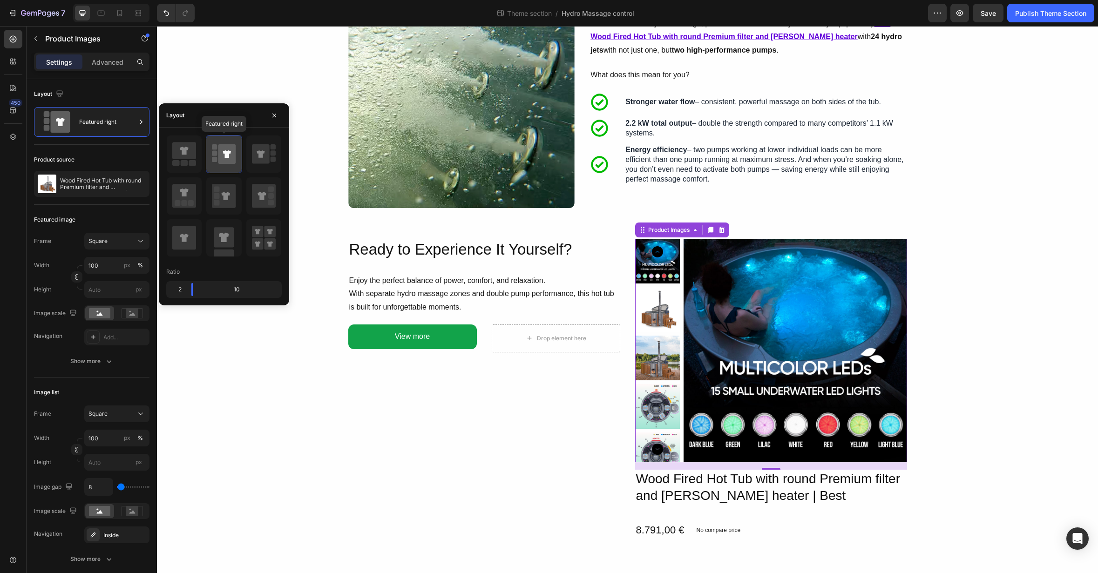
scroll to position [322, 0]
click at [182, 232] on icon at bounding box center [184, 238] width 24 height 24
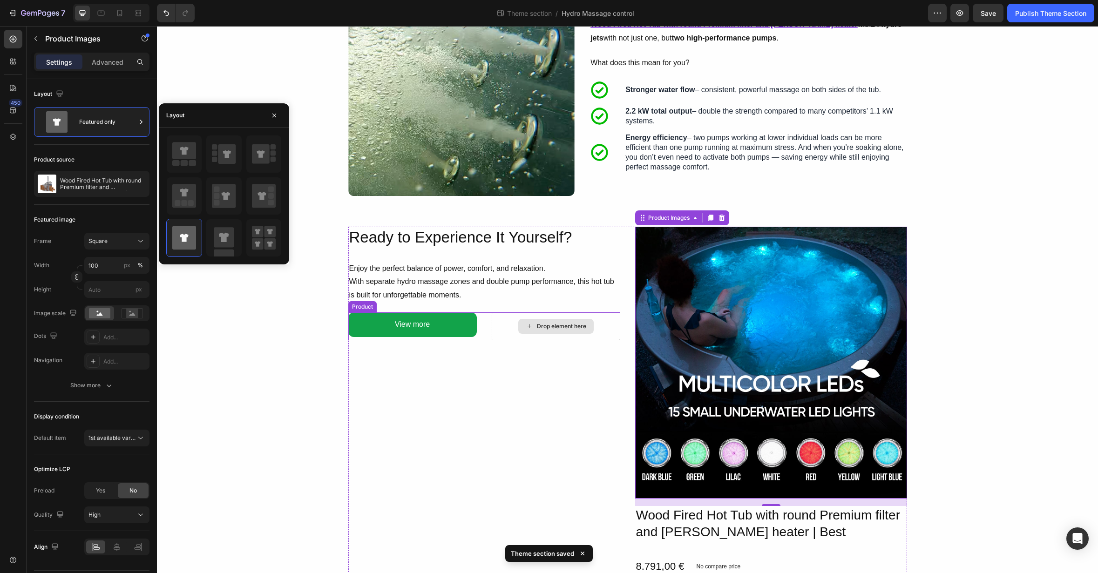
scroll to position [371, 0]
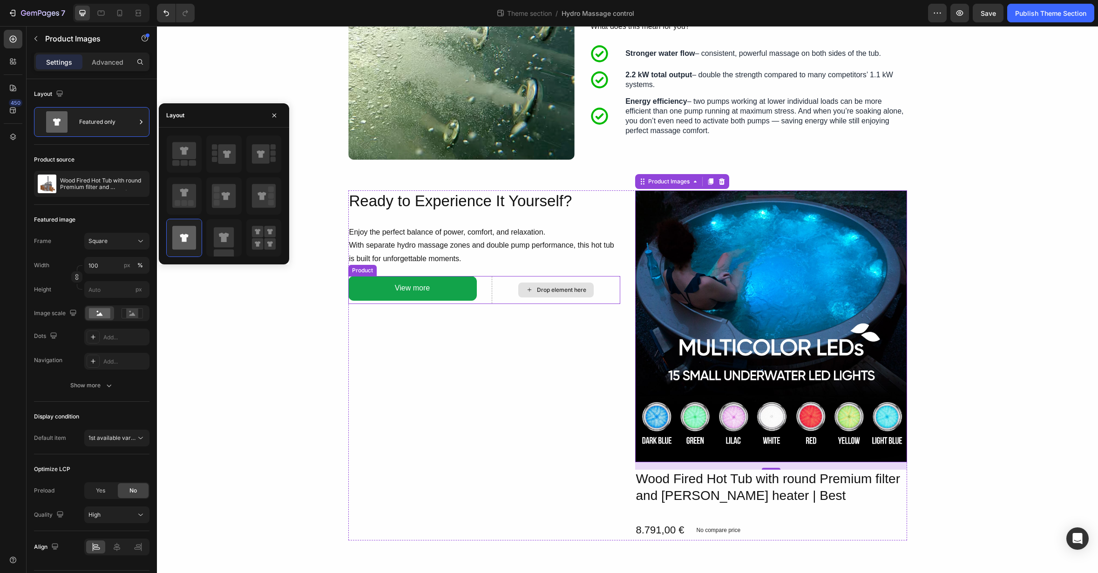
click at [593, 293] on div "Drop element here" at bounding box center [556, 290] width 129 height 28
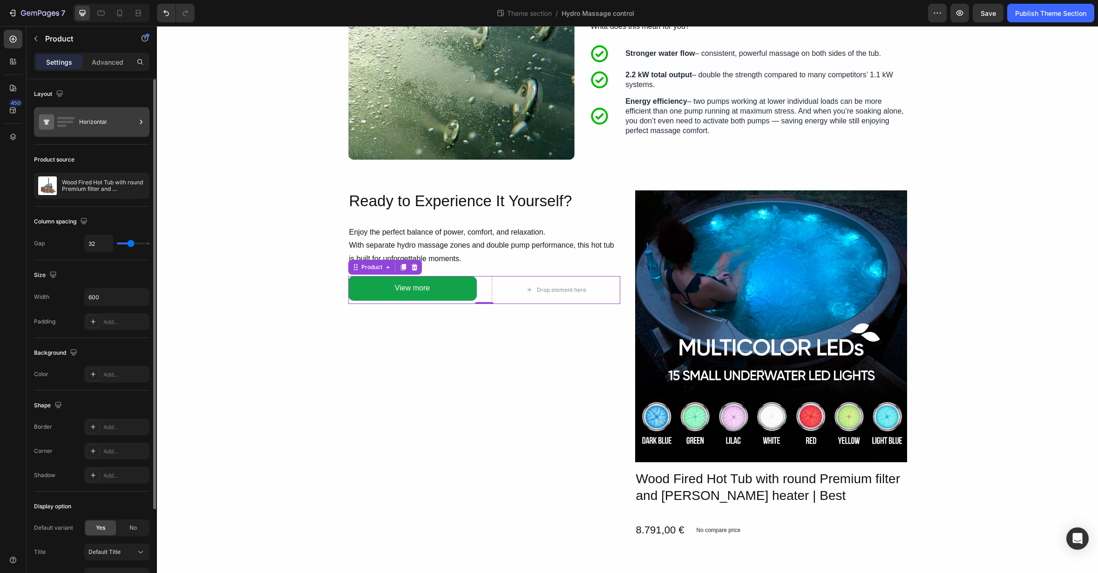
click at [76, 122] on div "Horizontal" at bounding box center [91, 122] width 115 height 30
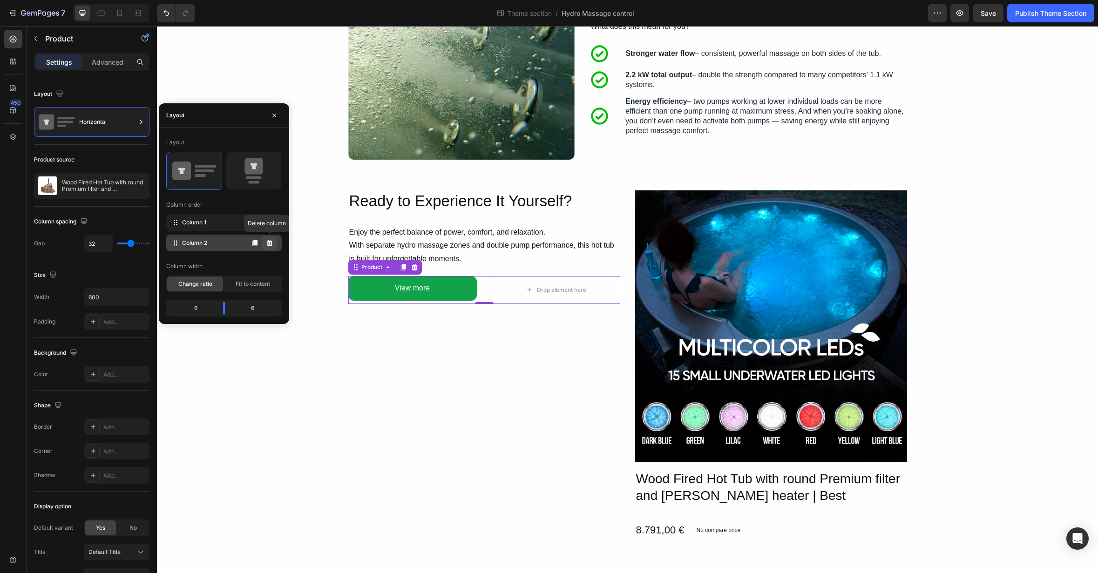
click at [270, 245] on icon at bounding box center [270, 243] width 6 height 7
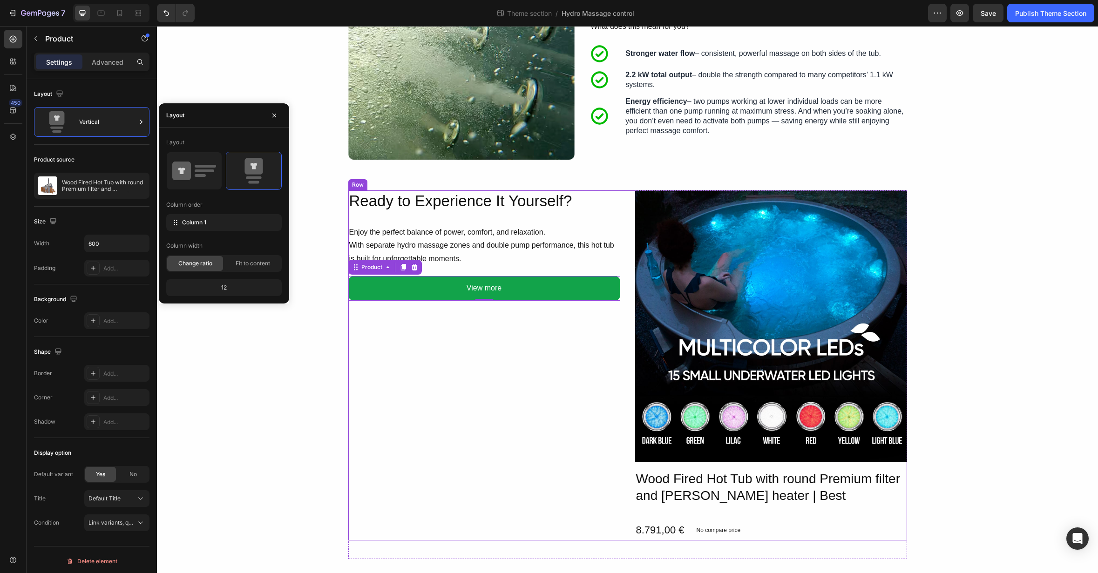
click at [525, 379] on div "Ready to Experience It Yourself? Heading Enjoy the perfect balance of power, co…" at bounding box center [484, 365] width 272 height 350
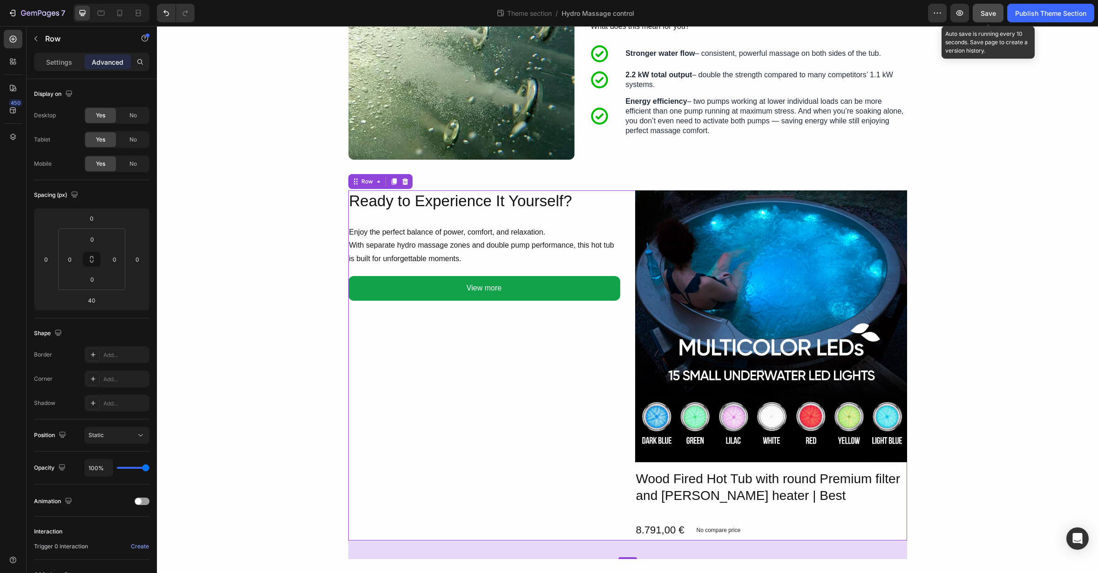
click at [983, 15] on span "Save" at bounding box center [988, 13] width 15 height 8
click at [963, 17] on icon "button" at bounding box center [959, 12] width 9 height 9
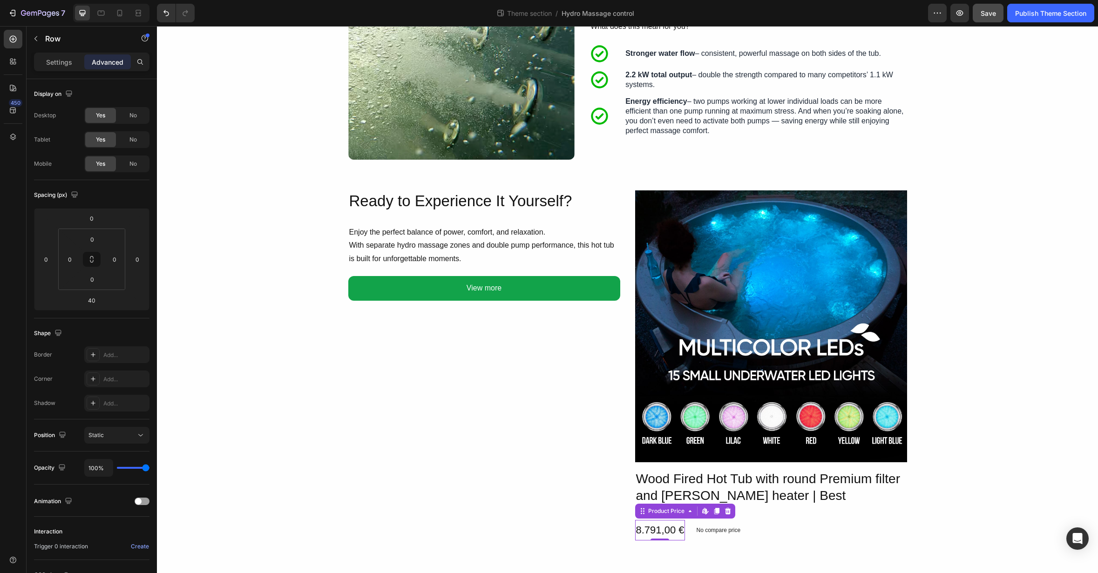
click at [652, 533] on div "8.791,00 €" at bounding box center [660, 530] width 50 height 20
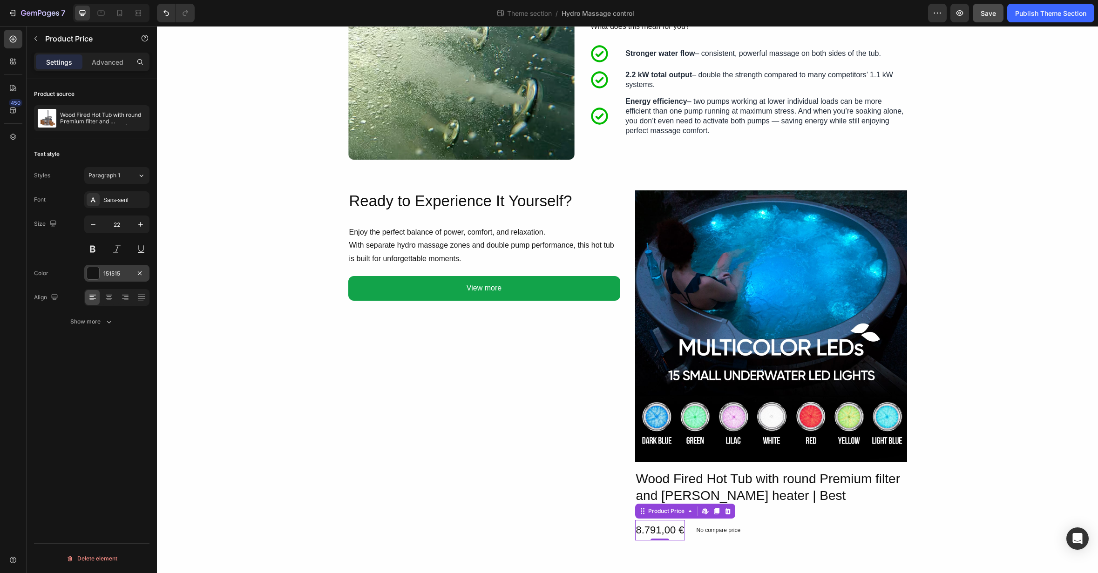
click at [92, 276] on div at bounding box center [93, 273] width 12 height 12
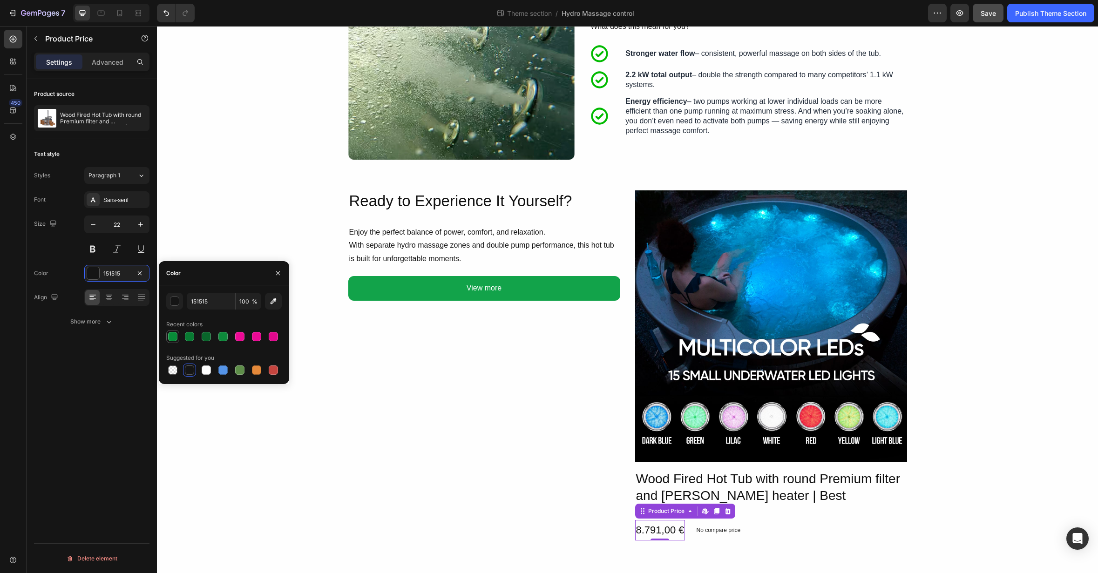
click at [172, 338] on div at bounding box center [172, 336] width 9 height 9
click at [94, 248] on button at bounding box center [92, 249] width 17 height 17
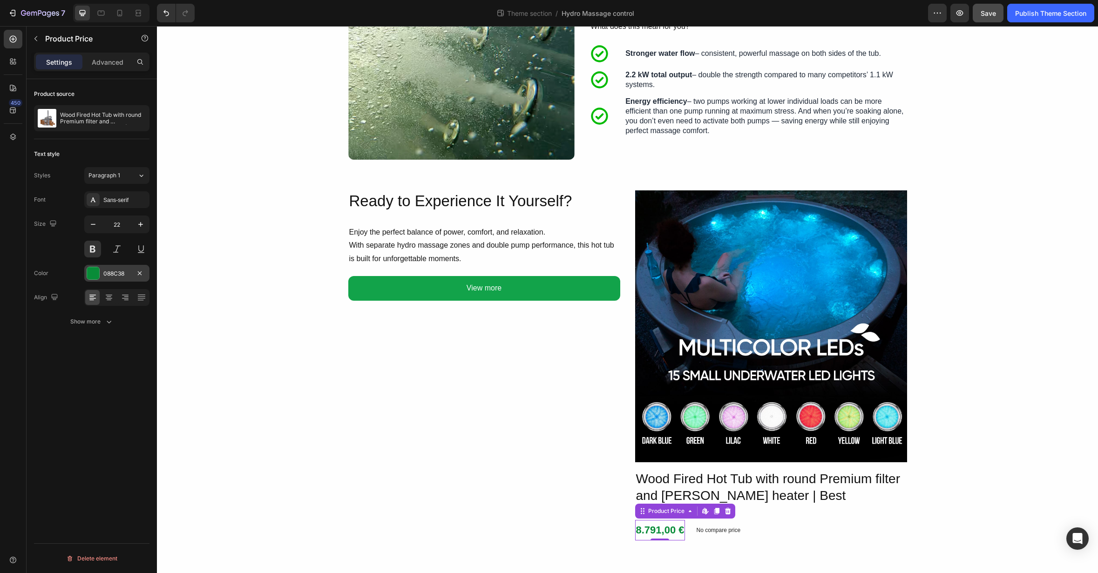
click at [95, 273] on div at bounding box center [93, 273] width 12 height 12
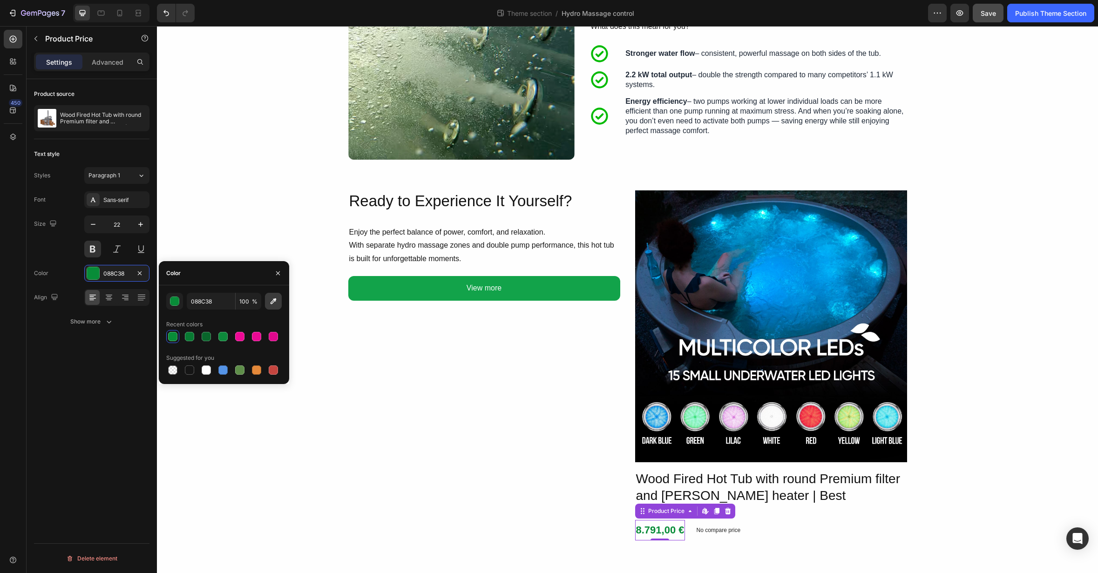
click at [272, 304] on icon "button" at bounding box center [273, 301] width 9 height 9
click at [177, 305] on div "button" at bounding box center [174, 301] width 9 height 9
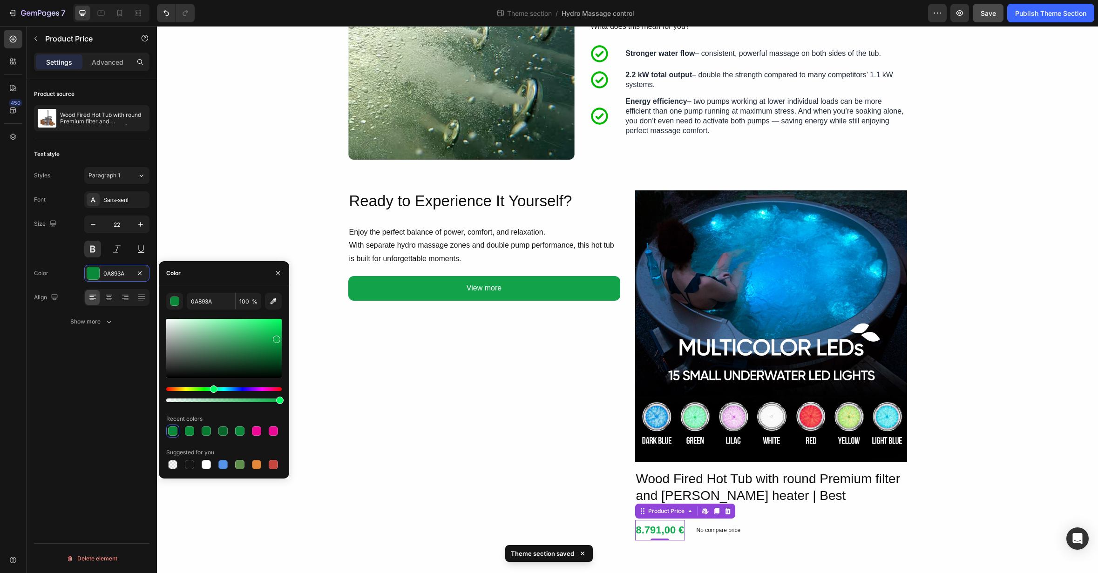
type input "0AAD48"
drag, startPoint x: 273, startPoint y: 346, endPoint x: 275, endPoint y: 338, distance: 9.0
click at [275, 338] on div at bounding box center [276, 339] width 7 height 7
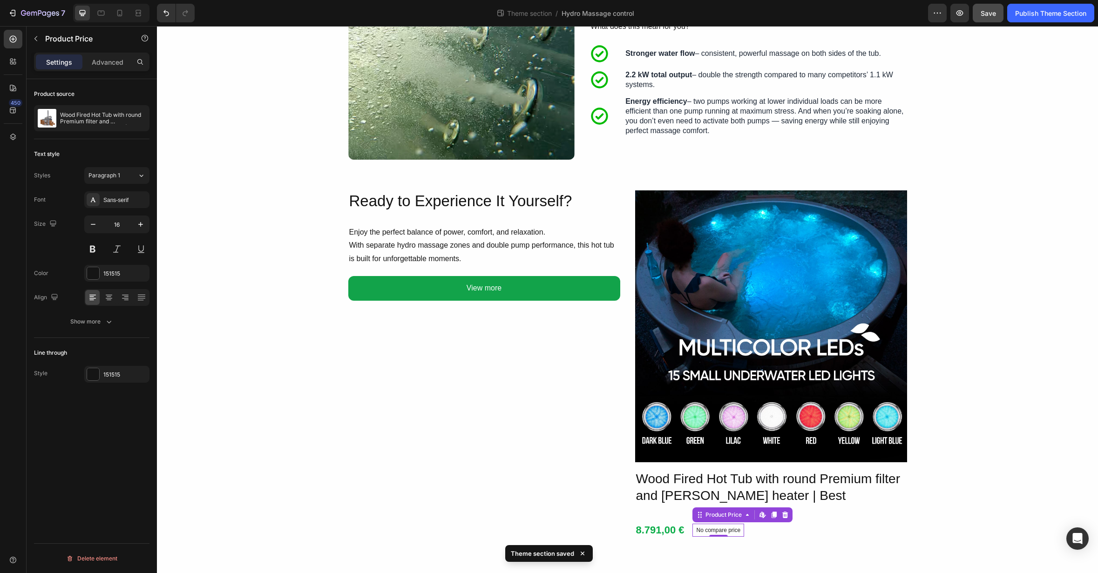
click at [710, 530] on p "No compare price" at bounding box center [718, 531] width 44 height 6
click at [97, 275] on div at bounding box center [93, 273] width 12 height 12
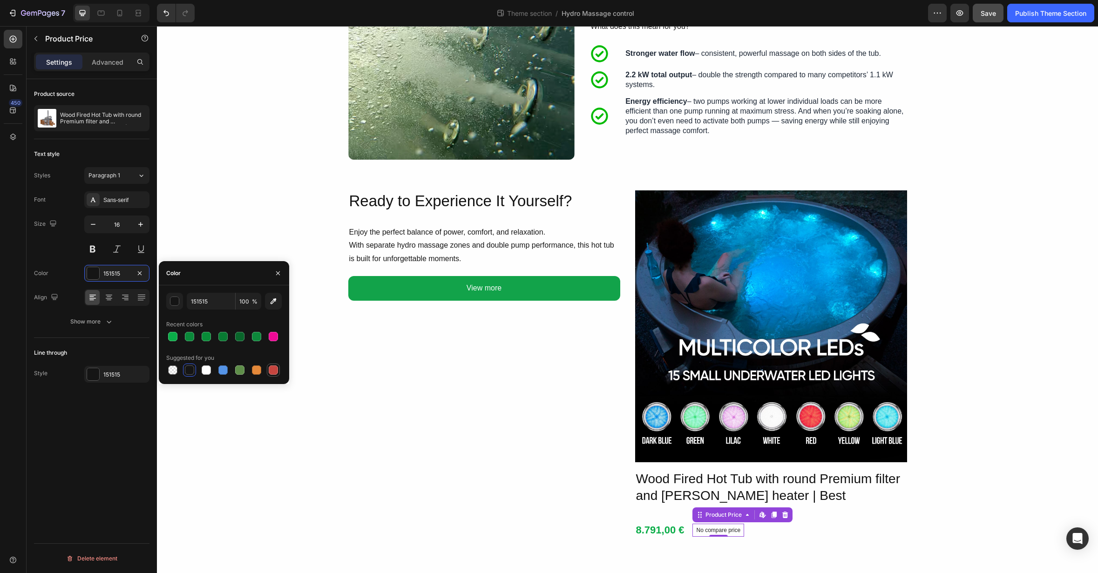
click at [270, 371] on div at bounding box center [273, 370] width 9 height 9
click at [177, 302] on div "button" at bounding box center [174, 301] width 9 height 9
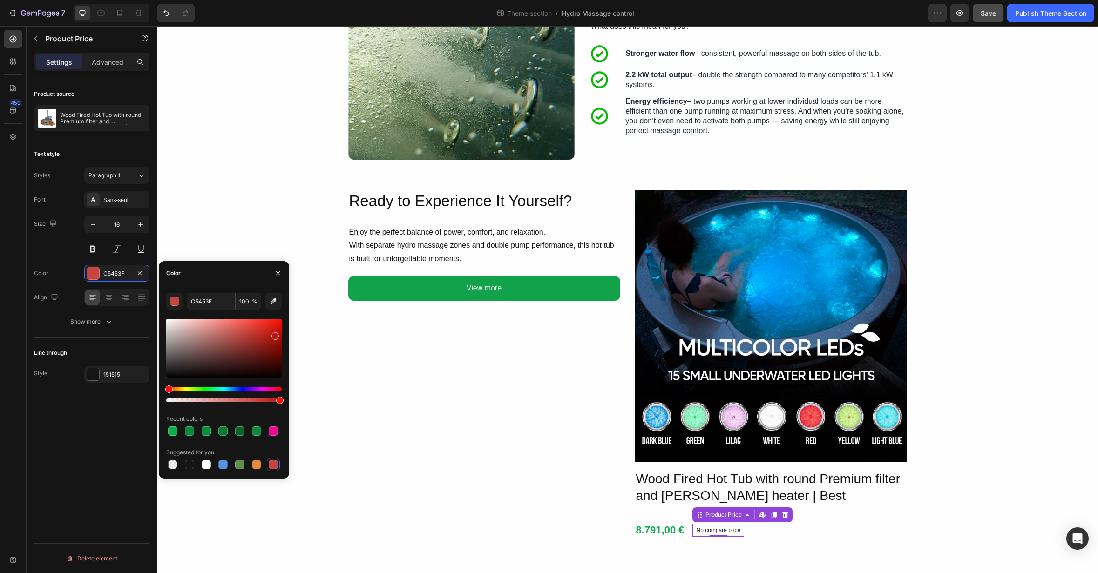
drag, startPoint x: 259, startPoint y: 338, endPoint x: 274, endPoint y: 334, distance: 15.5
click at [274, 334] on div at bounding box center [223, 348] width 115 height 59
click at [270, 328] on div at bounding box center [223, 348] width 115 height 59
click at [269, 335] on div at bounding box center [223, 348] width 115 height 59
click at [271, 334] on div at bounding box center [270, 336] width 7 height 7
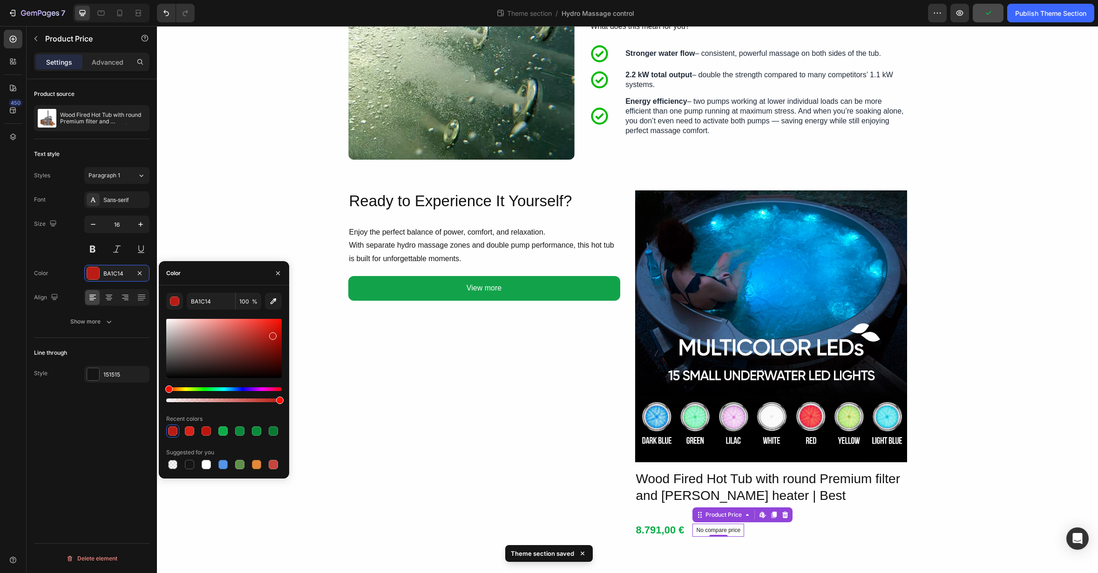
type input "BC1910"
click at [485, 433] on div "Ready to Experience It Yourself? Heading Enjoy the perfect balance of power, co…" at bounding box center [484, 365] width 272 height 350
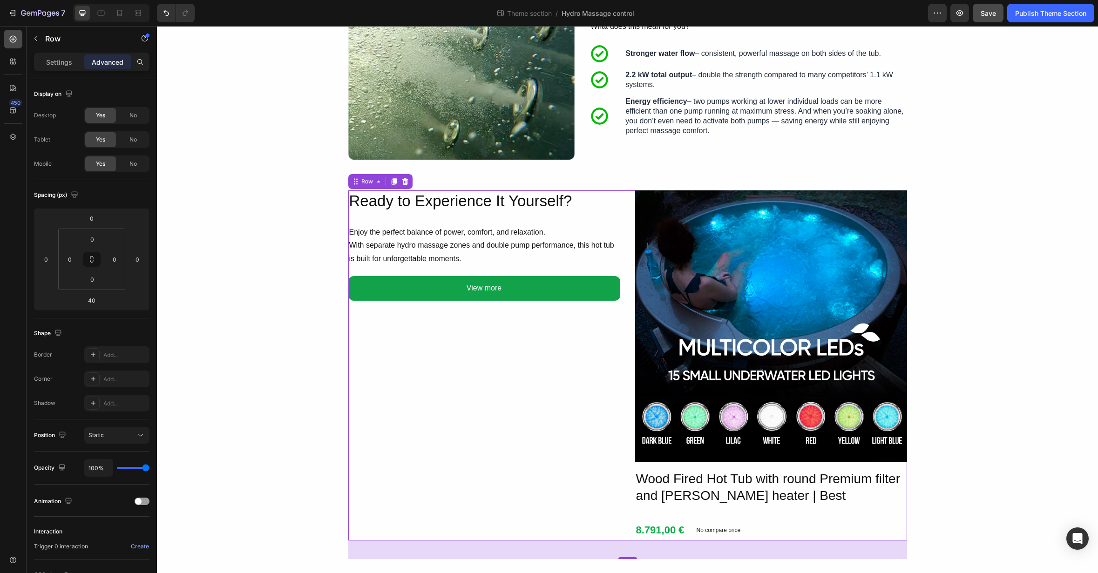
click at [12, 40] on icon at bounding box center [12, 38] width 9 height 9
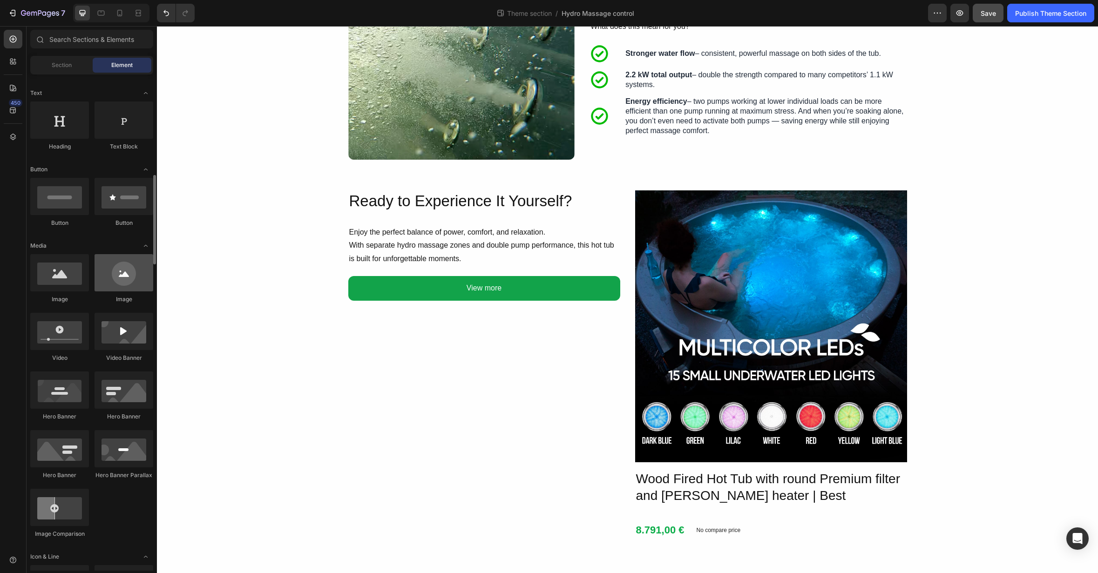
scroll to position [0, 0]
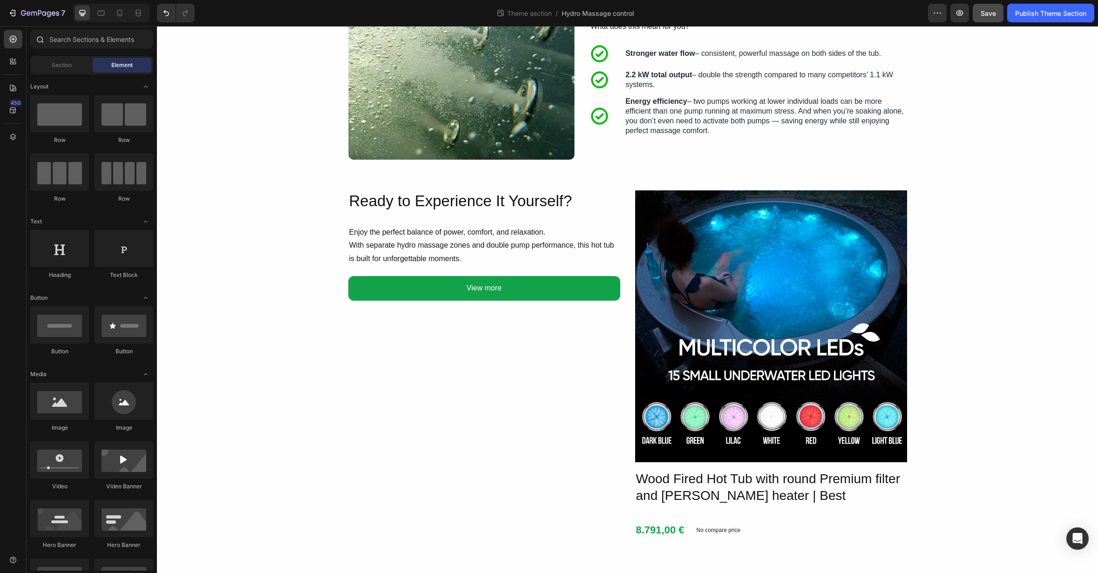
click at [45, 38] on div at bounding box center [39, 39] width 19 height 19
click at [61, 37] on input "text" at bounding box center [91, 39] width 123 height 19
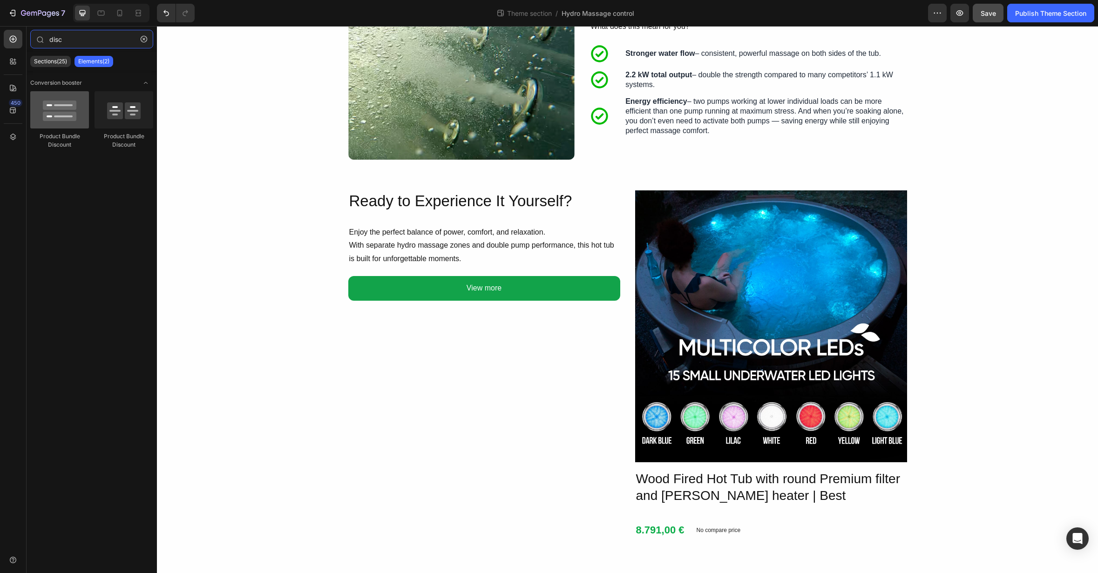
type input "disc"
click at [70, 113] on div at bounding box center [59, 109] width 59 height 37
drag, startPoint x: 313, startPoint y: 198, endPoint x: 744, endPoint y: 530, distance: 544.5
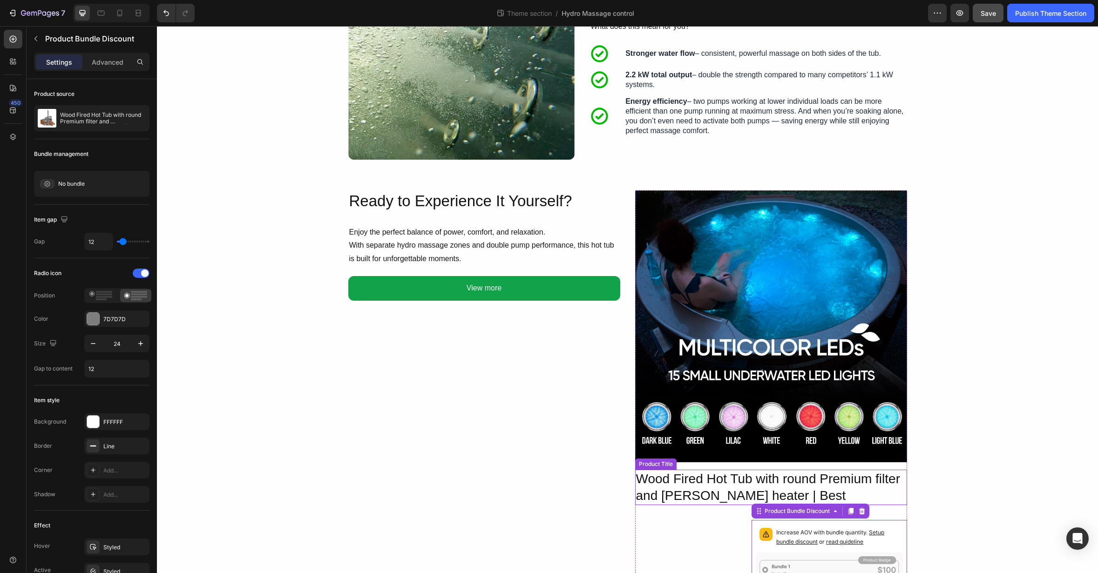
scroll to position [465, 0]
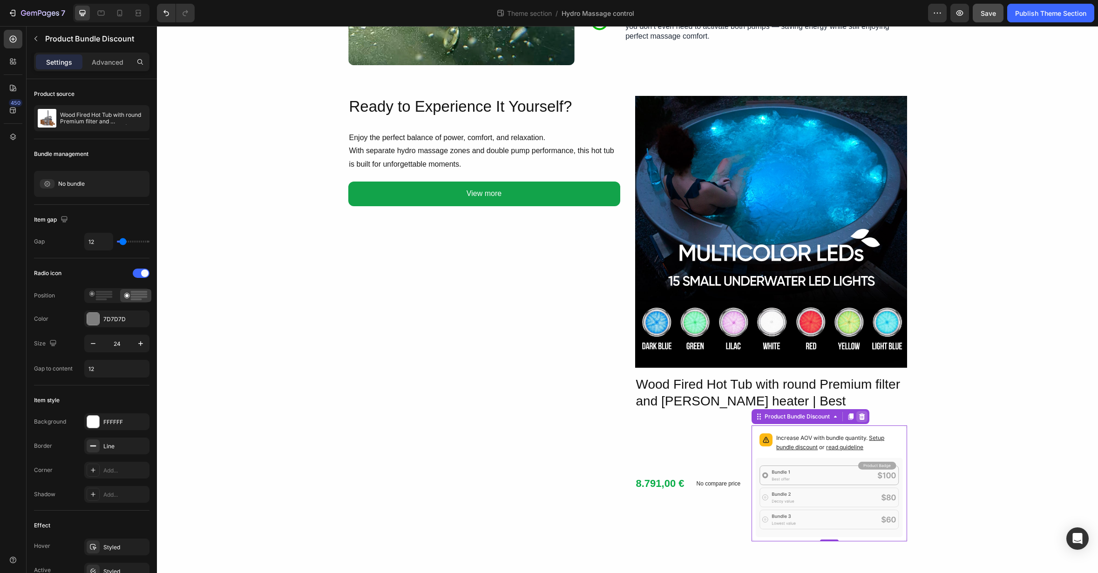
click at [865, 417] on icon at bounding box center [862, 417] width 6 height 7
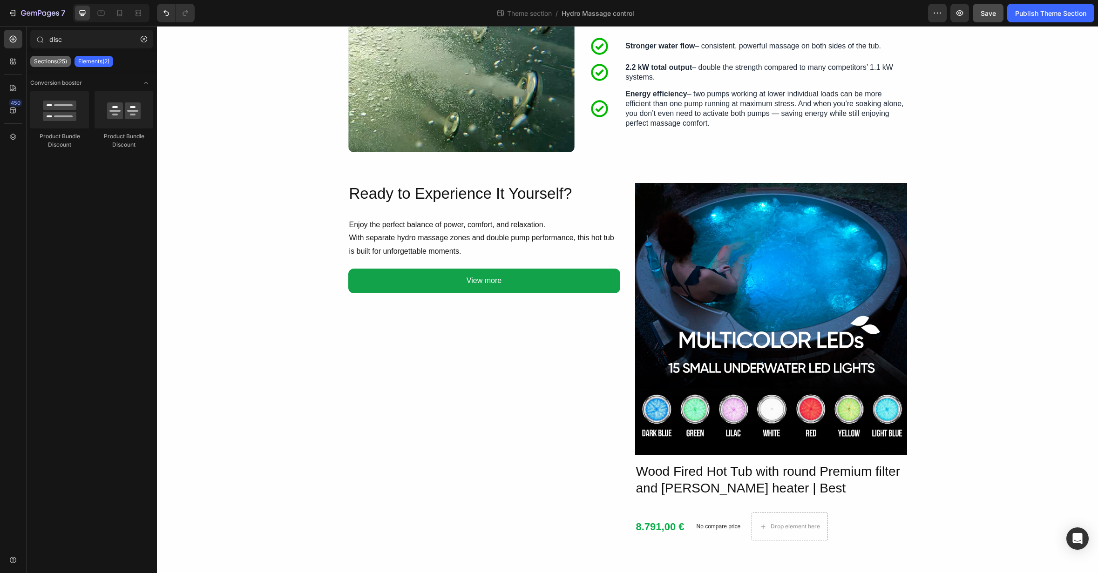
click at [59, 60] on p "Sections(25)" at bounding box center [50, 61] width 33 height 7
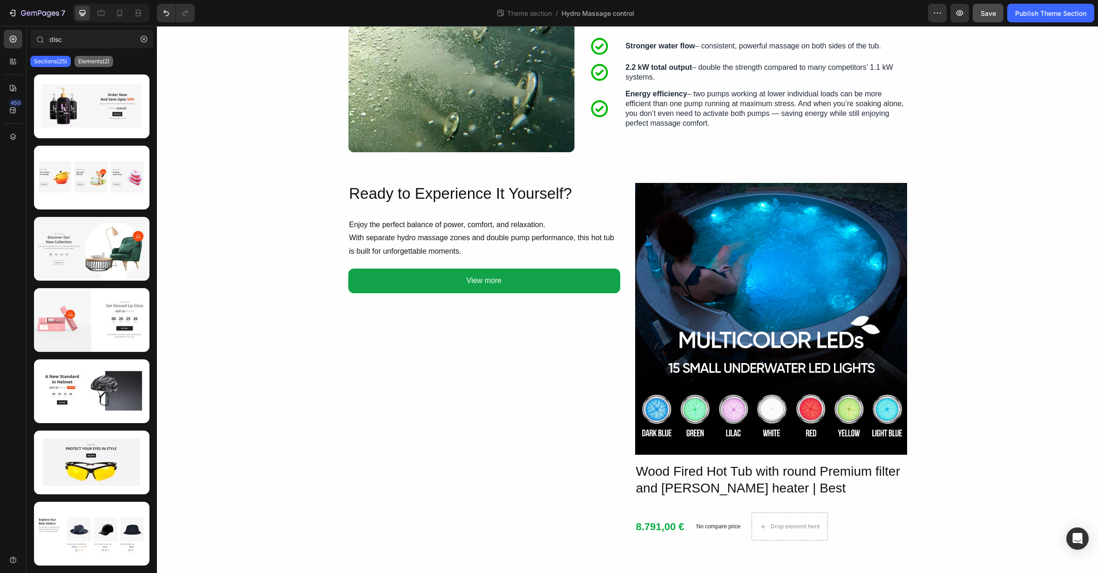
click at [85, 59] on p "Elements(2)" at bounding box center [93, 61] width 31 height 7
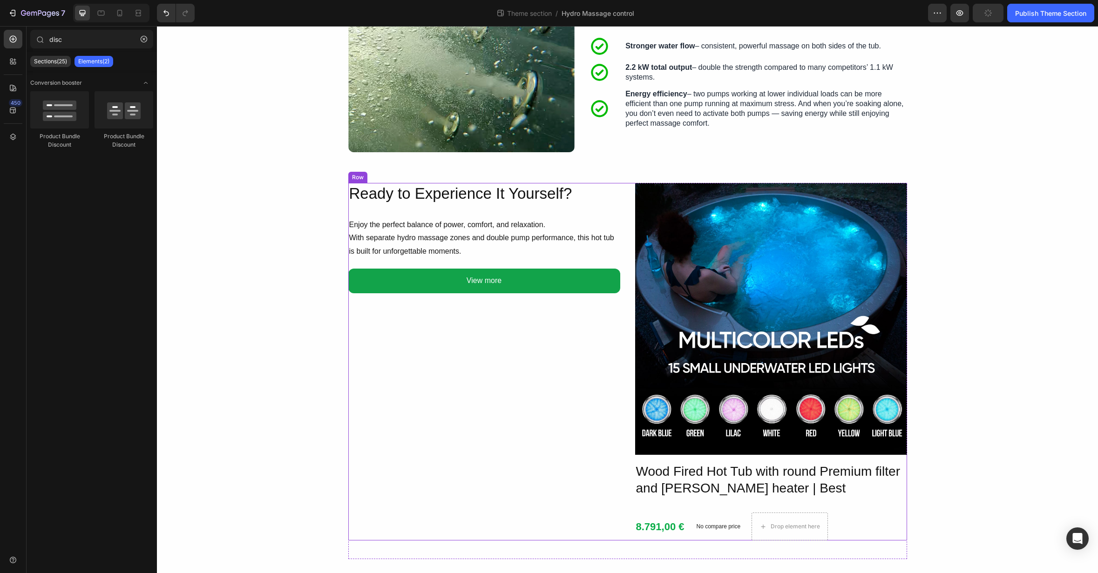
click at [558, 482] on div "Ready to Experience It Yourself? Heading Enjoy the perfect balance of power, co…" at bounding box center [484, 362] width 272 height 358
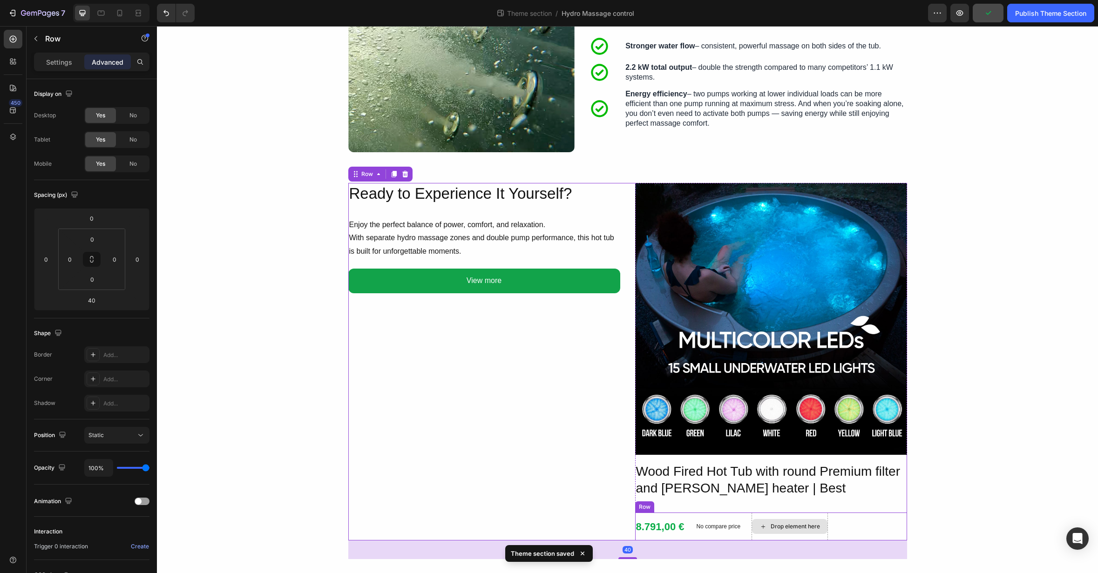
click at [761, 514] on div "Drop element here" at bounding box center [790, 527] width 76 height 28
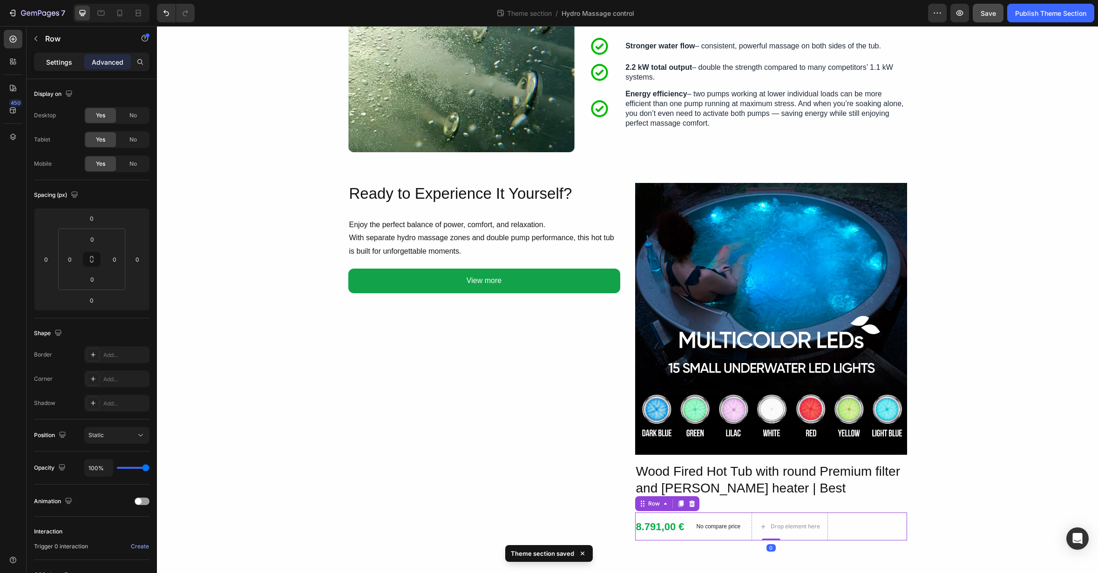
click at [65, 67] on div "Settings" at bounding box center [59, 61] width 47 height 15
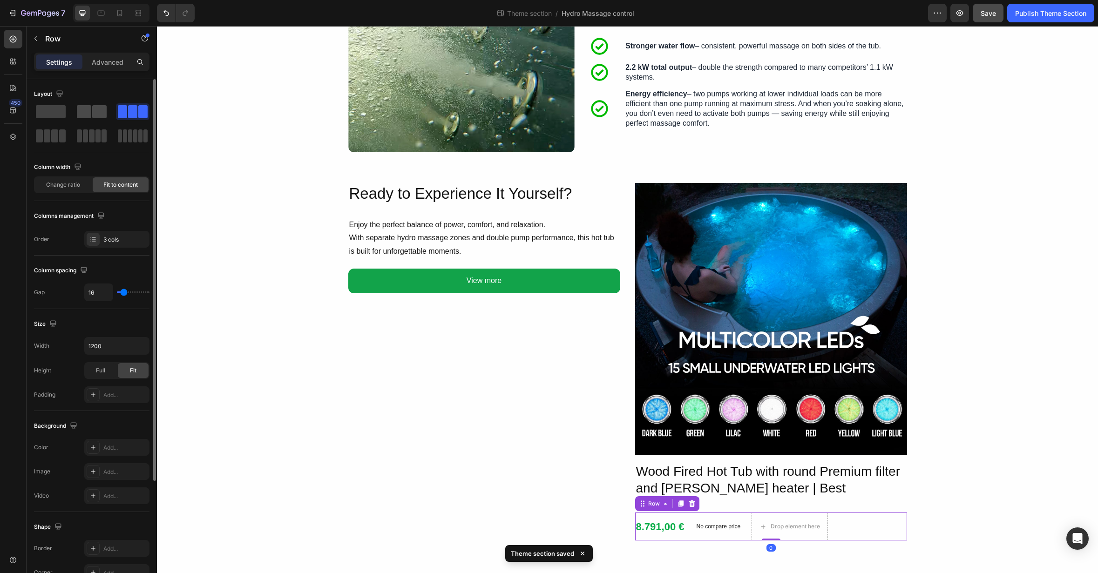
click at [93, 111] on span at bounding box center [99, 111] width 14 height 13
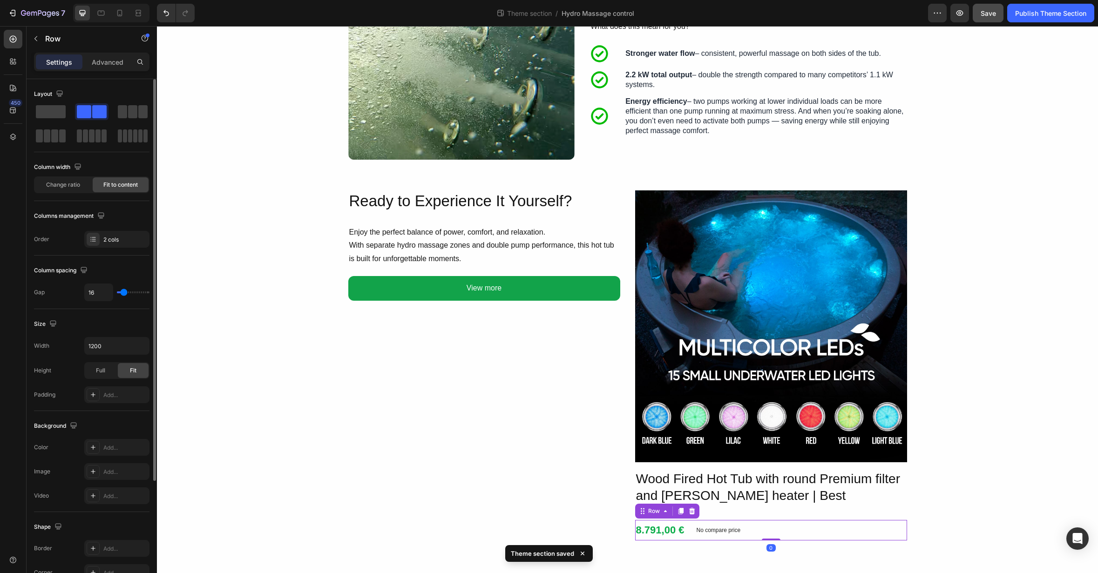
scroll to position [371, 0]
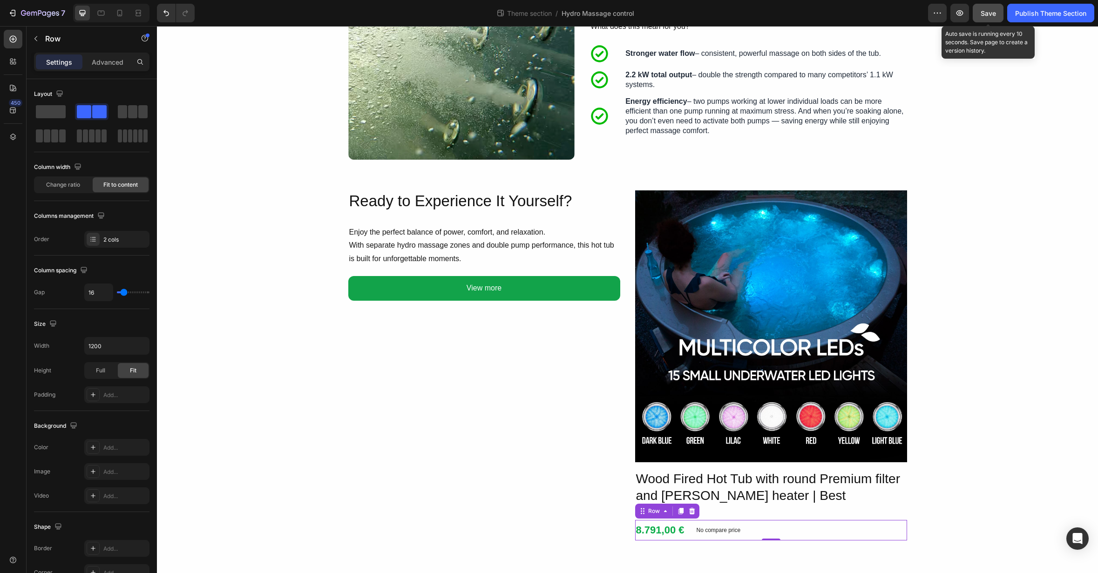
click at [986, 12] on span "Save" at bounding box center [988, 13] width 15 height 8
click at [862, 274] on img at bounding box center [771, 326] width 272 height 272
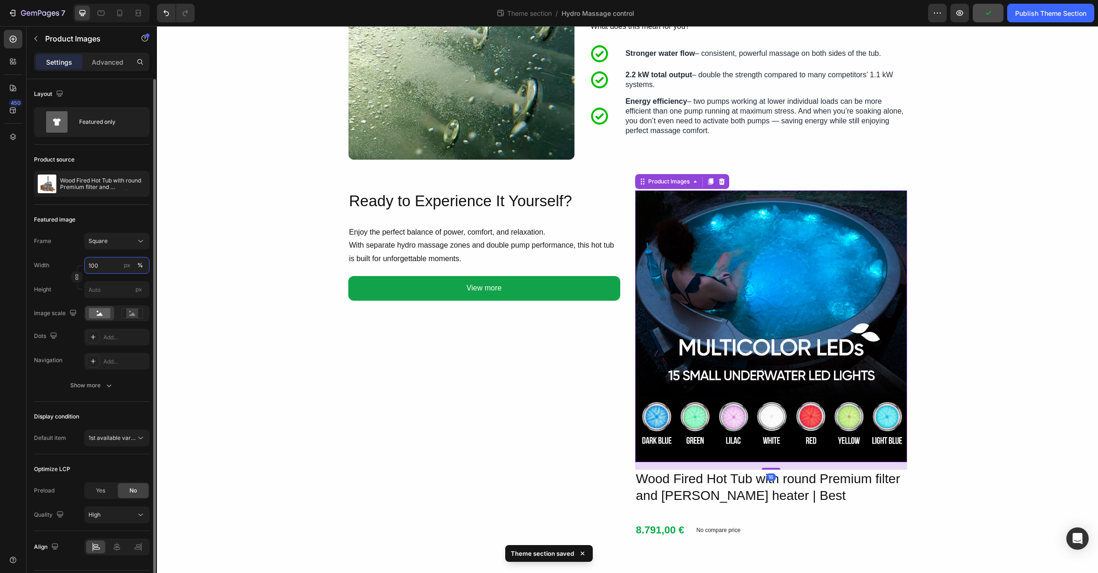
click at [96, 266] on input "100" at bounding box center [116, 265] width 65 height 17
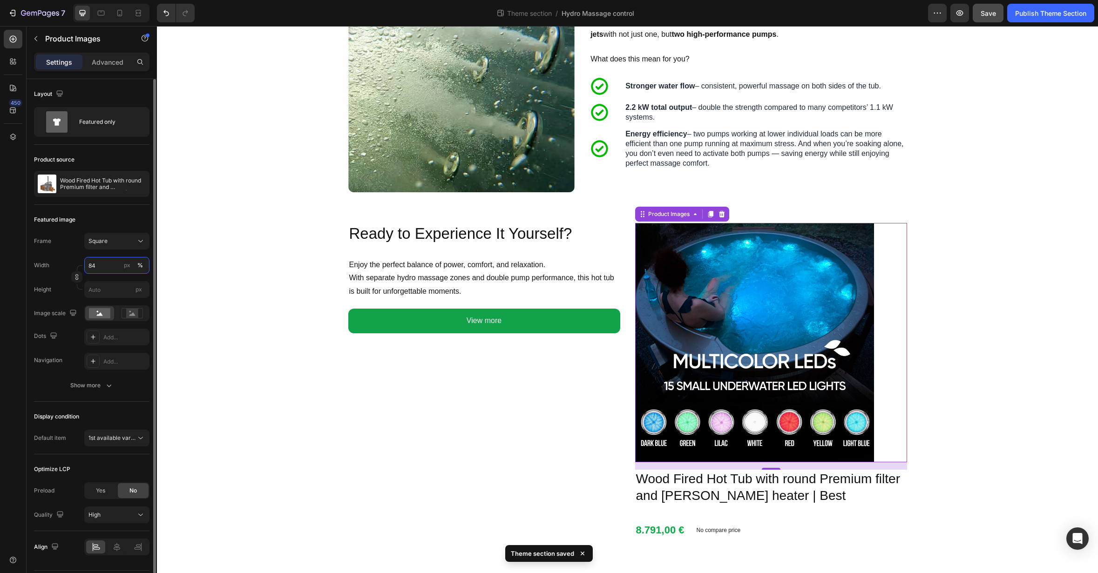
type input "83"
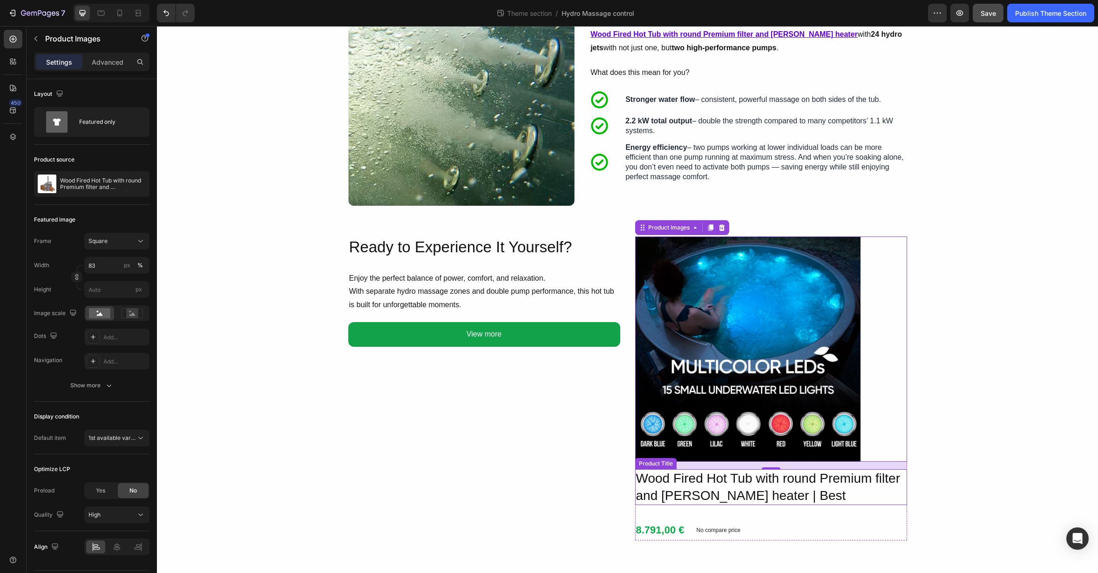
click at [722, 491] on h2 "Wood Fired Hot Tub with round Premium filter and [PERSON_NAME] heater | Best" at bounding box center [771, 487] width 272 height 36
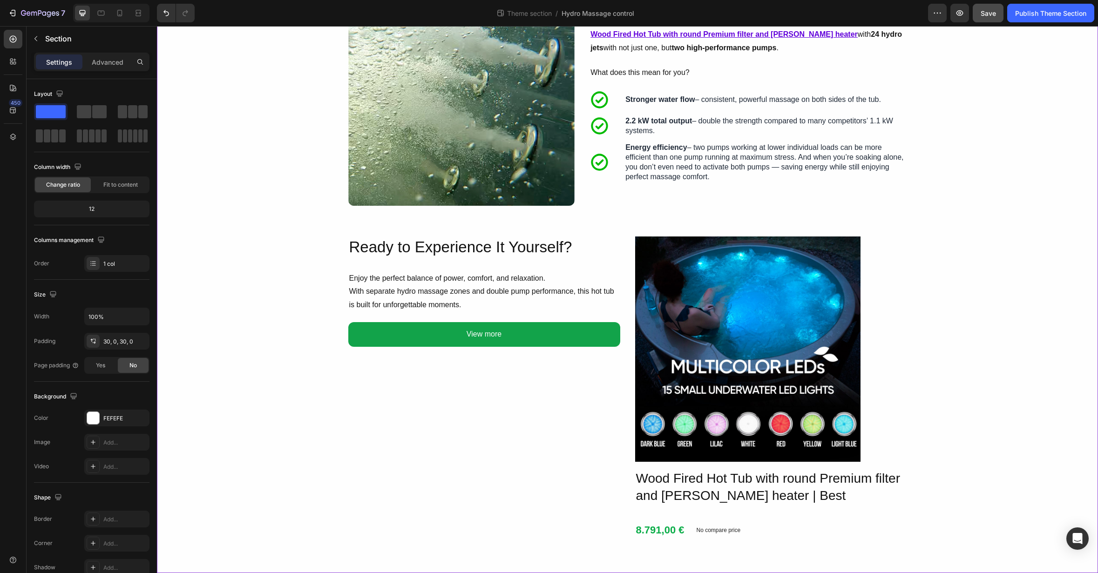
click at [932, 416] on div "Image Hydro Massage – Tailored to You Heading With Gardenvity’s hydro system (a…" at bounding box center [627, 146] width 941 height 825
click at [167, 16] on icon "Undo/Redo" at bounding box center [166, 13] width 6 height 6
click at [712, 303] on img at bounding box center [748, 350] width 226 height 226
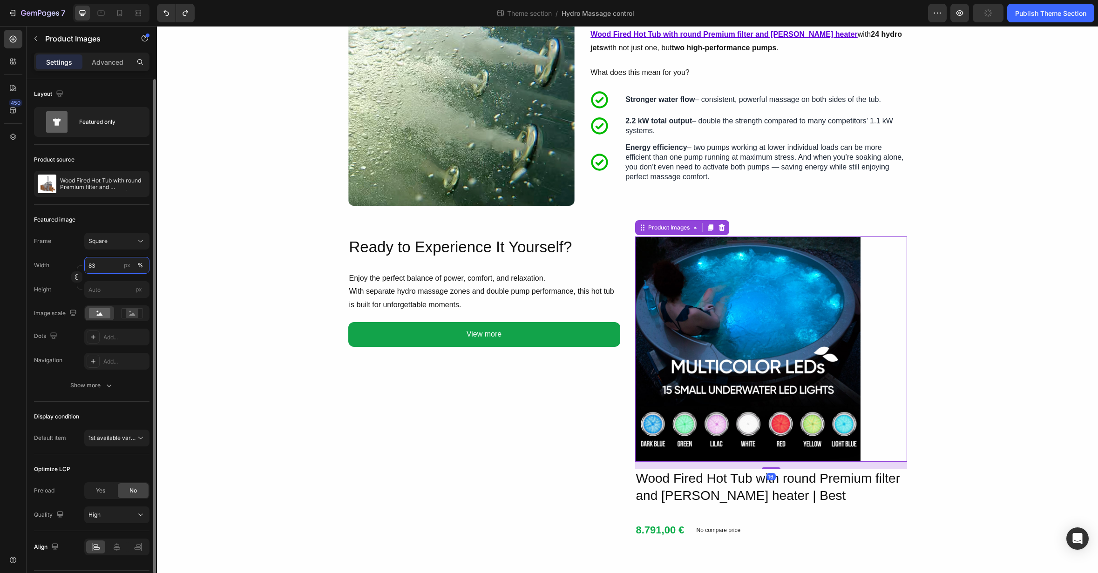
click at [91, 266] on input "83" at bounding box center [116, 265] width 65 height 17
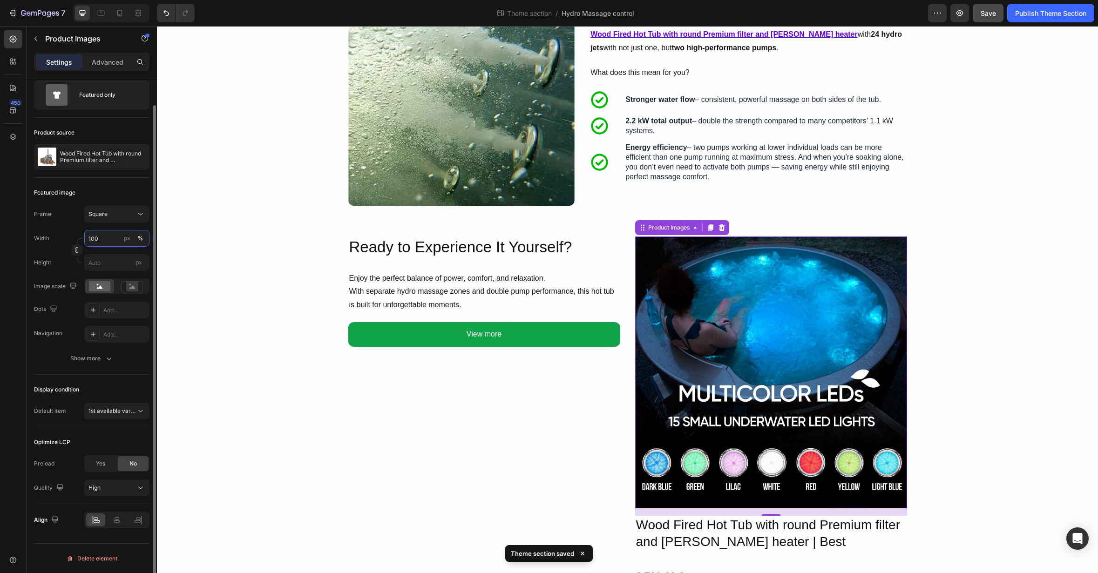
scroll to position [26, 0]
type input "100"
click at [97, 361] on div "Show more" at bounding box center [91, 359] width 43 height 9
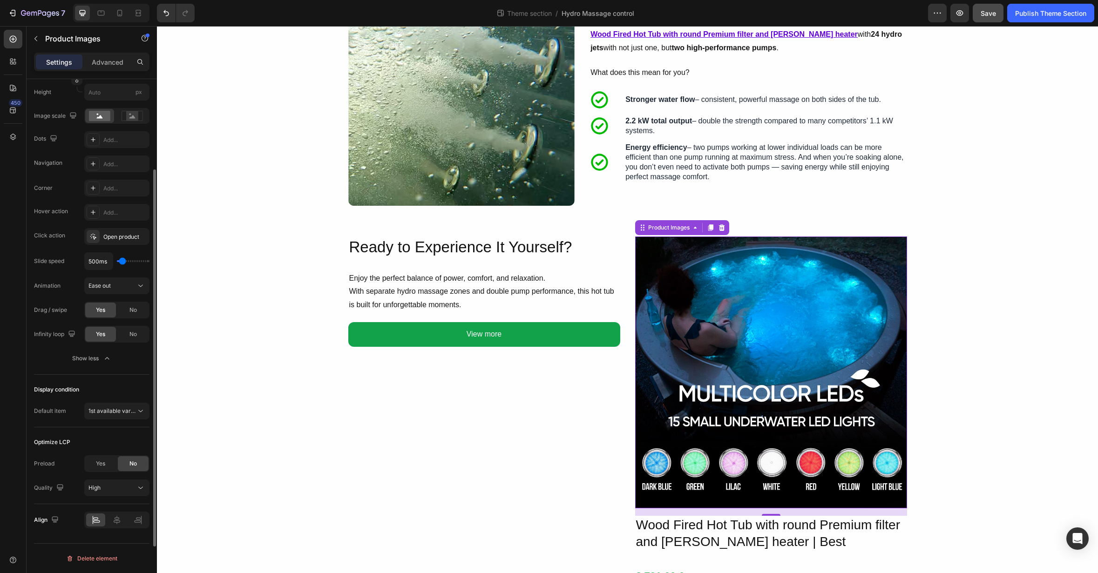
scroll to position [0, 0]
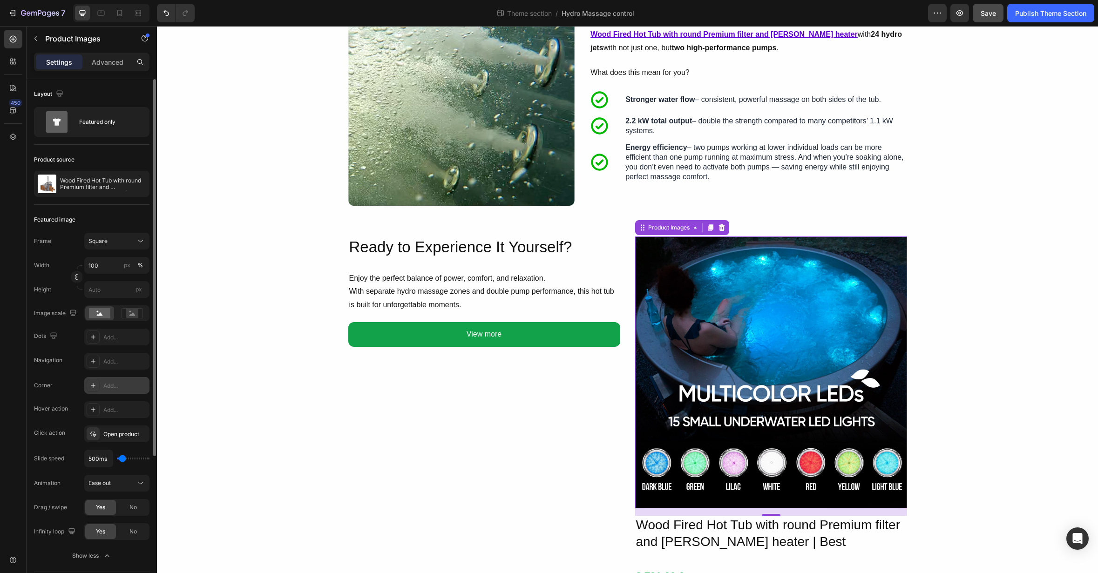
click at [114, 388] on div "Add..." at bounding box center [125, 386] width 44 height 8
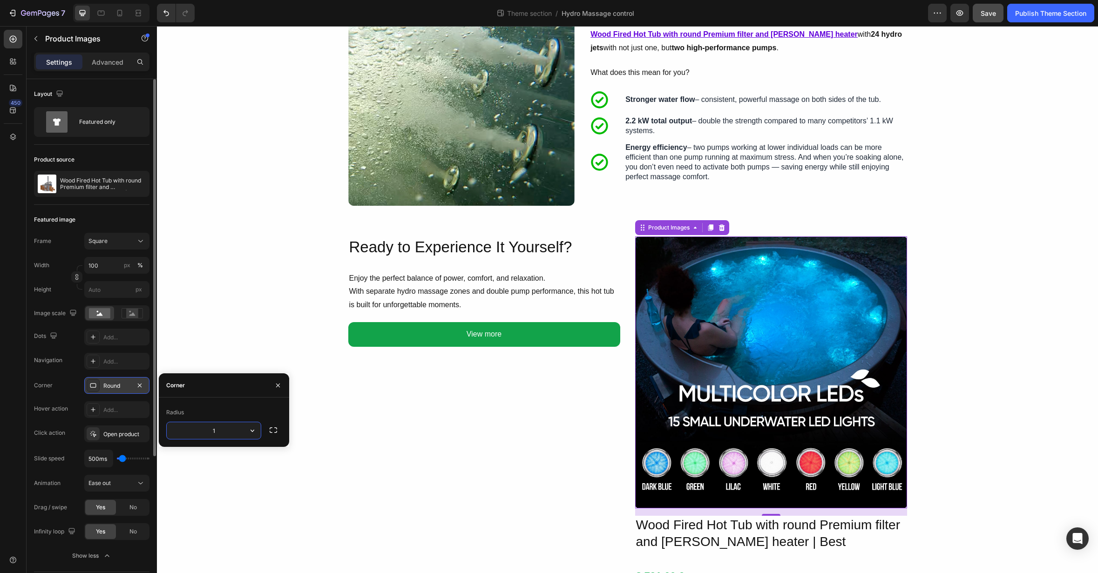
type input "12"
click at [988, 17] on div "Save" at bounding box center [988, 13] width 15 height 10
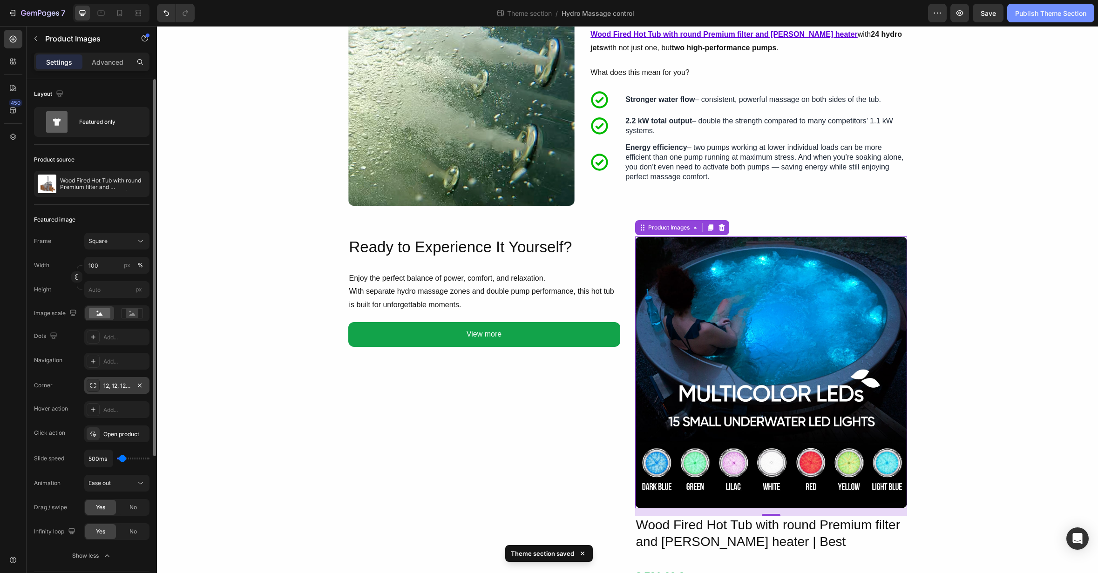
click at [1030, 15] on div "Publish Theme Section" at bounding box center [1050, 13] width 71 height 10
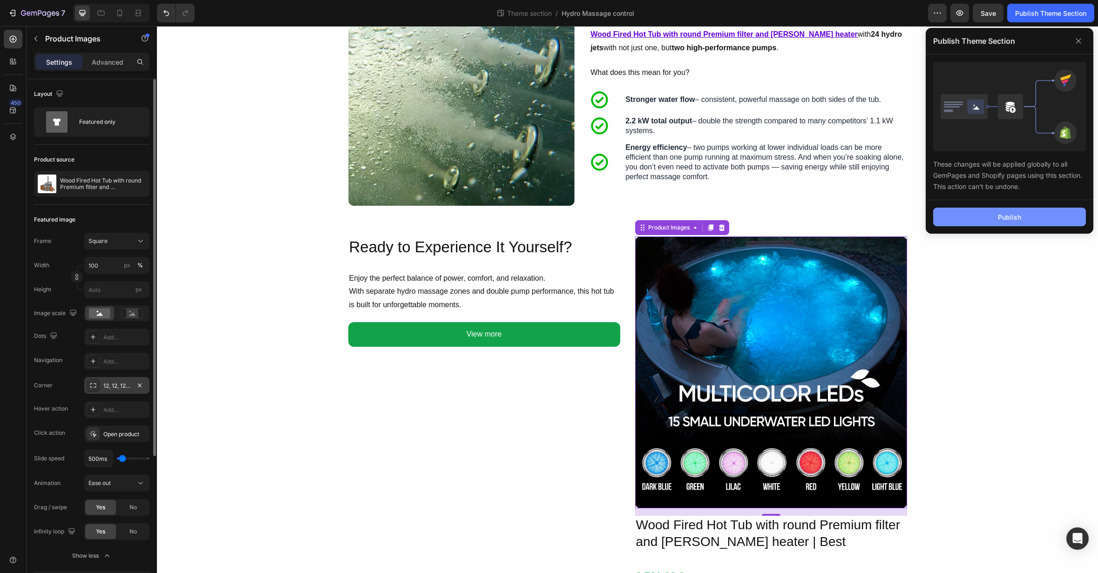
click at [982, 217] on button "Publish" at bounding box center [1009, 217] width 153 height 19
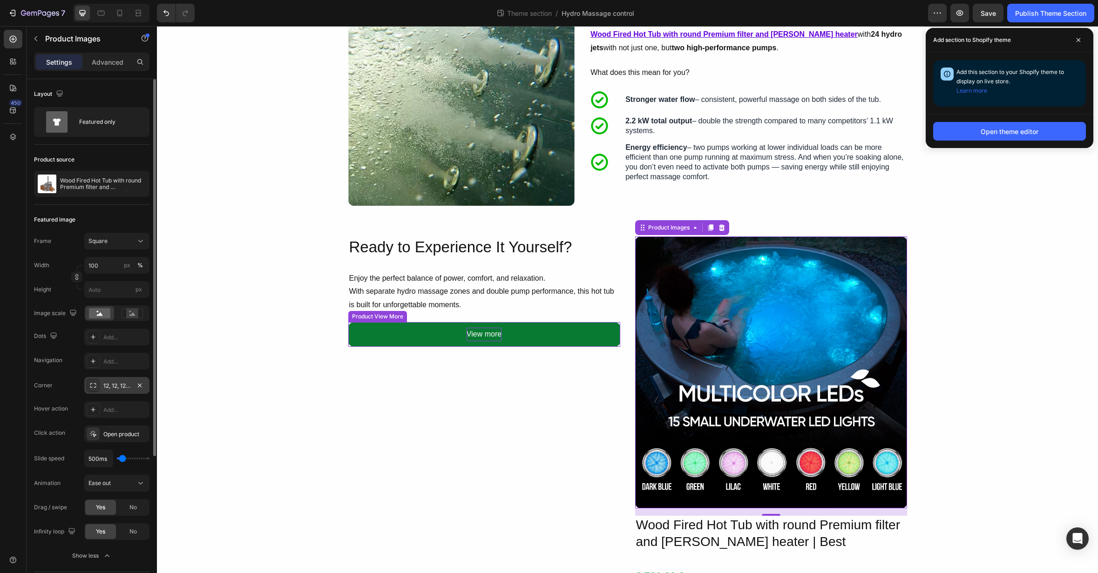
click at [469, 335] on p "View more" at bounding box center [484, 335] width 35 height 14
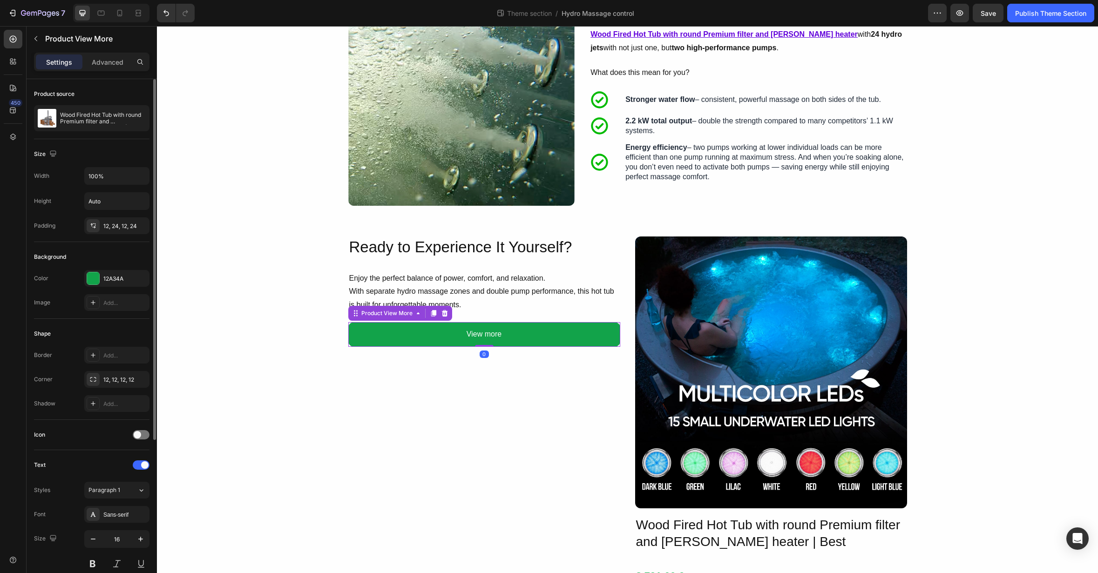
scroll to position [230, 0]
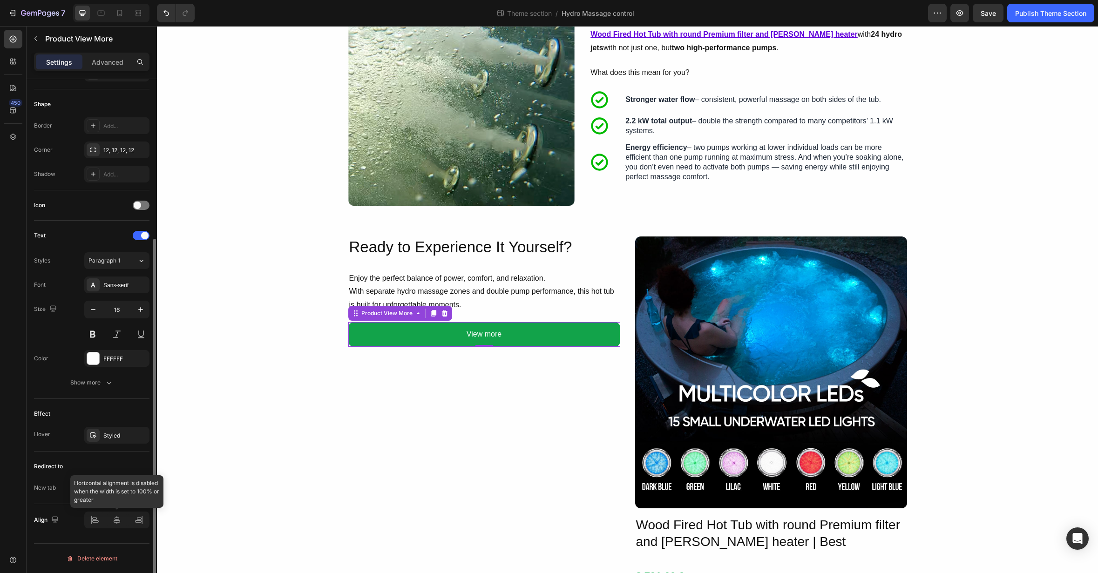
click at [95, 520] on div at bounding box center [116, 520] width 65 height 17
click at [115, 376] on button "Show more" at bounding box center [91, 382] width 115 height 17
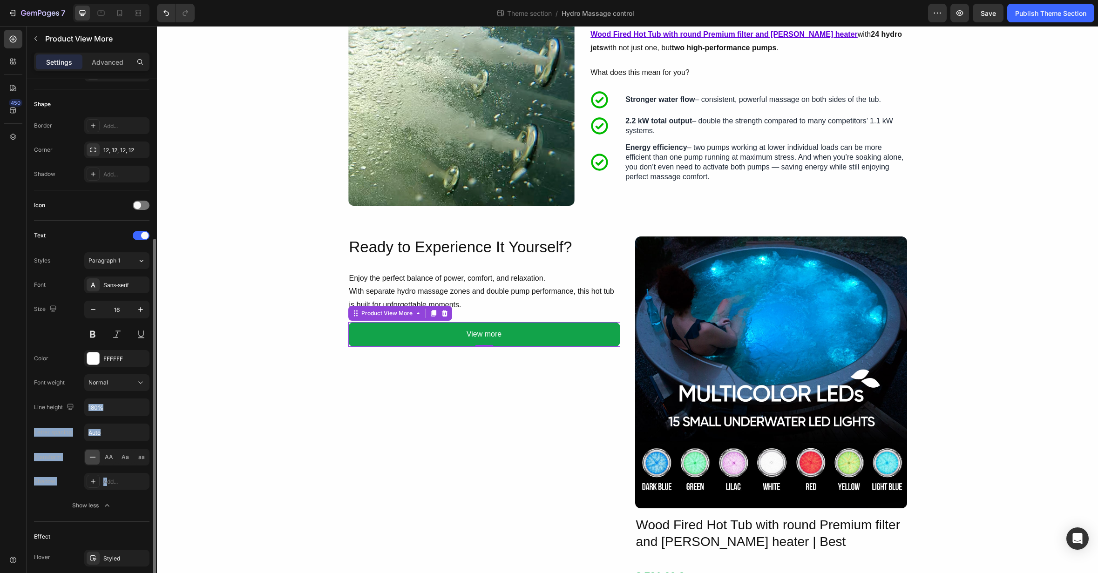
drag, startPoint x: 107, startPoint y: 479, endPoint x: 107, endPoint y: 417, distance: 62.4
click at [107, 417] on div "Font Sans-serif Size 16 Color FFFFFF Font weight Normal Line height 180% Letter…" at bounding box center [91, 395] width 115 height 237
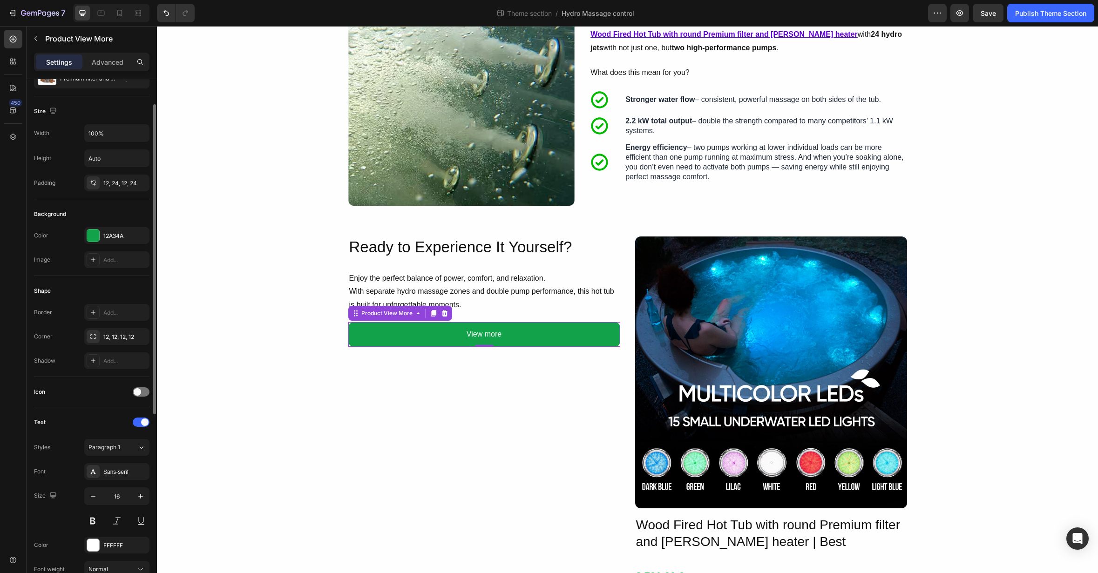
scroll to position [0, 0]
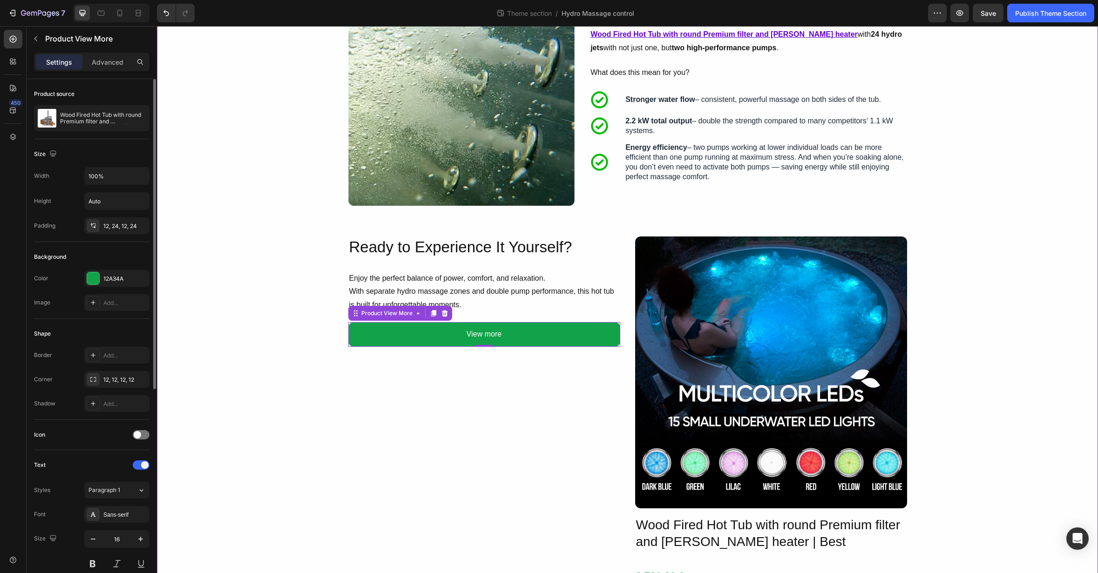
click at [341, 399] on div "Image Hydro Massage – Tailored to You Heading With Gardenvity’s hydro system (a…" at bounding box center [627, 169] width 941 height 871
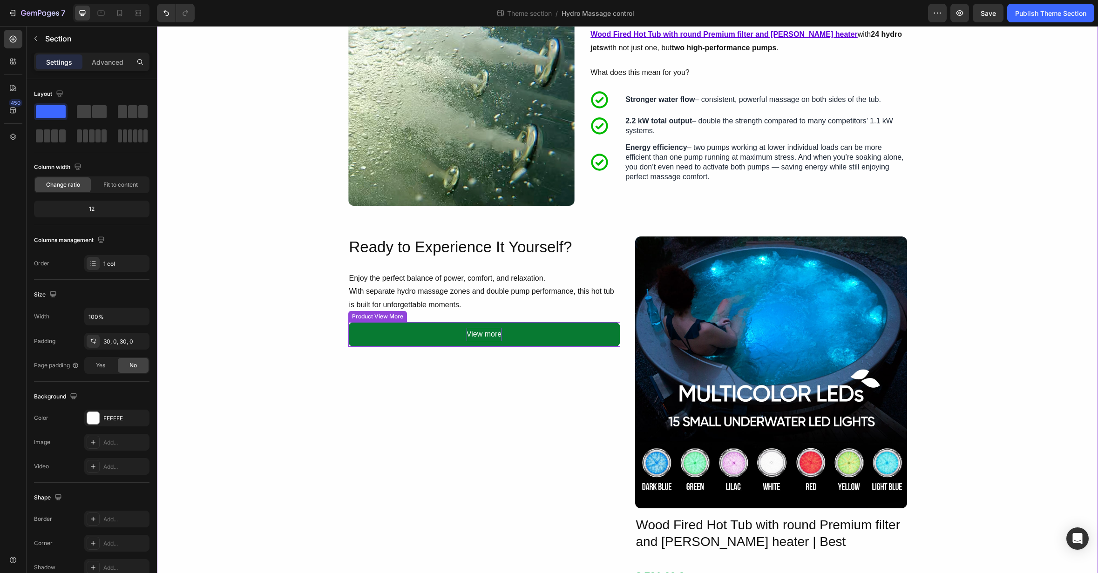
click at [486, 335] on p "View more" at bounding box center [484, 335] width 35 height 14
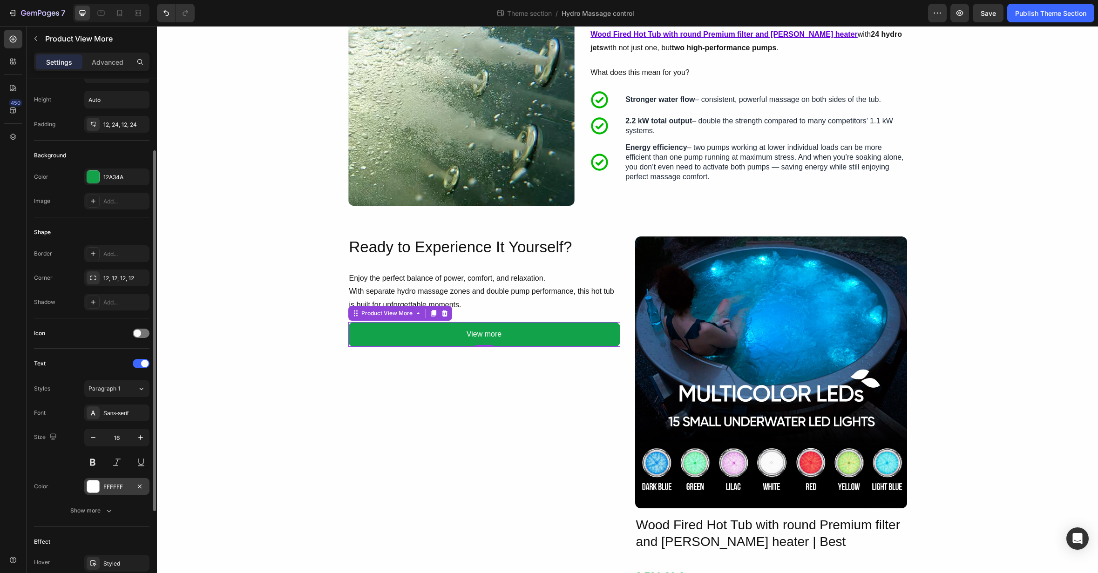
scroll to position [102, 0]
click at [115, 503] on button "Show more" at bounding box center [91, 510] width 115 height 17
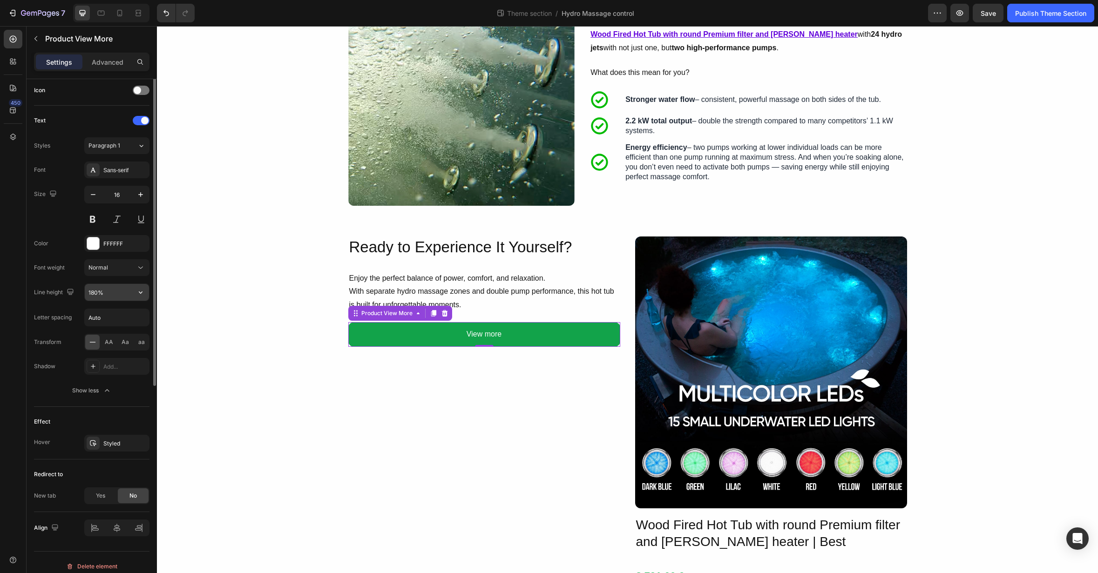
scroll to position [353, 0]
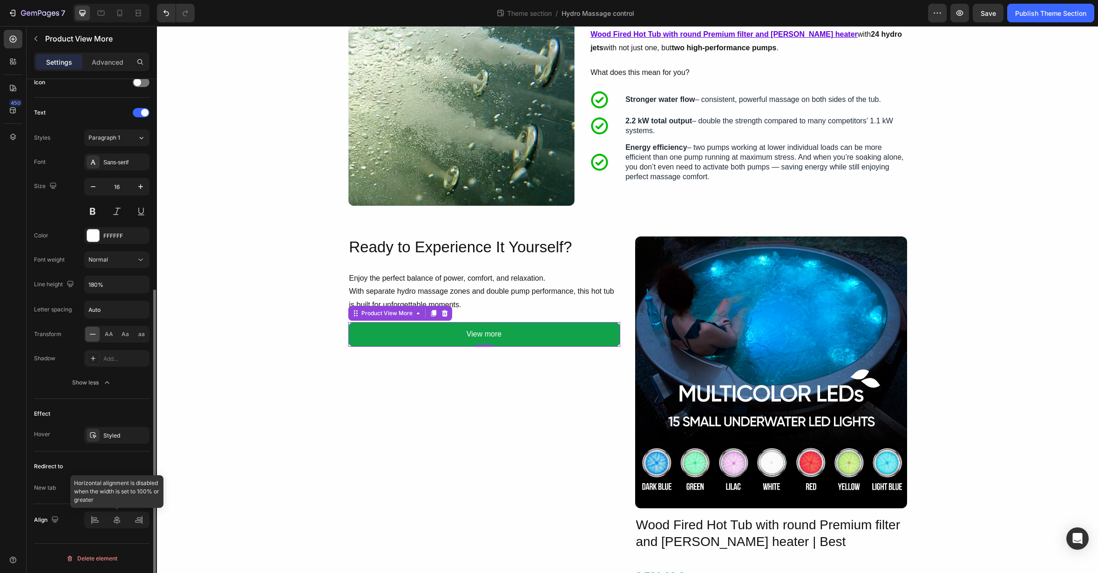
click at [95, 521] on div at bounding box center [116, 520] width 65 height 17
click at [505, 371] on div "Ready to Experience It Yourself? Heading Enjoy the perfect balance of power, co…" at bounding box center [484, 412] width 272 height 350
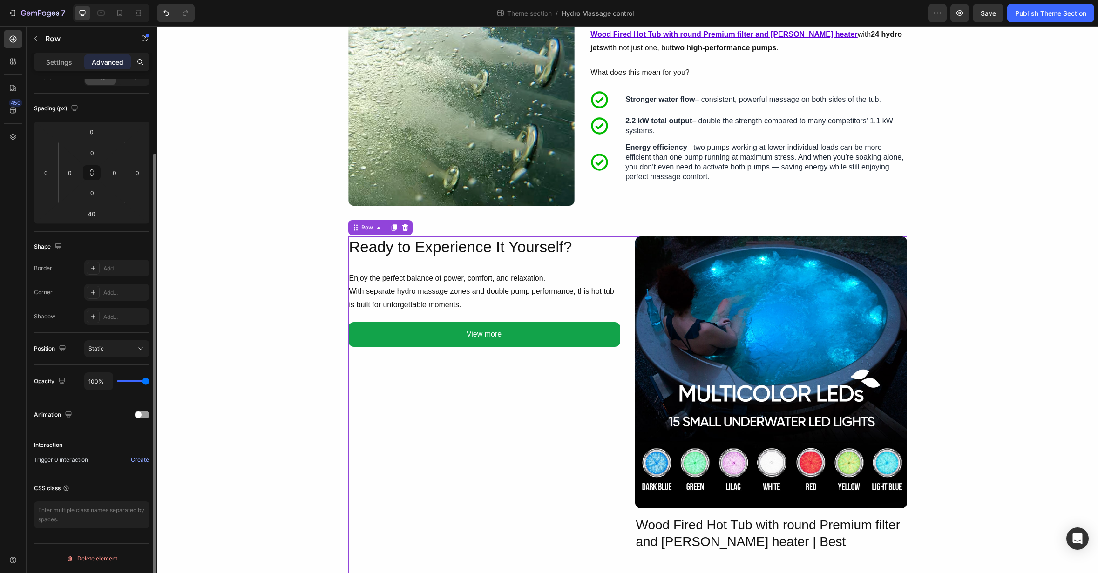
scroll to position [0, 0]
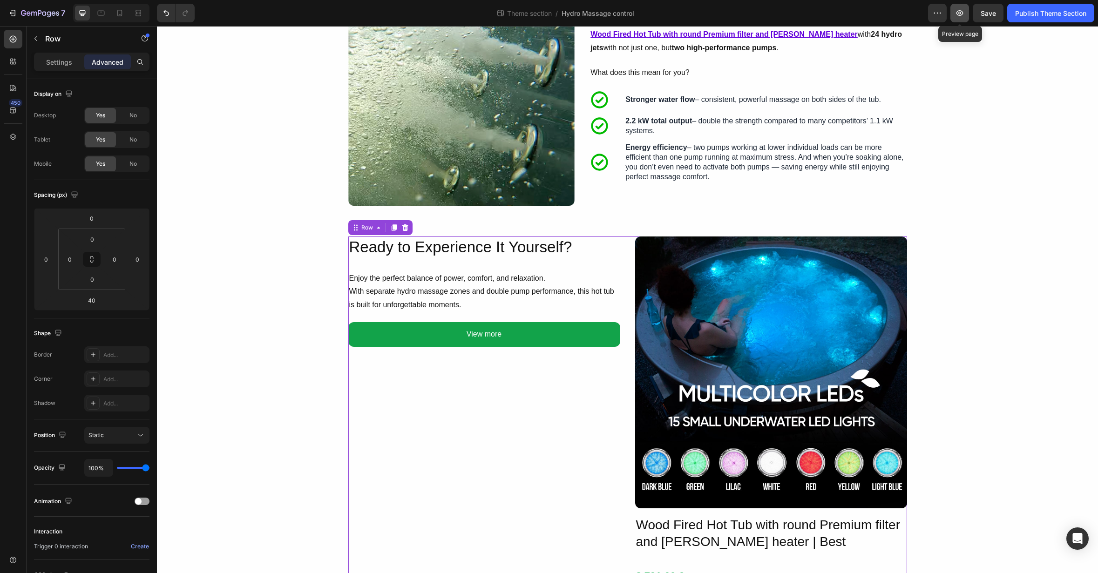
click at [959, 11] on icon "button" at bounding box center [959, 13] width 7 height 6
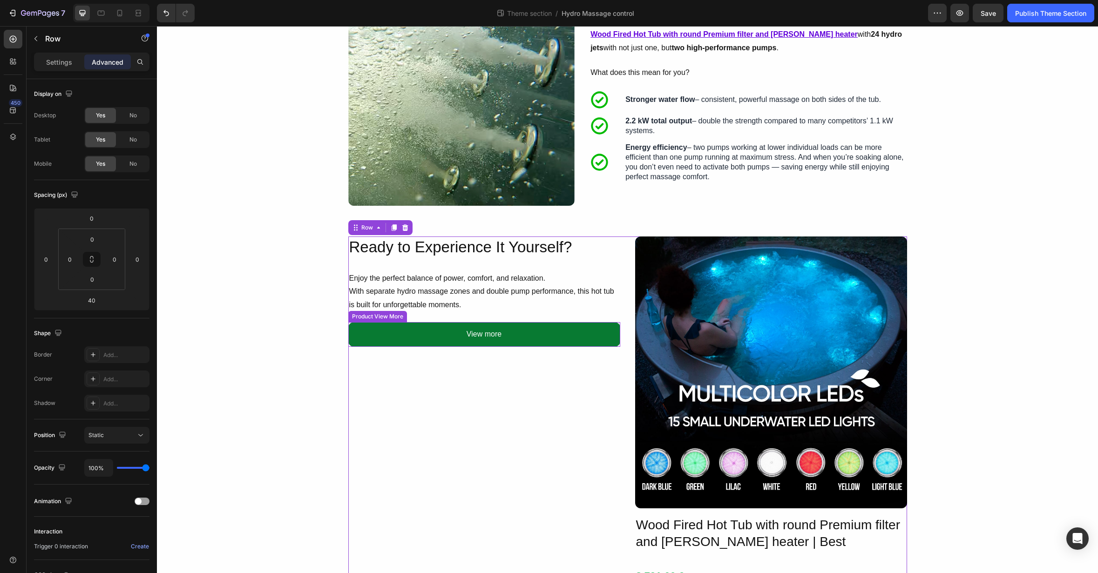
click at [496, 324] on button "View more" at bounding box center [484, 334] width 272 height 25
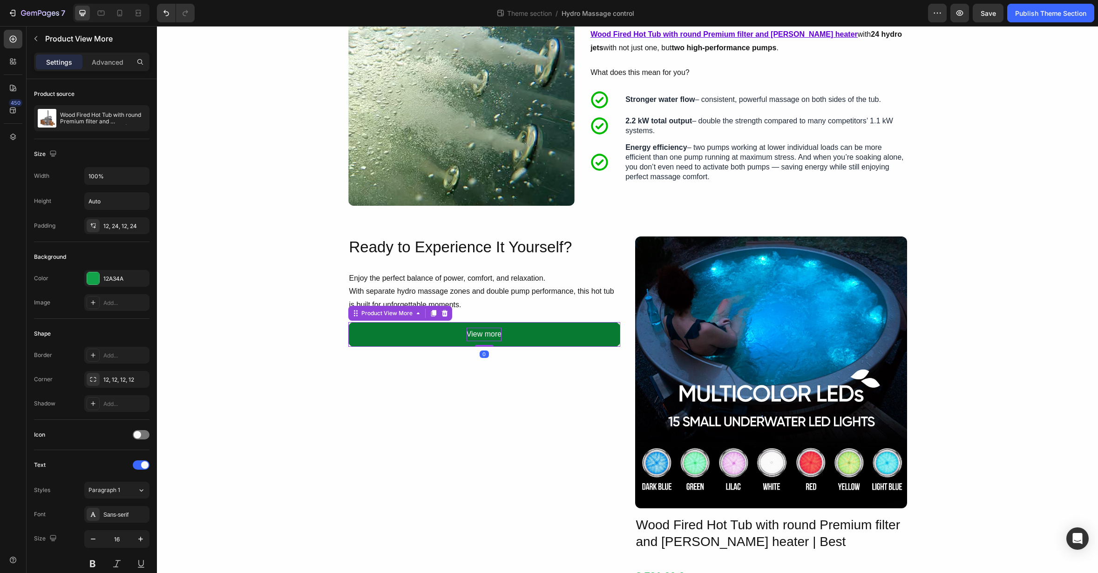
click at [490, 333] on p "View more" at bounding box center [484, 335] width 35 height 14
click at [985, 16] on span "Save" at bounding box center [988, 13] width 15 height 8
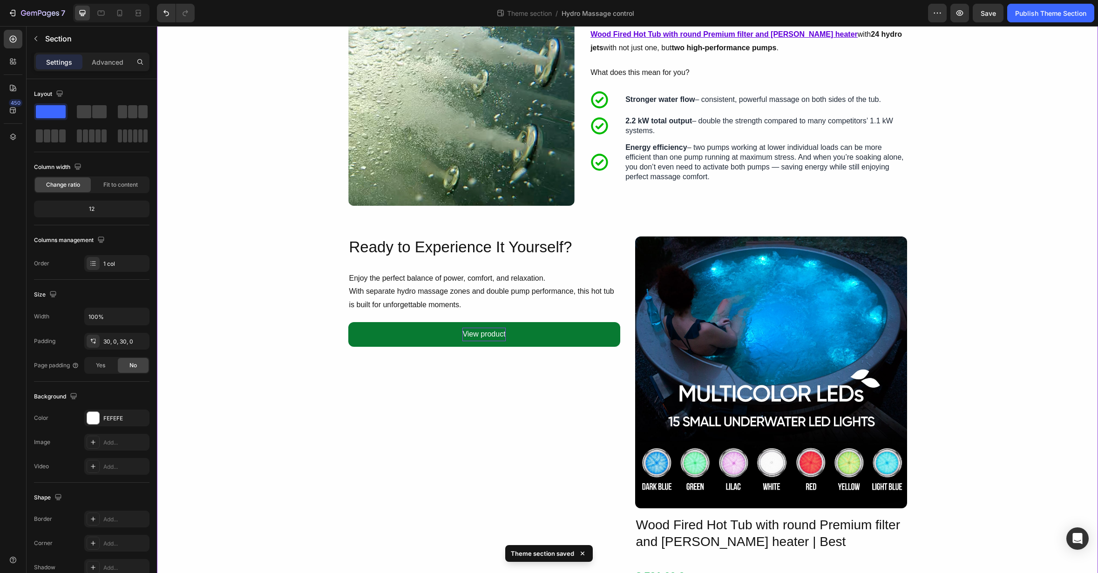
click at [1022, 125] on div "Image Hydro Massage – Tailored to You Heading With Gardenvity’s hydro system (a…" at bounding box center [627, 169] width 941 height 871
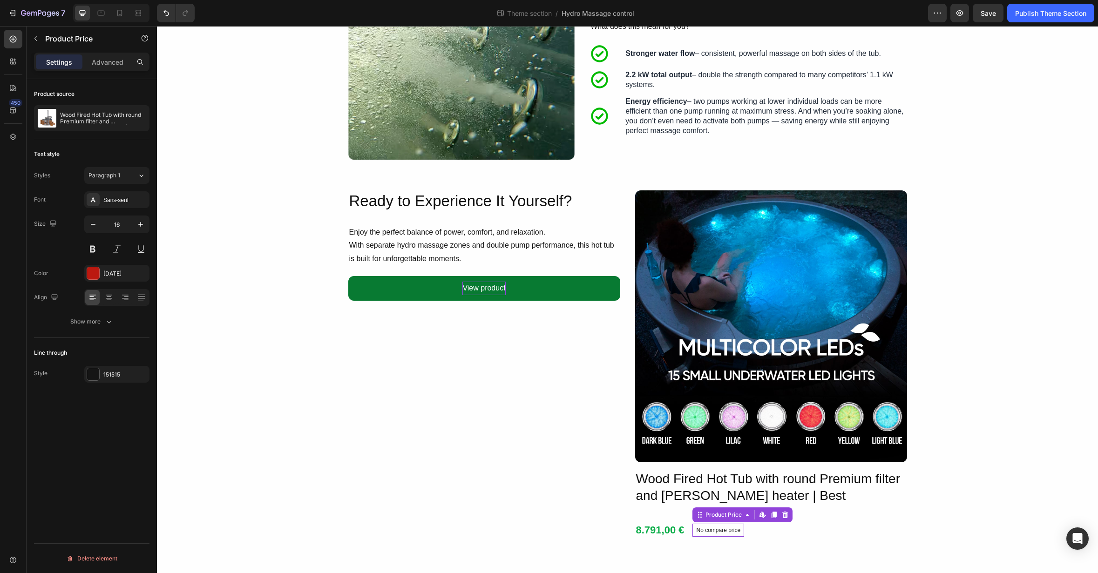
click at [726, 531] on p "No compare price" at bounding box center [718, 531] width 44 height 6
click at [95, 271] on div at bounding box center [93, 273] width 12 height 12
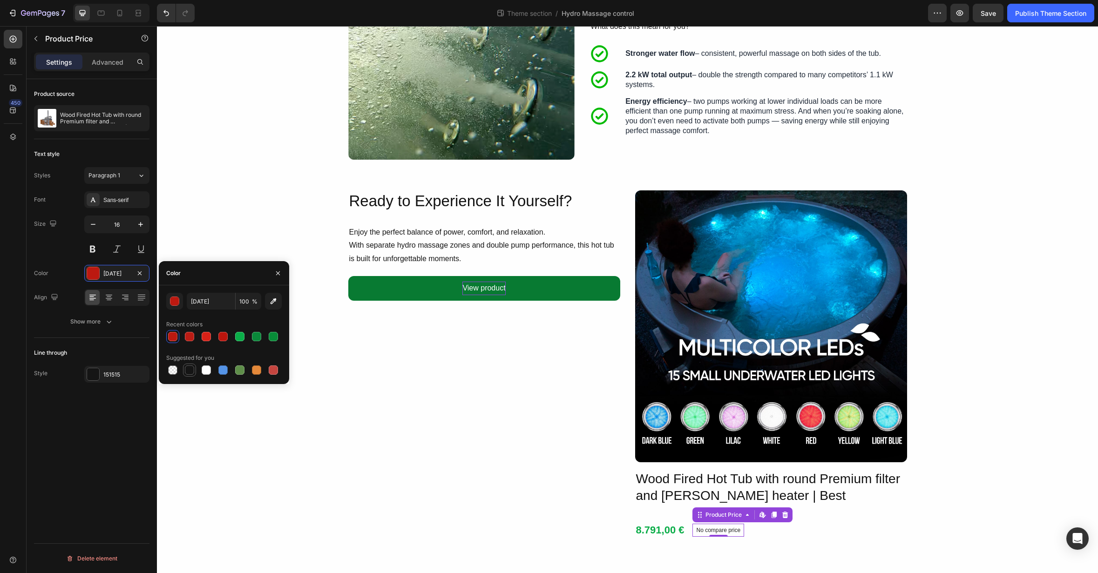
click at [190, 369] on div at bounding box center [189, 370] width 9 height 9
type input "151515"
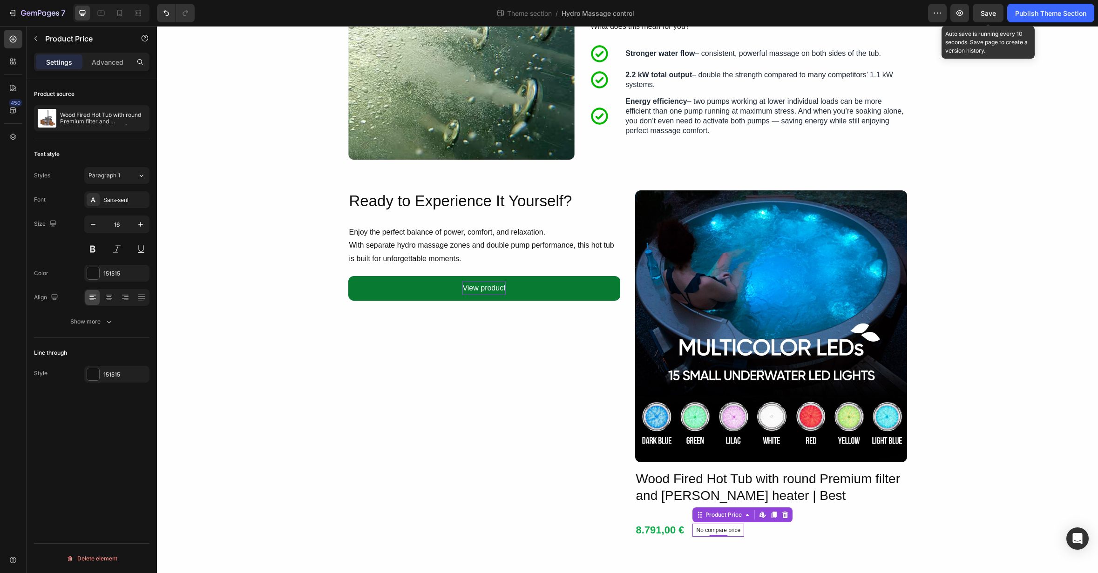
click at [992, 10] on span "Save" at bounding box center [988, 13] width 15 height 8
click at [955, 11] on icon "button" at bounding box center [959, 12] width 9 height 9
click at [465, 204] on h2 "Ready to Experience It Yourself?" at bounding box center [484, 201] width 272 height 22
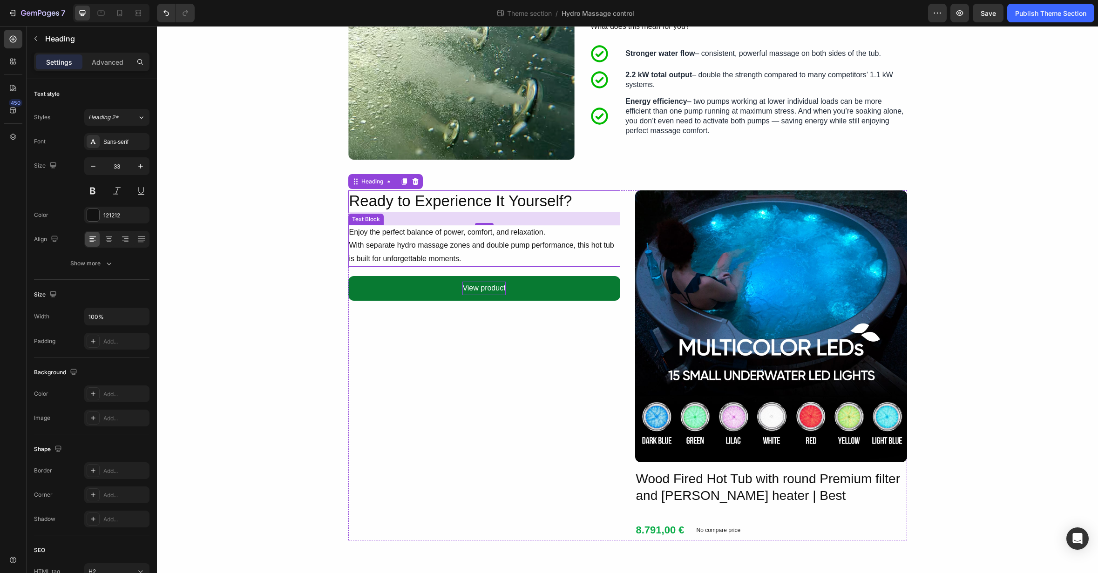
click at [467, 238] on p "Enjoy the perfect balance of power, comfort, and relaxation. With separate hydr…" at bounding box center [484, 246] width 270 height 40
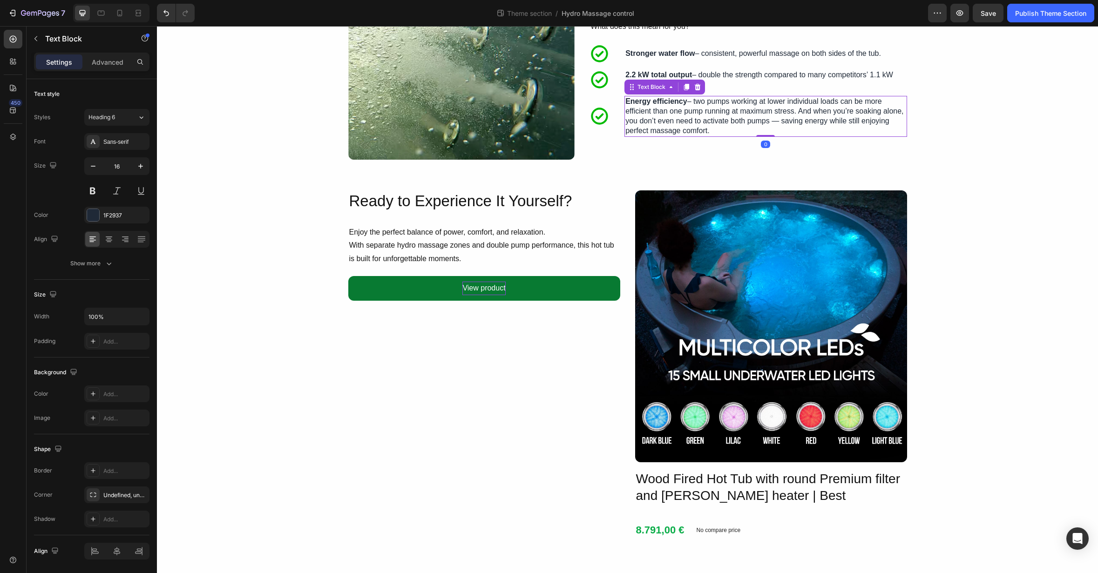
click at [733, 110] on p "Energy efficiency – two pumps working at lower individual loads can be more eff…" at bounding box center [765, 116] width 280 height 39
click at [482, 201] on h2 "Ready to Experience It Yourself?" at bounding box center [484, 201] width 272 height 22
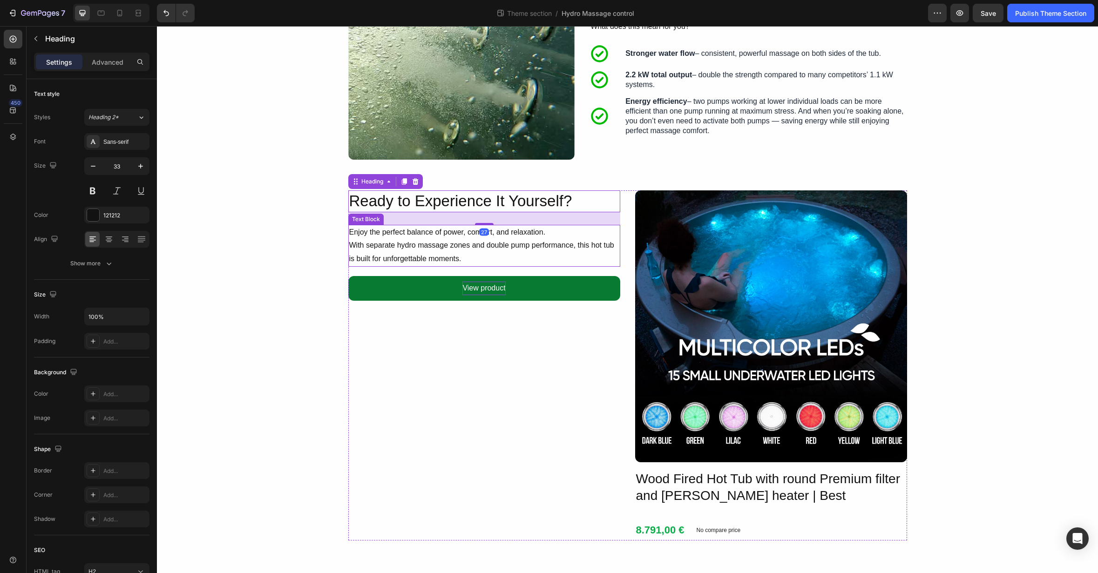
click at [518, 241] on p "Enjoy the perfect balance of power, comfort, and relaxation. With separate hydr…" at bounding box center [484, 246] width 270 height 40
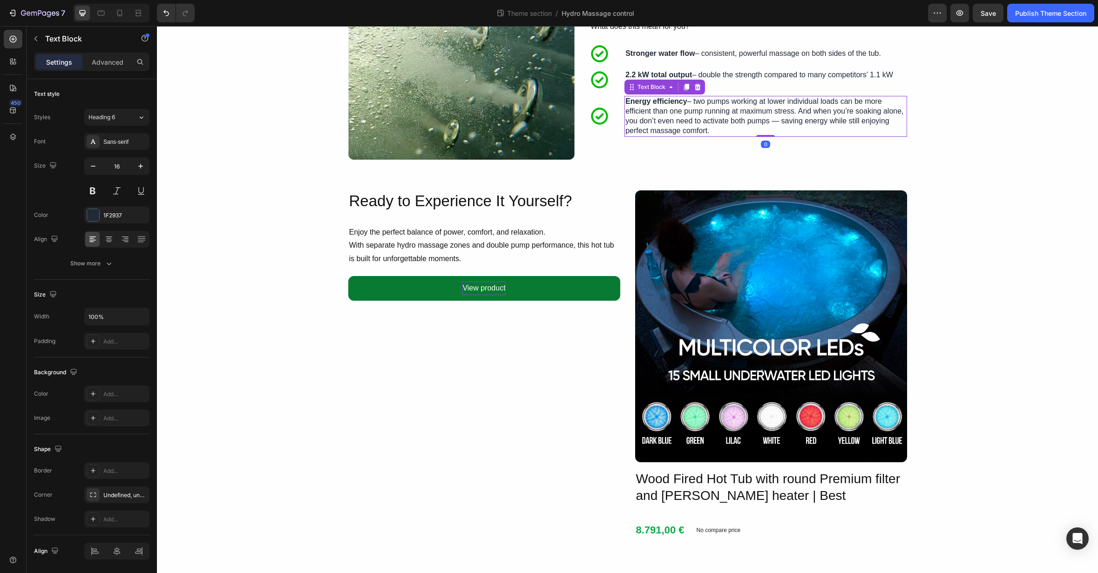
click at [649, 102] on strong "Energy efficiency" at bounding box center [656, 101] width 62 height 8
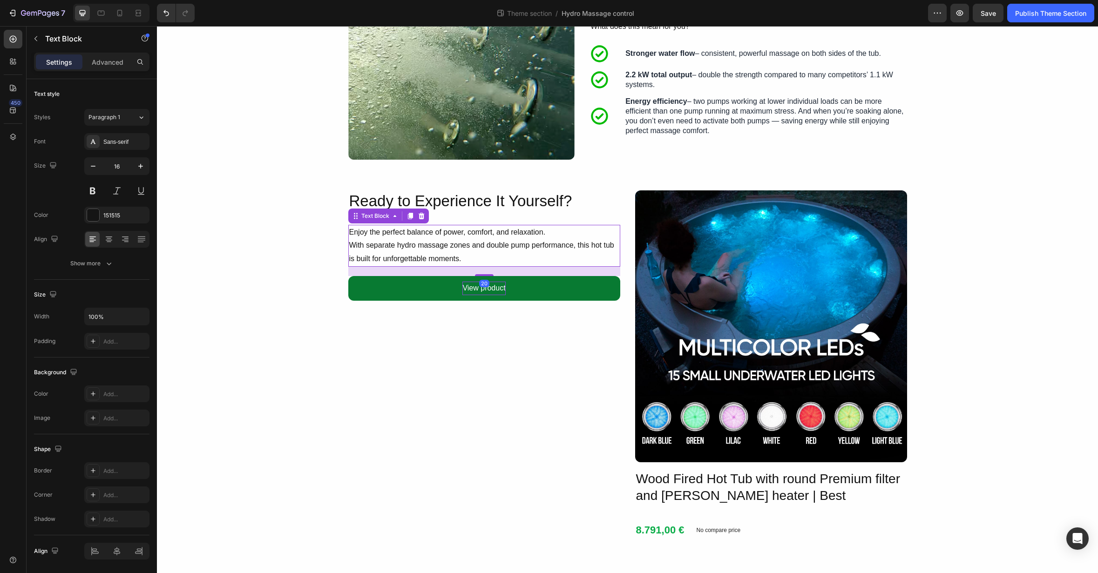
click at [424, 252] on p "Enjoy the perfect balance of power, comfort, and relaxation. With separate hydr…" at bounding box center [484, 246] width 270 height 40
click at [641, 126] on p "Energy efficiency – two pumps working at lower individual loads can be more eff…" at bounding box center [765, 116] width 280 height 39
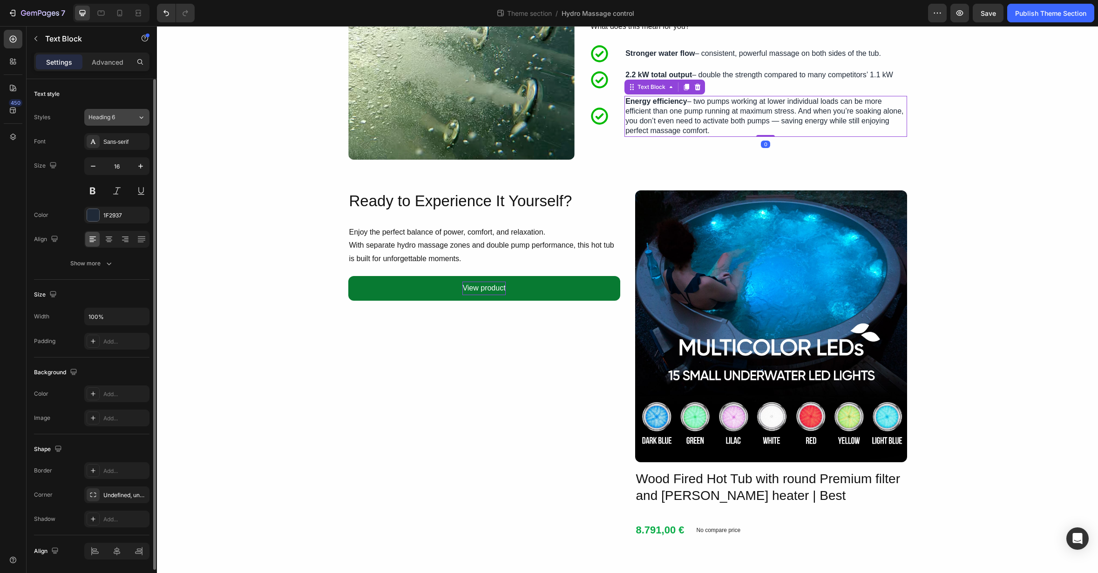
click at [143, 114] on icon at bounding box center [141, 117] width 8 height 9
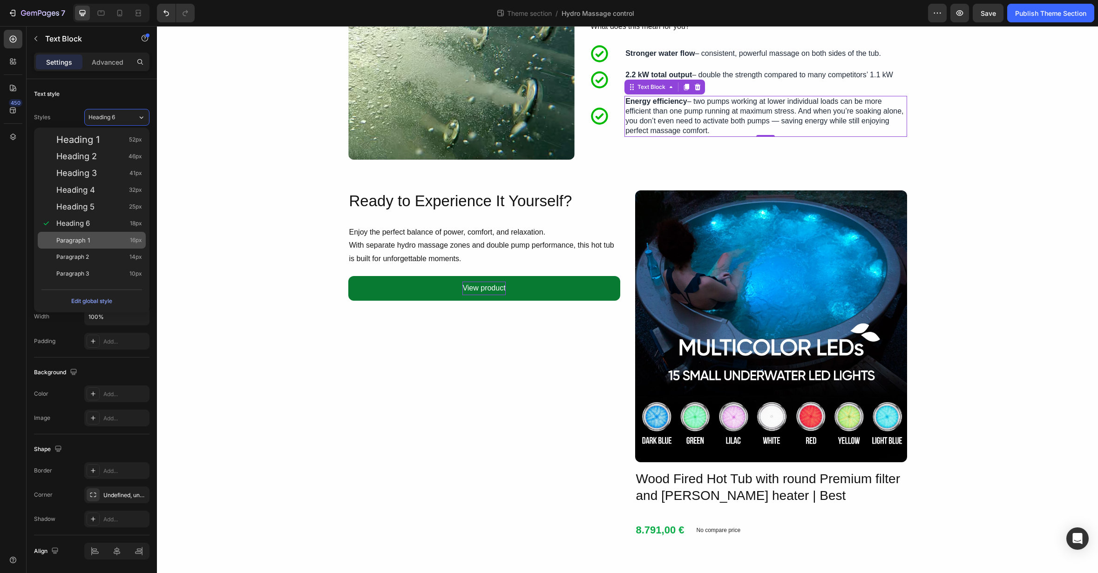
click at [100, 237] on div "Paragraph 1 16px" at bounding box center [99, 240] width 86 height 9
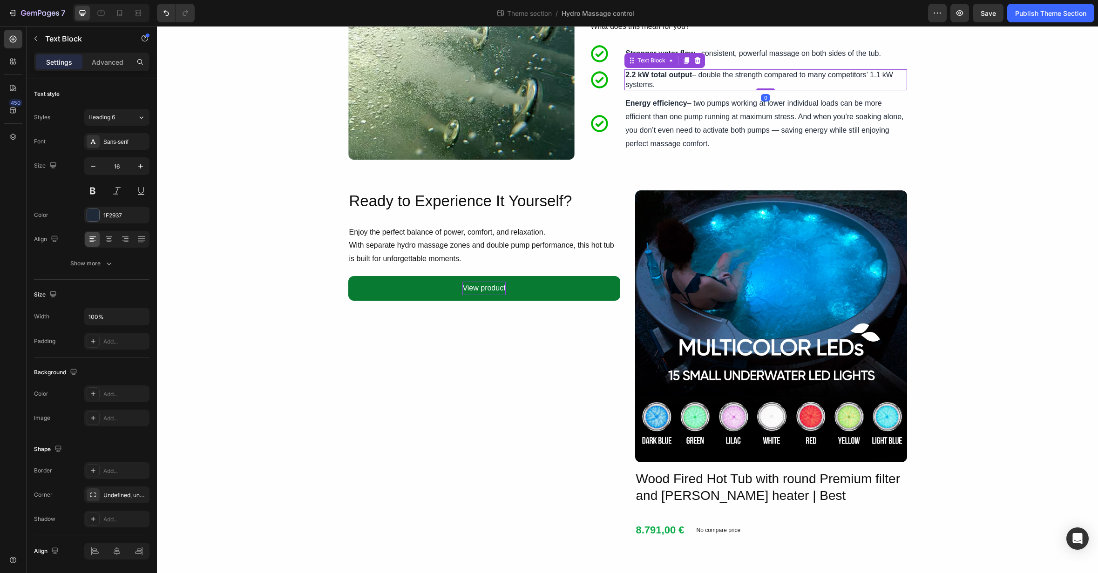
click at [735, 76] on p "2.2 kW total output – double the strength compared to many competitors’ 1.1 kW …" at bounding box center [765, 80] width 280 height 20
click at [138, 121] on icon at bounding box center [141, 117] width 8 height 9
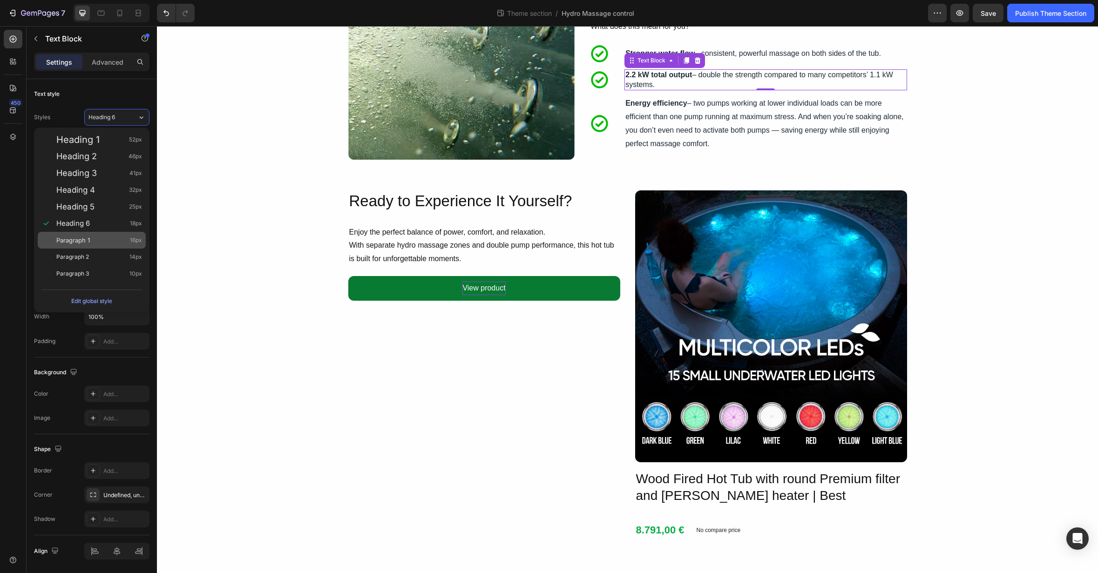
click at [90, 243] on div "Paragraph 1 16px" at bounding box center [99, 240] width 86 height 9
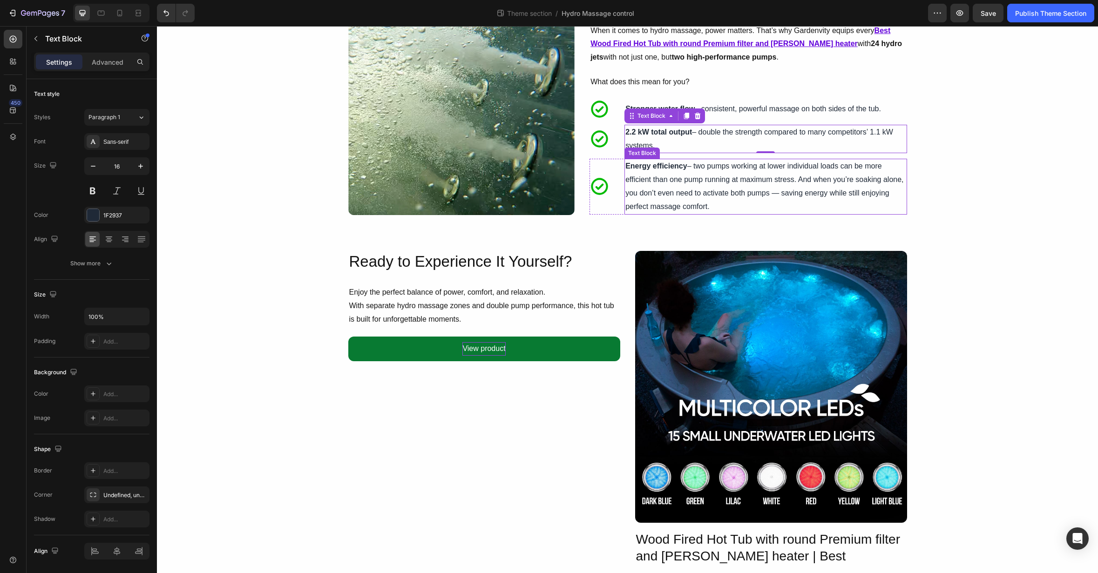
scroll to position [281, 0]
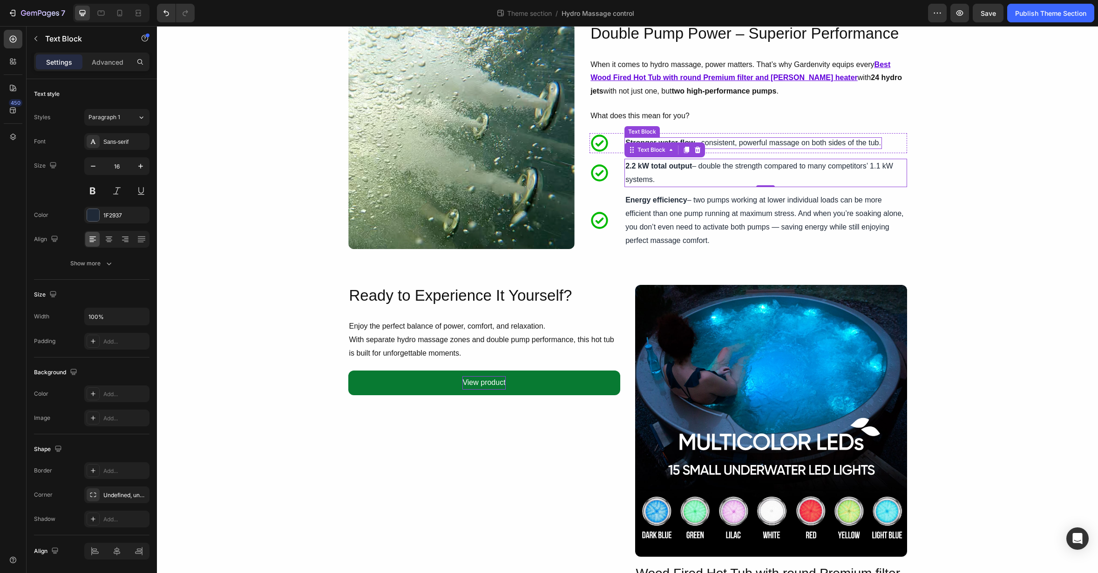
click at [745, 139] on p "Stronger water flow – consistent, powerful massage on both sides of the tub." at bounding box center [753, 143] width 256 height 10
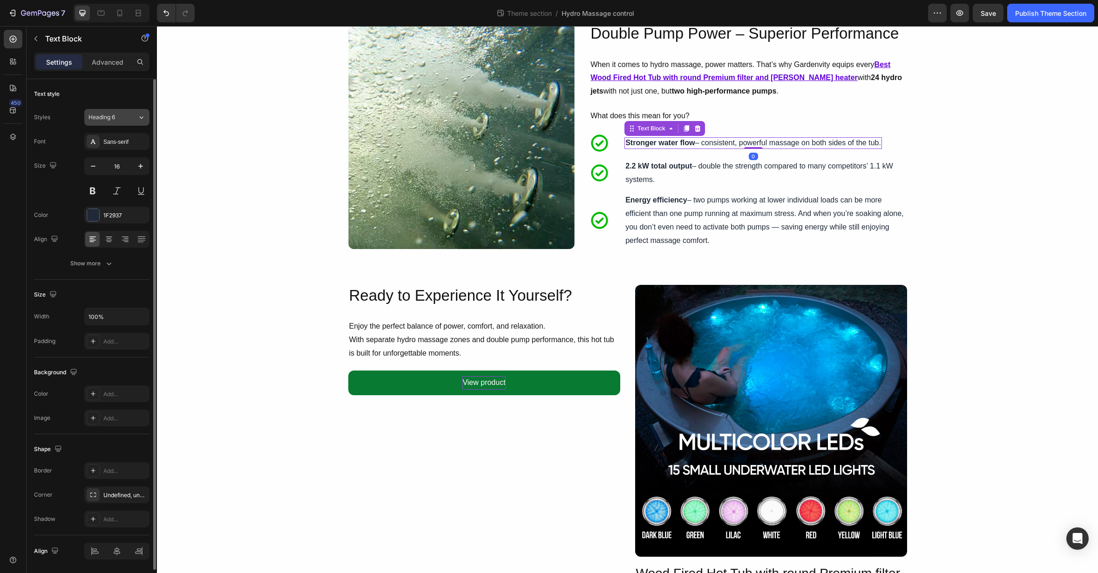
click at [138, 117] on icon at bounding box center [141, 117] width 8 height 9
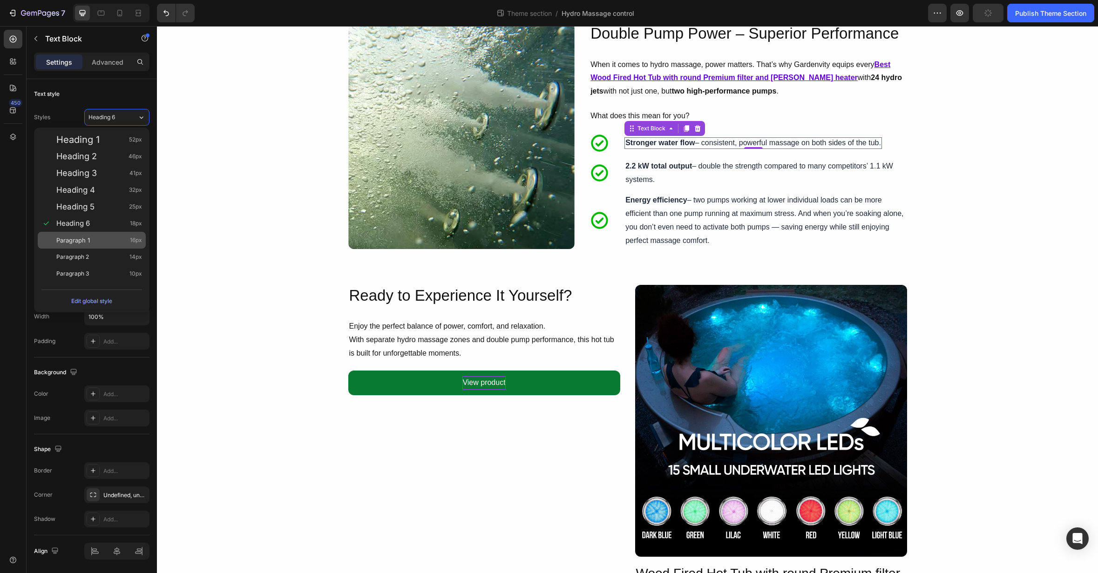
click at [98, 239] on div "Paragraph 1 16px" at bounding box center [99, 240] width 86 height 9
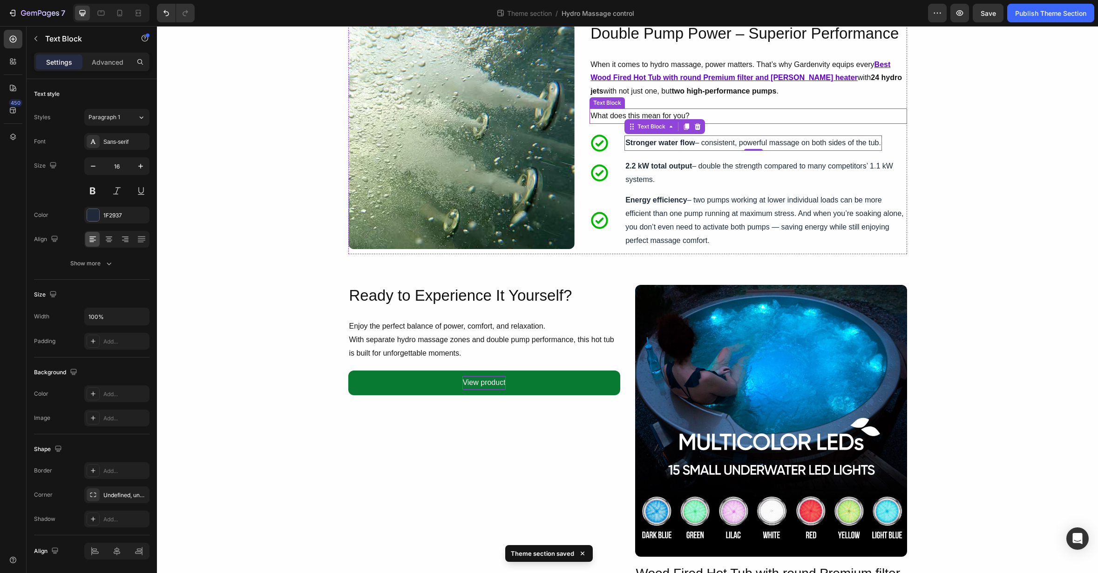
click at [717, 114] on p "What does this mean for you?" at bounding box center [747, 116] width 315 height 14
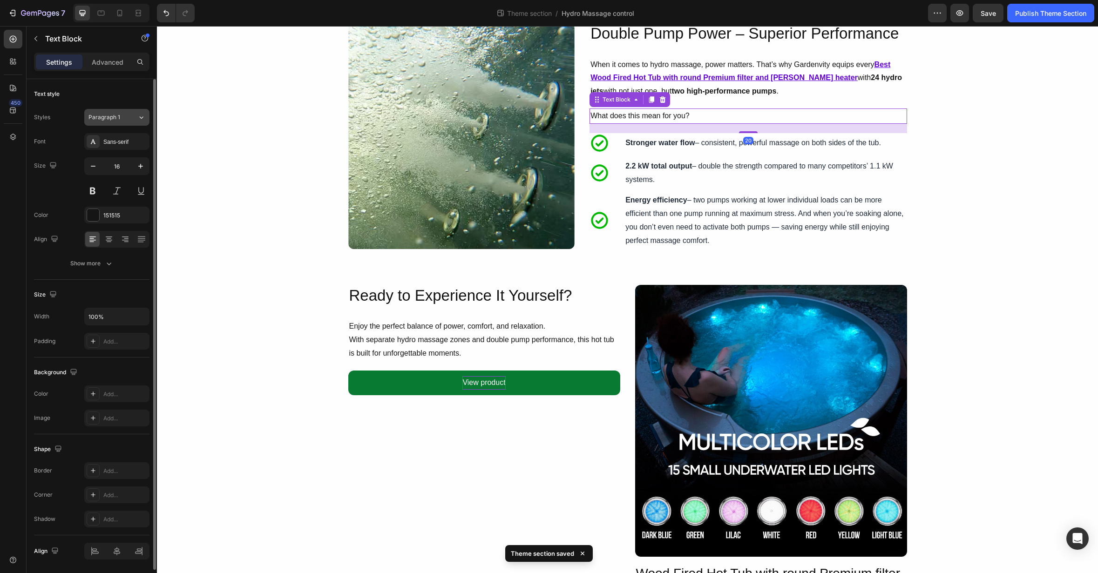
click at [135, 120] on div "Paragraph 1" at bounding box center [112, 117] width 49 height 8
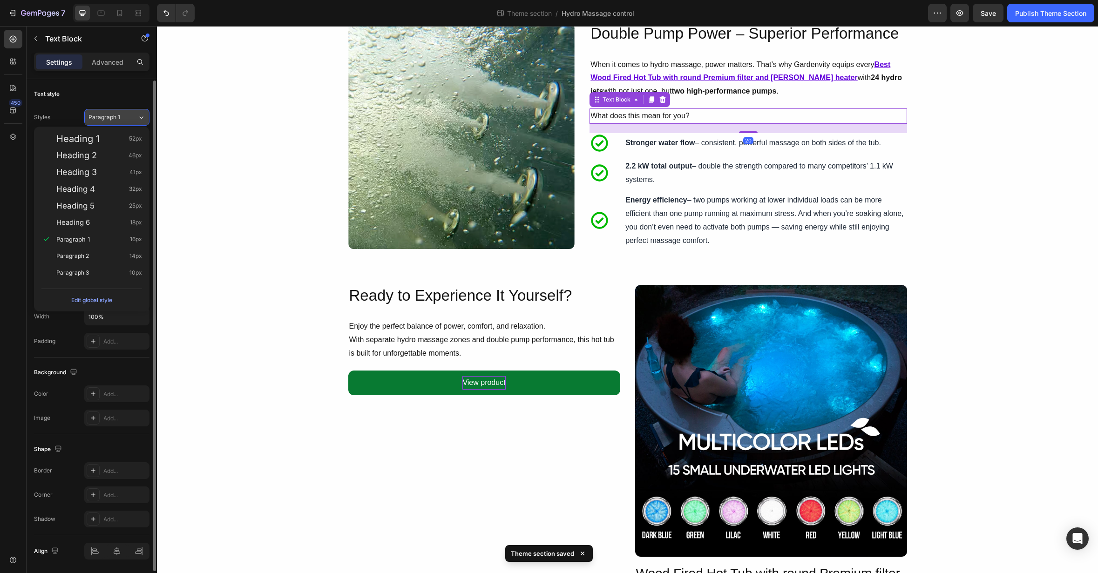
scroll to position [1, 0]
click at [100, 240] on div "Paragraph 1 16px" at bounding box center [99, 238] width 86 height 9
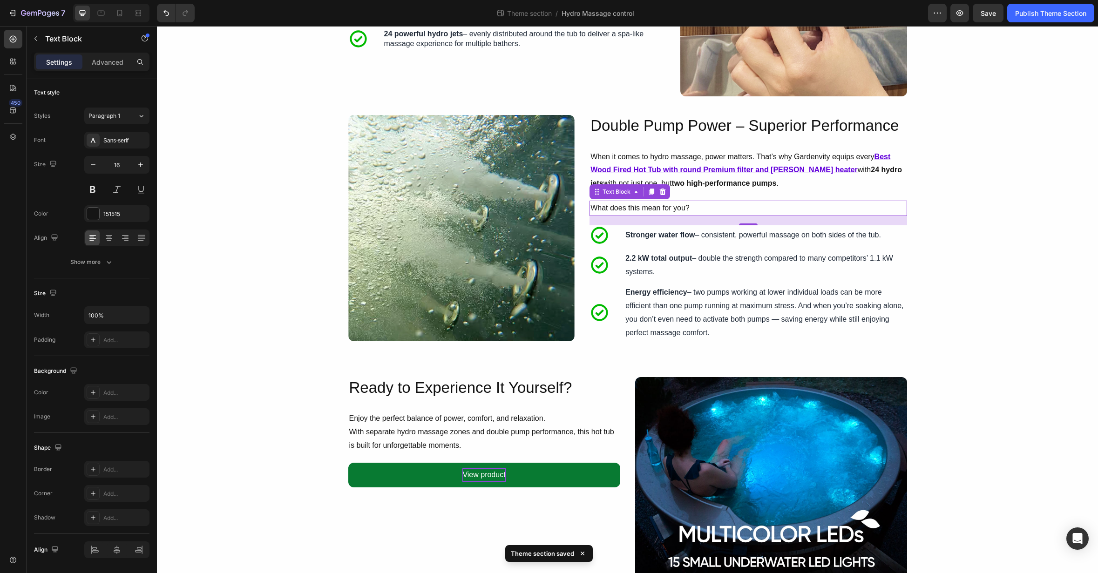
scroll to position [177, 0]
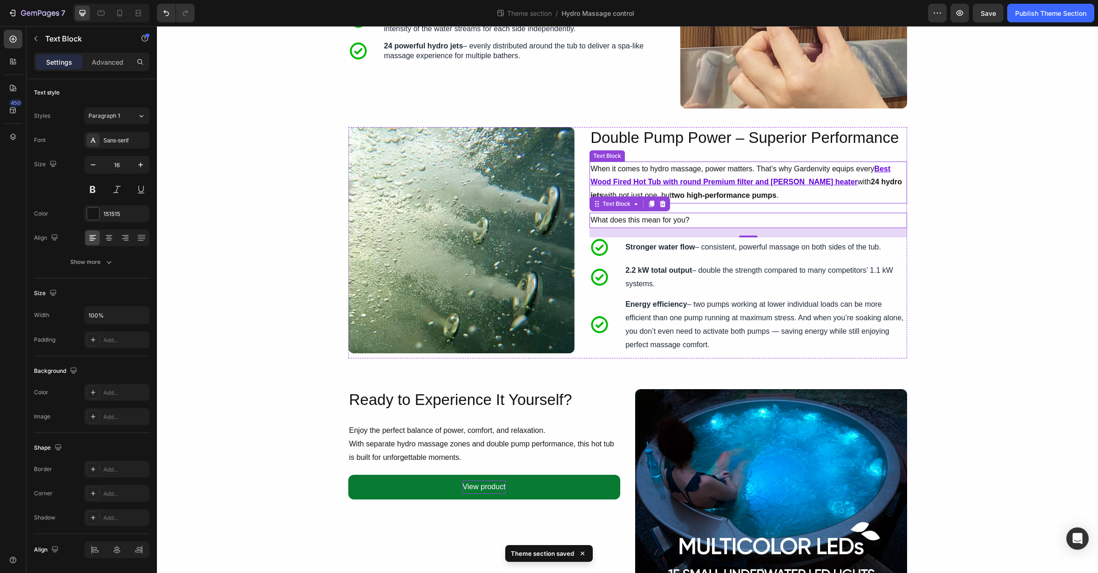
click at [813, 196] on p "When it comes to hydro massage, power matters. That’s why Gardenvity equips eve…" at bounding box center [747, 183] width 315 height 40
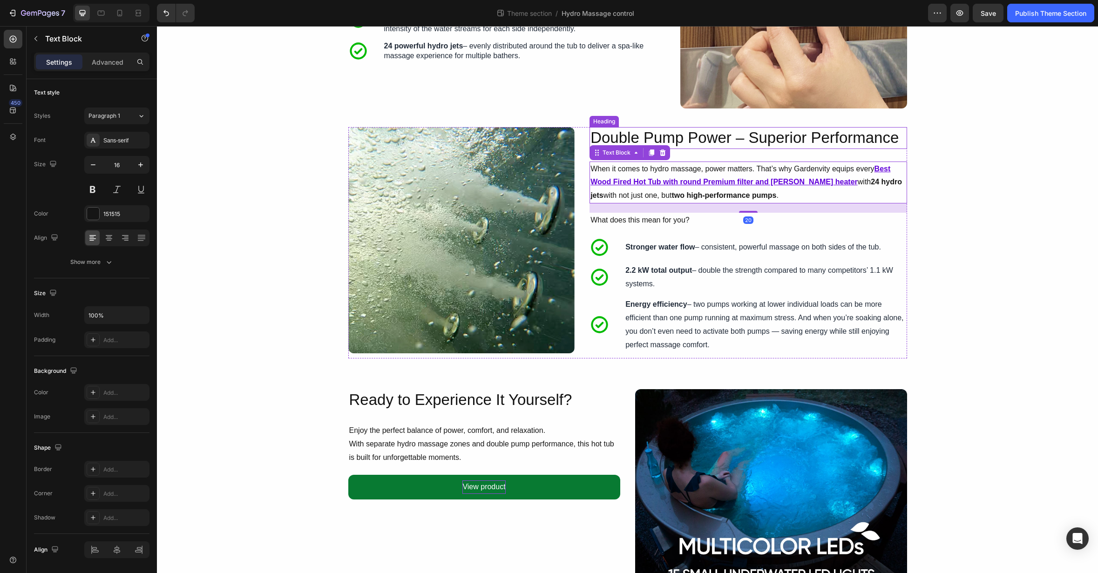
click at [750, 141] on p "Double Pump Power – Superior Performance" at bounding box center [747, 138] width 315 height 20
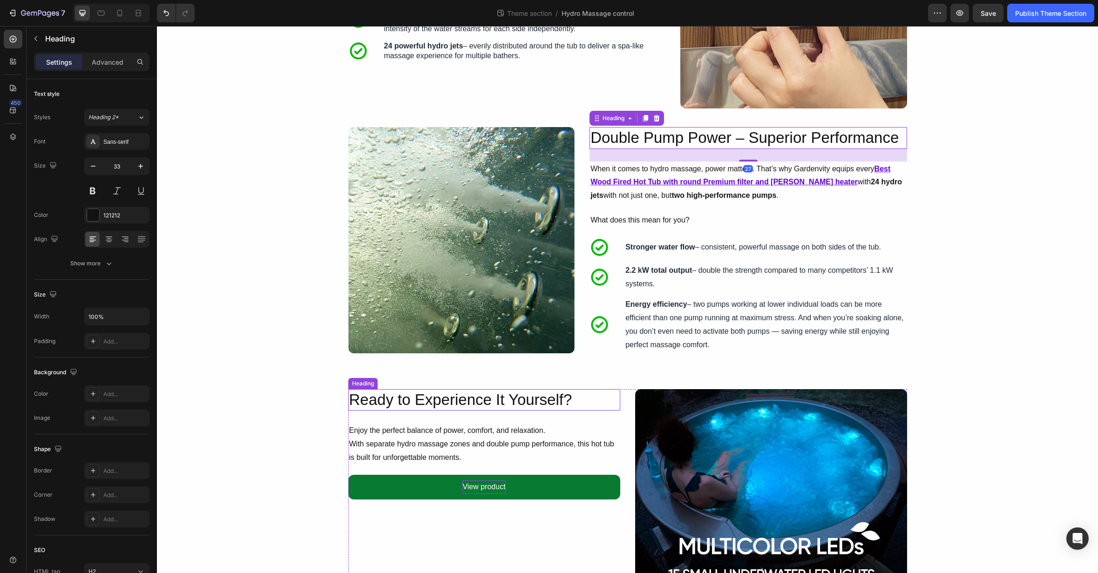
click at [523, 393] on h2 "Ready to Experience It Yourself?" at bounding box center [484, 400] width 272 height 22
click at [692, 142] on p "Double Pump Power – Superior Performance" at bounding box center [747, 138] width 315 height 20
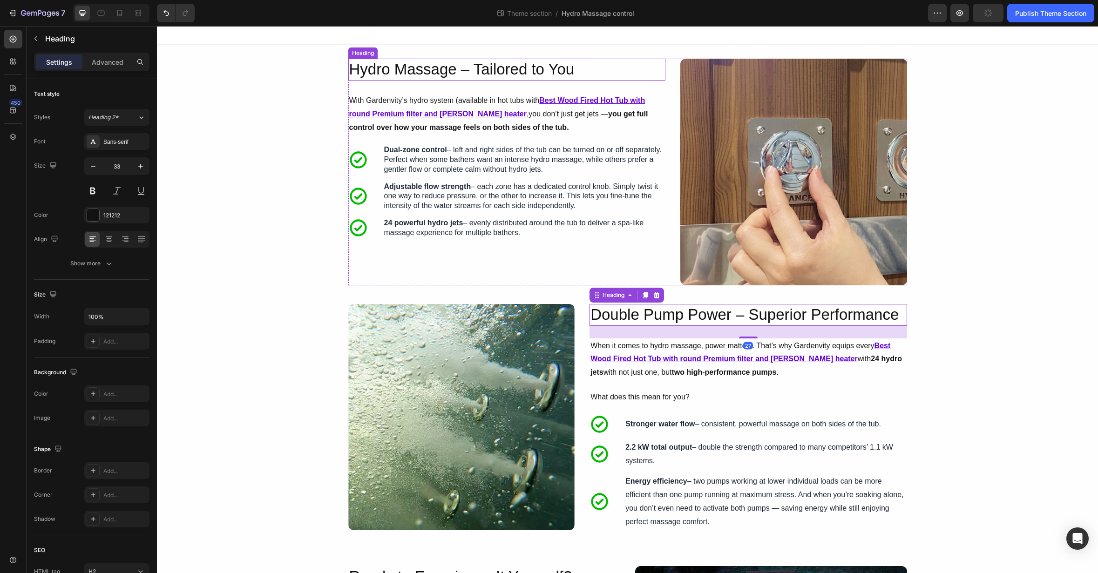
click at [499, 70] on h2 "Hydro Massage – Tailored to You" at bounding box center [506, 70] width 317 height 22
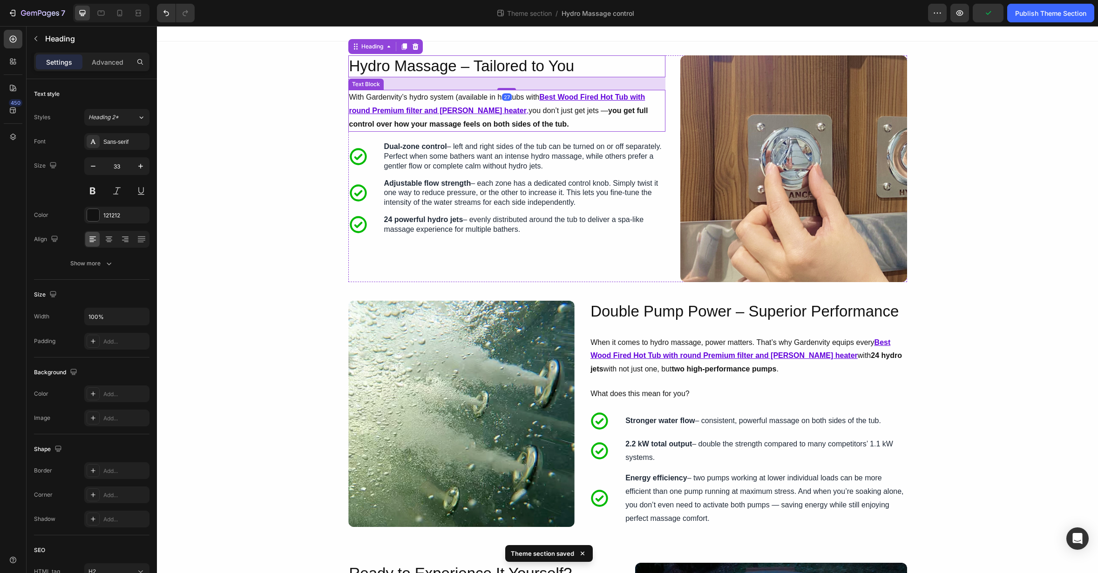
click at [477, 101] on p "With Gardenvity’s hydro system (available in hot tubs with Best Wood Fired Hot …" at bounding box center [506, 111] width 315 height 40
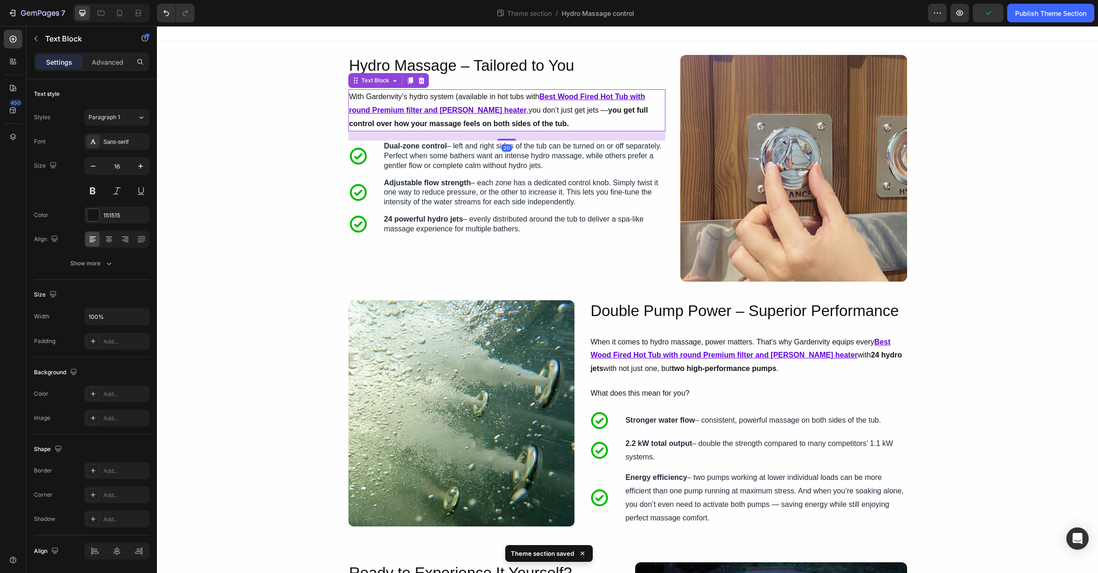
scroll to position [3, 0]
click at [430, 153] on p "Dual-zone control – left and right sides of the tub can be turned on or off sep…" at bounding box center [524, 156] width 280 height 29
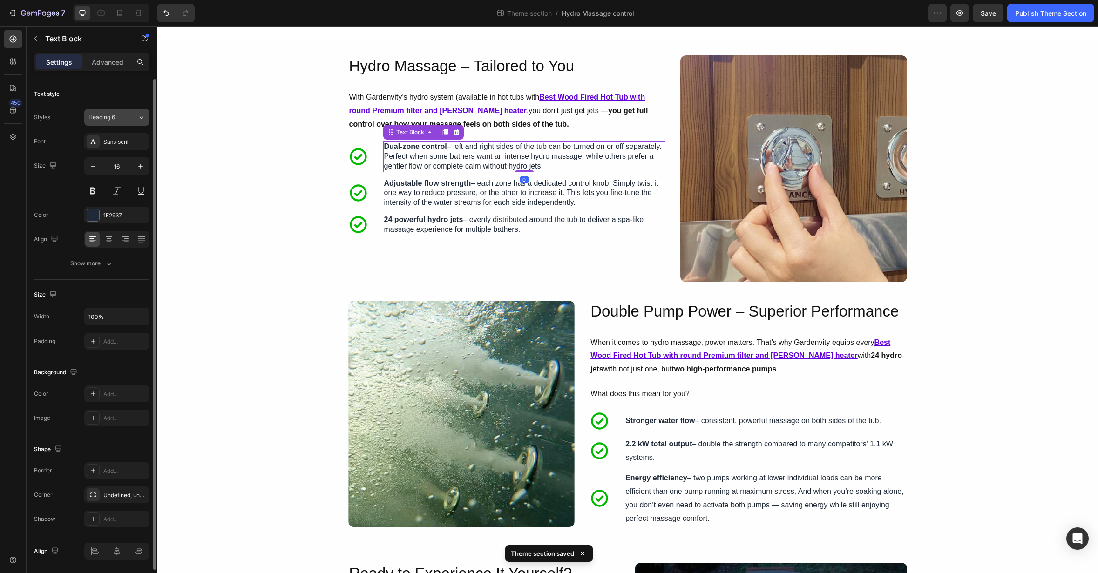
click at [129, 120] on div "Heading 6" at bounding box center [112, 117] width 49 height 8
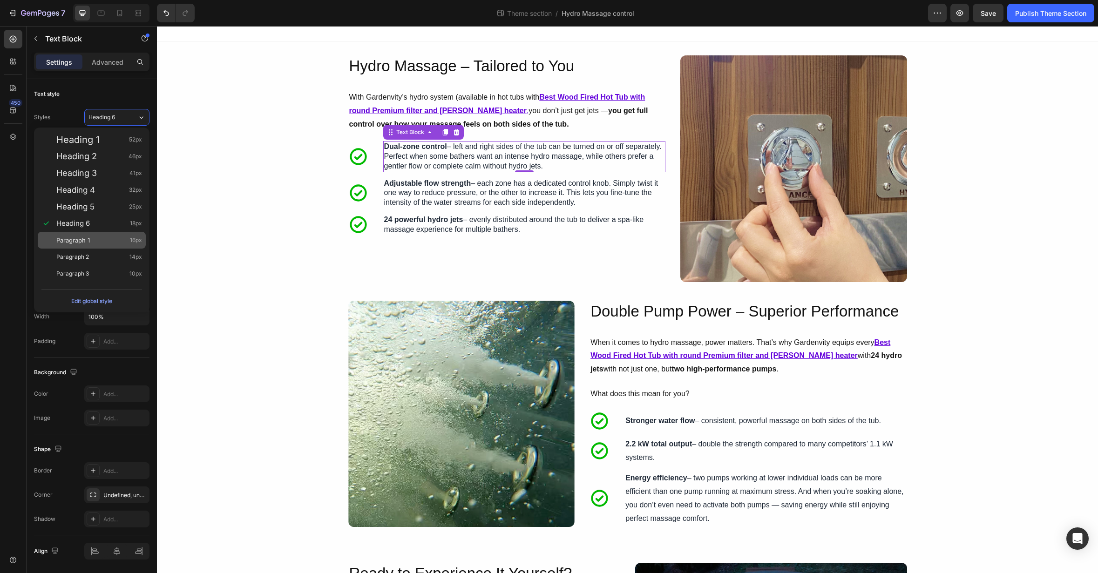
click at [107, 244] on div "Paragraph 1 16px" at bounding box center [99, 240] width 86 height 9
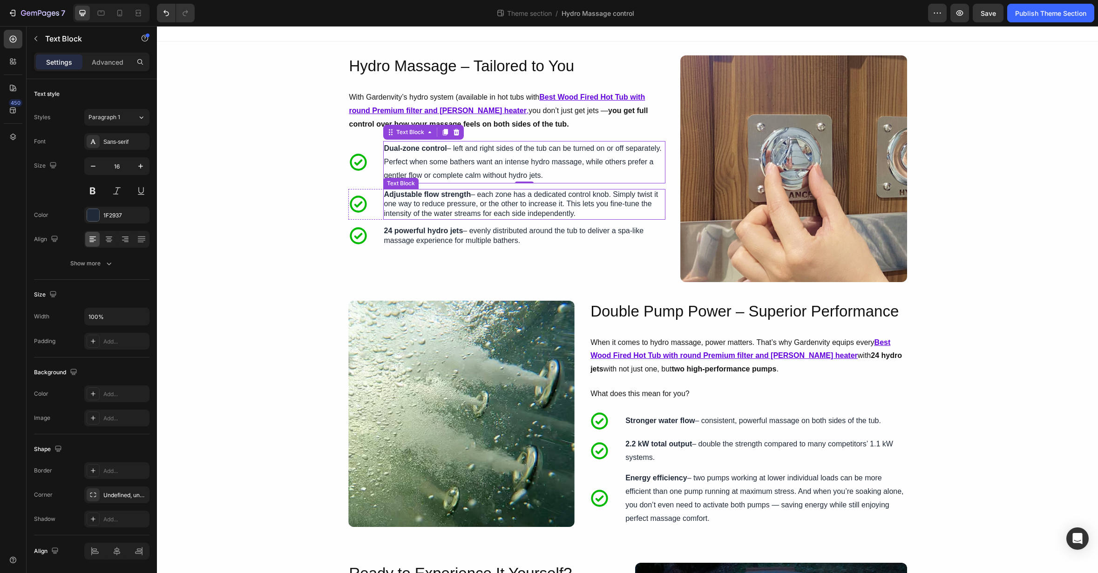
click at [467, 204] on p "Adjustable flow strength – each zone has a dedicated control knob. Simply twist…" at bounding box center [524, 204] width 280 height 29
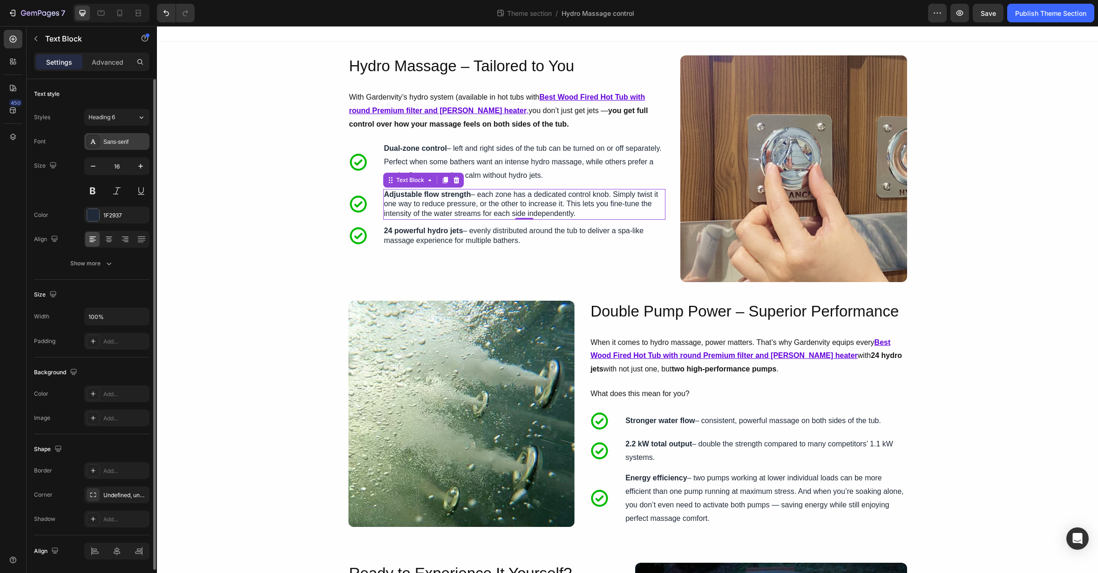
click at [132, 144] on div "Sans-serif" at bounding box center [125, 142] width 44 height 8
click at [129, 118] on div "Heading 6" at bounding box center [112, 117] width 49 height 8
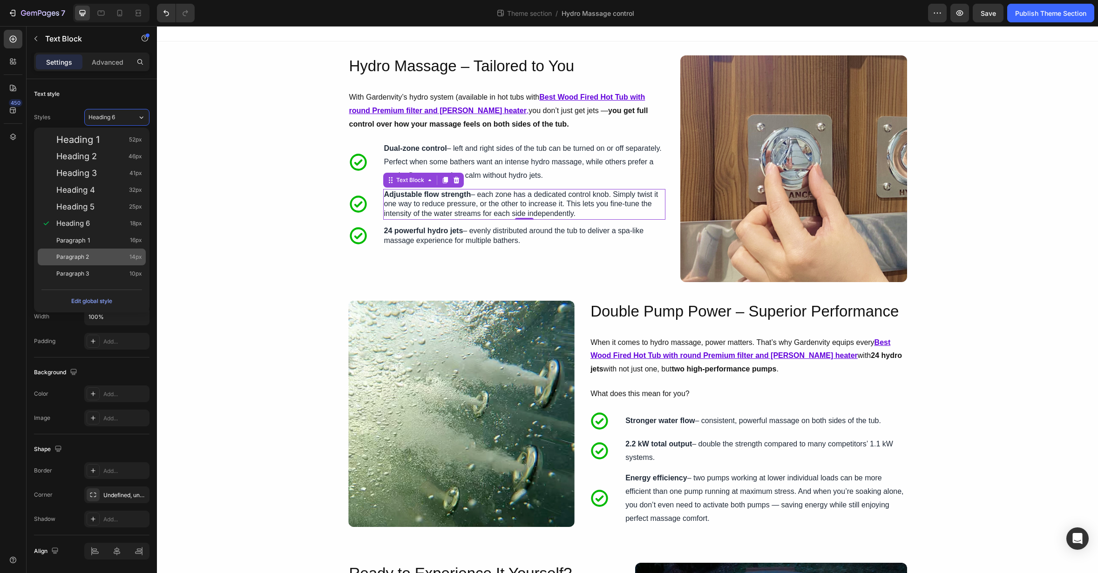
click at [70, 256] on span "Paragraph 2" at bounding box center [72, 256] width 33 height 9
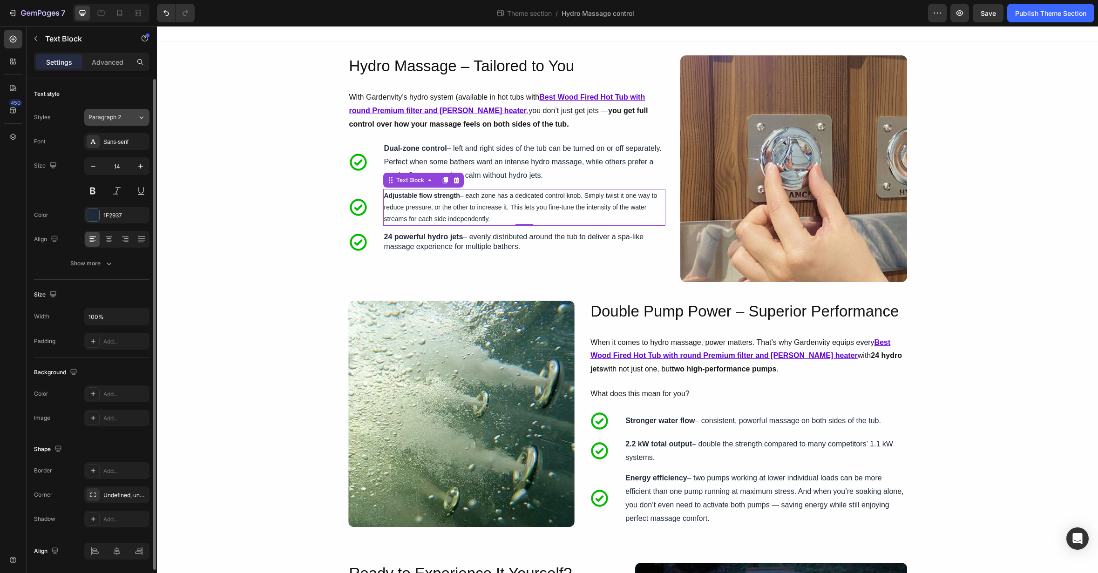
click at [129, 123] on button "Paragraph 2" at bounding box center [116, 117] width 65 height 17
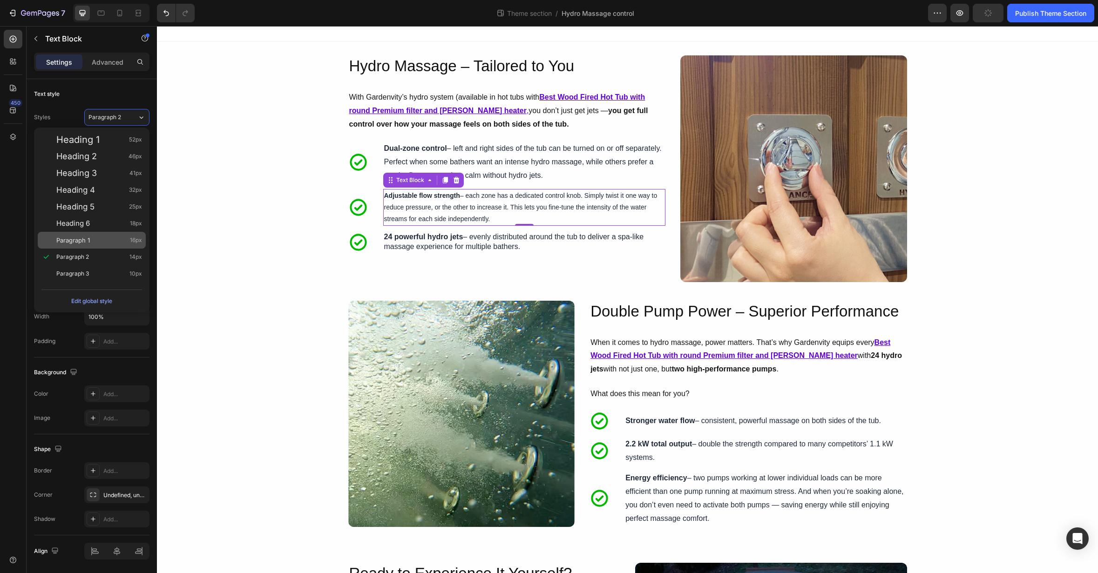
click at [101, 243] on div "Paragraph 1 16px" at bounding box center [99, 240] width 86 height 9
type input "16"
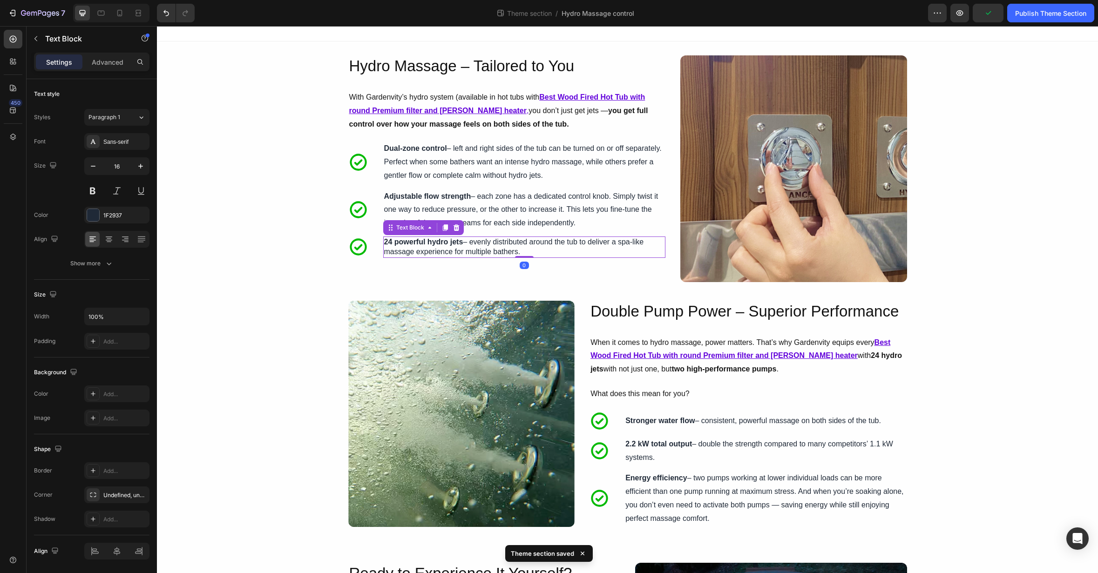
click at [513, 240] on p "24 powerful hydro jets – evenly distributed around the tub to deliver a spa-lik…" at bounding box center [524, 247] width 280 height 20
click at [129, 119] on div "Heading 6" at bounding box center [112, 117] width 49 height 8
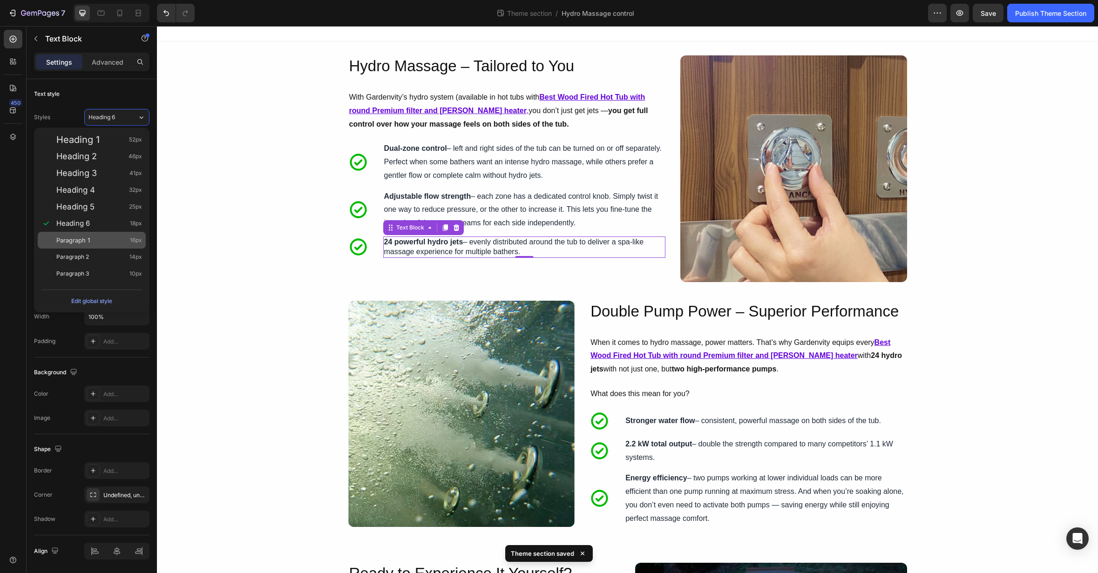
click at [99, 237] on div "Paragraph 1 16px" at bounding box center [99, 240] width 86 height 9
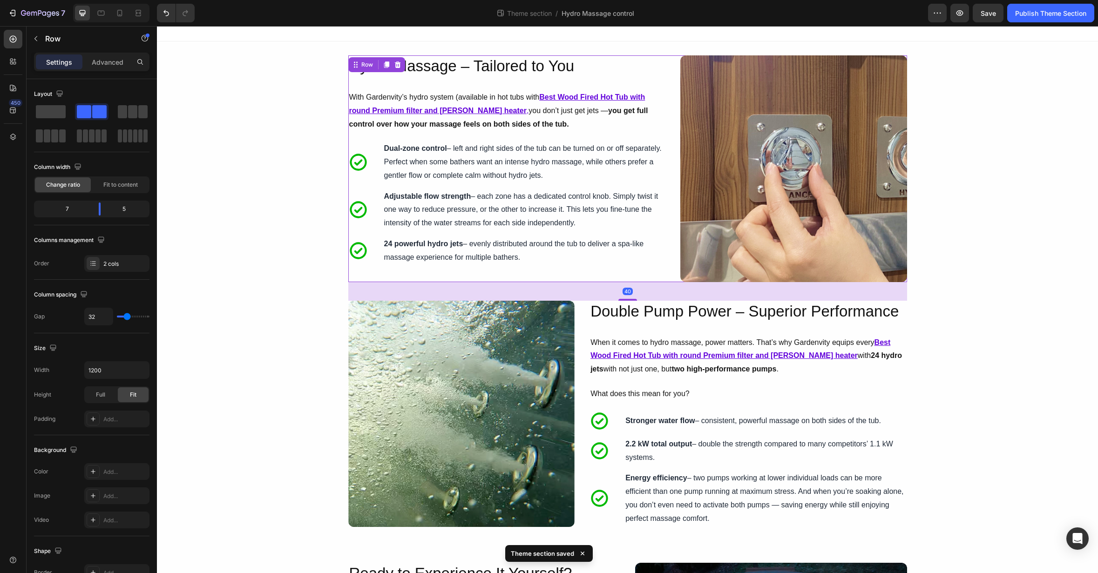
click at [586, 276] on div "Hydro Massage – Tailored to You Heading With Gardenvity’s hydro system (availab…" at bounding box center [506, 168] width 317 height 227
click at [986, 15] on span "Save" at bounding box center [988, 13] width 15 height 8
click at [992, 168] on div "Image Hydro Massage – Tailored to You Heading With Gardenvity’s hydro system (a…" at bounding box center [627, 493] width 941 height 876
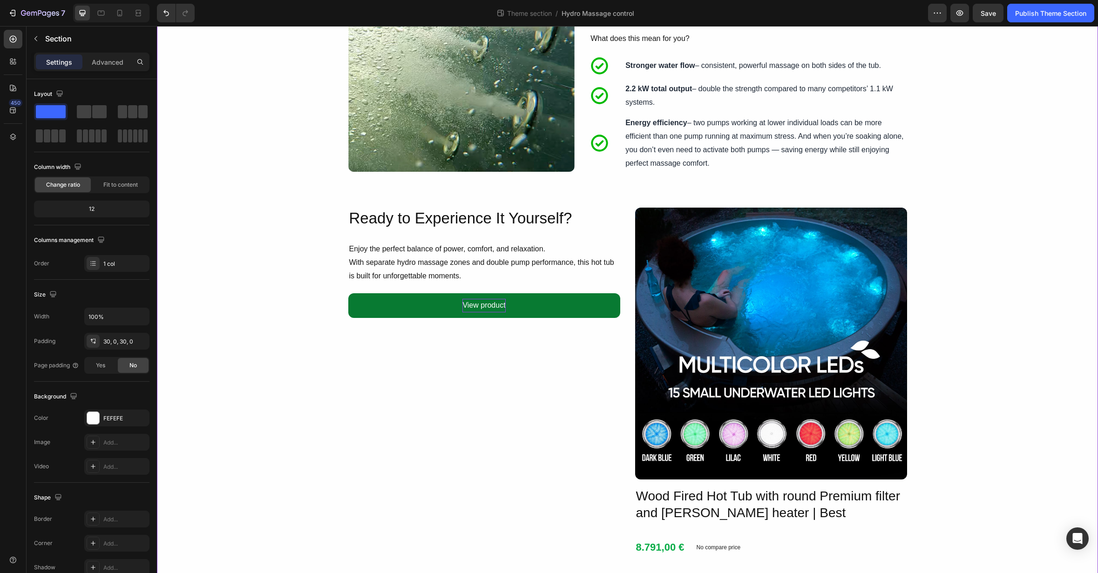
scroll to position [376, 0]
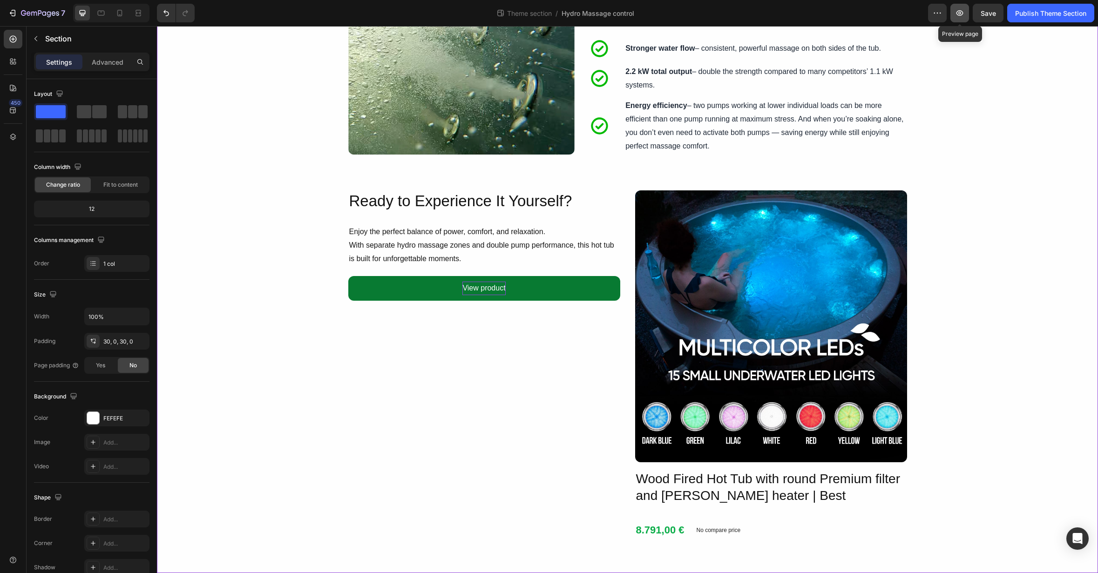
click at [958, 15] on icon "button" at bounding box center [959, 12] width 9 height 9
click at [782, 287] on img at bounding box center [771, 326] width 272 height 272
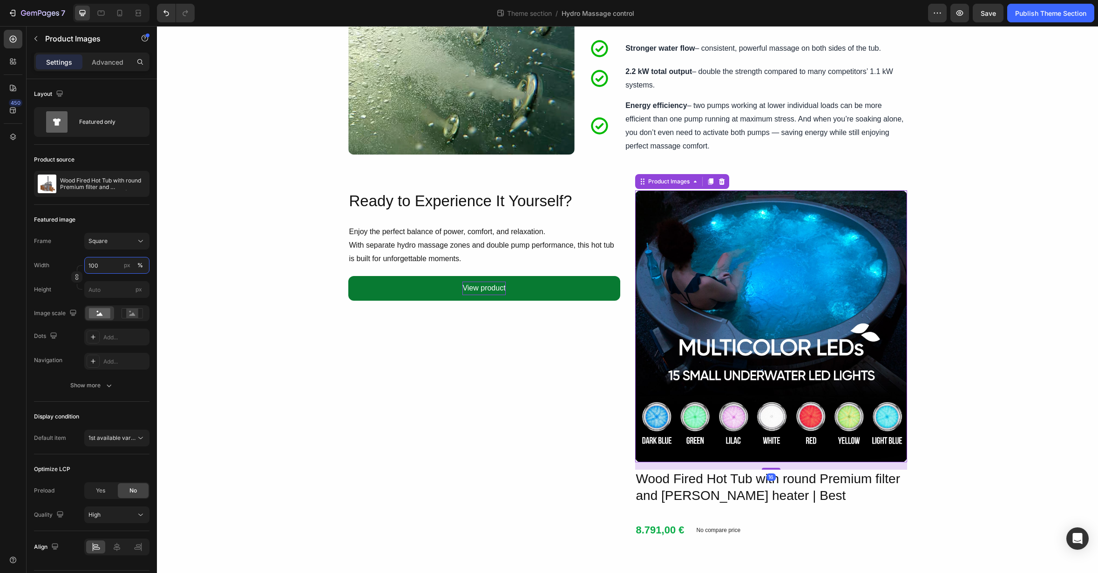
click at [113, 267] on input "100" at bounding box center [116, 265] width 65 height 17
click at [126, 313] on icon at bounding box center [132, 313] width 21 height 10
click at [92, 314] on rect at bounding box center [99, 313] width 21 height 10
click at [113, 269] on input "100" at bounding box center [116, 265] width 65 height 17
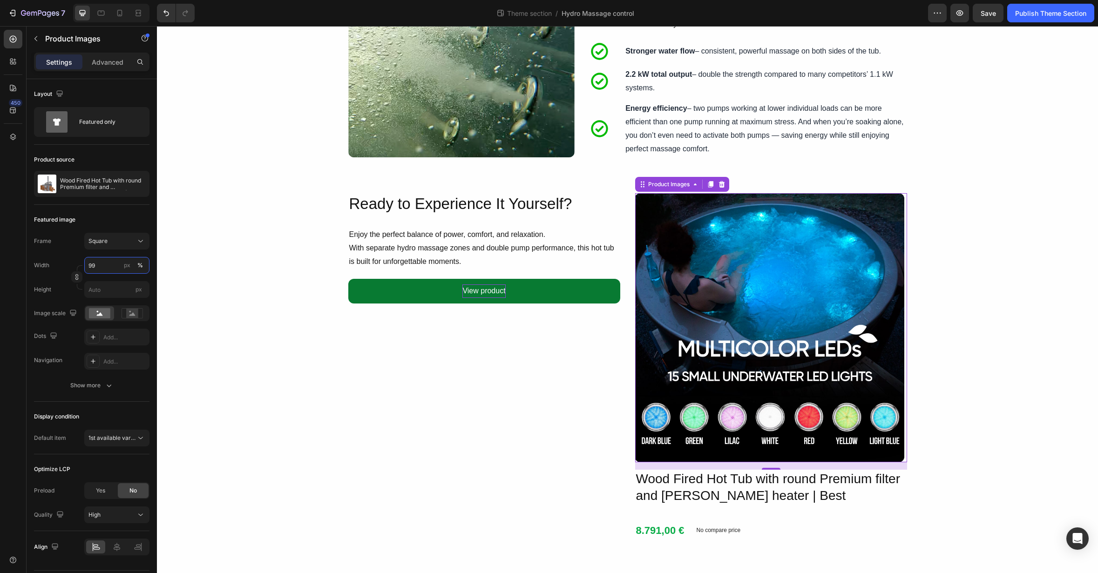
scroll to position [373, 0]
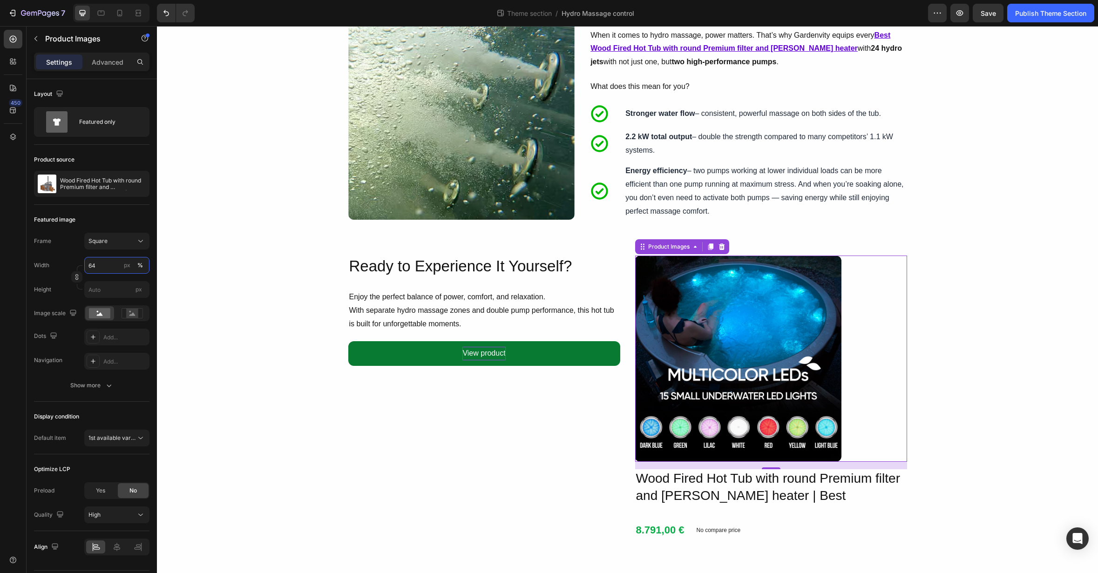
type input "63"
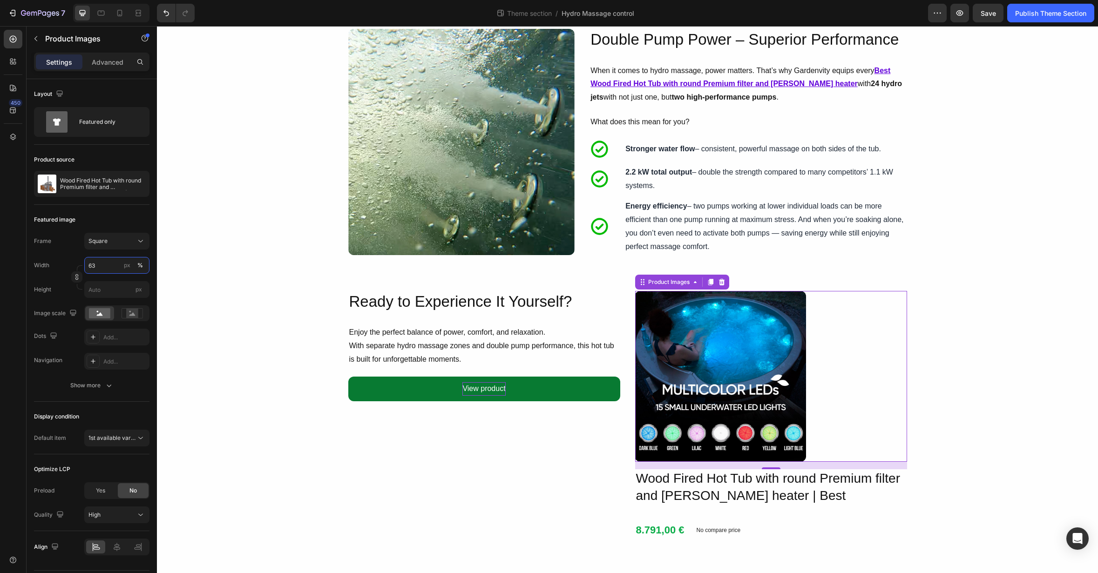
scroll to position [275, 0]
click at [729, 480] on h2 "Wood Fired Hot Tub with round Premium filter and [PERSON_NAME] heater | Best" at bounding box center [771, 487] width 272 height 36
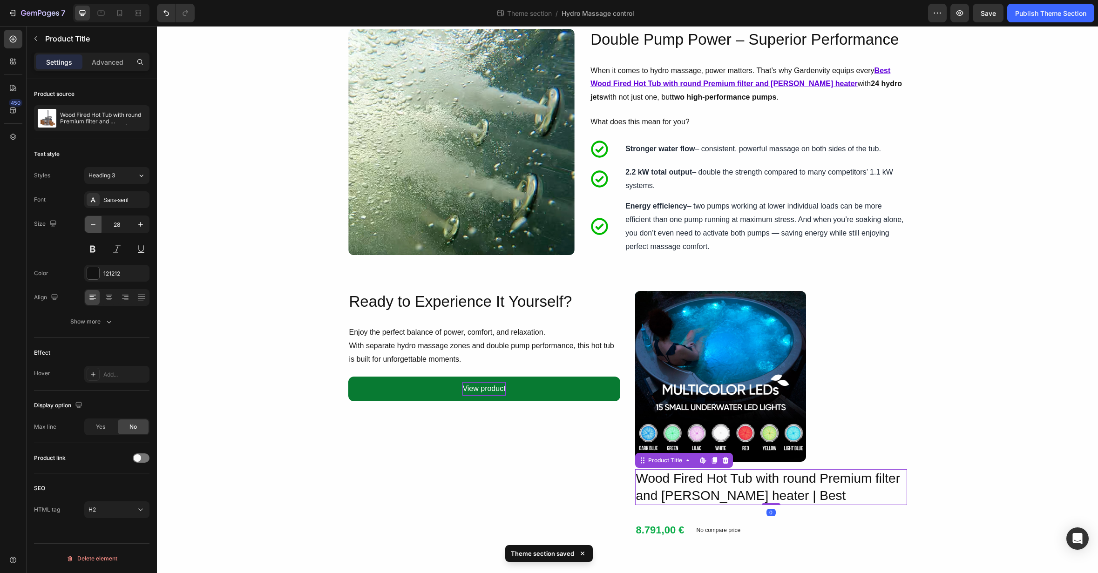
click at [95, 223] on icon "button" at bounding box center [92, 224] width 9 height 9
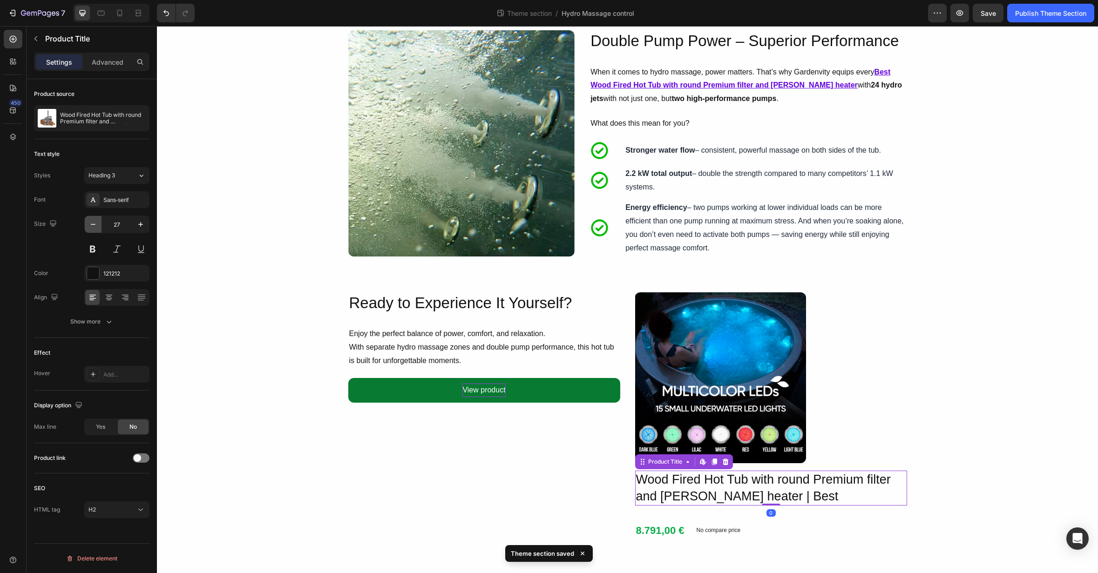
click at [95, 223] on icon "button" at bounding box center [92, 224] width 9 height 9
type input "26"
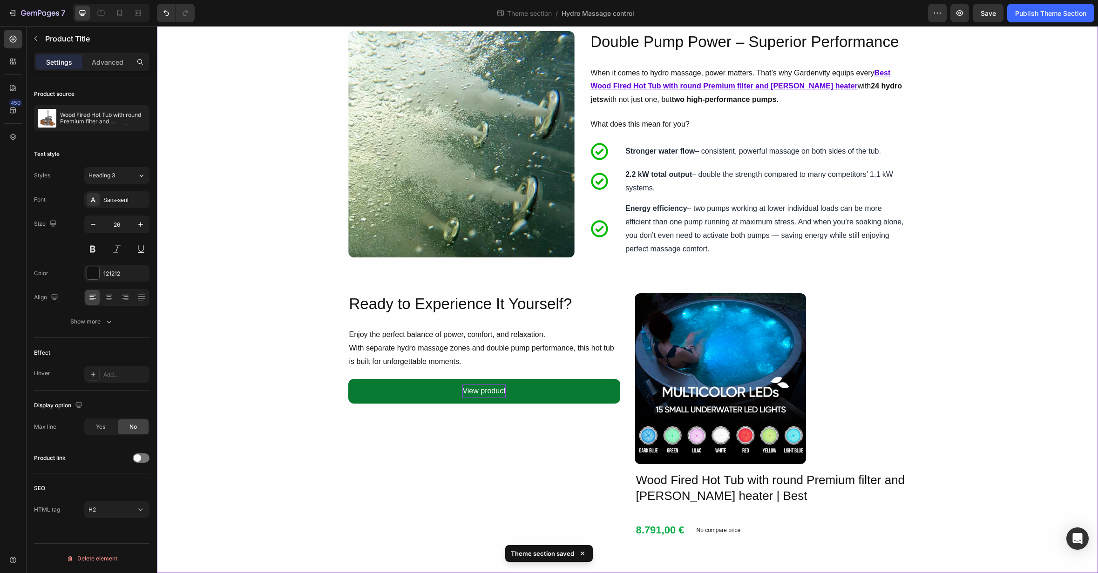
click at [953, 419] on div "Image Hydro Massage – Tailored to You Heading With Gardenvity’s hydro system (a…" at bounding box center [627, 172] width 941 height 773
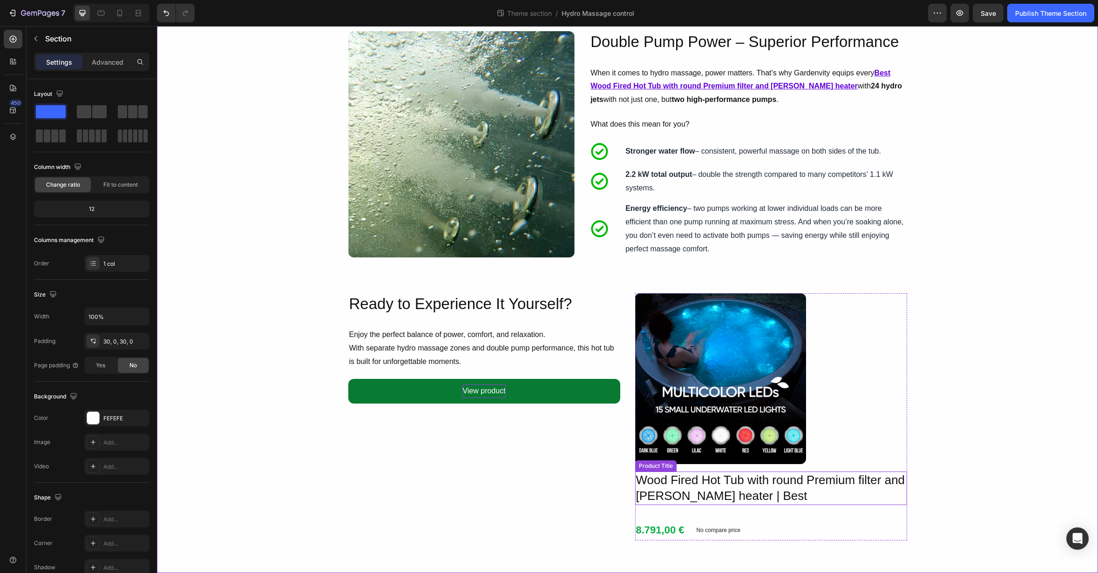
click at [825, 481] on h2 "Wood Fired Hot Tub with round Premium filter and [PERSON_NAME] heater | Best" at bounding box center [771, 489] width 272 height 34
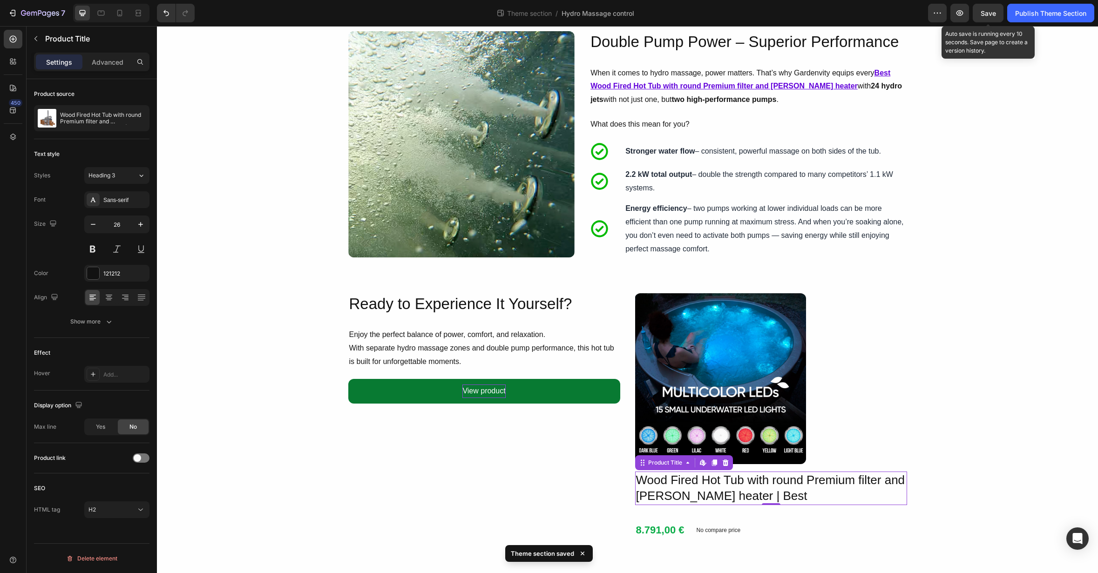
click at [983, 17] on div "Save" at bounding box center [988, 13] width 15 height 10
click at [956, 11] on icon "button" at bounding box center [959, 12] width 9 height 9
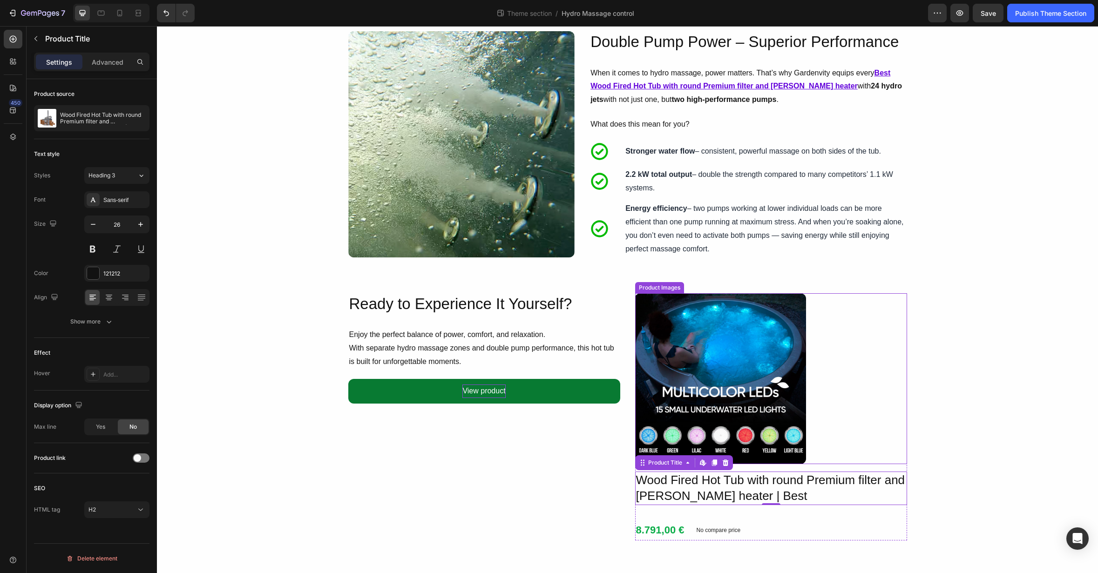
click at [758, 329] on img at bounding box center [720, 378] width 171 height 171
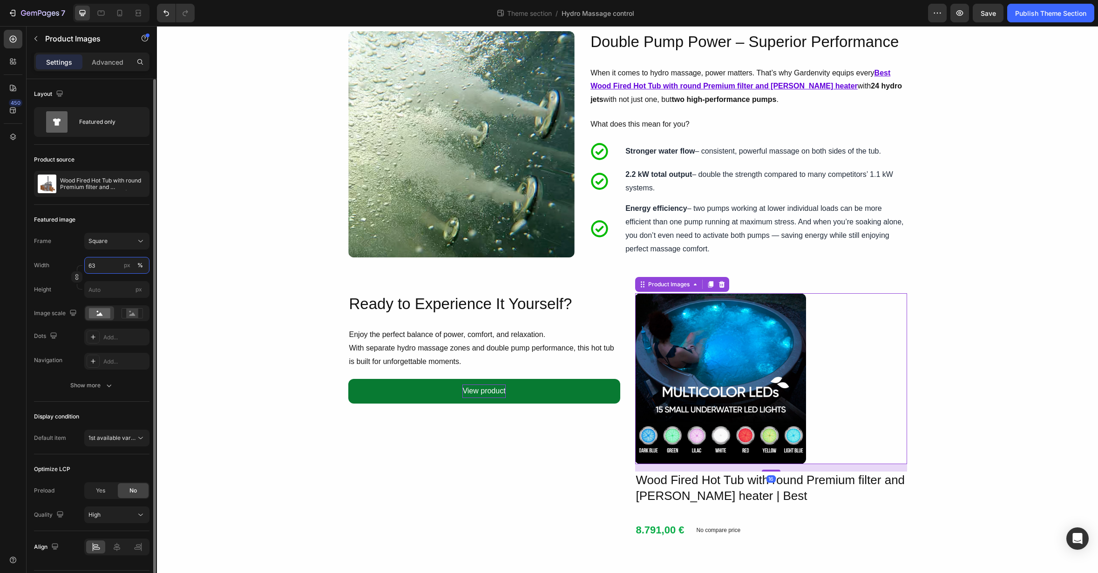
click at [106, 264] on input "63" at bounding box center [116, 265] width 65 height 17
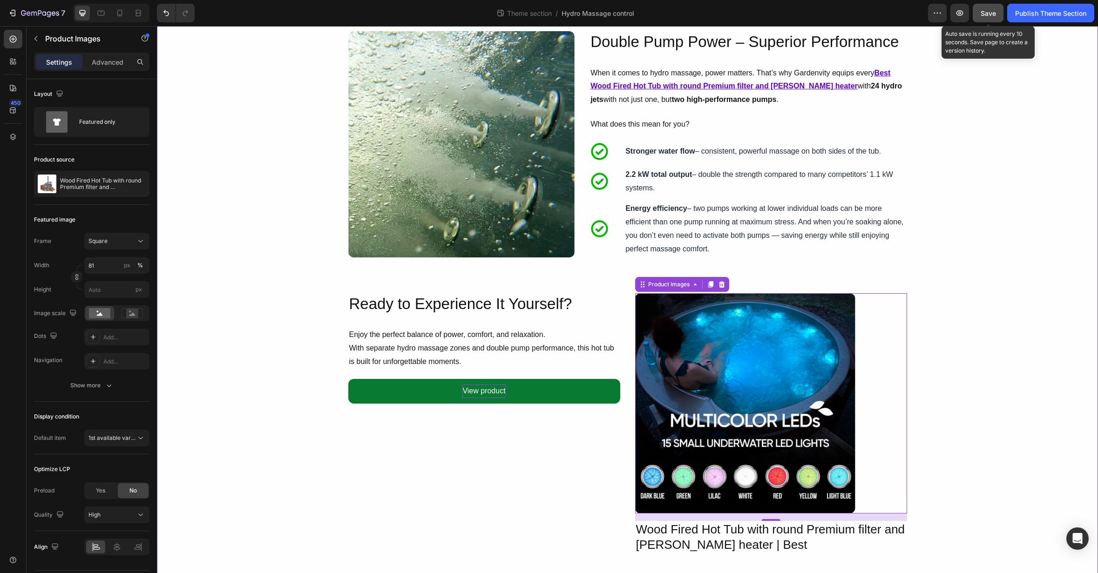
click at [987, 17] on div "Save" at bounding box center [988, 13] width 15 height 10
click at [959, 16] on icon "button" at bounding box center [959, 12] width 9 height 9
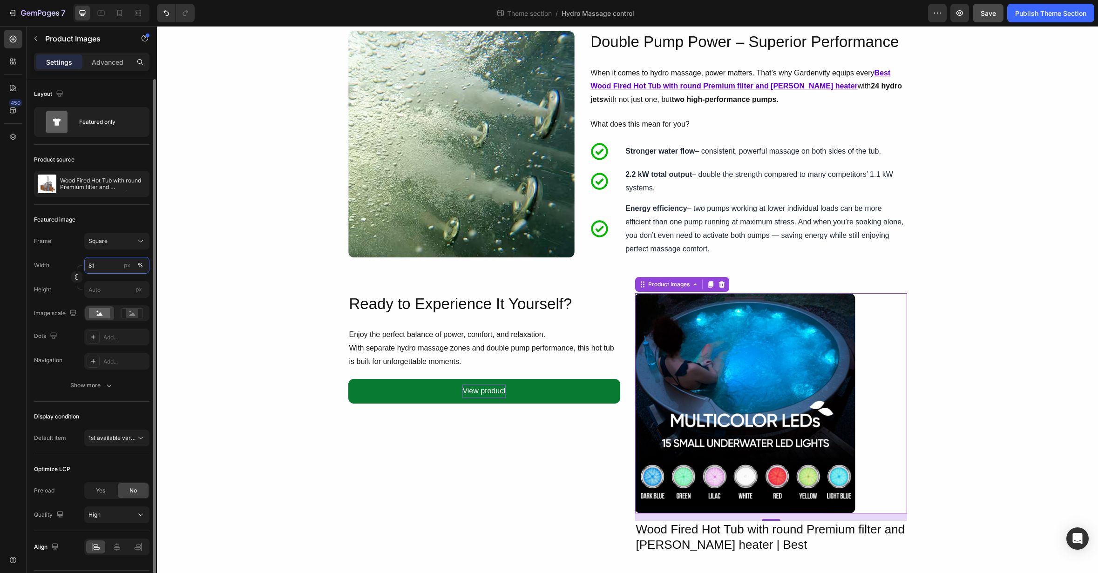
click at [98, 267] on input "81" at bounding box center [116, 265] width 65 height 17
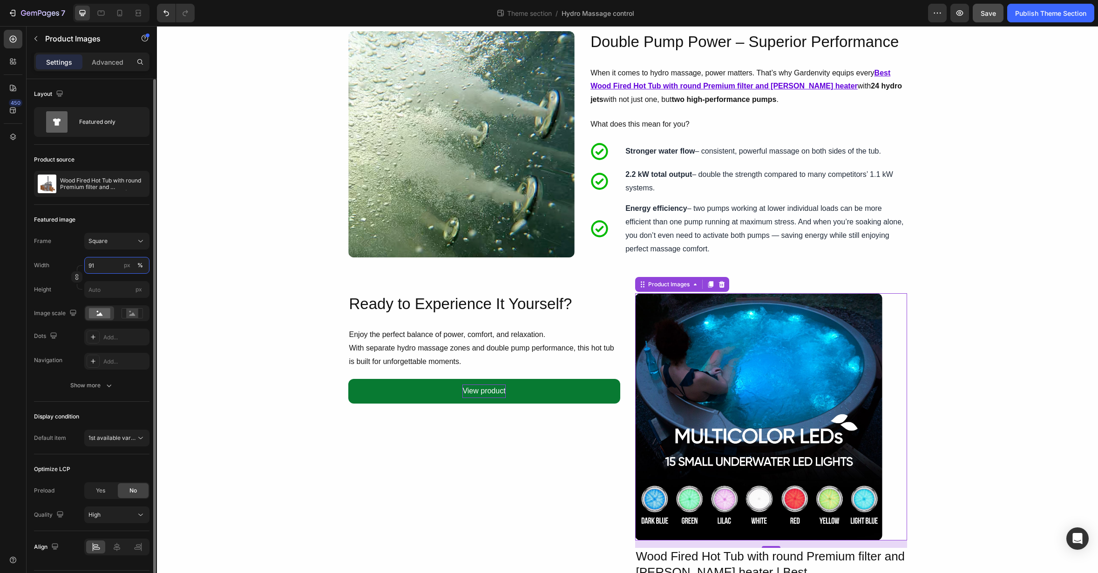
type input "90"
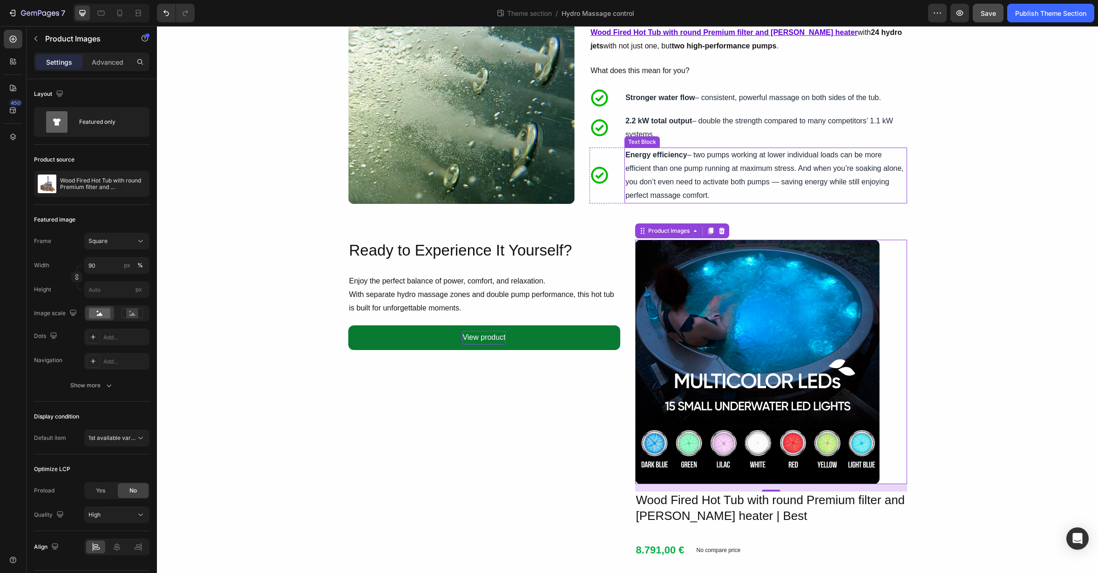
scroll to position [346, 0]
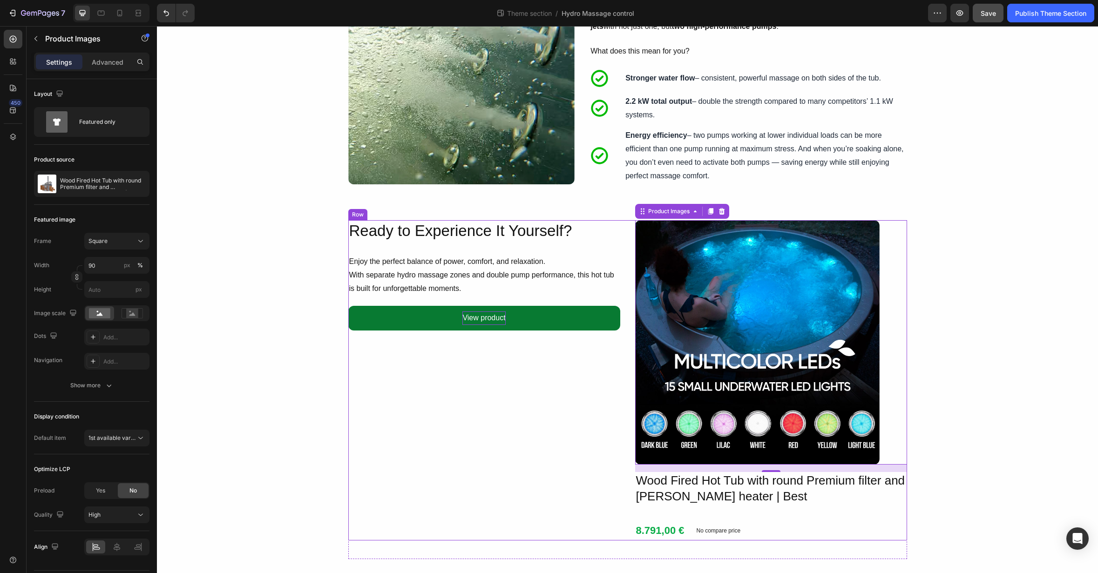
click at [628, 302] on div "Product Images 16 Wood Fired Hot Tub with round Premium filter and Verta heater…" at bounding box center [627, 380] width 559 height 321
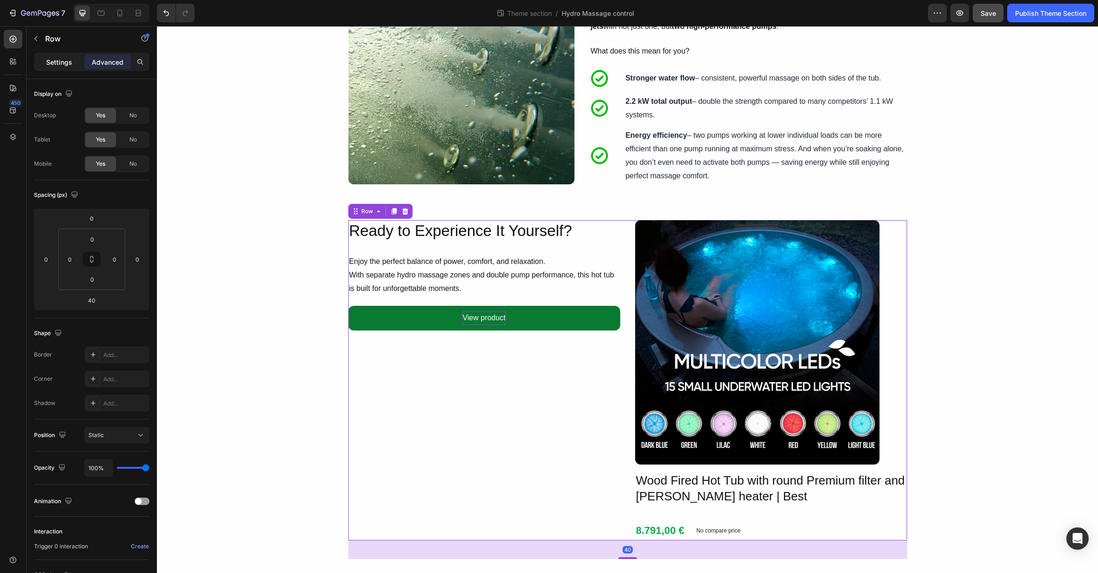
click at [54, 68] on div "Settings" at bounding box center [59, 61] width 47 height 15
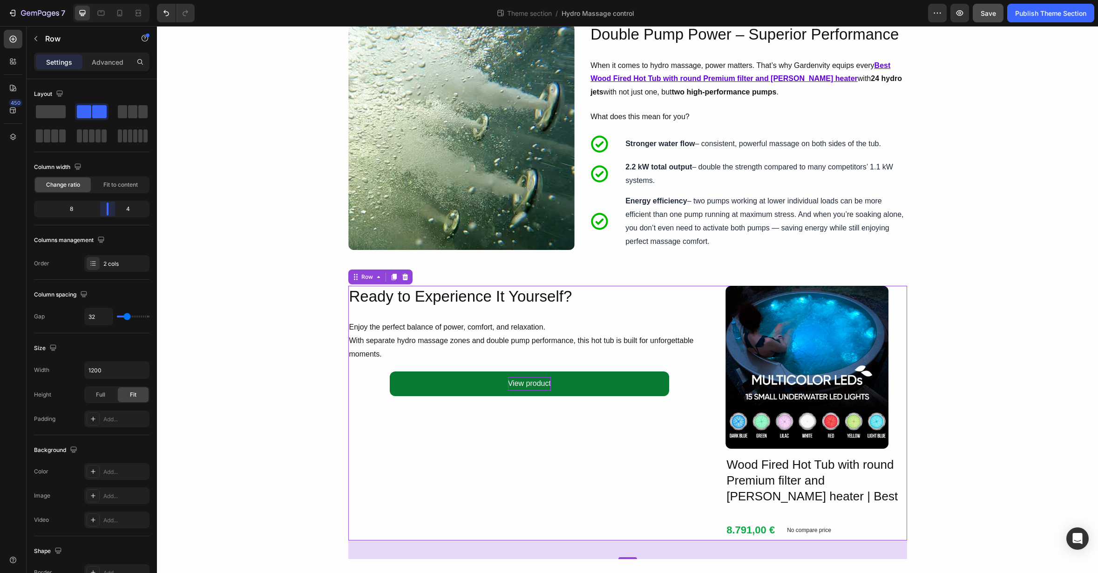
scroll to position [280, 0]
drag, startPoint x: 90, startPoint y: 206, endPoint x: 109, endPoint y: 206, distance: 18.6
click at [109, 0] on body "7 Theme section / Hydro Massage control Preview Save Publish Theme Section 450 …" at bounding box center [549, 0] width 1098 height 0
click at [380, 383] on div "Ready to Experience It Yourself? Heading Enjoy the perfect balance of power, co…" at bounding box center [529, 413] width 363 height 255
click at [402, 384] on button "View product" at bounding box center [529, 384] width 279 height 25
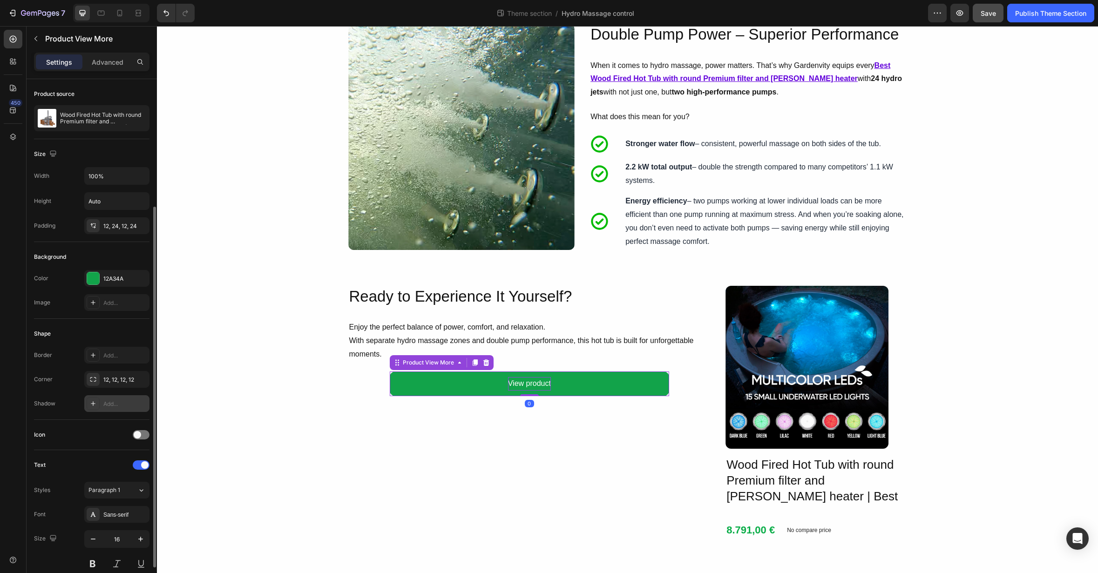
scroll to position [230, 0]
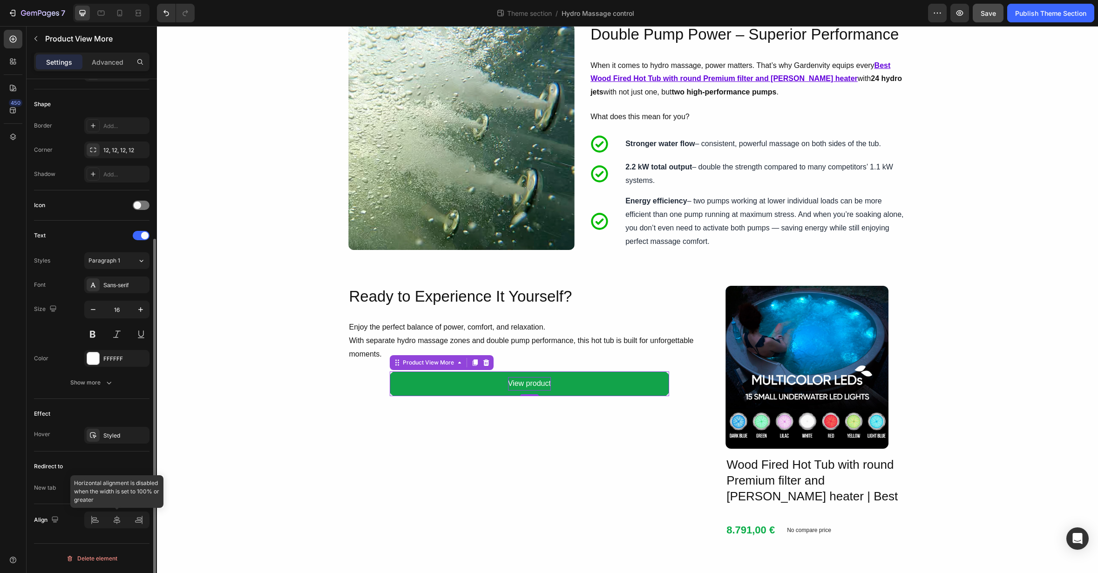
click at [98, 520] on div at bounding box center [116, 520] width 65 height 17
click at [100, 390] on button "Show more" at bounding box center [91, 382] width 115 height 17
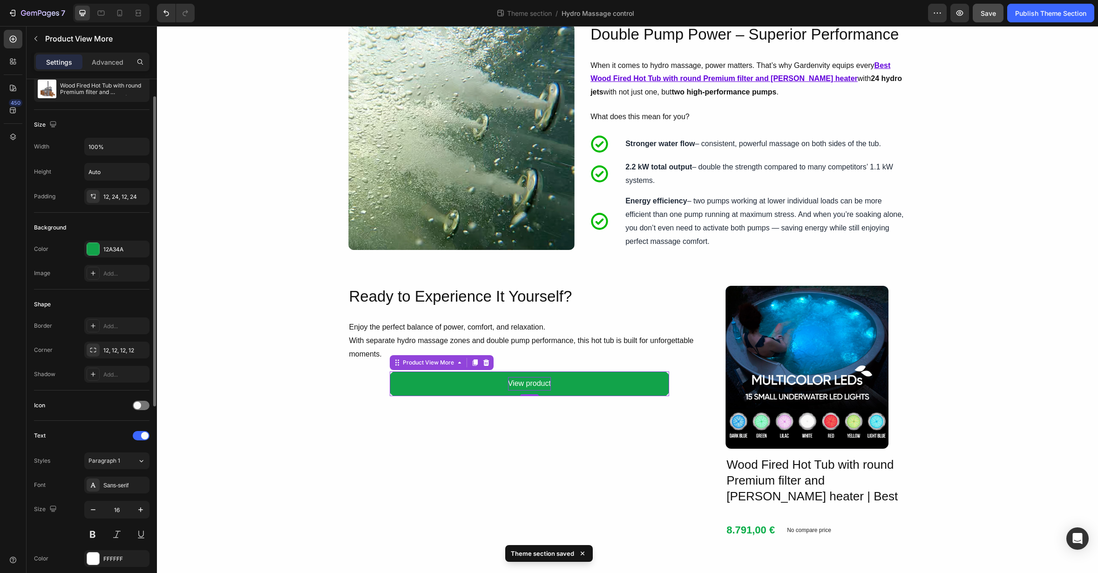
scroll to position [0, 0]
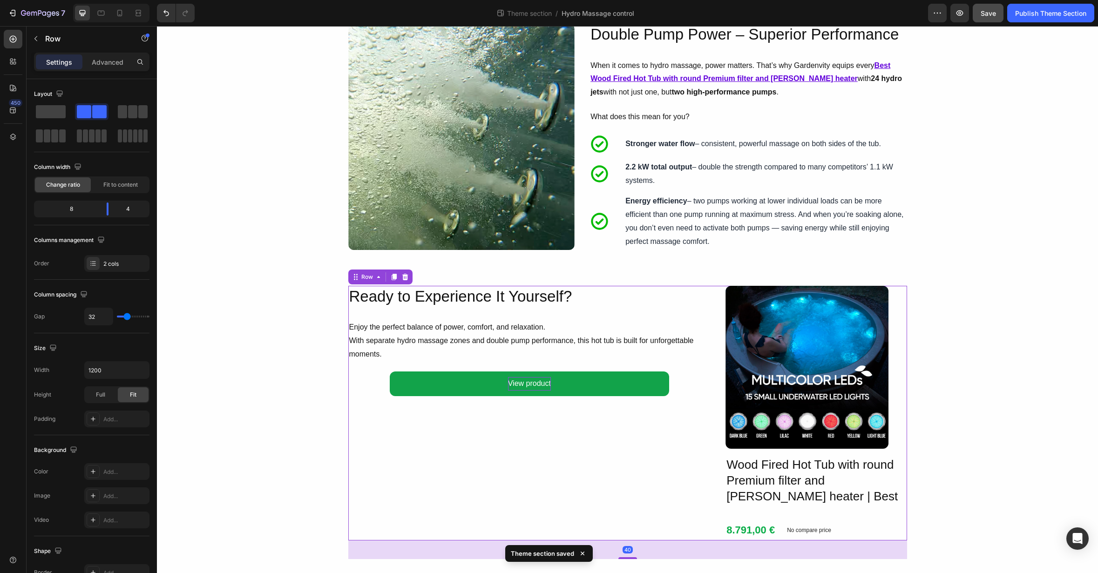
click at [369, 366] on div "Ready to Experience It Yourself? Heading Enjoy the perfect balance of power, co…" at bounding box center [529, 413] width 363 height 255
click at [433, 352] on p "Enjoy the perfect balance of power, comfort, and relaxation. With separate hydr…" at bounding box center [529, 341] width 361 height 40
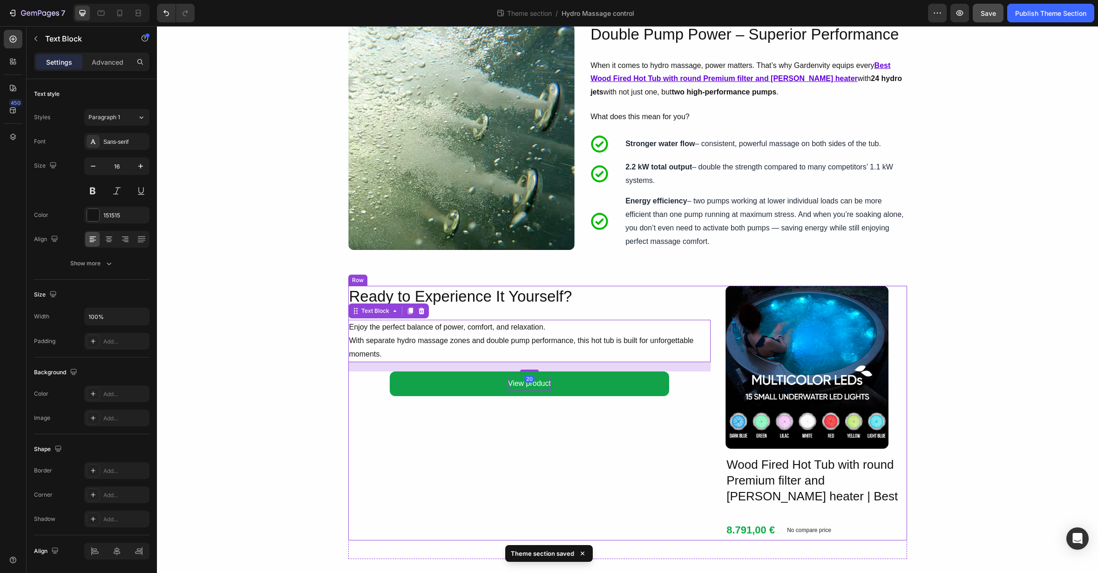
click at [376, 381] on div "Ready to Experience It Yourself? Heading Enjoy the perfect balance of power, co…" at bounding box center [529, 413] width 363 height 255
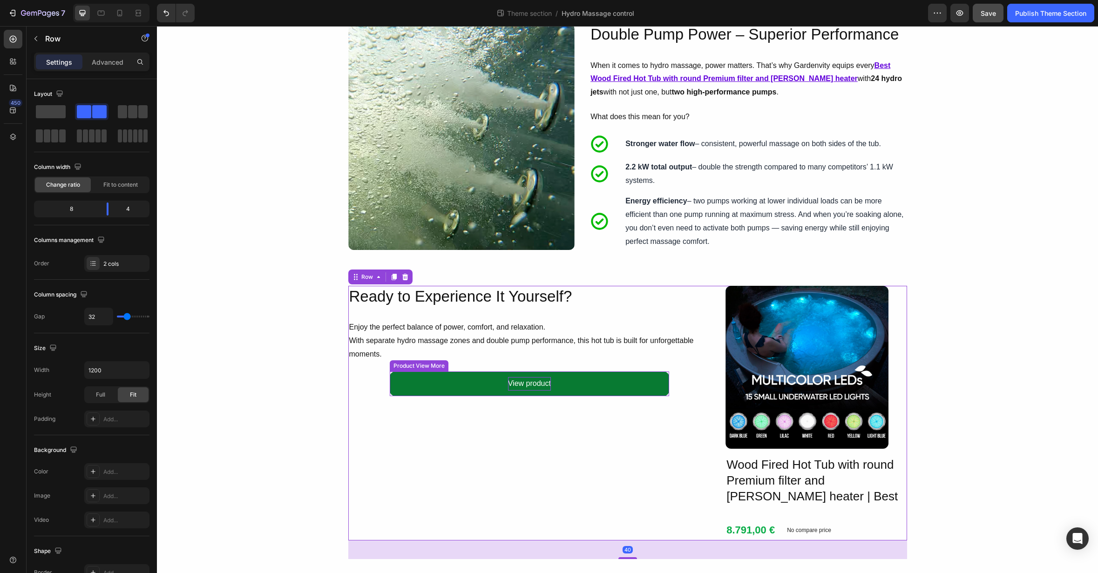
click at [393, 380] on button "View product" at bounding box center [529, 384] width 279 height 25
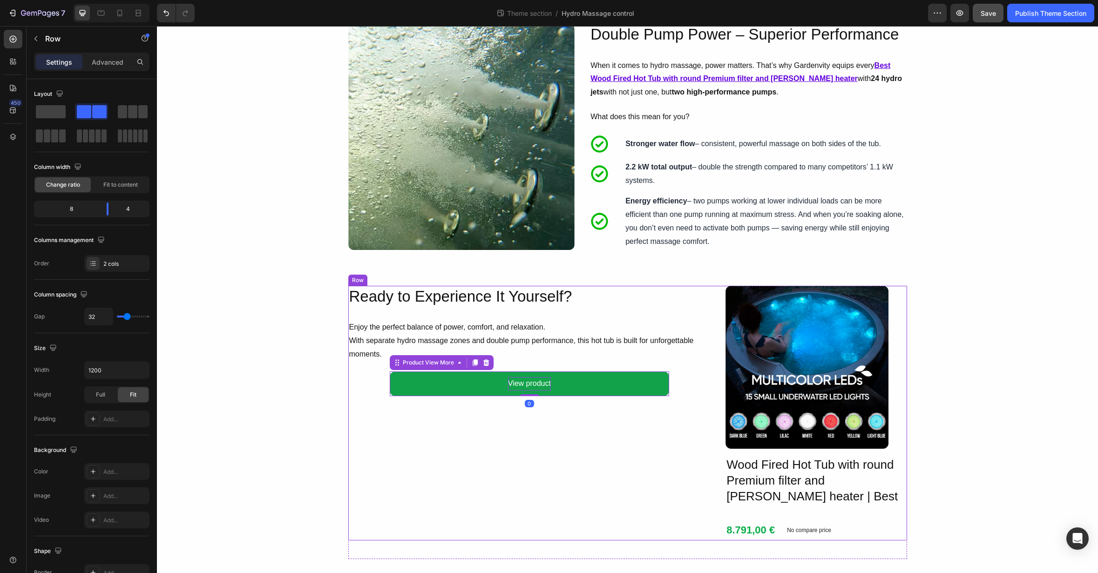
click at [692, 379] on div "Ready to Experience It Yourself? Heading Enjoy the perfect balance of power, co…" at bounding box center [529, 413] width 363 height 255
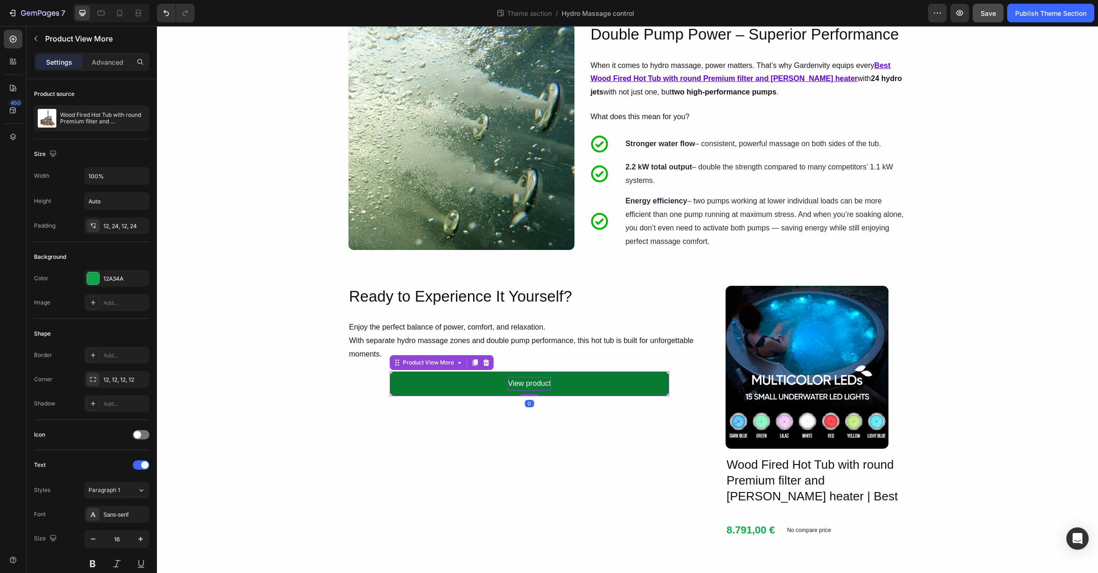
click at [659, 379] on button "View product" at bounding box center [529, 384] width 279 height 25
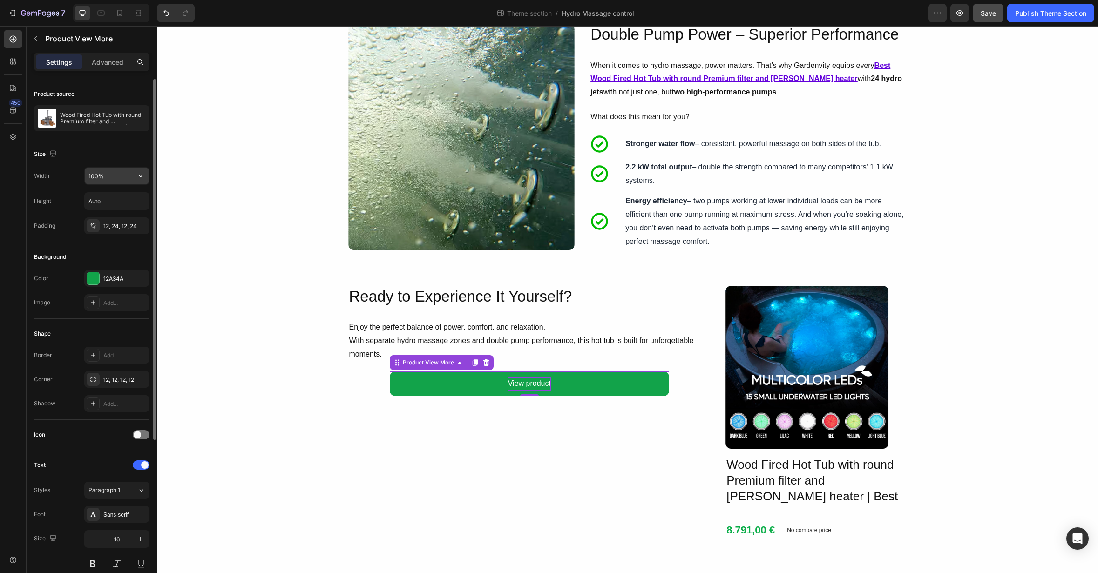
click at [122, 181] on input "100%" at bounding box center [117, 176] width 64 height 17
click at [137, 177] on icon "button" at bounding box center [140, 175] width 9 height 9
click at [115, 216] on span "Fit content" at bounding box center [102, 217] width 28 height 8
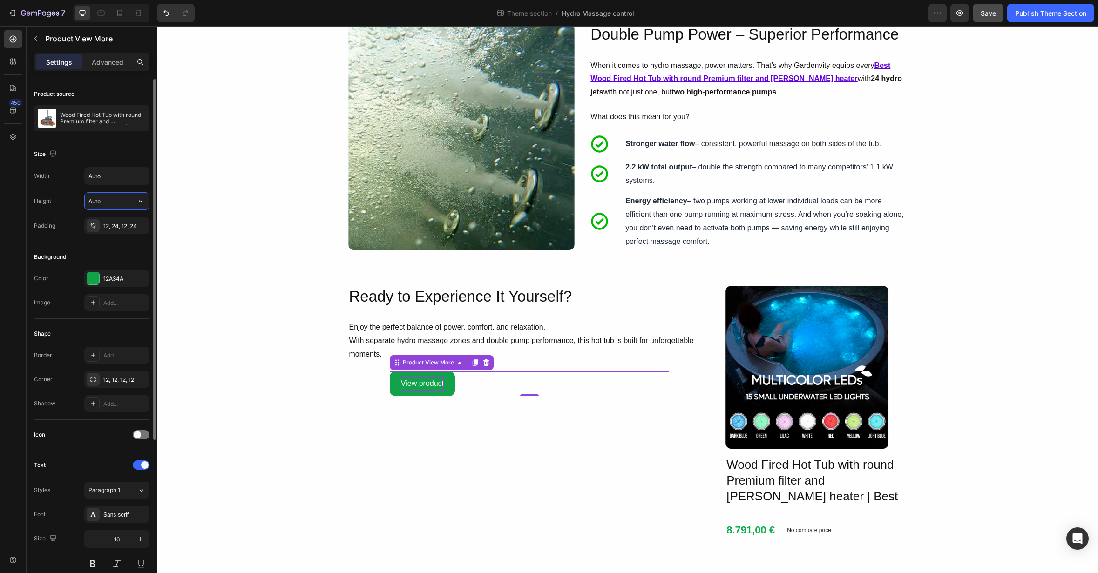
click at [112, 201] on input "Auto" at bounding box center [117, 201] width 64 height 17
click at [126, 179] on input "Auto" at bounding box center [117, 176] width 64 height 17
click at [144, 177] on icon "button" at bounding box center [140, 175] width 9 height 9
click at [123, 194] on div "Full 100%" at bounding box center [107, 200] width 76 height 18
type input "100%"
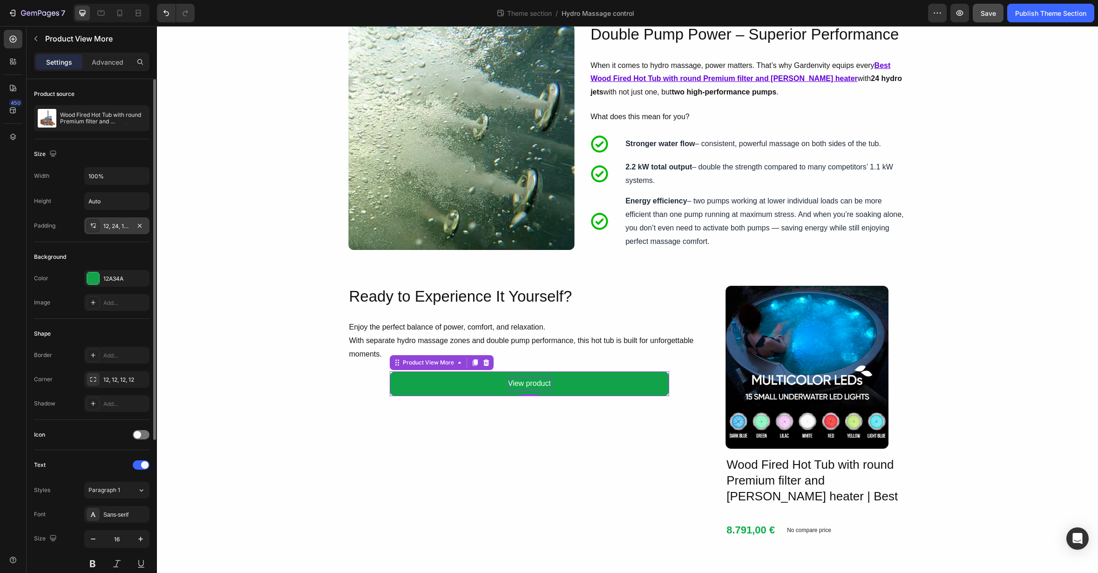
click at [121, 228] on div "12, 24, 12, 24" at bounding box center [116, 226] width 27 height 8
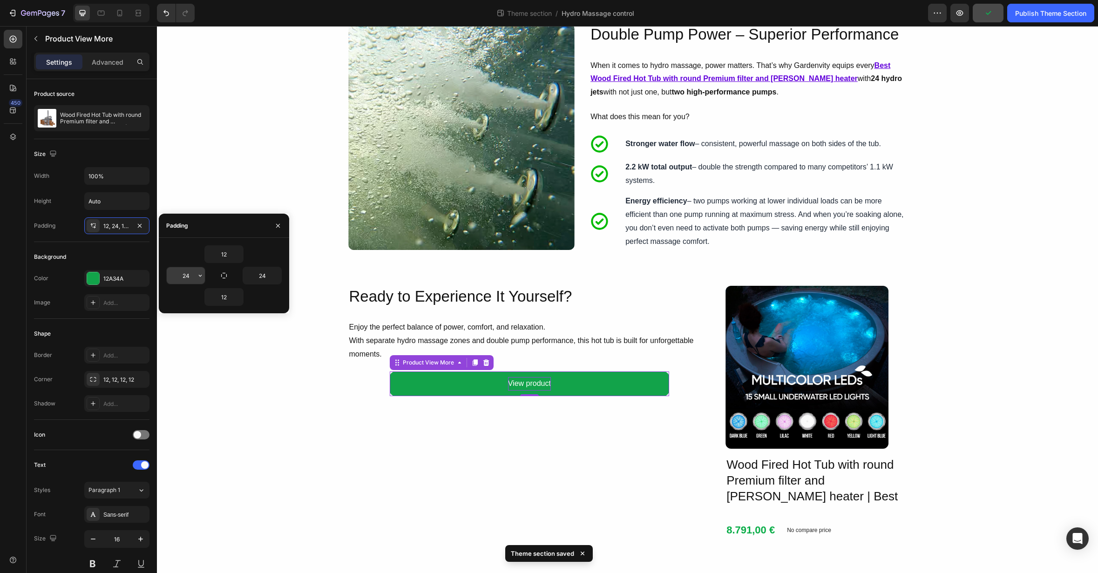
click at [188, 274] on input "24" at bounding box center [186, 275] width 38 height 17
type input "0"
click at [253, 276] on input "24" at bounding box center [262, 275] width 38 height 17
type input "0"
click at [295, 356] on div "Image Hydro Massage – Tailored to You Heading With Gardenvity’s hydro system (a…" at bounding box center [627, 168] width 941 height 781
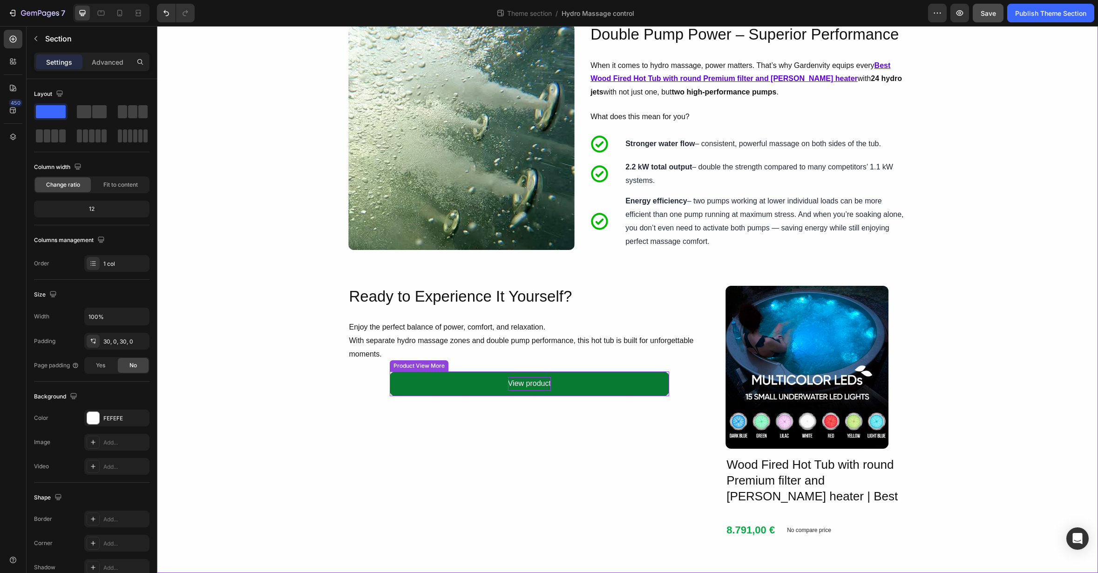
click at [442, 380] on button "View product" at bounding box center [529, 384] width 279 height 25
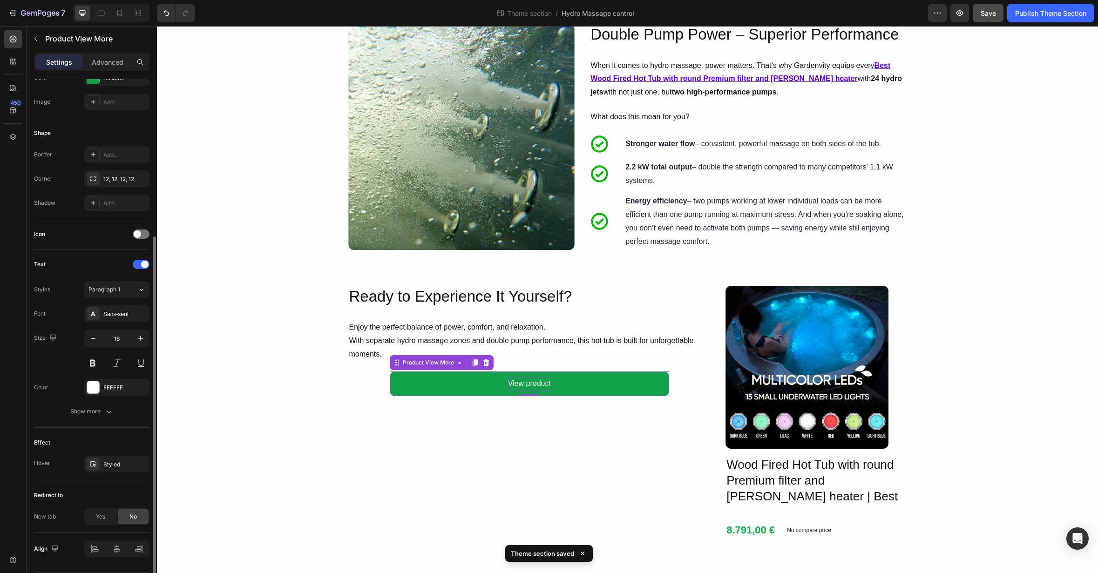
scroll to position [230, 0]
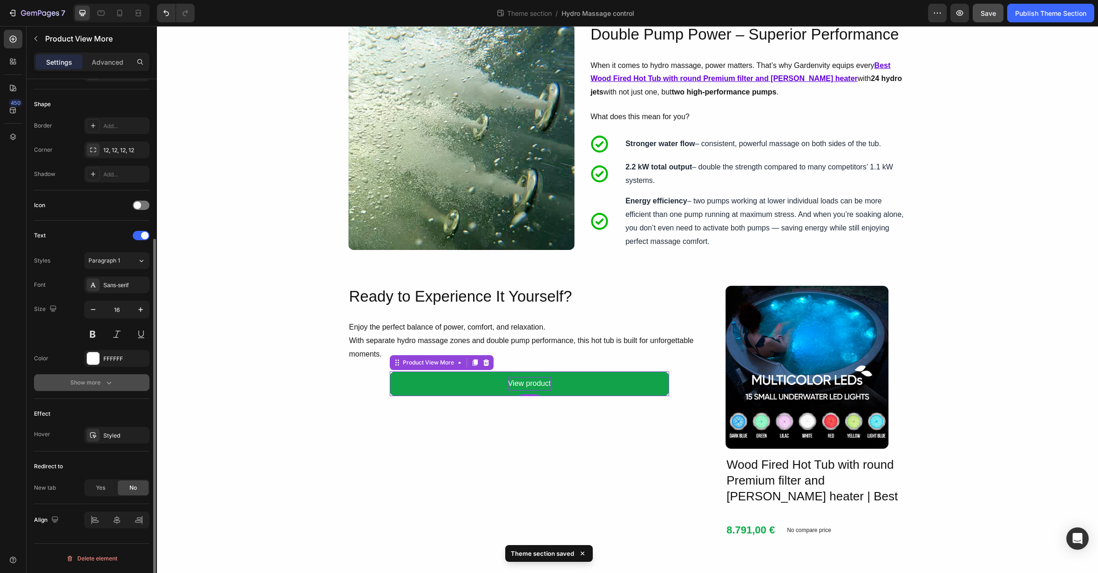
click at [100, 379] on div "Show more" at bounding box center [91, 382] width 43 height 9
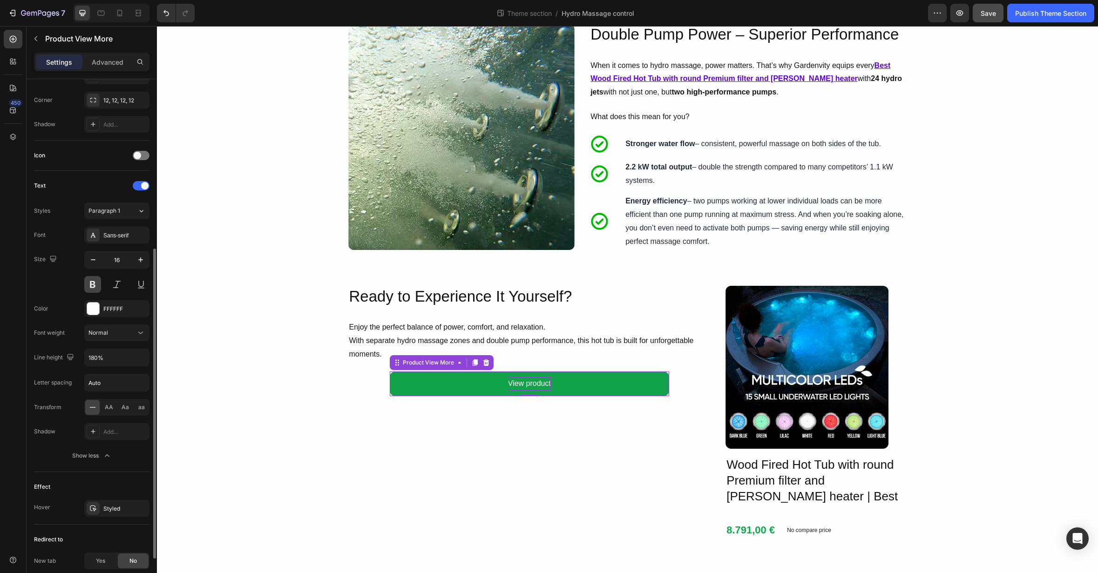
scroll to position [282, 0]
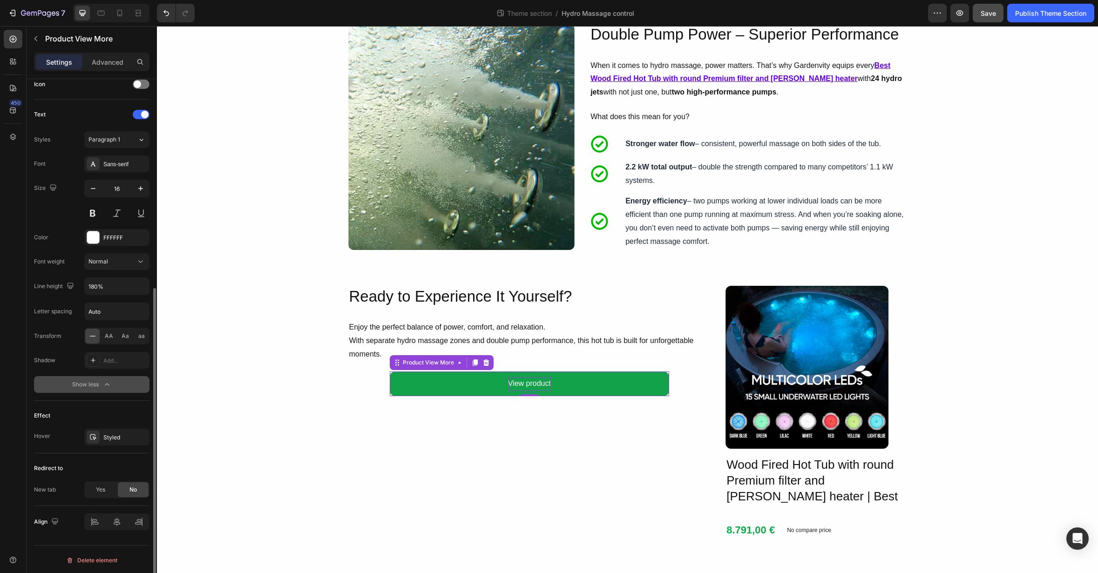
click at [115, 383] on button "Show less" at bounding box center [91, 384] width 115 height 17
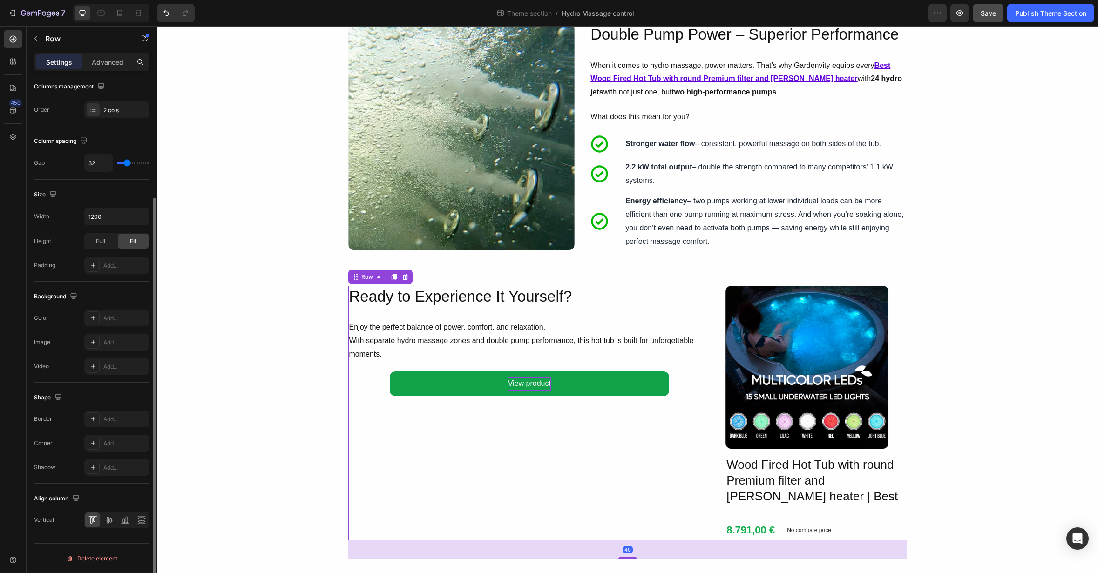
click at [359, 367] on div "Ready to Experience It Yourself? Heading Enjoy the perfect balance of power, co…" at bounding box center [529, 413] width 363 height 255
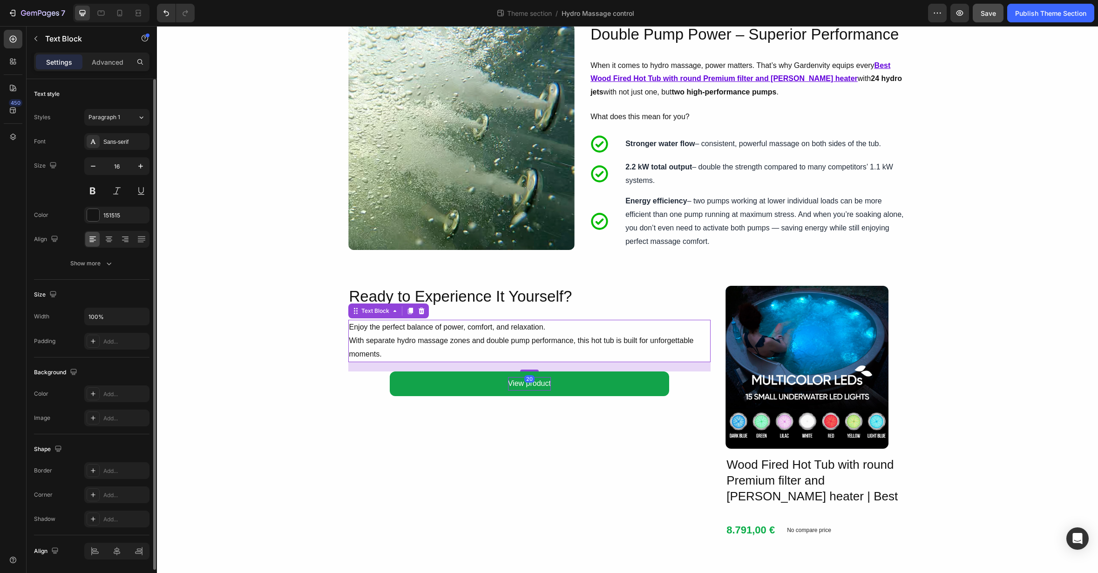
click at [365, 361] on p "Enjoy the perfect balance of power, comfort, and relaxation. With separate hydr…" at bounding box center [529, 341] width 361 height 40
click at [694, 367] on div "20" at bounding box center [529, 366] width 363 height 9
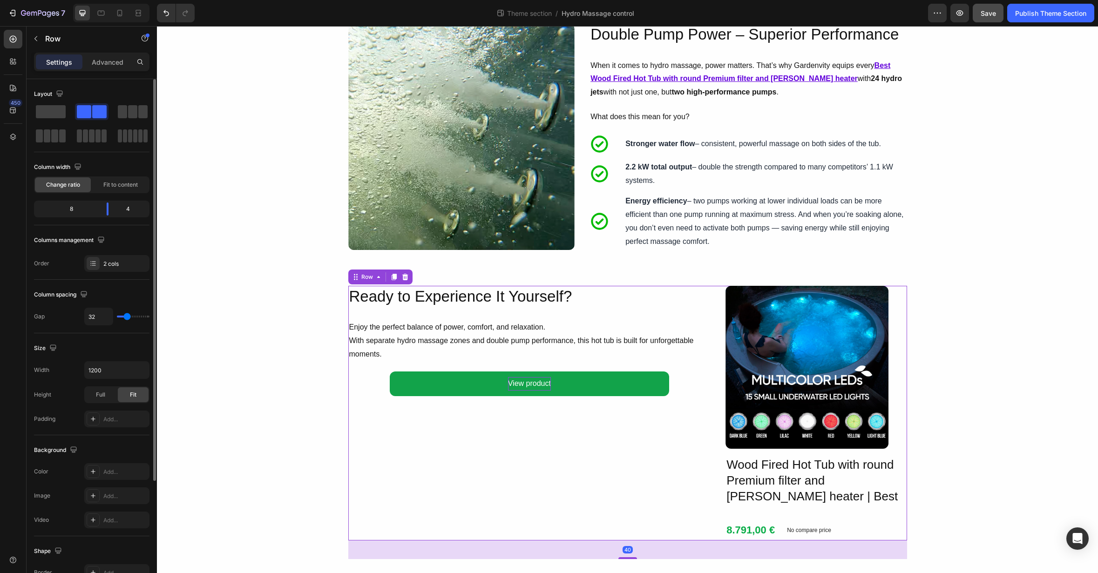
click at [690, 374] on div "Ready to Experience It Yourself? Heading Enjoy the perfect balance of power, co…" at bounding box center [529, 413] width 363 height 255
click at [686, 346] on p "Enjoy the perfect balance of power, comfort, and relaxation. With separate hydr…" at bounding box center [529, 341] width 361 height 40
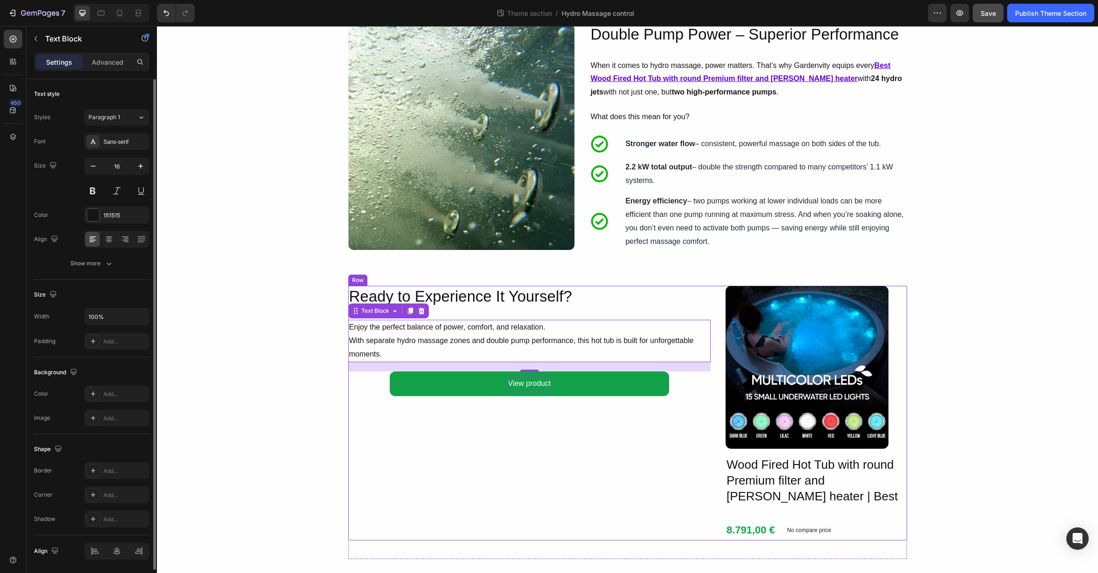
click at [686, 311] on div "Ready to Experience It Yourself? Heading Enjoy the perfect balance of power, co…" at bounding box center [529, 413] width 363 height 255
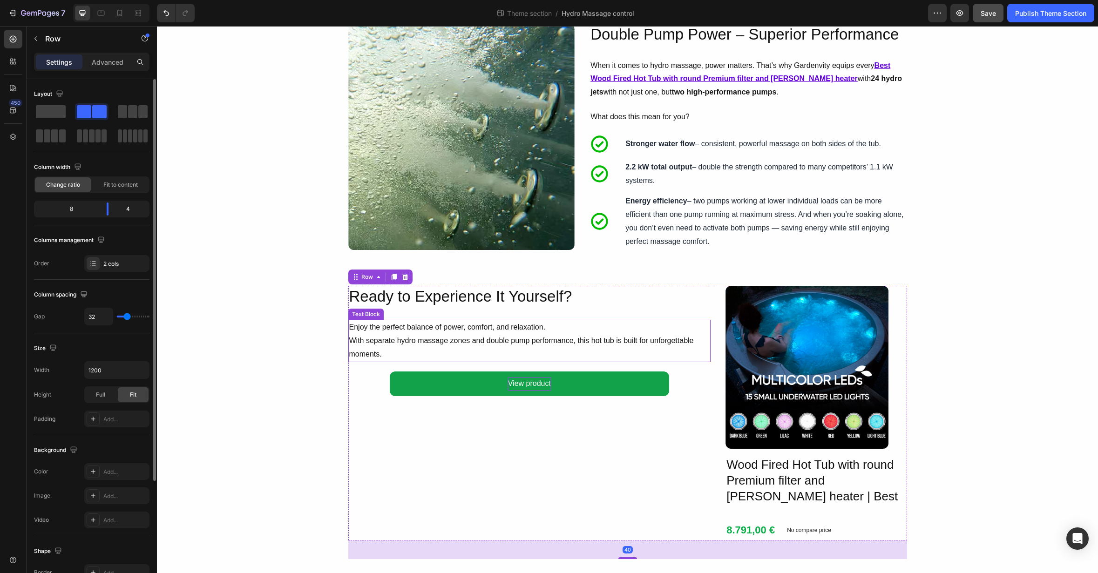
click at [688, 359] on p "Enjoy the perfect balance of power, comfort, and relaxation. With separate hydr…" at bounding box center [529, 341] width 361 height 40
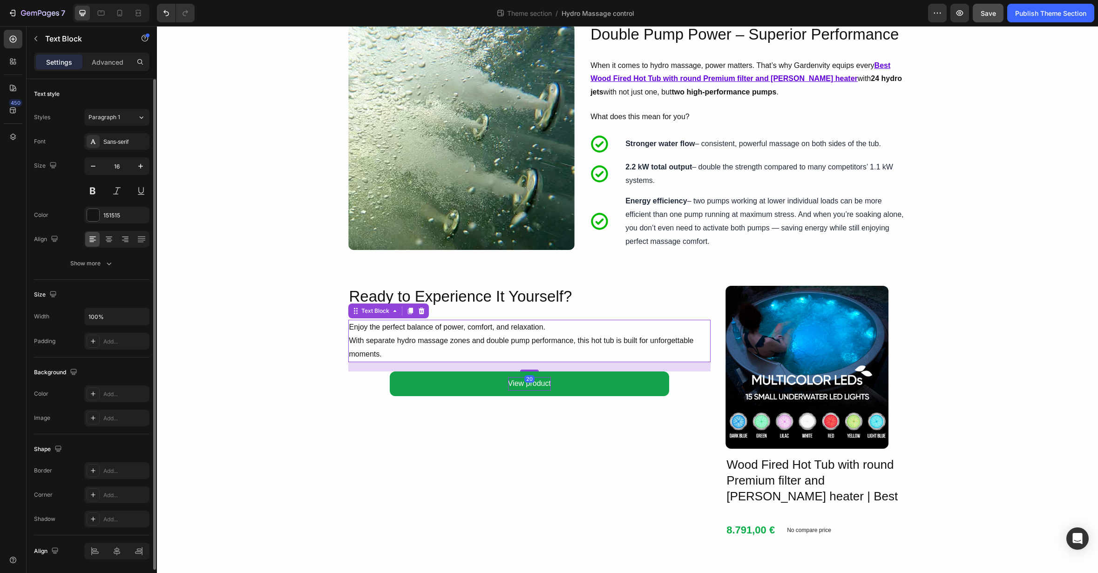
click at [685, 364] on div "20" at bounding box center [529, 366] width 363 height 9
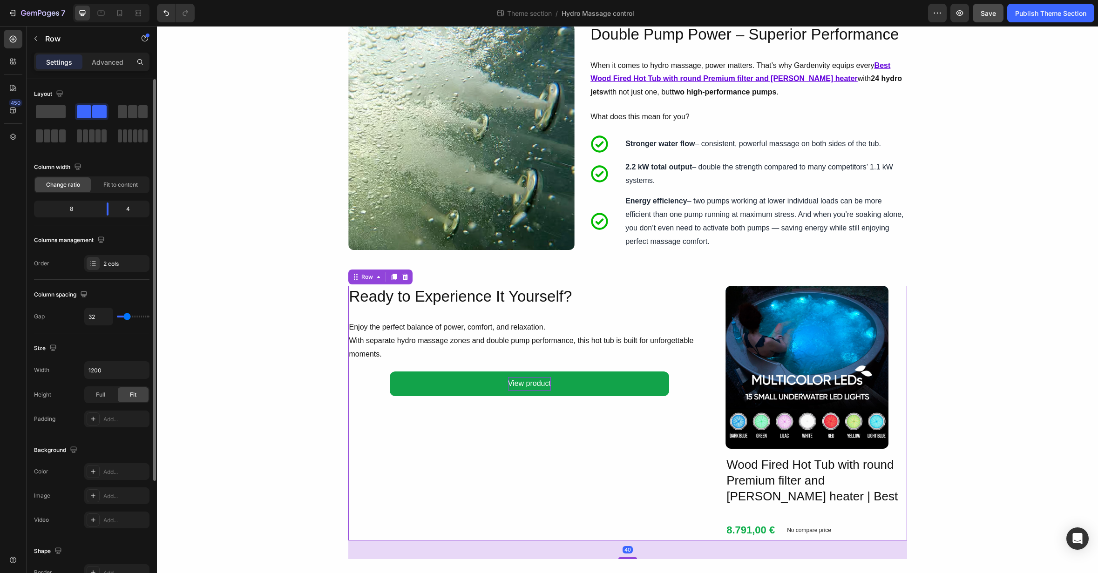
click at [680, 381] on div "Ready to Experience It Yourself? Heading Enjoy the perfect balance of power, co…" at bounding box center [529, 413] width 363 height 255
click at [679, 371] on div "Ready to Experience It Yourself? Heading Enjoy the perfect balance of power, co…" at bounding box center [529, 413] width 363 height 255
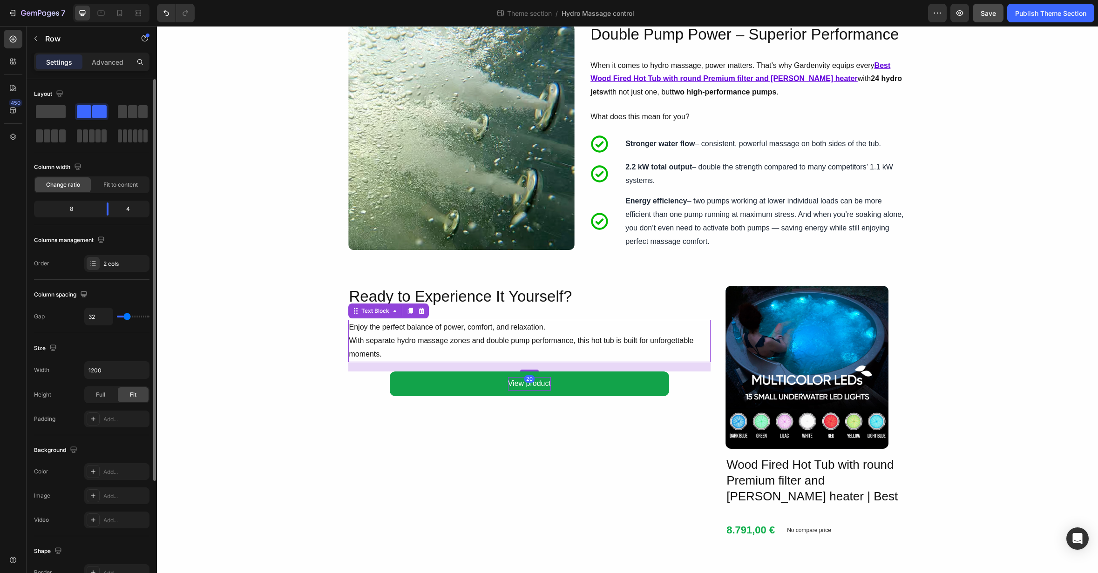
click at [666, 361] on div "Enjoy the perfect balance of power, comfort, and relaxation. With separate hydr…" at bounding box center [529, 341] width 363 height 42
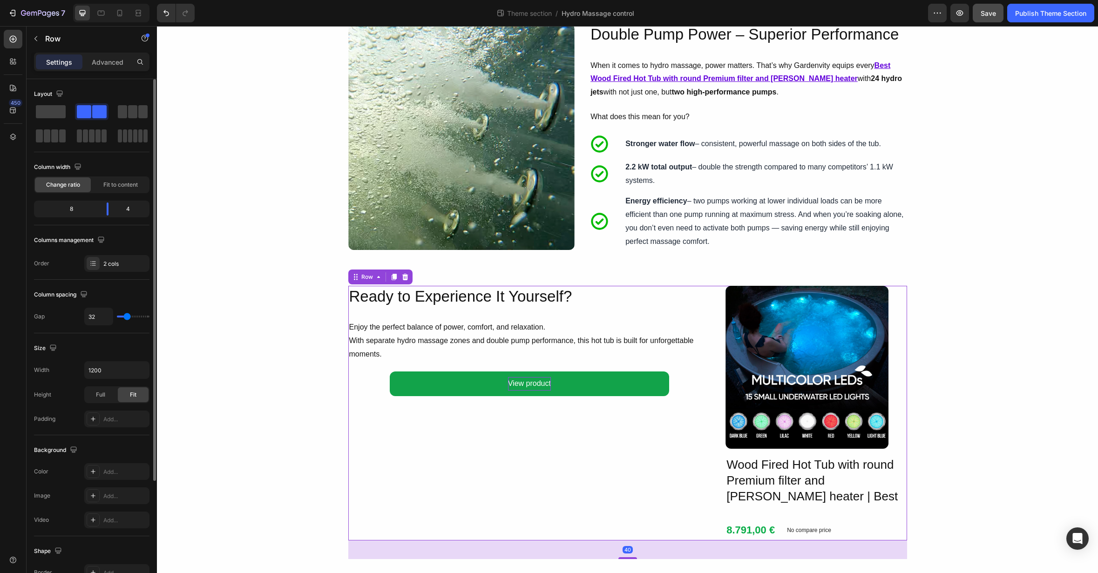
click at [691, 374] on div "Ready to Experience It Yourself? Heading Enjoy the perfect balance of power, co…" at bounding box center [529, 413] width 363 height 255
click at [684, 366] on div "Ready to Experience It Yourself? Heading Enjoy the perfect balance of power, co…" at bounding box center [529, 413] width 363 height 255
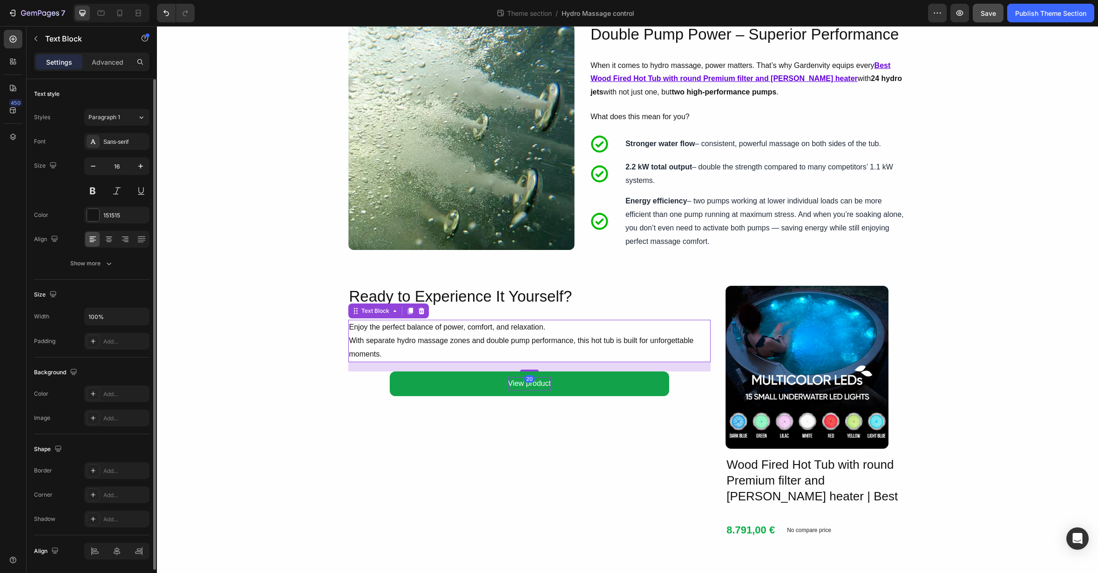
click at [668, 349] on p "Enjoy the perfect balance of power, comfort, and relaxation. With separate hydr…" at bounding box center [529, 341] width 361 height 40
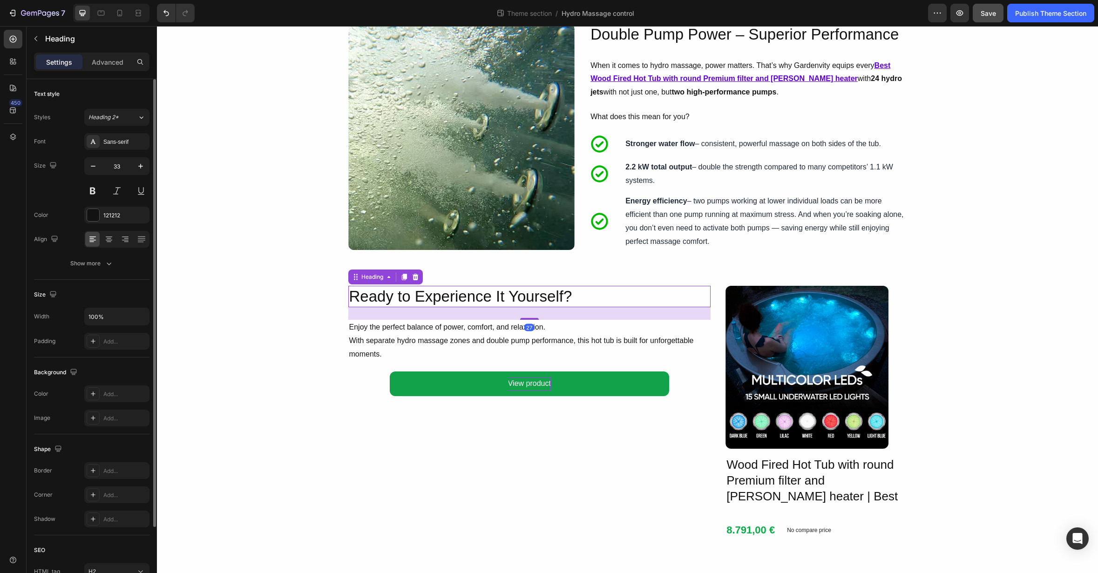
click at [593, 303] on h2 "Ready to Experience It Yourself?" at bounding box center [529, 297] width 363 height 22
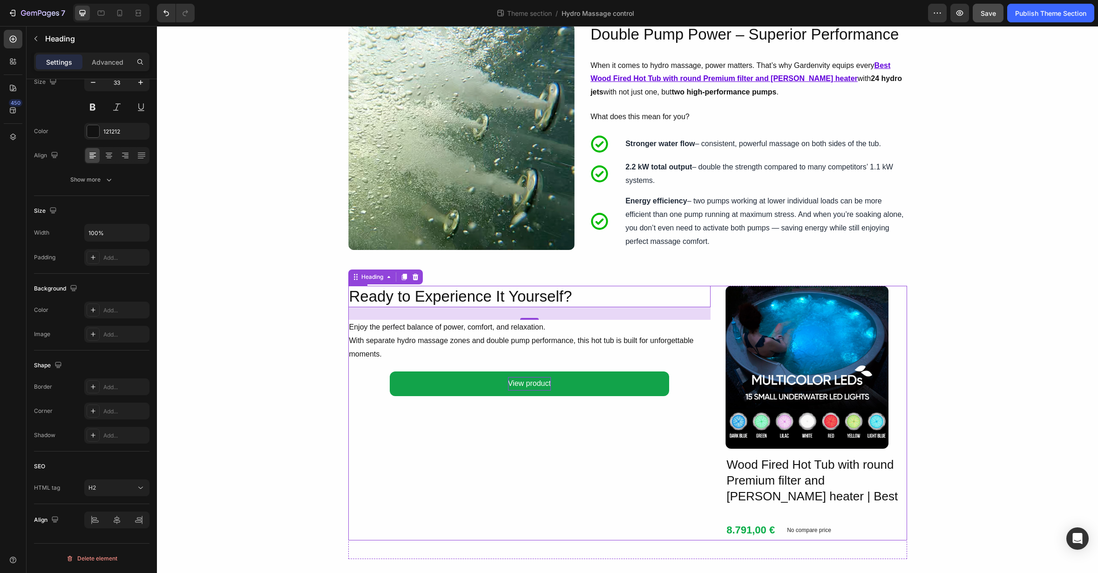
click at [376, 386] on div "Ready to Experience It Yourself? Heading 27 Enjoy the perfect balance of power,…" at bounding box center [529, 413] width 363 height 255
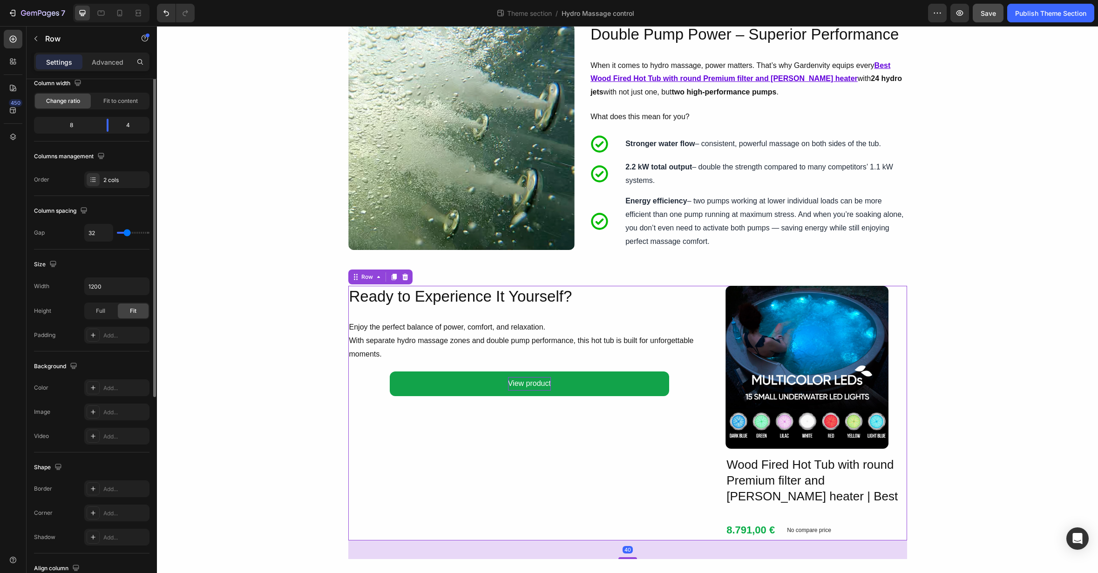
scroll to position [0, 0]
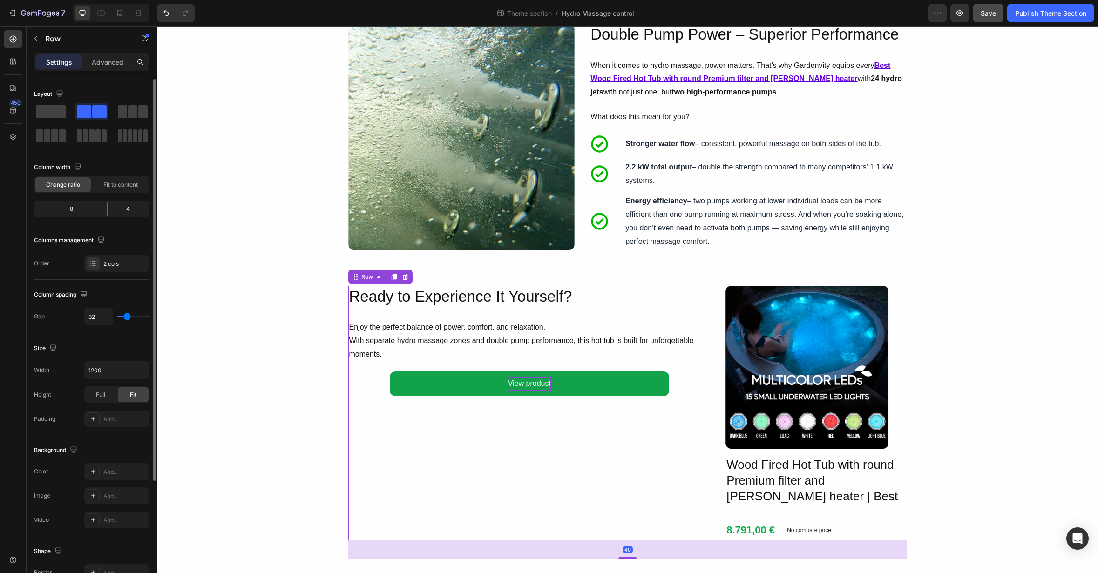
click at [386, 386] on div "Ready to Experience It Yourself? Heading Enjoy the perfect balance of power, co…" at bounding box center [529, 413] width 363 height 255
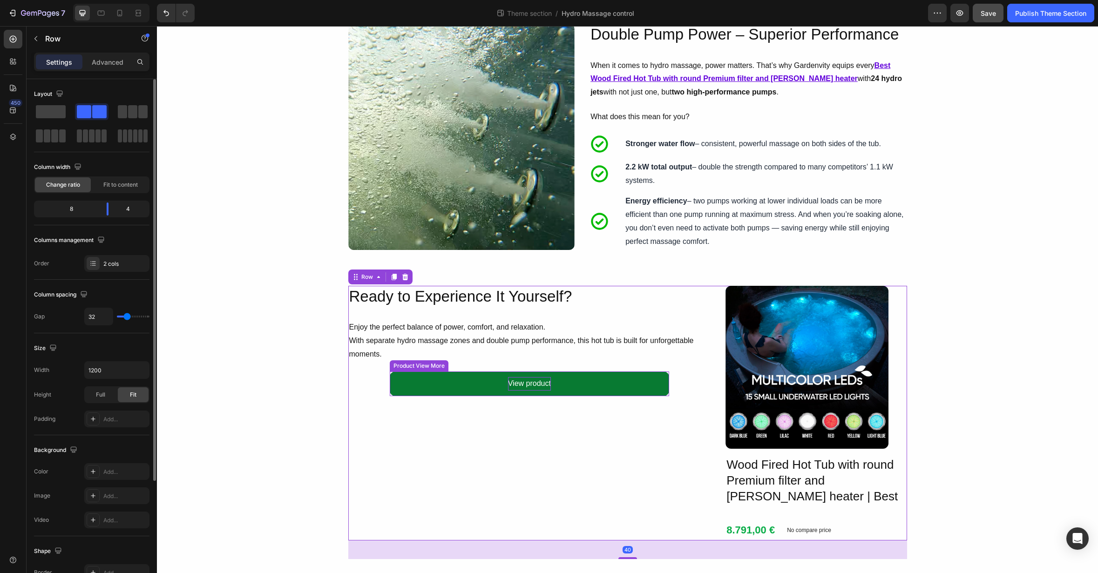
click at [396, 384] on button "View product" at bounding box center [529, 384] width 279 height 25
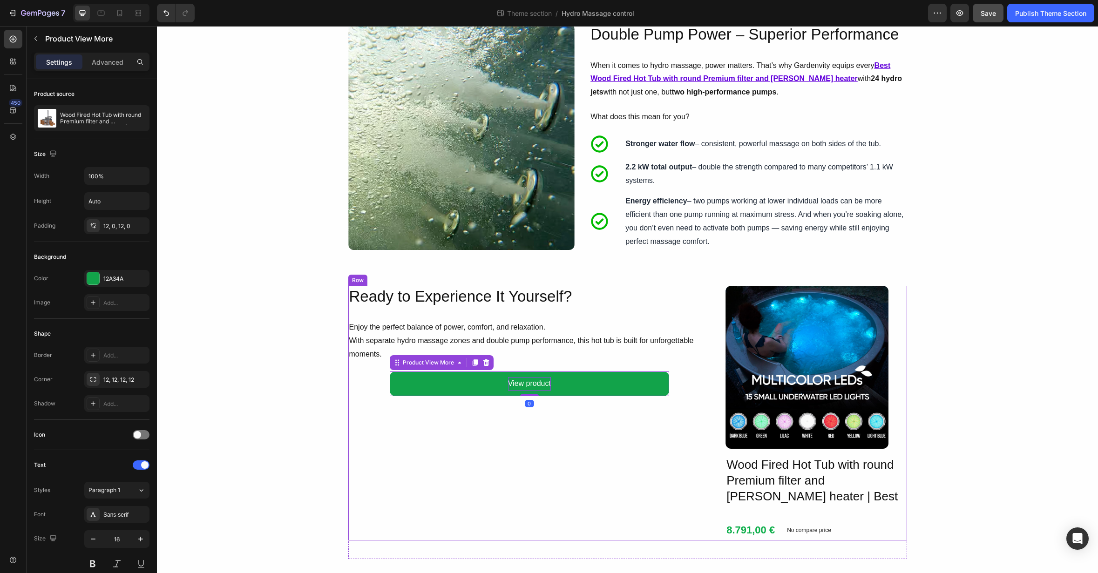
click at [363, 380] on div "Ready to Experience It Yourself? Heading Enjoy the perfect balance of power, co…" at bounding box center [529, 413] width 363 height 255
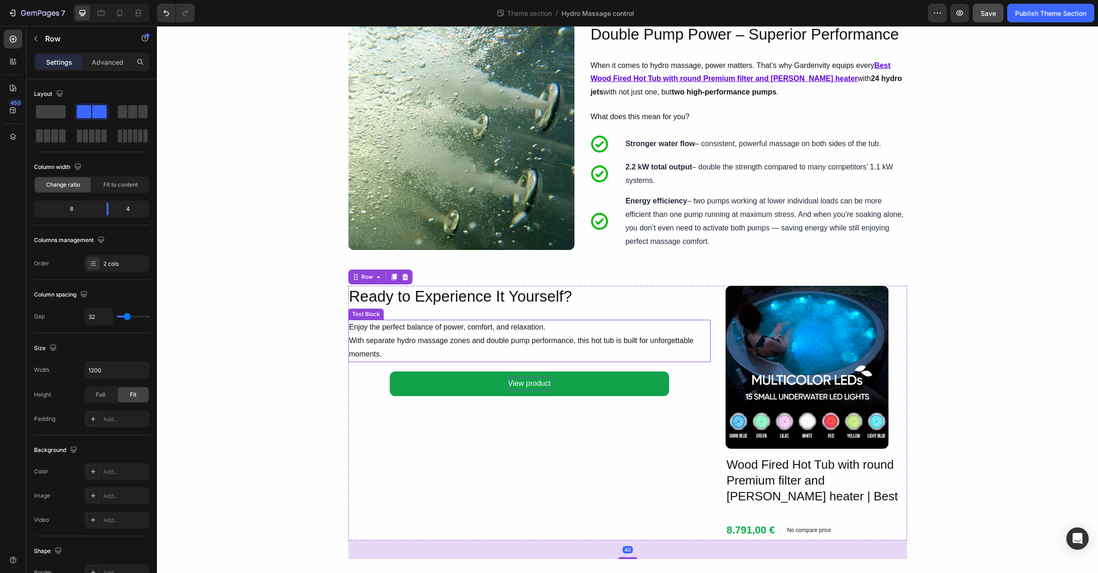
click at [385, 344] on p "Enjoy the perfect balance of power, comfort, and relaxation. With separate hydr…" at bounding box center [529, 341] width 361 height 40
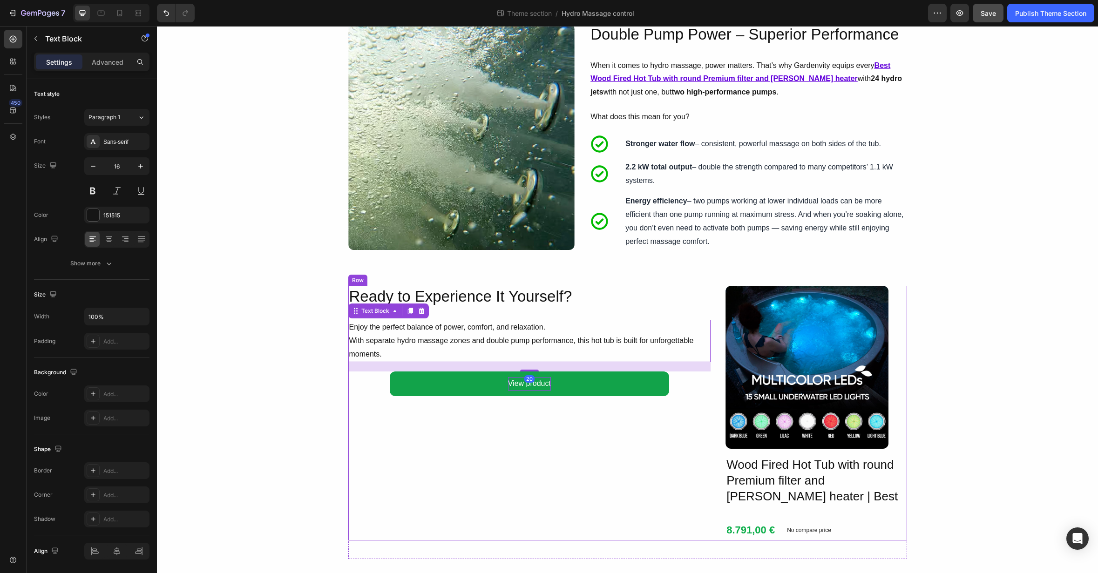
click at [373, 372] on div "Ready to Experience It Yourself? Heading Enjoy the perfect balance of power, co…" at bounding box center [529, 413] width 363 height 255
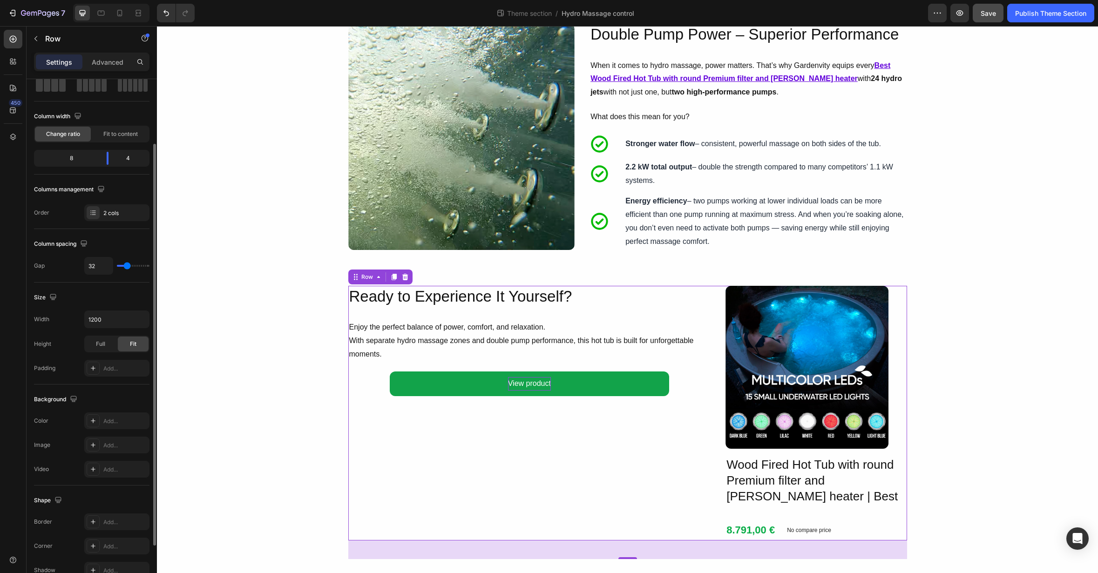
scroll to position [154, 0]
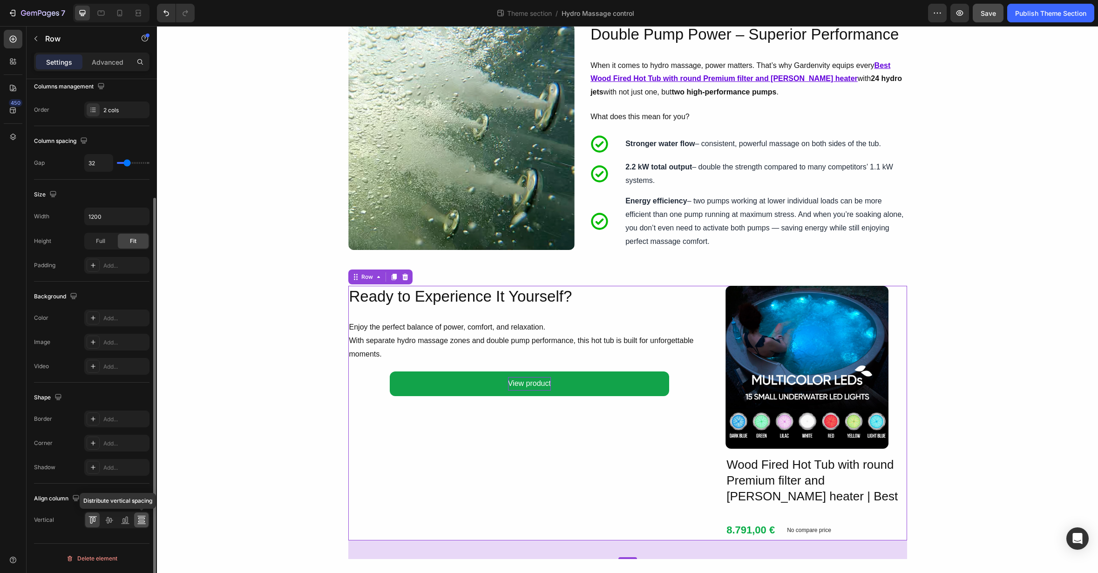
click at [141, 521] on icon at bounding box center [141, 522] width 7 height 2
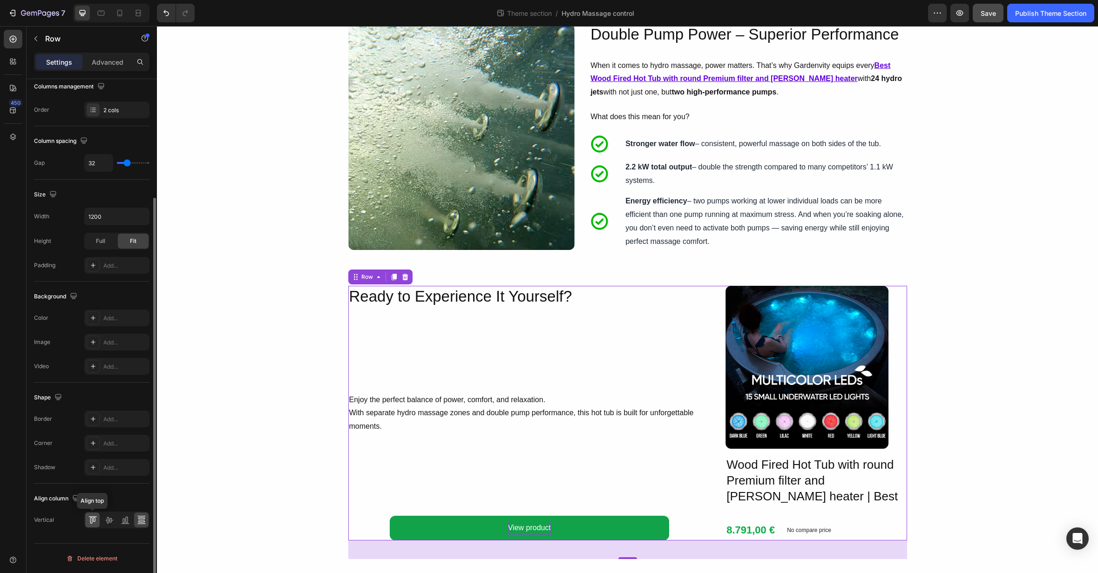
click at [99, 520] on div at bounding box center [92, 520] width 14 height 15
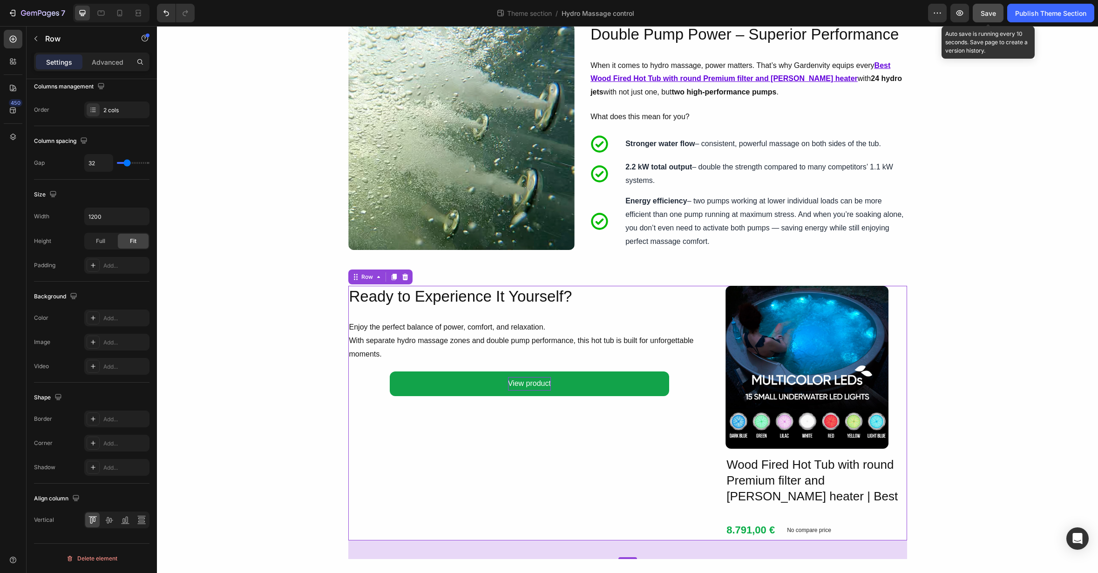
click at [993, 16] on span "Save" at bounding box center [988, 13] width 15 height 8
click at [961, 14] on icon "button" at bounding box center [959, 12] width 9 height 9
click at [712, 365] on div "Product Images Wood Fired Hot Tub with round Premium filter and Verta heater | …" at bounding box center [627, 413] width 559 height 255
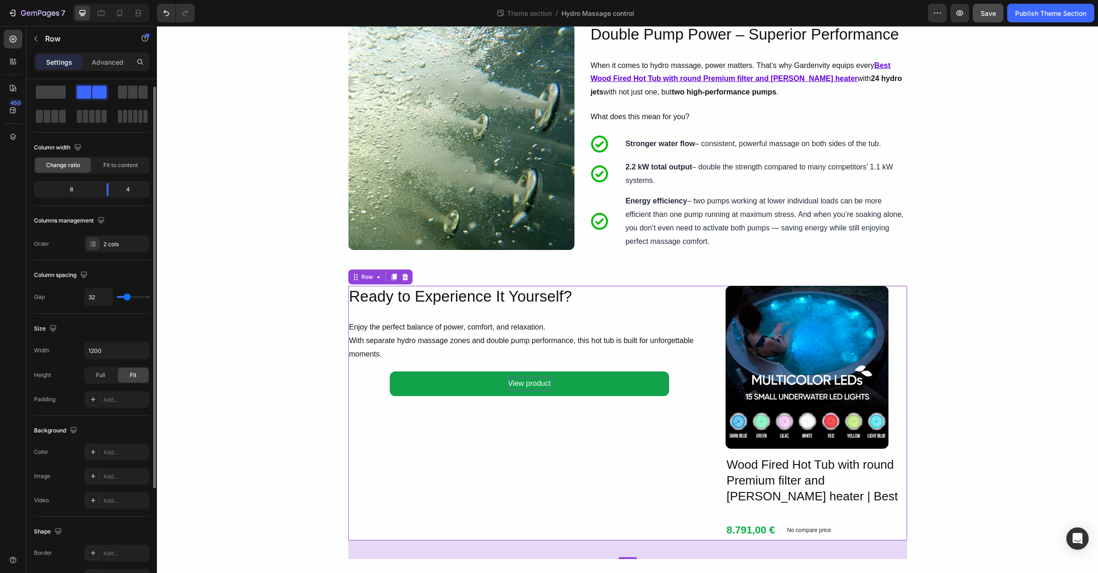
scroll to position [0, 0]
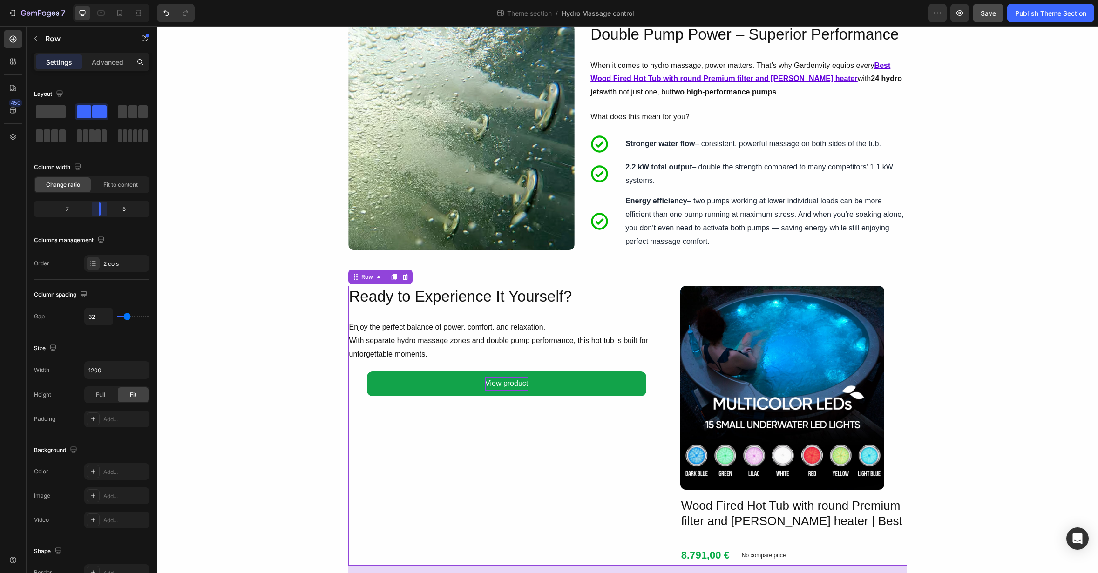
click at [98, 0] on body "7 Theme section / Hydro Massage control Preview Save Publish Theme Section 450 …" at bounding box center [549, 0] width 1098 height 0
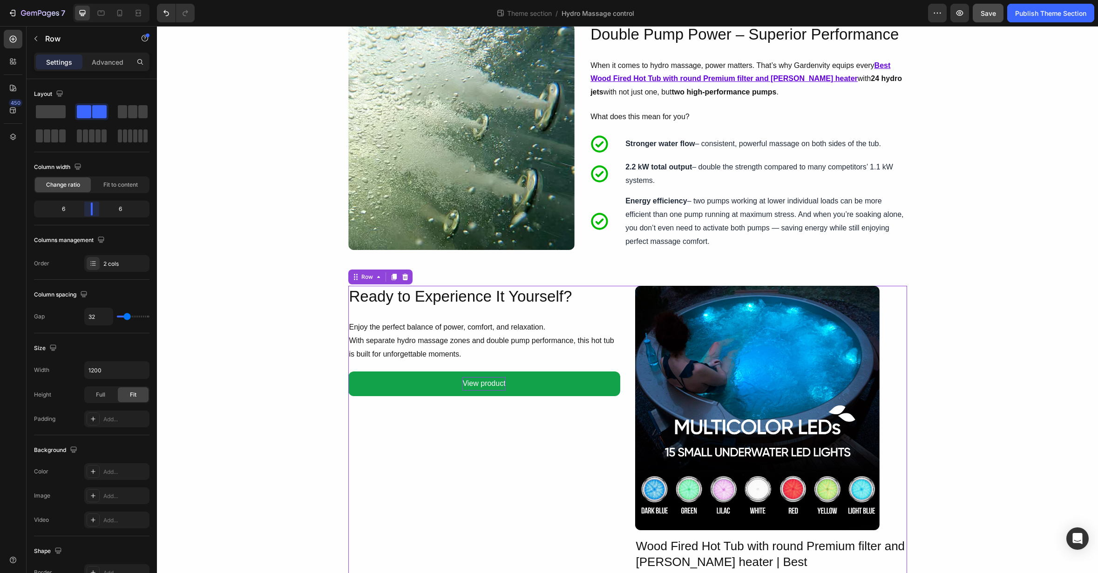
click at [95, 0] on body "7 Theme section / Hydro Massage control Preview Save Publish Theme Section 450 …" at bounding box center [549, 0] width 1098 height 0
click at [68, 213] on div "6" at bounding box center [59, 209] width 47 height 13
drag, startPoint x: 91, startPoint y: 210, endPoint x: 97, endPoint y: 211, distance: 5.6
click at [97, 0] on body "7 Theme section / Hydro Massage control Preview Save Publish Theme Section 450 …" at bounding box center [549, 0] width 1098 height 0
click at [988, 11] on icon "button" at bounding box center [988, 13] width 9 height 9
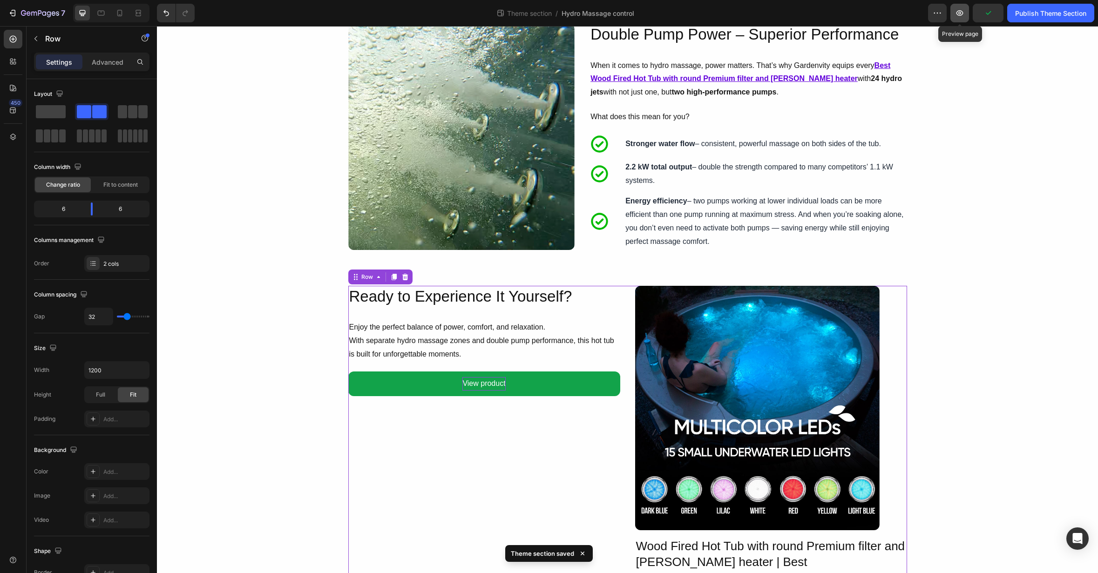
click at [963, 14] on icon "button" at bounding box center [959, 12] width 9 height 9
click at [957, 10] on icon "button" at bounding box center [959, 12] width 9 height 9
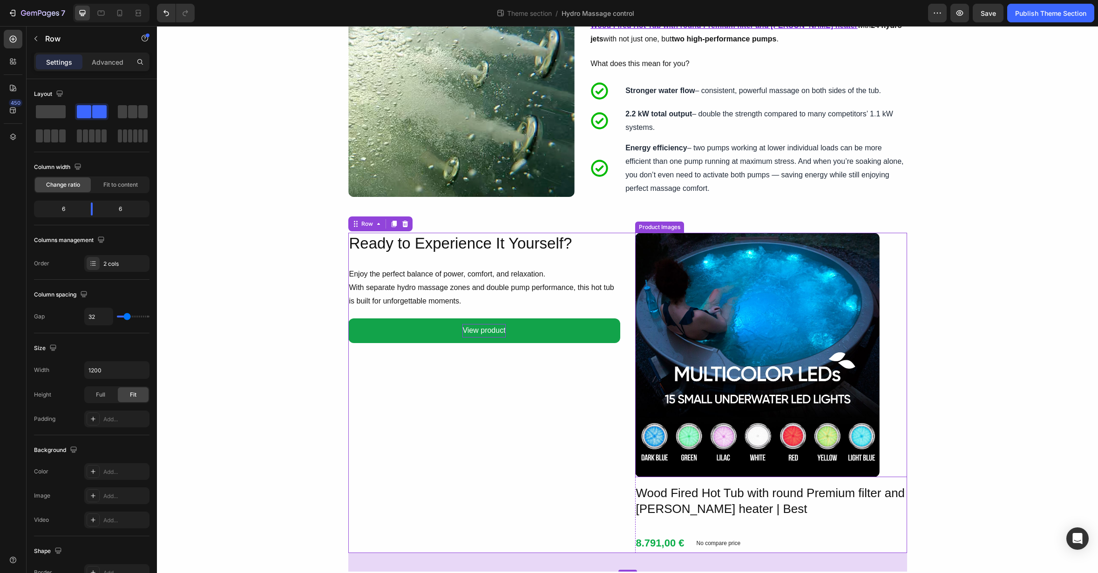
scroll to position [346, 0]
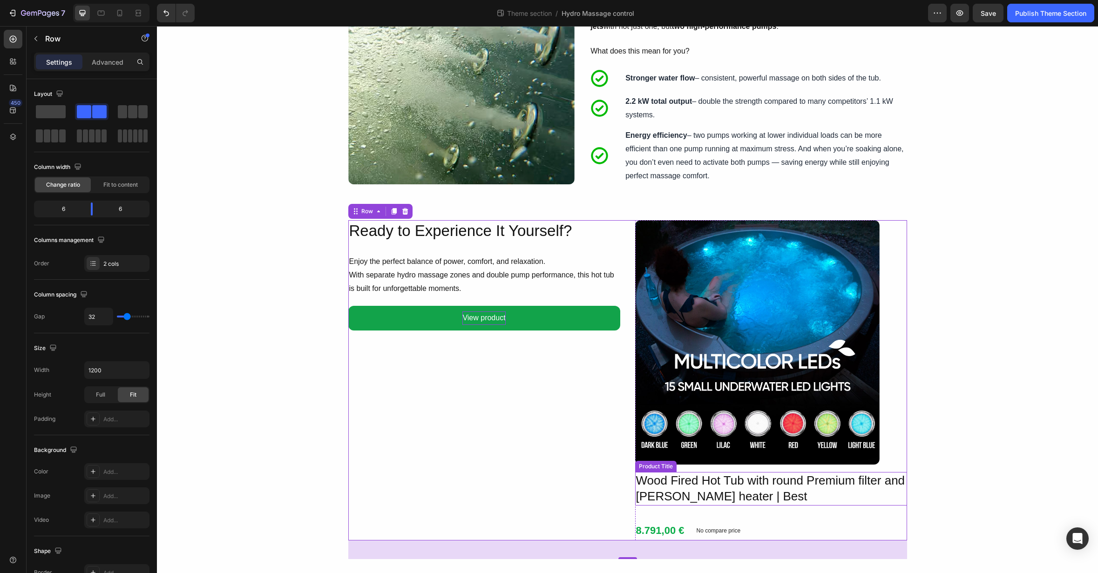
click at [721, 492] on h2 "Wood Fired Hot Tub with round Premium filter and [PERSON_NAME] heater | Best" at bounding box center [771, 489] width 272 height 34
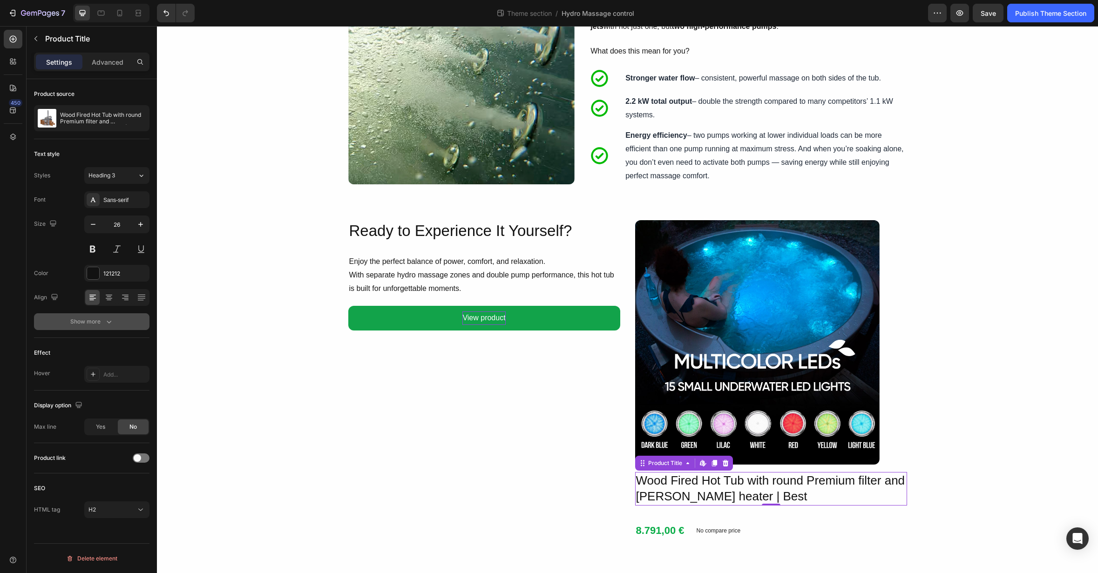
click at [128, 320] on button "Show more" at bounding box center [91, 321] width 115 height 17
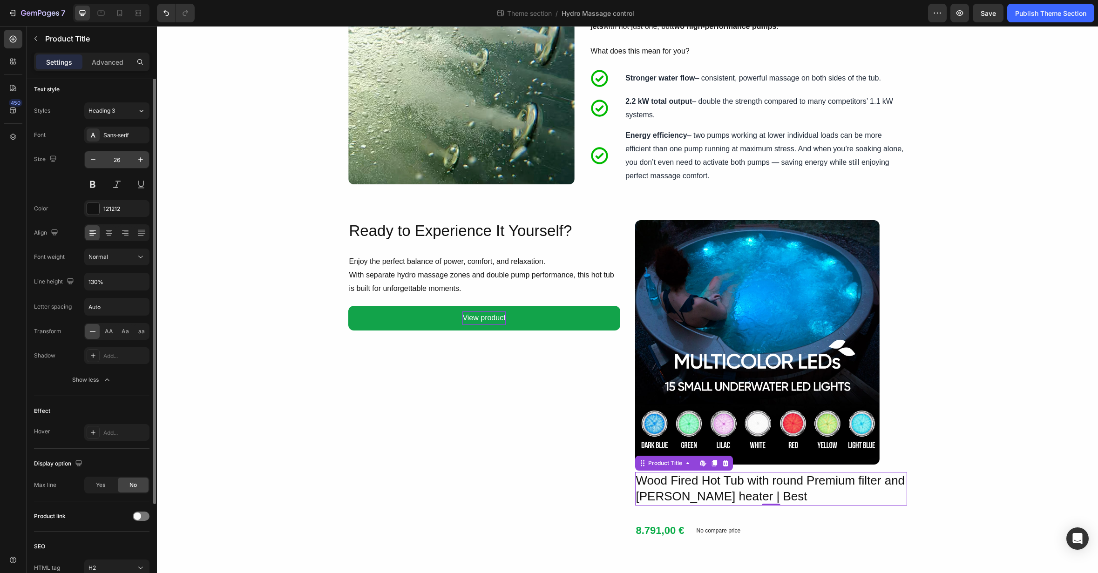
scroll to position [113, 0]
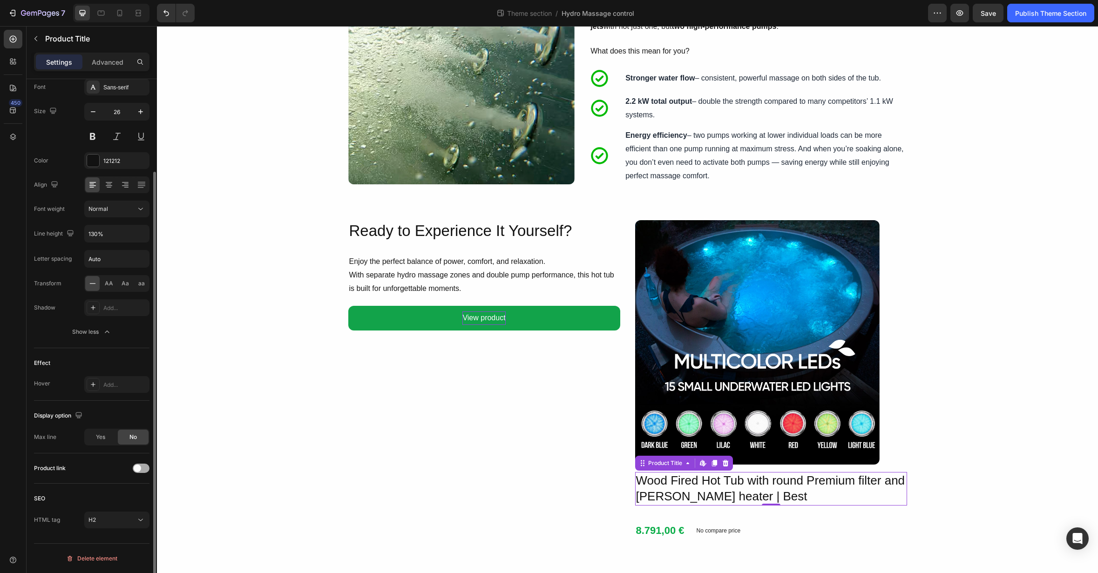
click at [133, 469] on div at bounding box center [141, 468] width 17 height 9
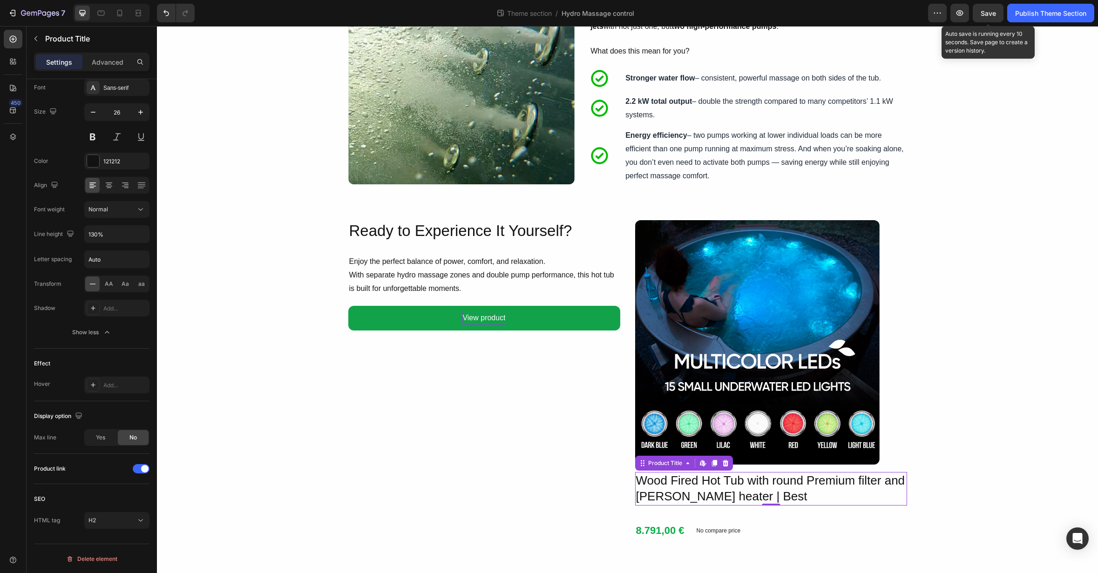
click at [983, 17] on span "Save" at bounding box center [988, 13] width 15 height 8
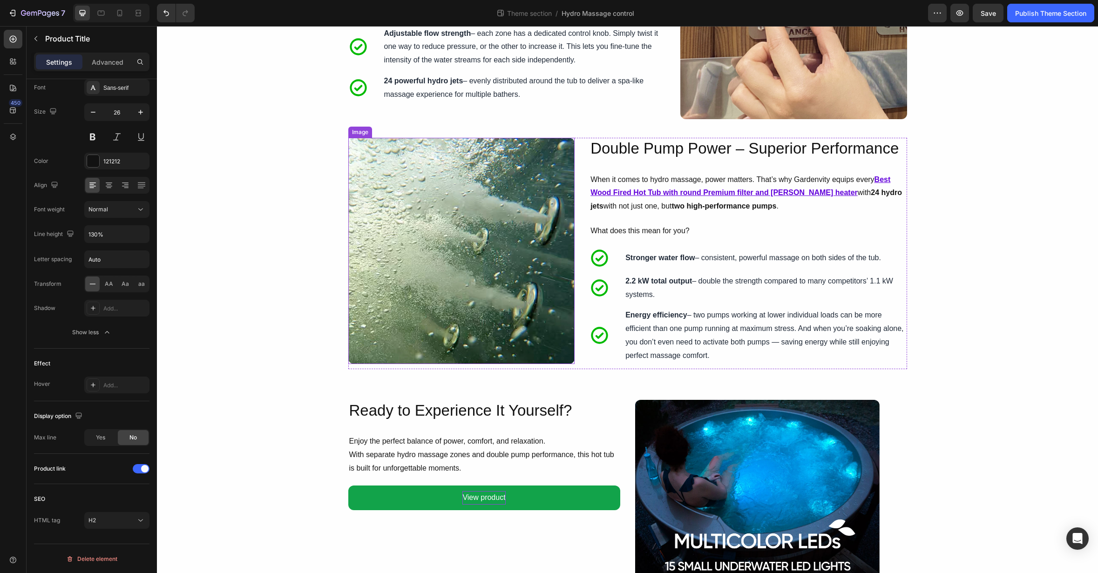
scroll to position [346, 0]
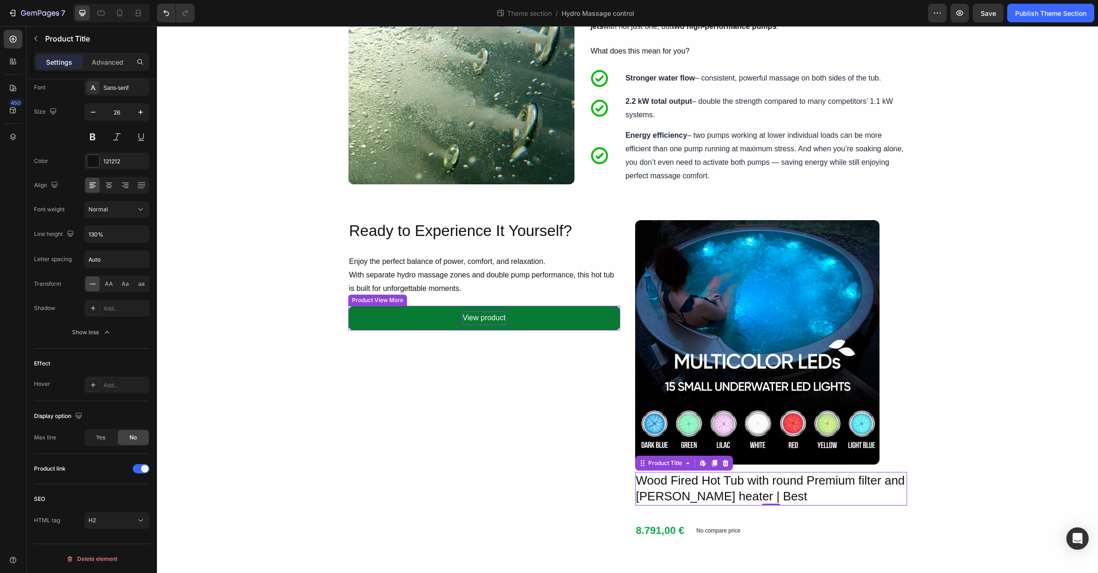
click at [509, 321] on button "View product" at bounding box center [484, 318] width 272 height 25
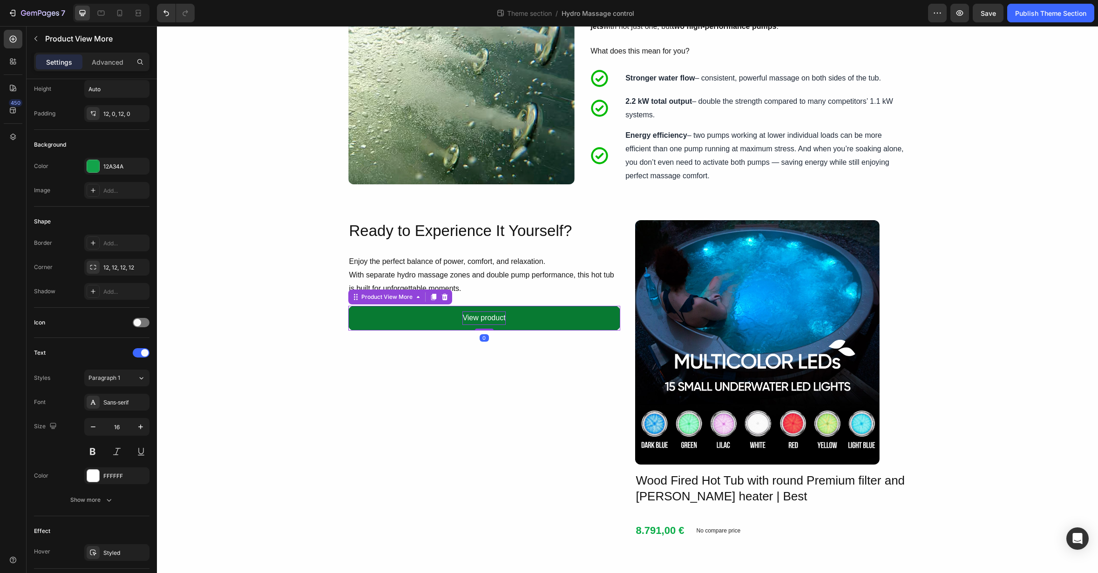
scroll to position [0, 0]
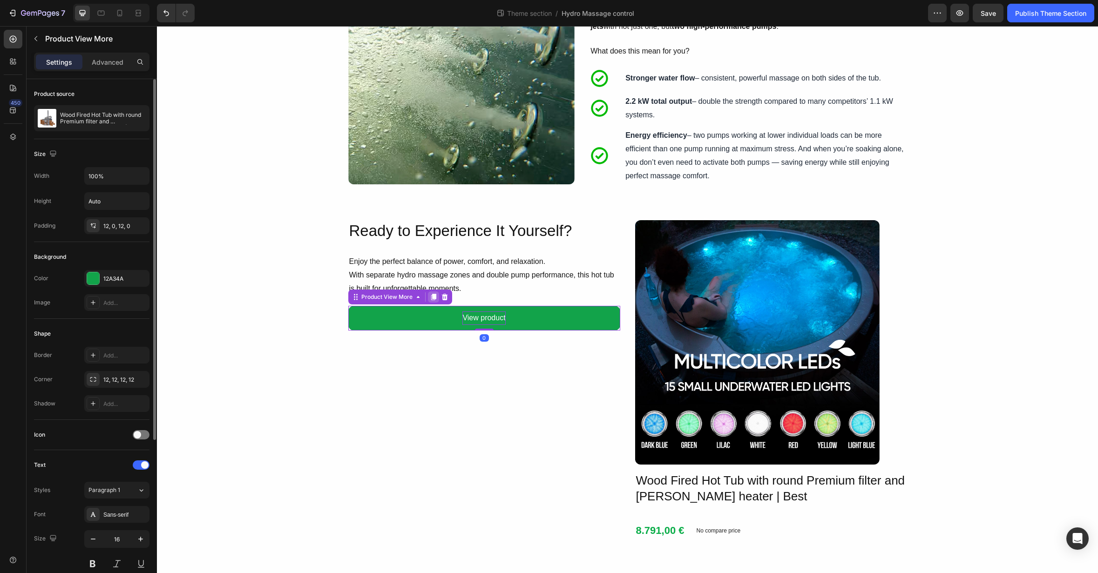
click at [434, 296] on icon at bounding box center [433, 297] width 5 height 7
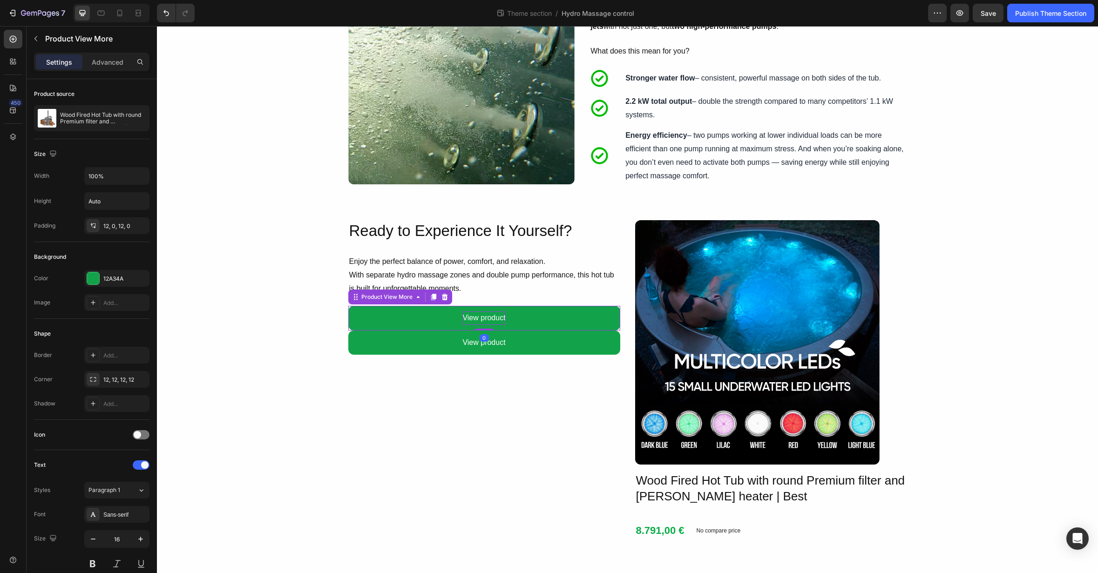
click at [502, 315] on p "View product" at bounding box center [483, 319] width 43 height 14
click at [444, 298] on icon at bounding box center [444, 297] width 6 height 7
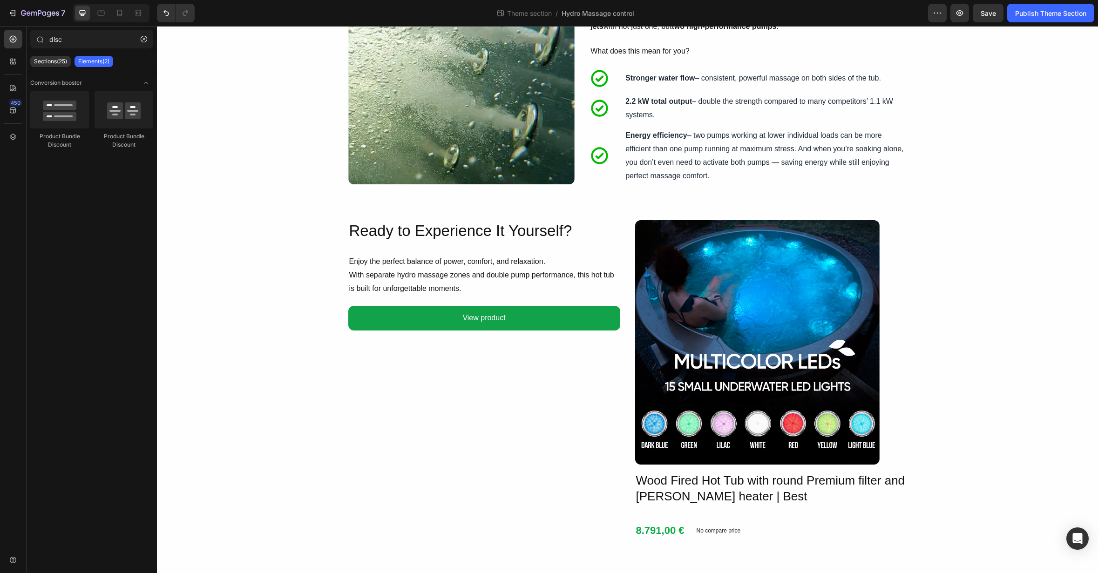
click at [973, 24] on div "7 Theme section / Hydro Massage control Preview Save Publish Theme Section" at bounding box center [549, 13] width 1098 height 27
click at [980, 21] on button "Save" at bounding box center [988, 13] width 31 height 19
click at [1038, 17] on div "Publish Theme Section" at bounding box center [1050, 13] width 71 height 10
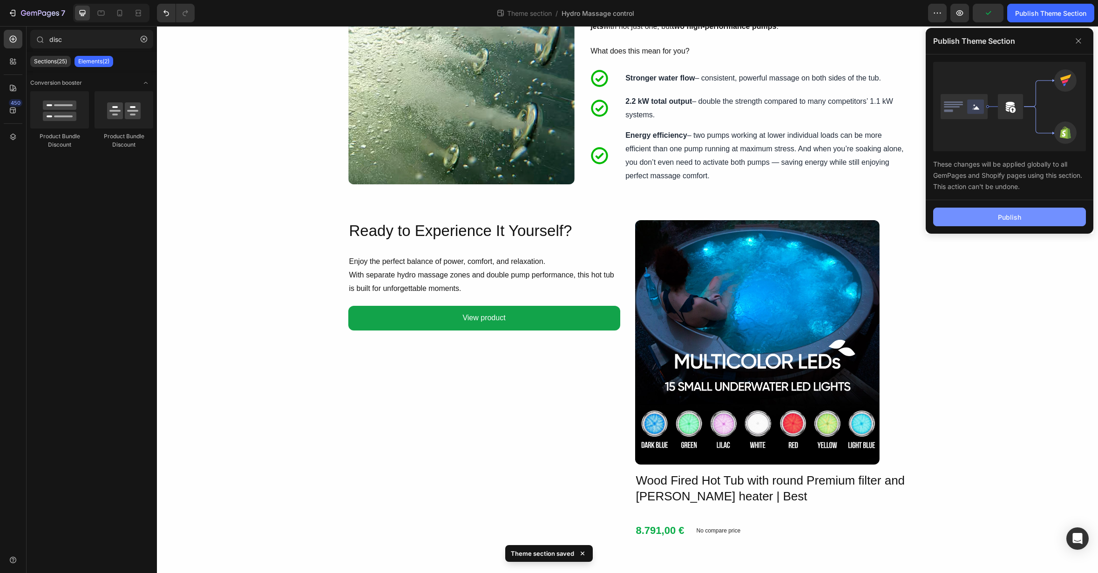
click at [1027, 219] on button "Publish" at bounding box center [1009, 217] width 153 height 19
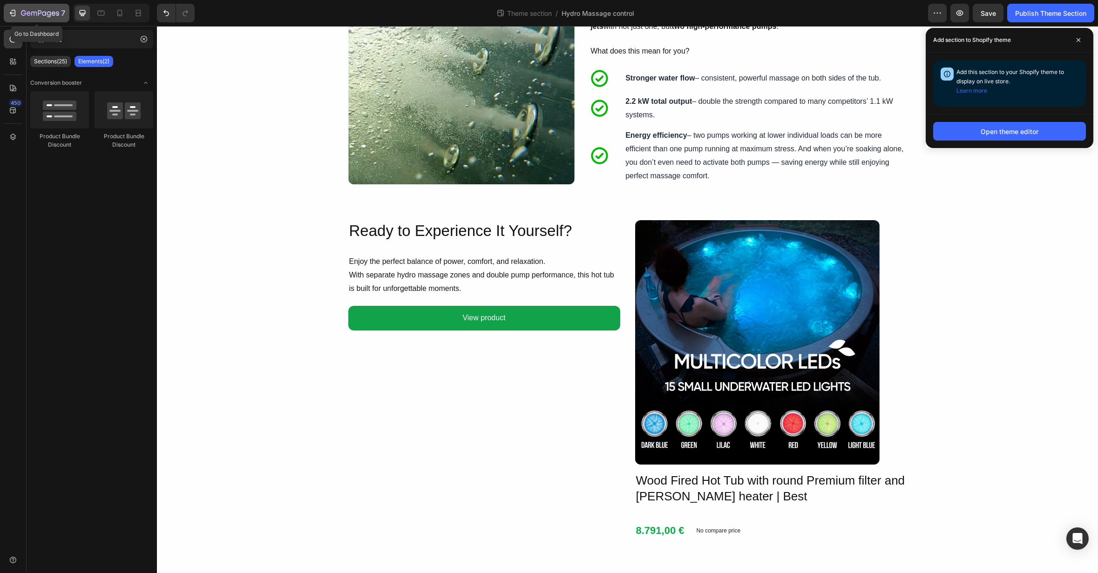
click at [10, 14] on icon "button" at bounding box center [12, 12] width 9 height 9
